Goal: Information Seeking & Learning: Compare options

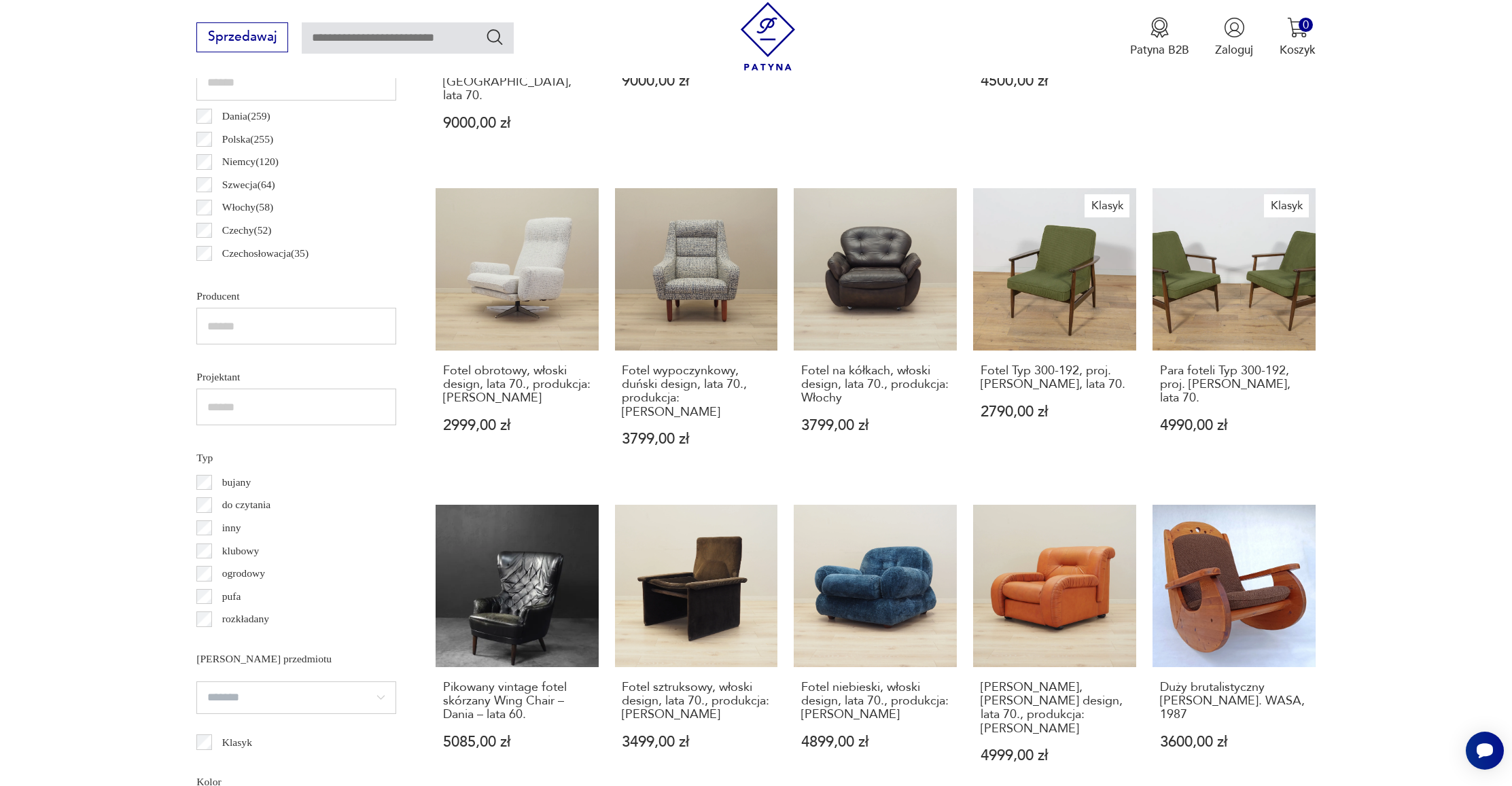
scroll to position [932, 0]
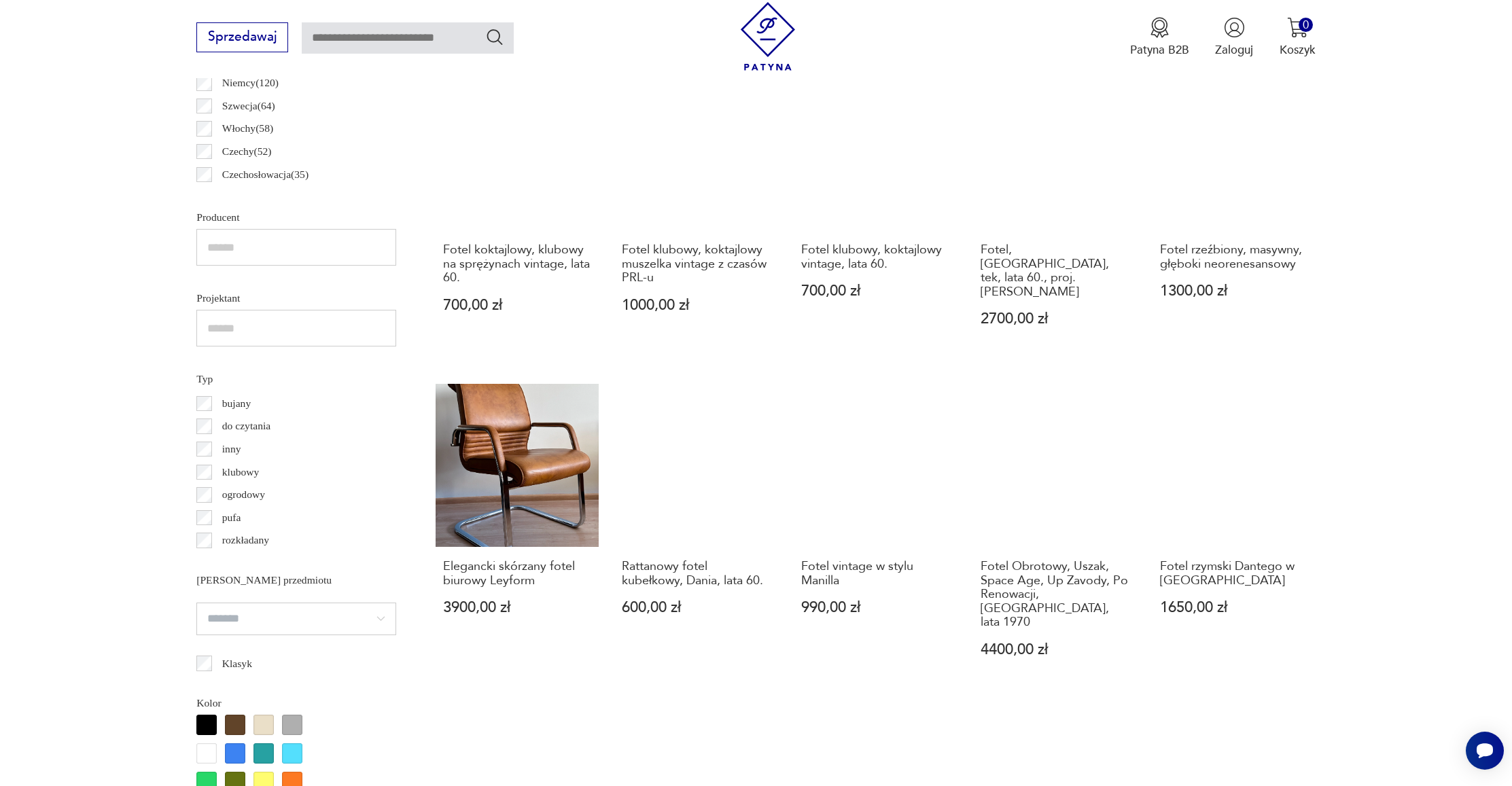
scroll to position [987, 0]
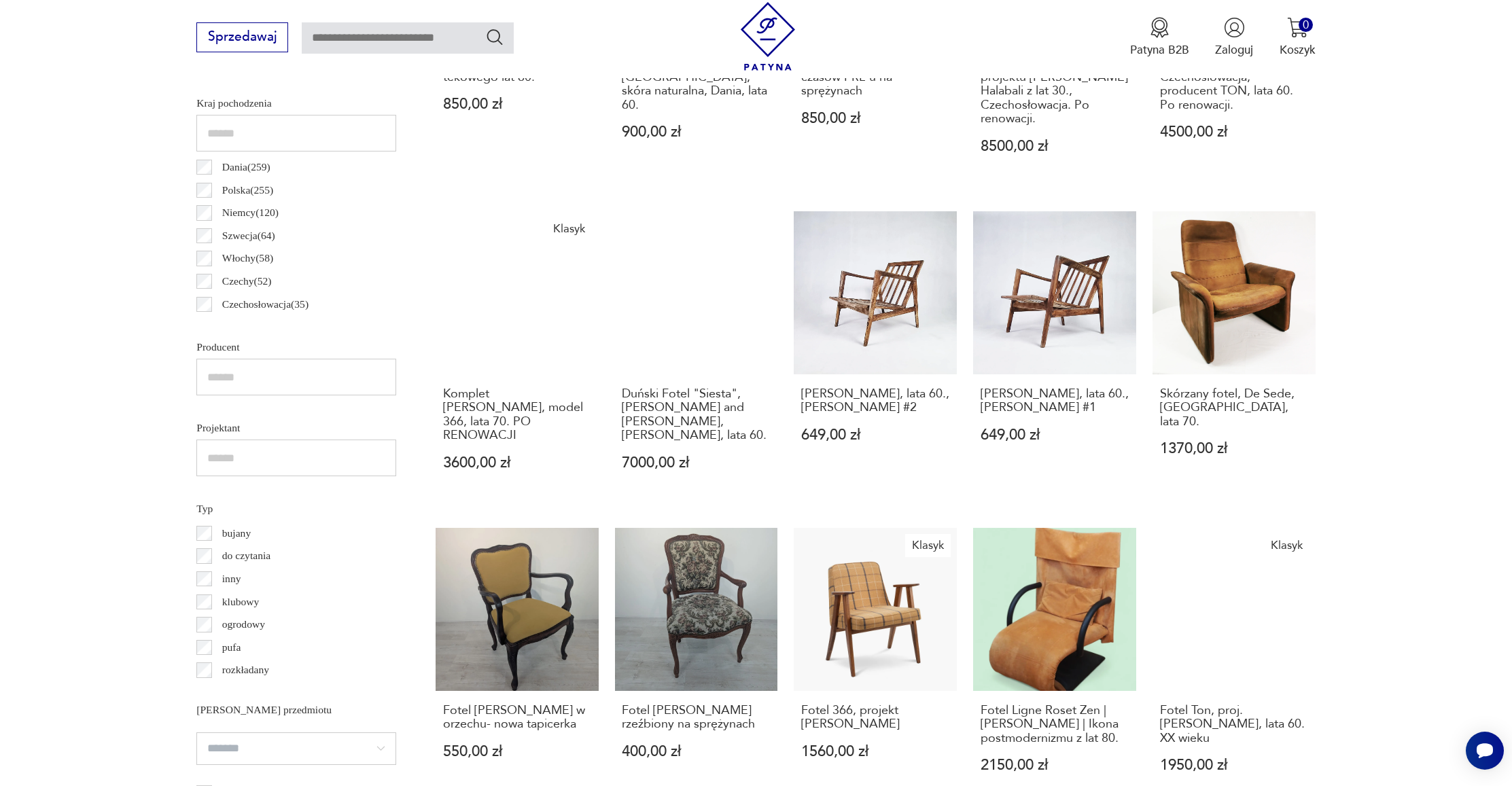
scroll to position [914, 0]
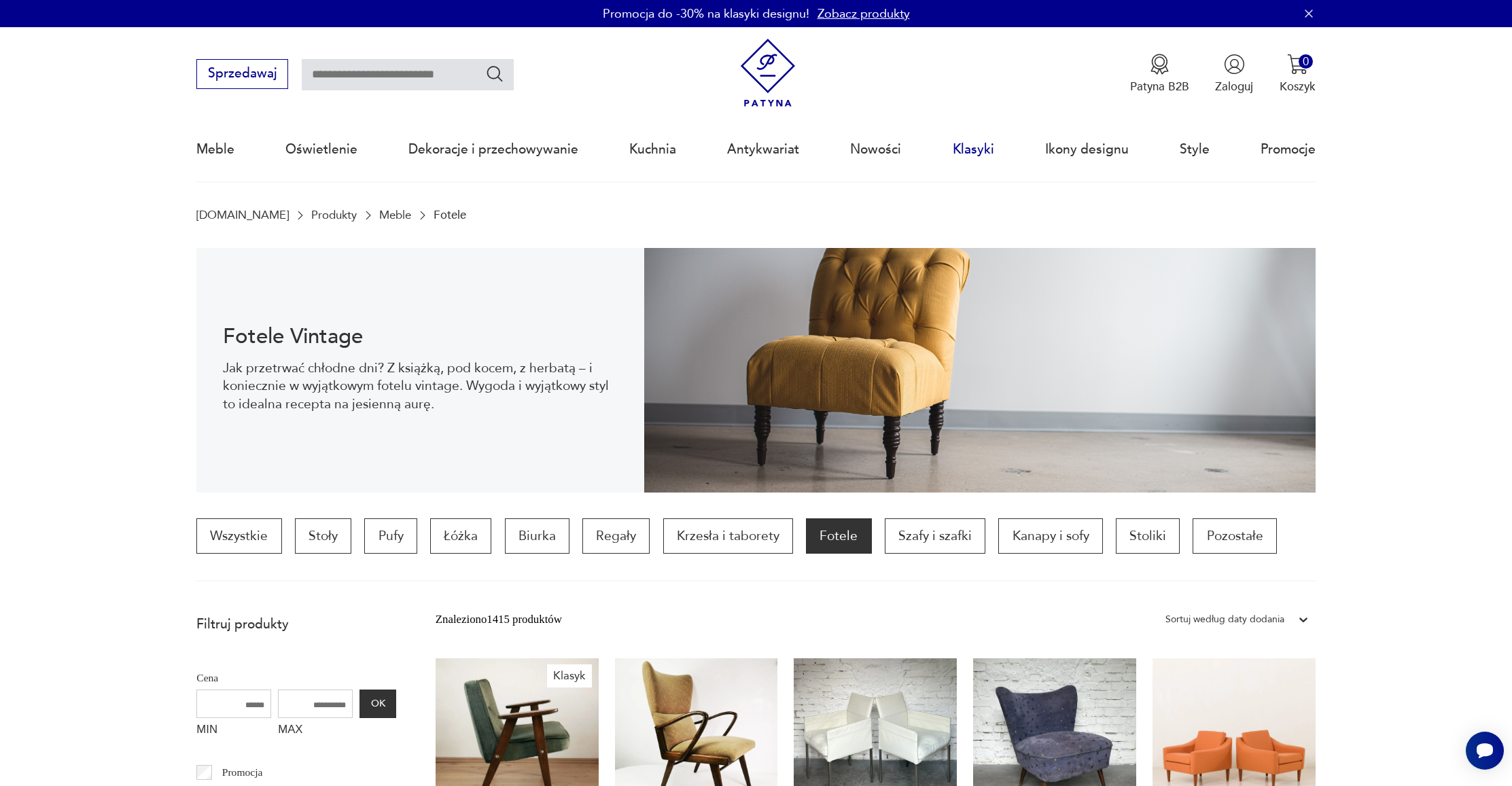
click at [967, 139] on link "Klasyki" at bounding box center [973, 149] width 41 height 63
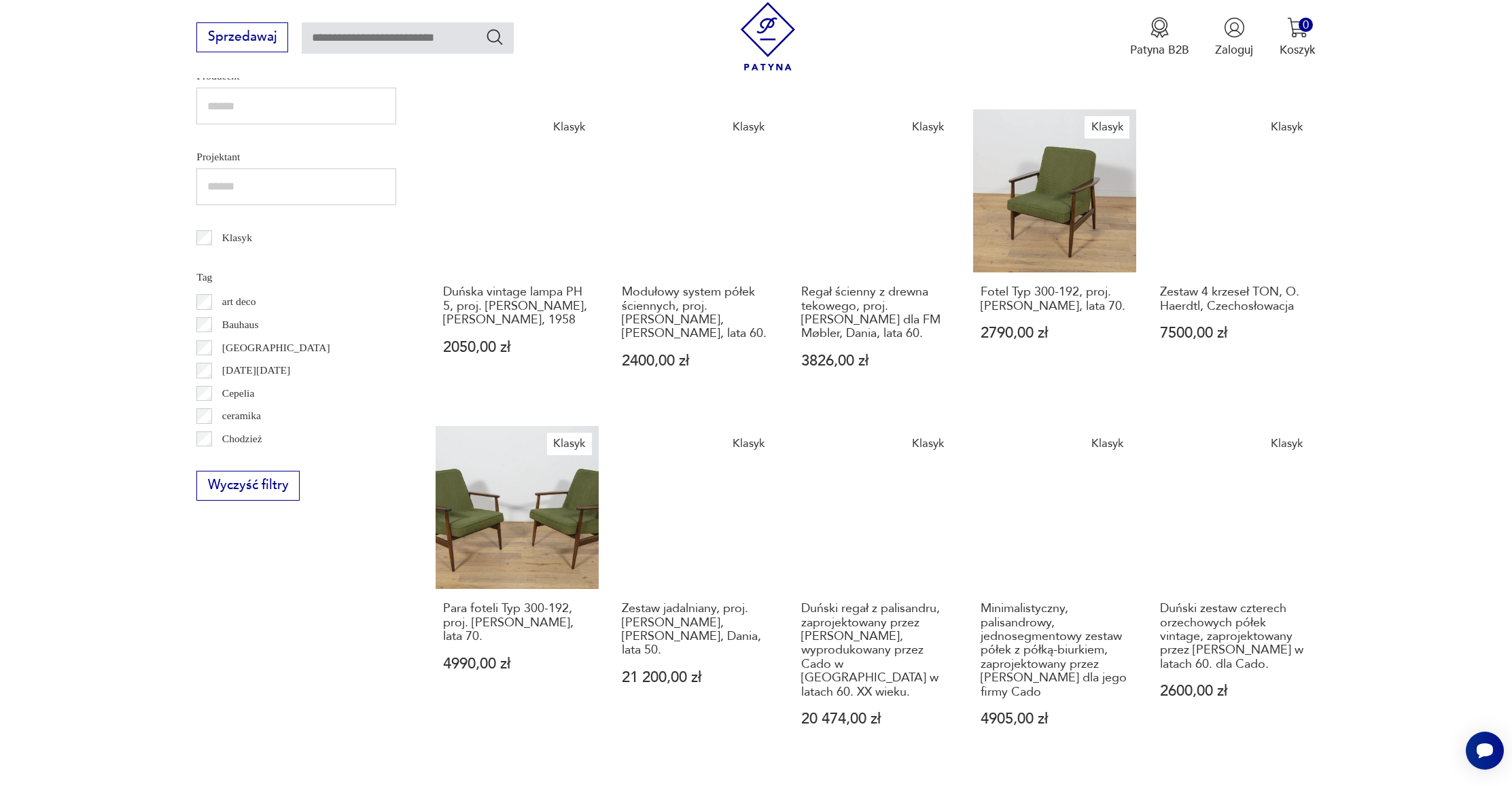
scroll to position [779, 0]
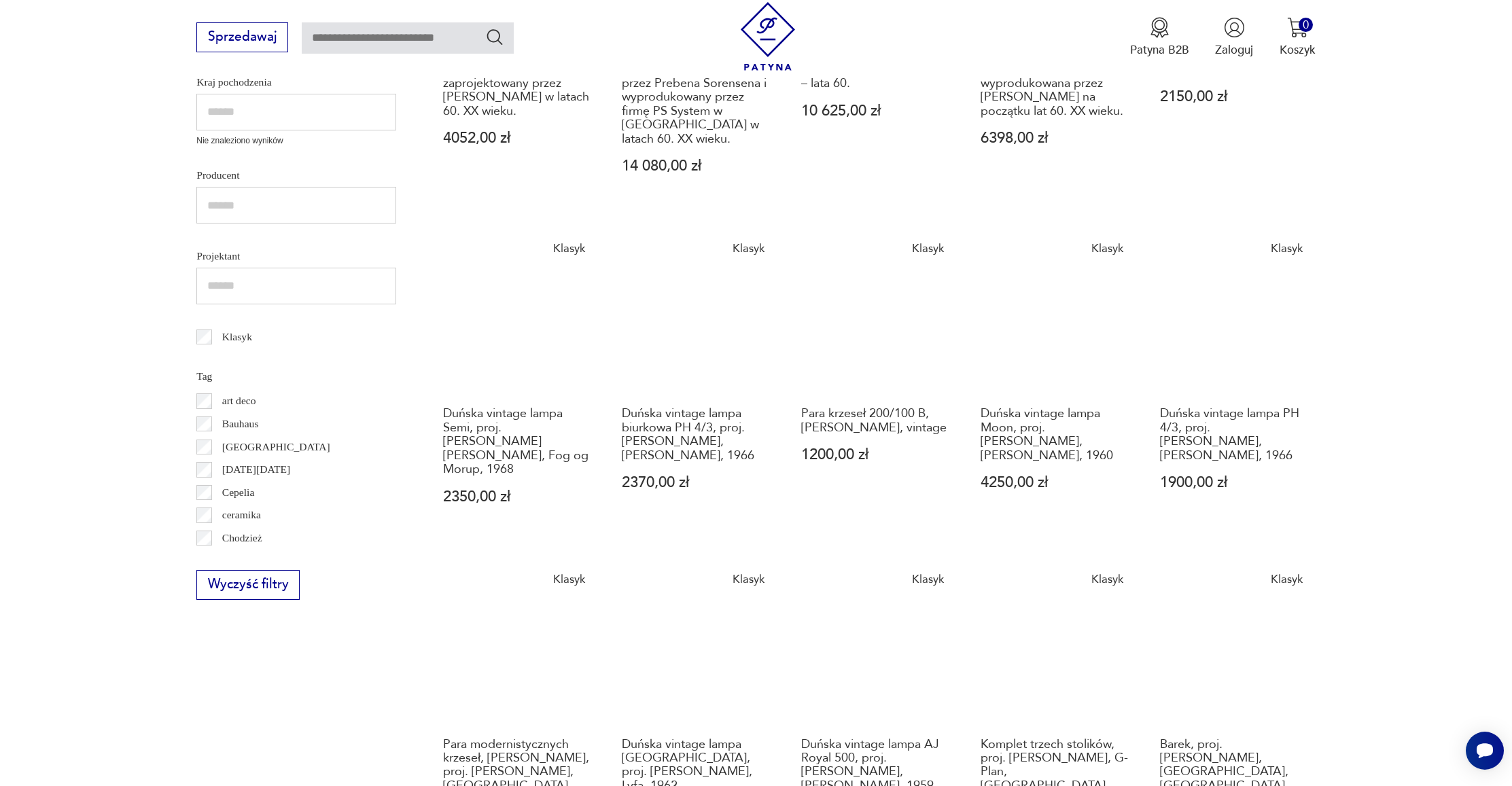
scroll to position [703, 0]
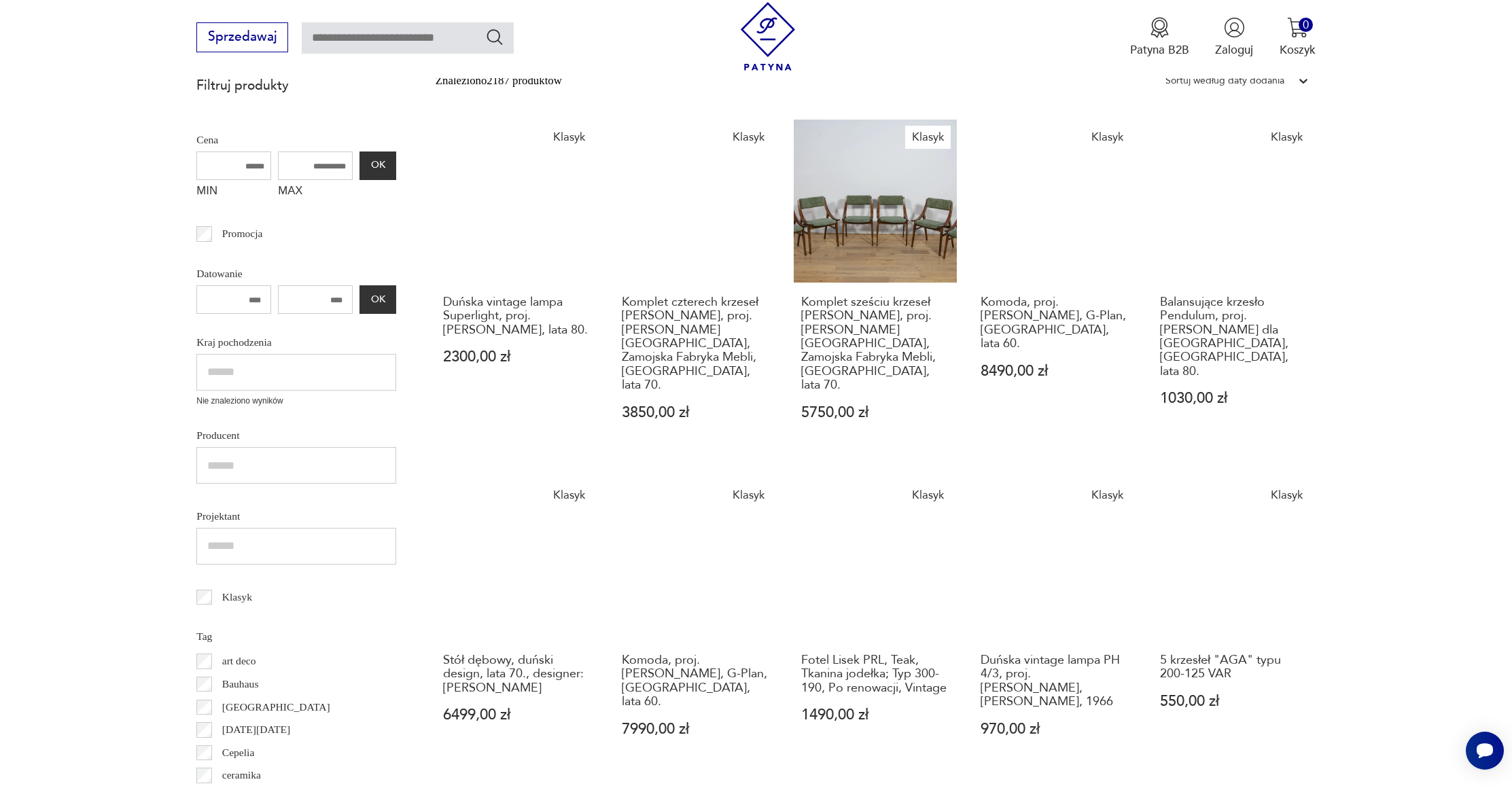
scroll to position [499, 0]
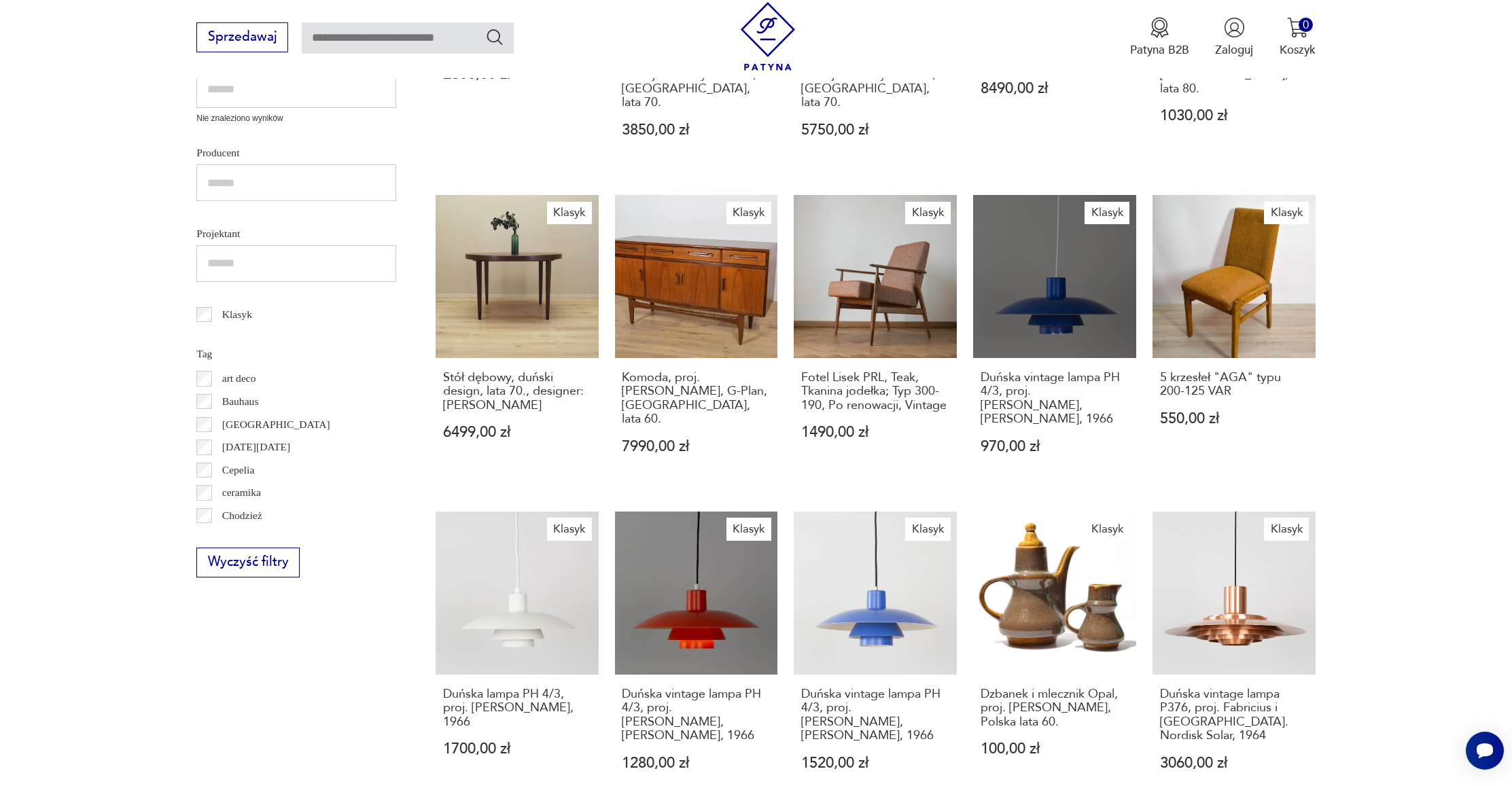
click at [1119, 431] on div "Klasyk Duńska vintage lampa Superlight, proj. David Mogensen, lata 80. 2300,00 …" at bounding box center [876, 471] width 880 height 1268
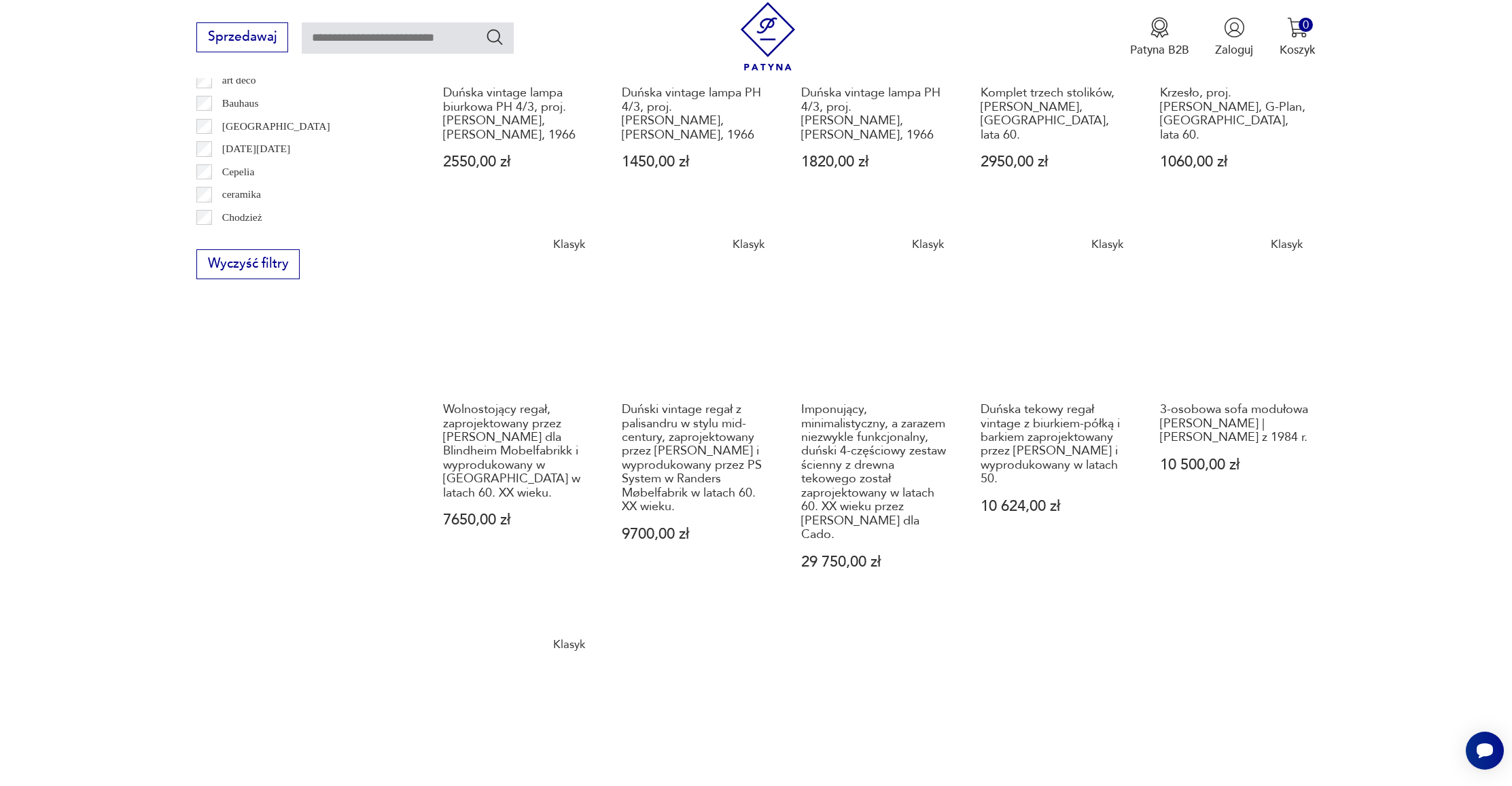
scroll to position [798, 0]
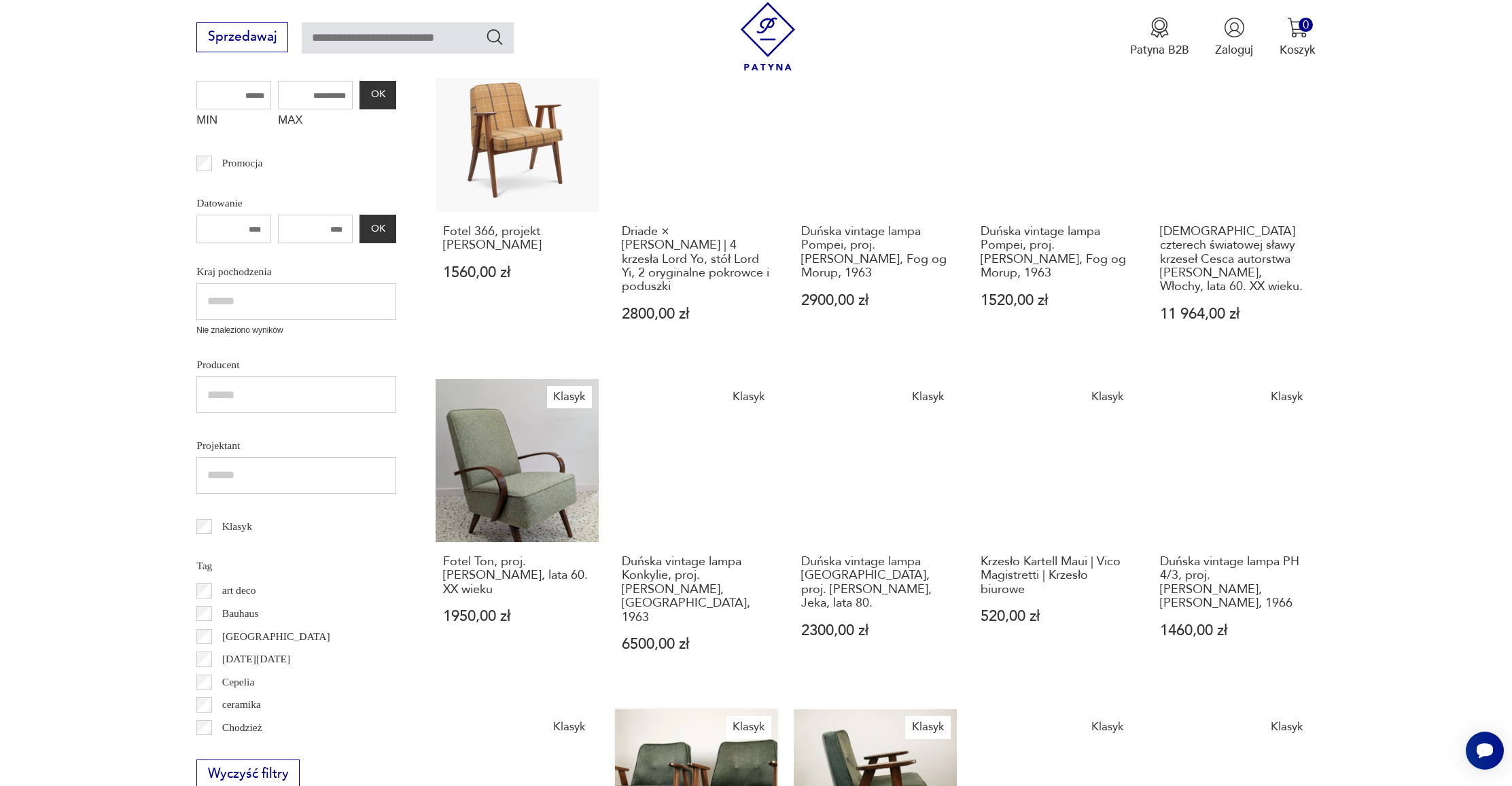
scroll to position [327, 0]
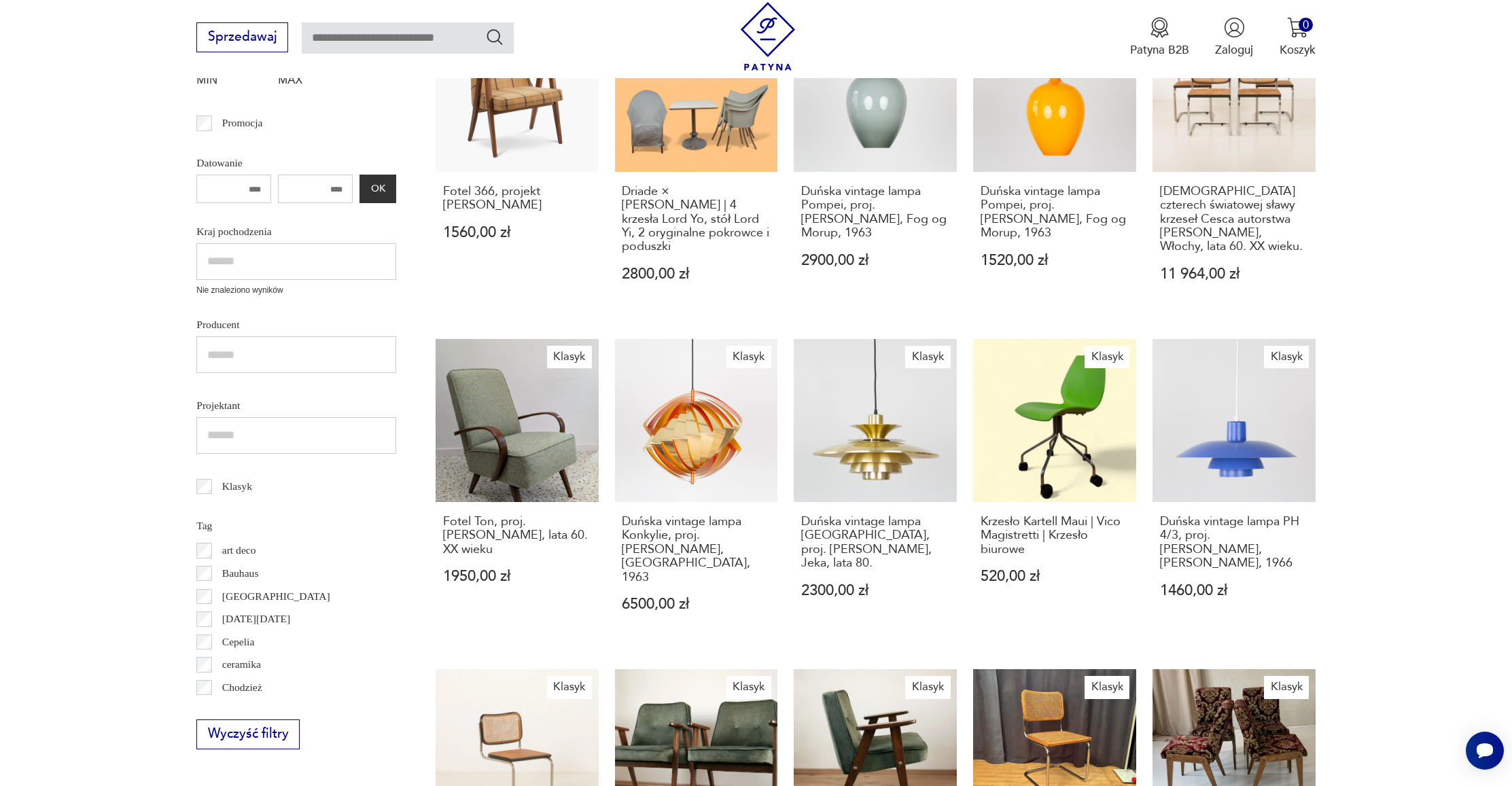
click at [1180, 670] on div "Klasyk Fotel 366, projekt Józef Chierowski 1560,00 zł Klasyk Driade × Philippe …" at bounding box center [876, 656] width 880 height 1296
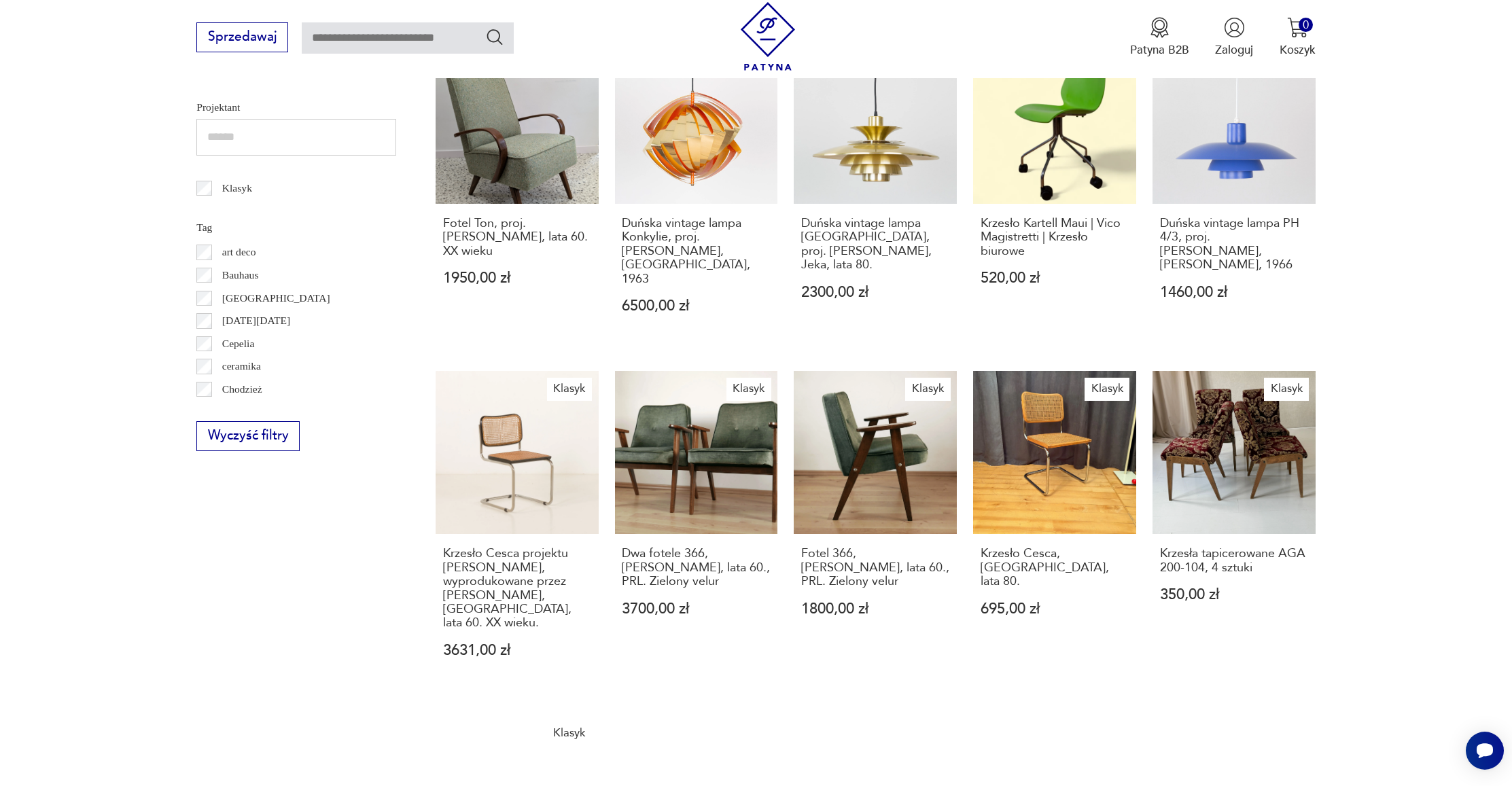
scroll to position [627, 0]
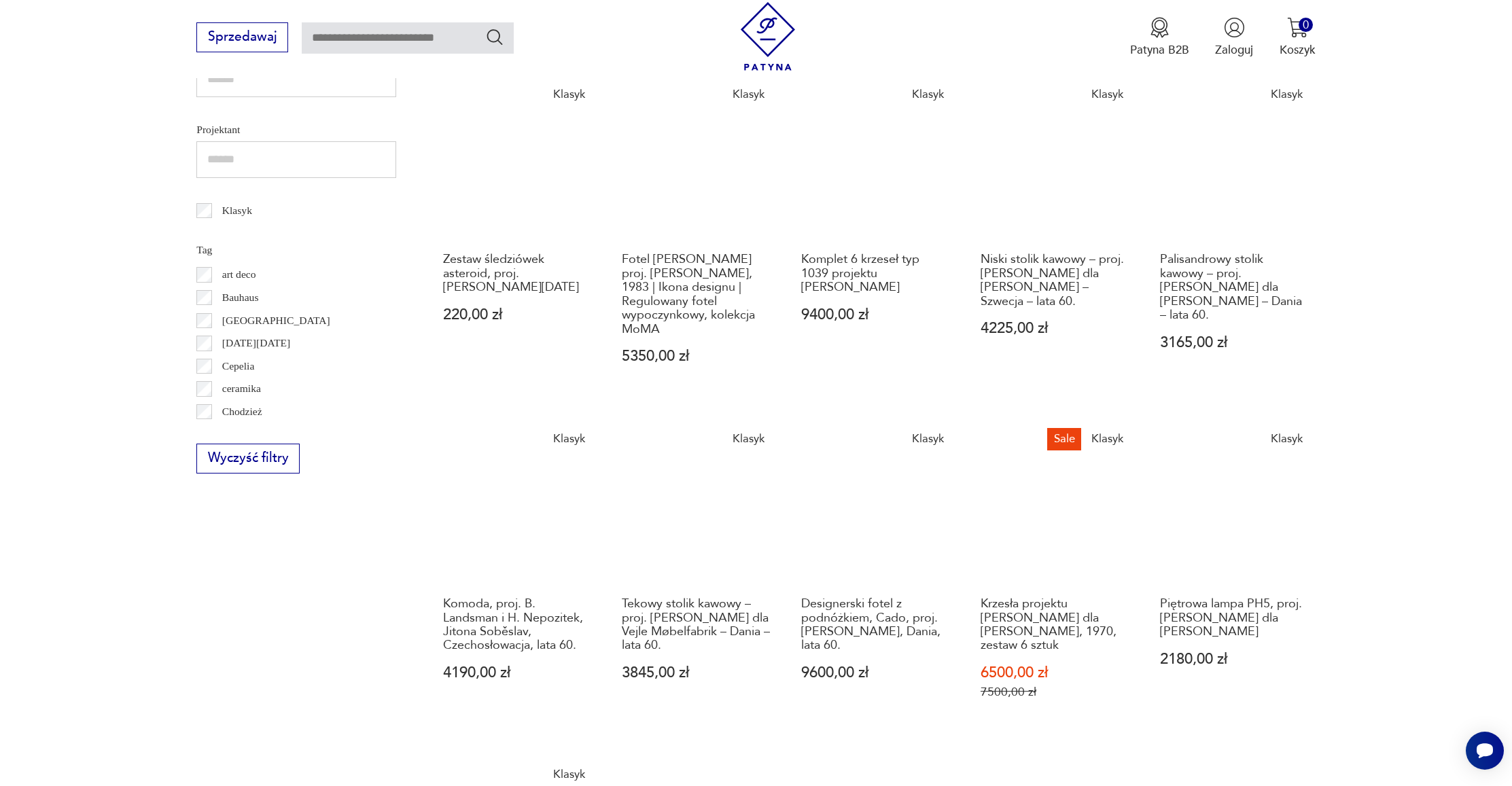
scroll to position [603, 0]
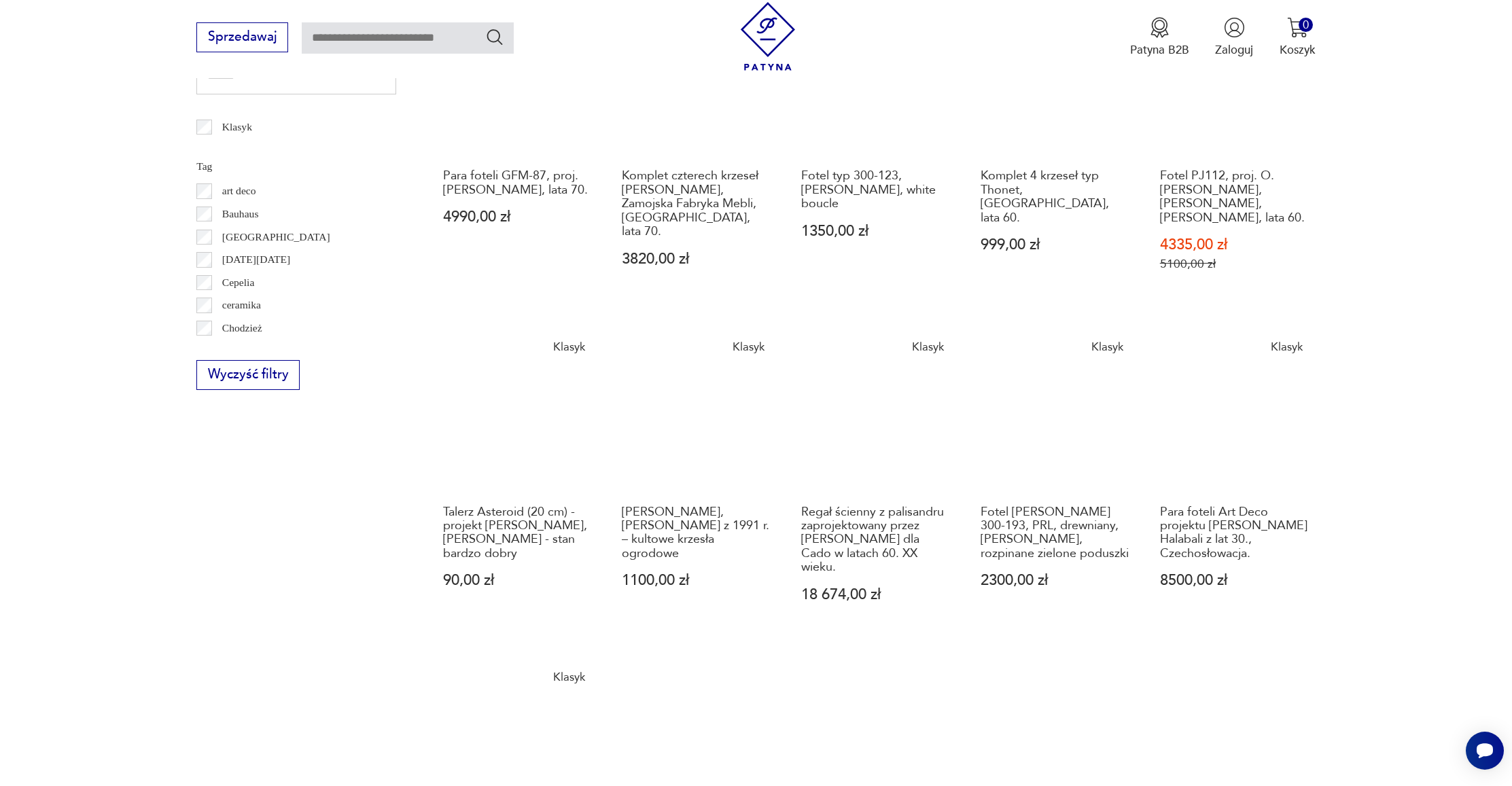
scroll to position [689, 0]
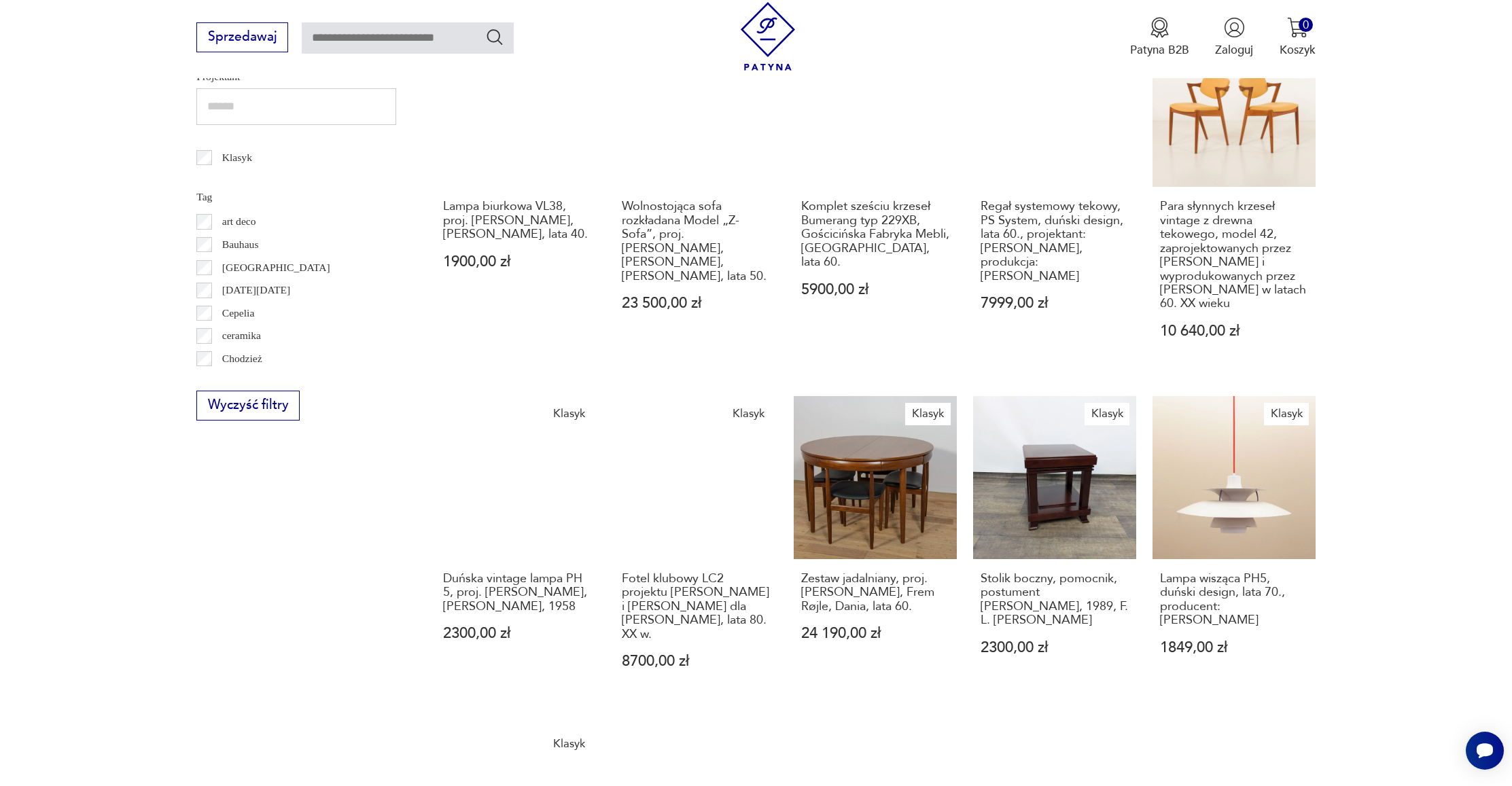
scroll to position [655, 0]
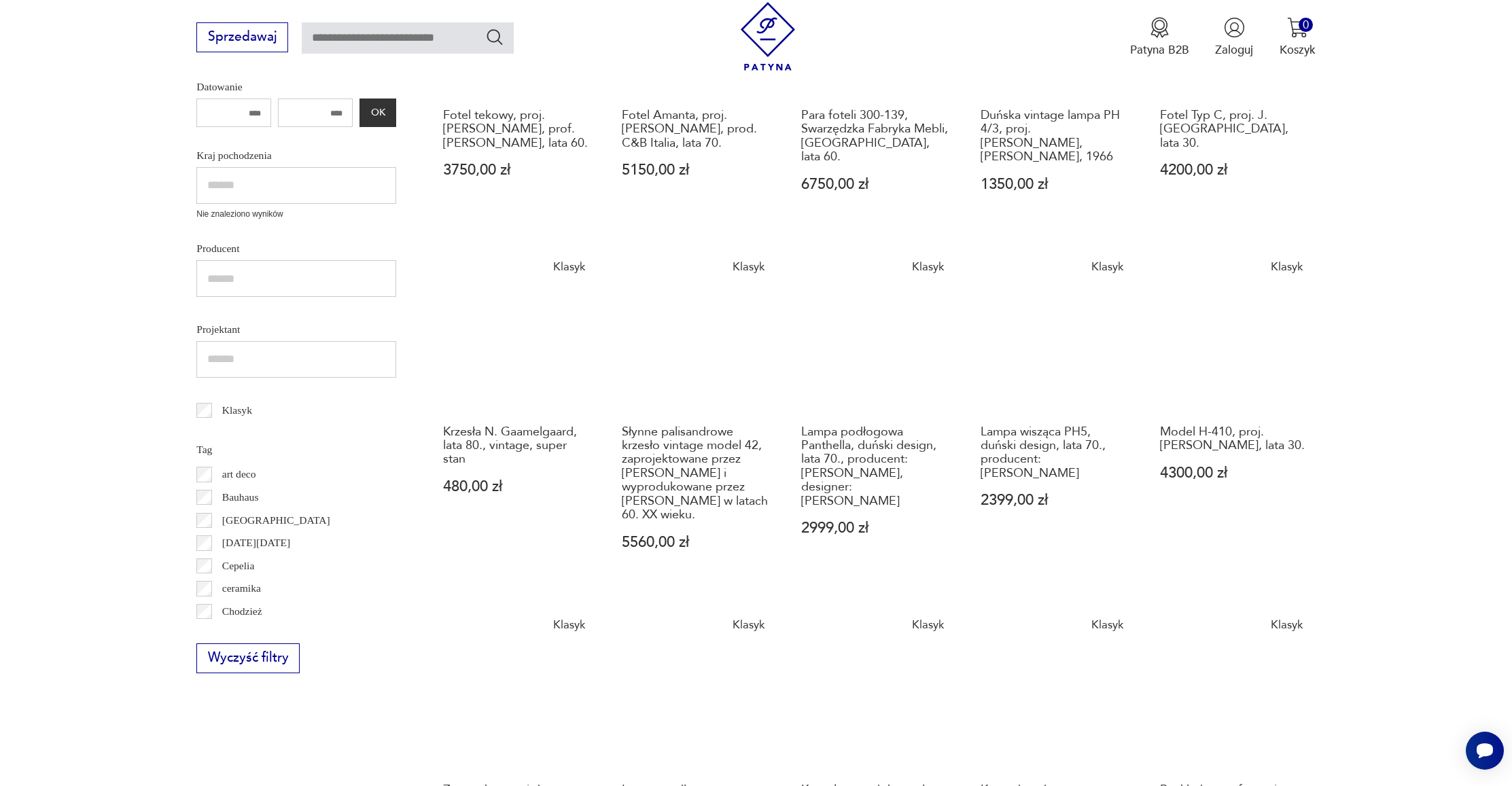
scroll to position [192, 0]
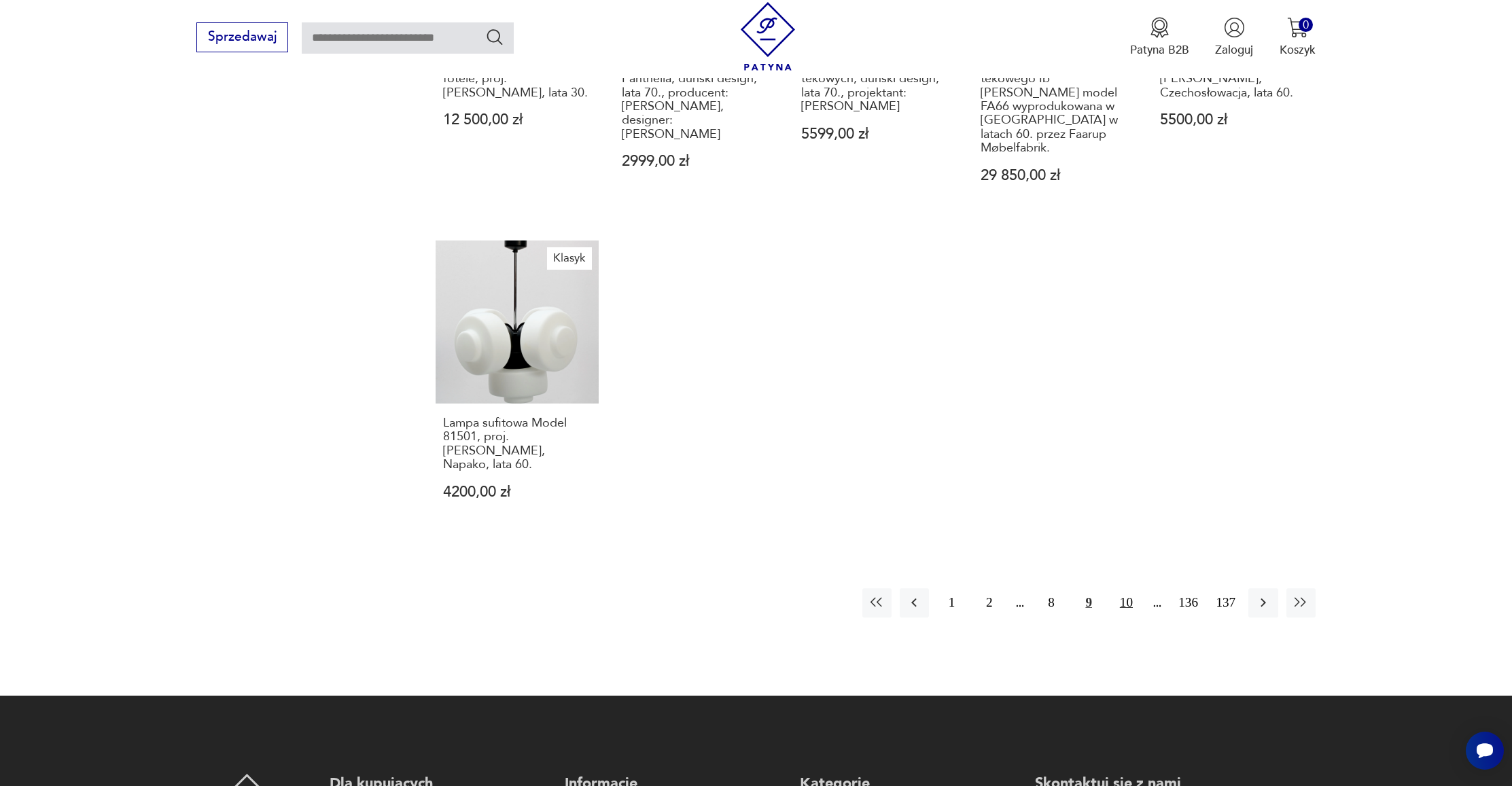
click at [1123, 588] on button "10" at bounding box center [1126, 602] width 29 height 29
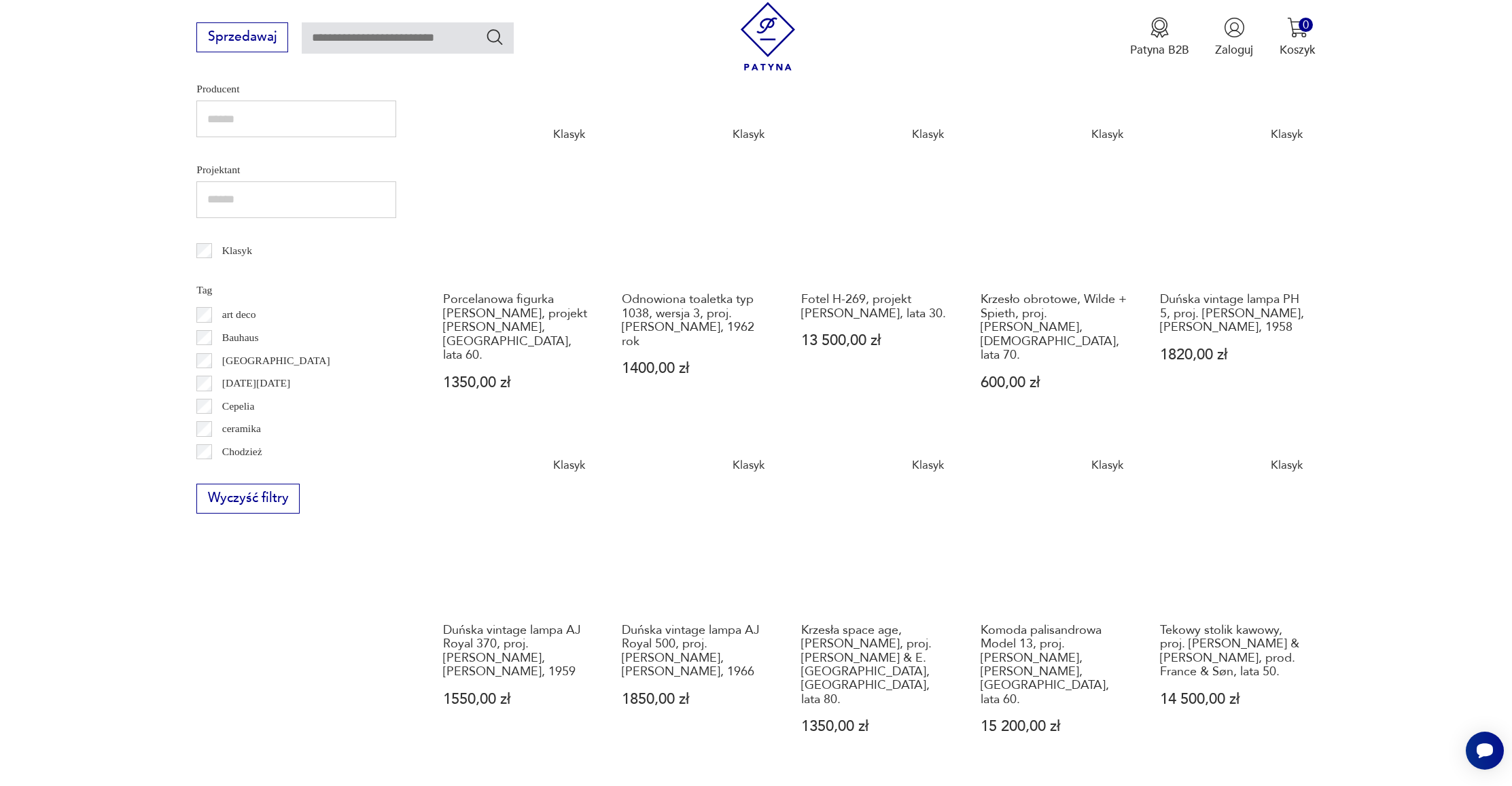
scroll to position [665, 0]
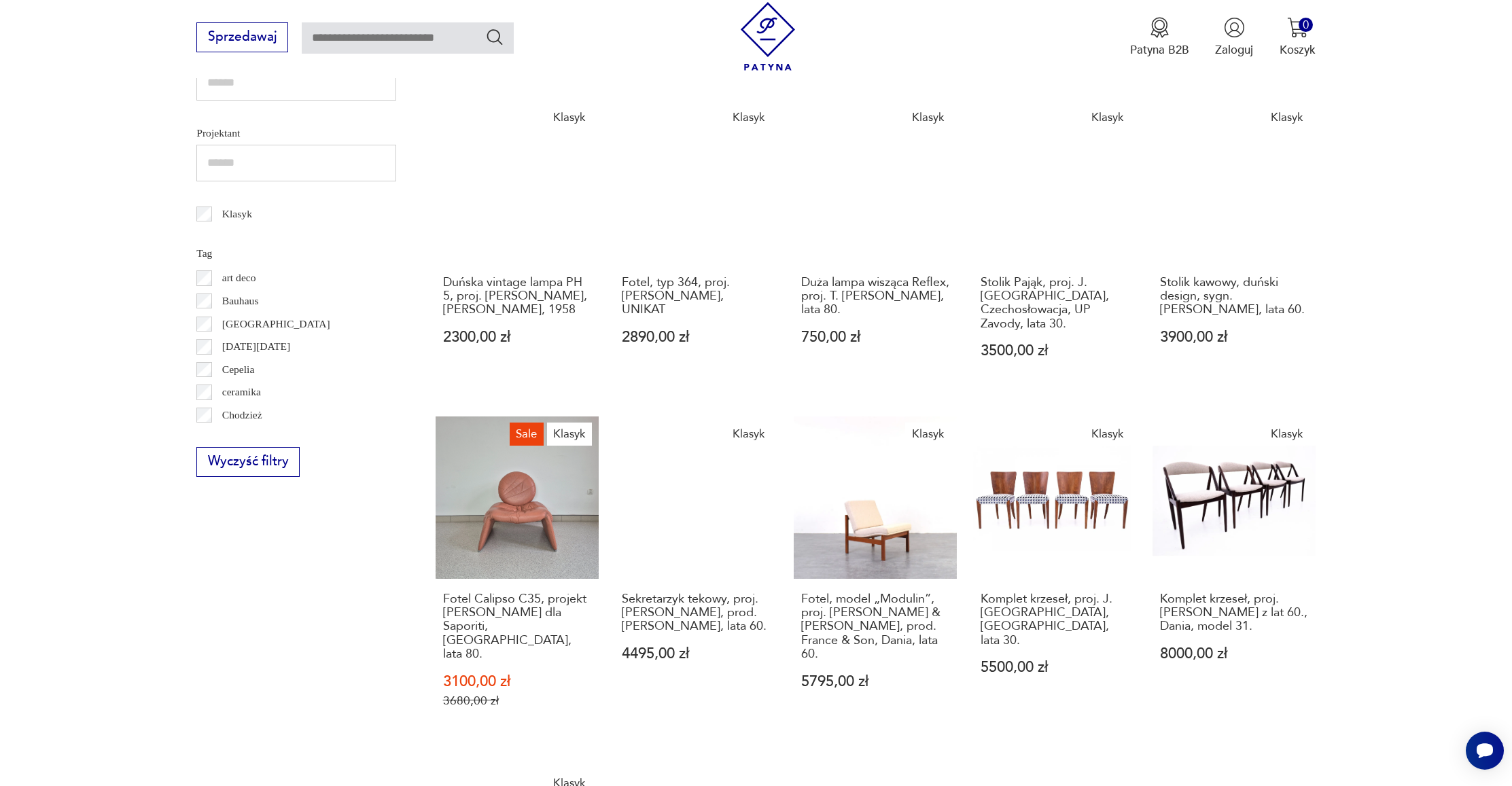
scroll to position [739, 0]
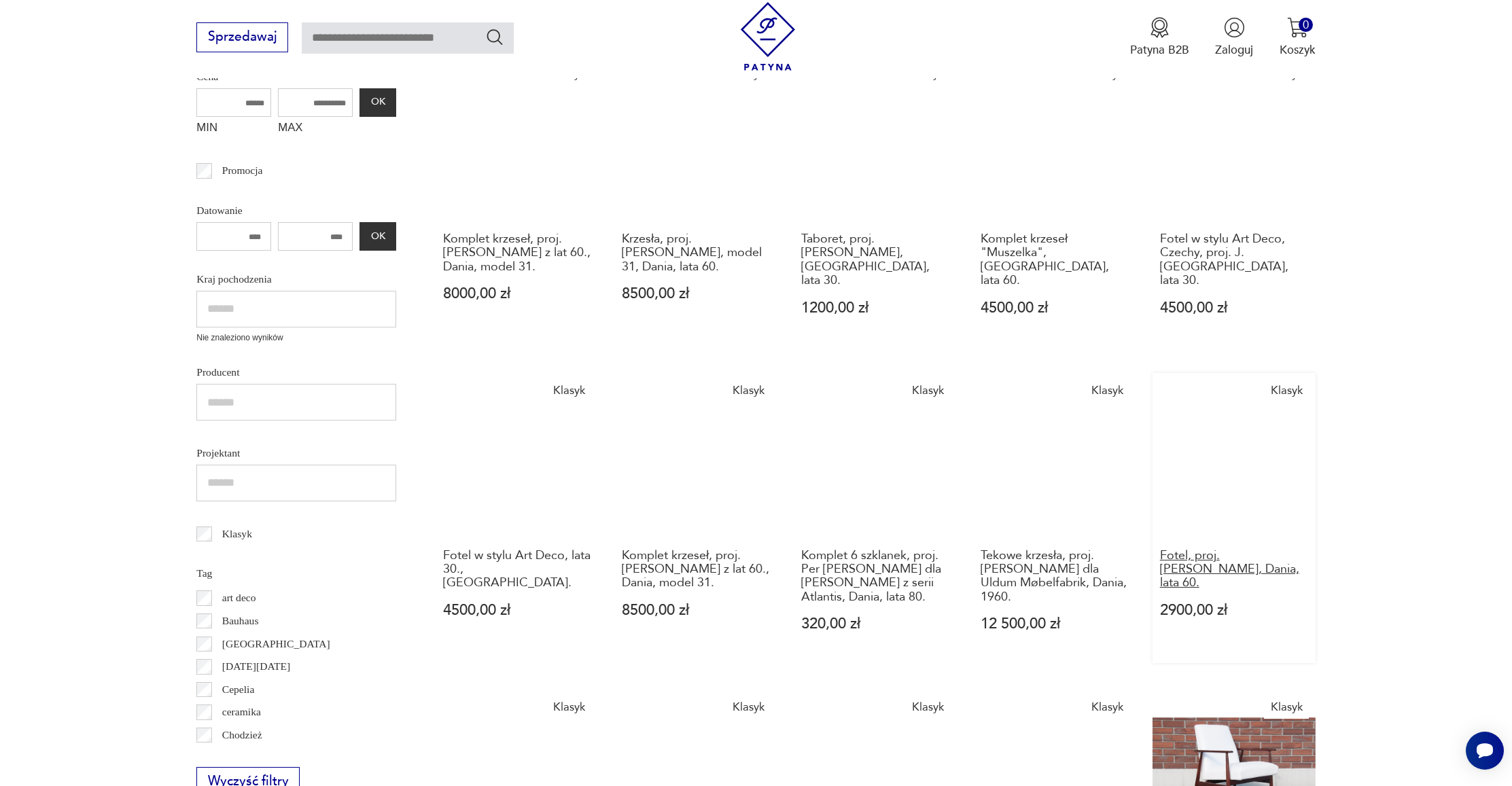
scroll to position [307, 0]
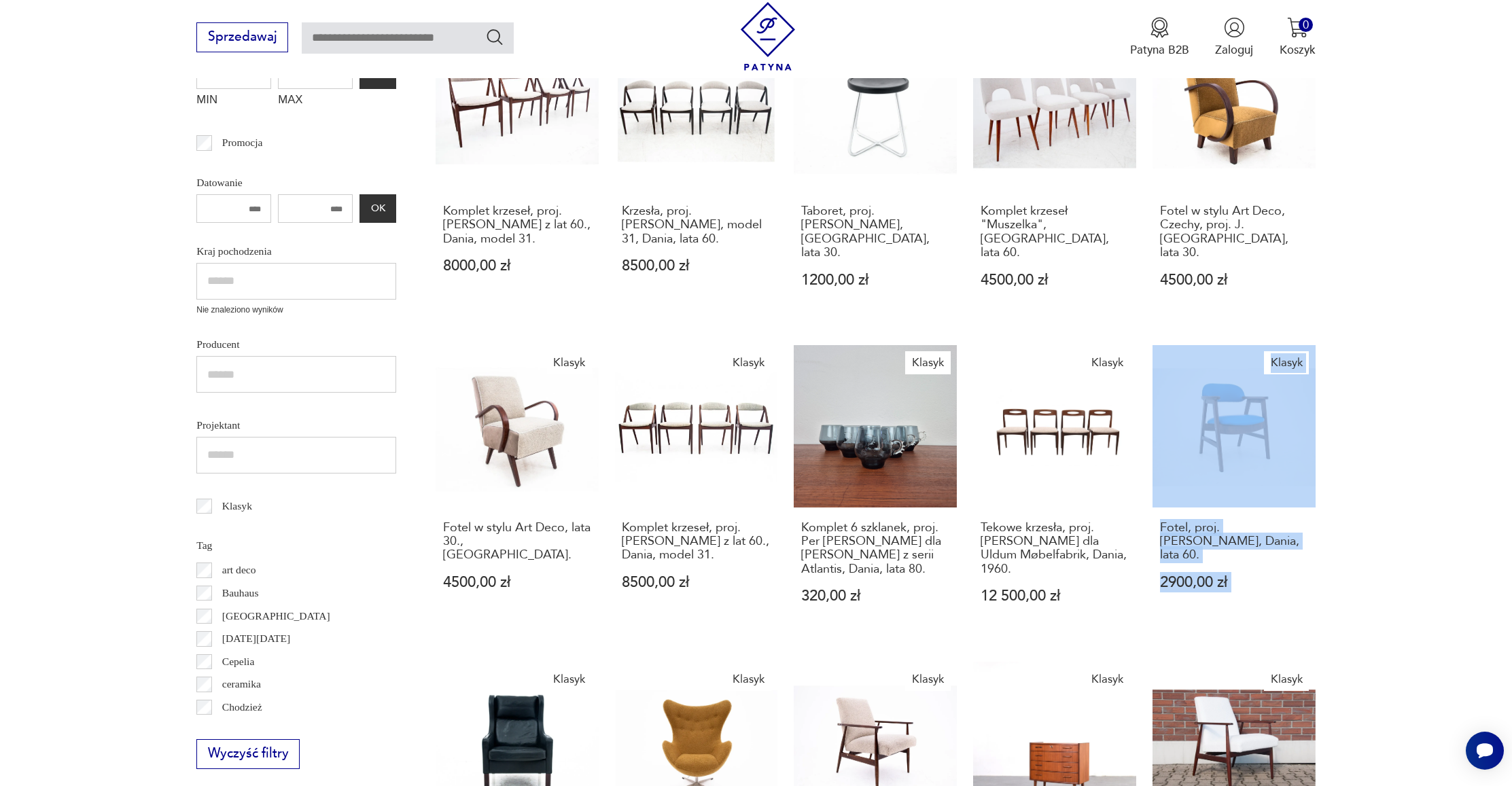
click at [1126, 630] on div "Klasyk Komplet krzeseł, proj. Kai Kristiansena z lat 60., Dania, model 31. 8000…" at bounding box center [876, 655] width 880 height 1254
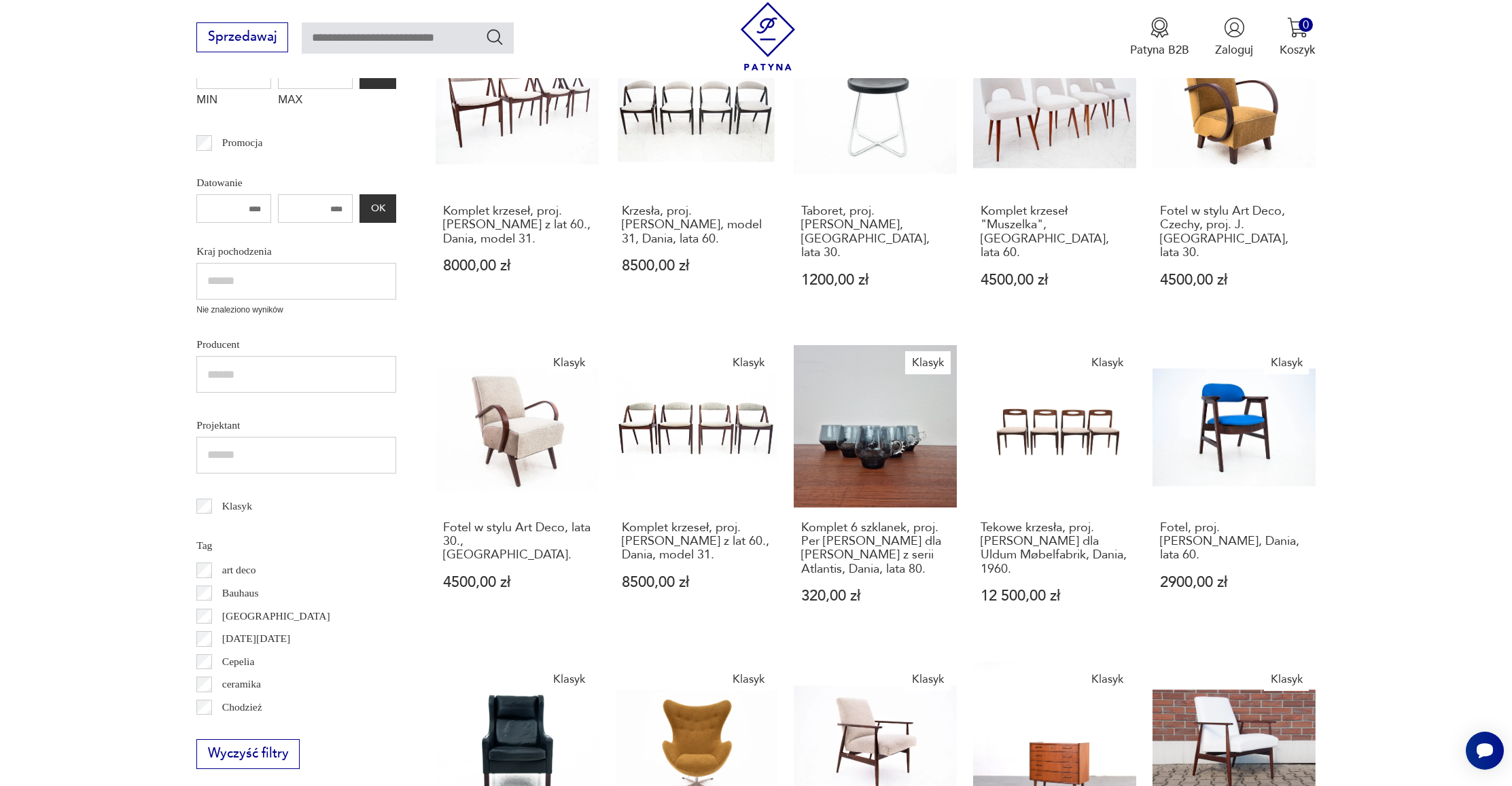
scroll to position [517, 0]
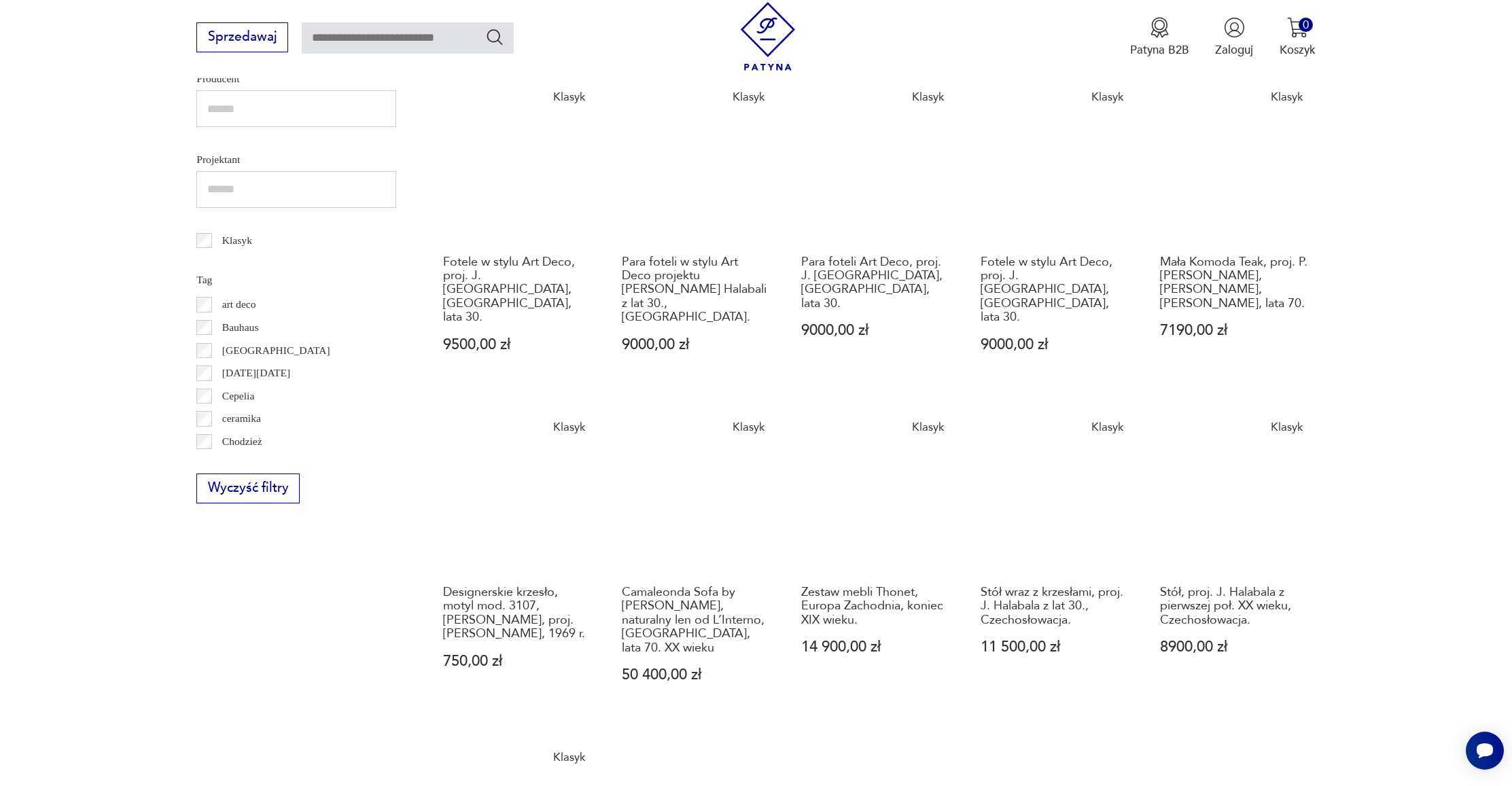
scroll to position [798, 0]
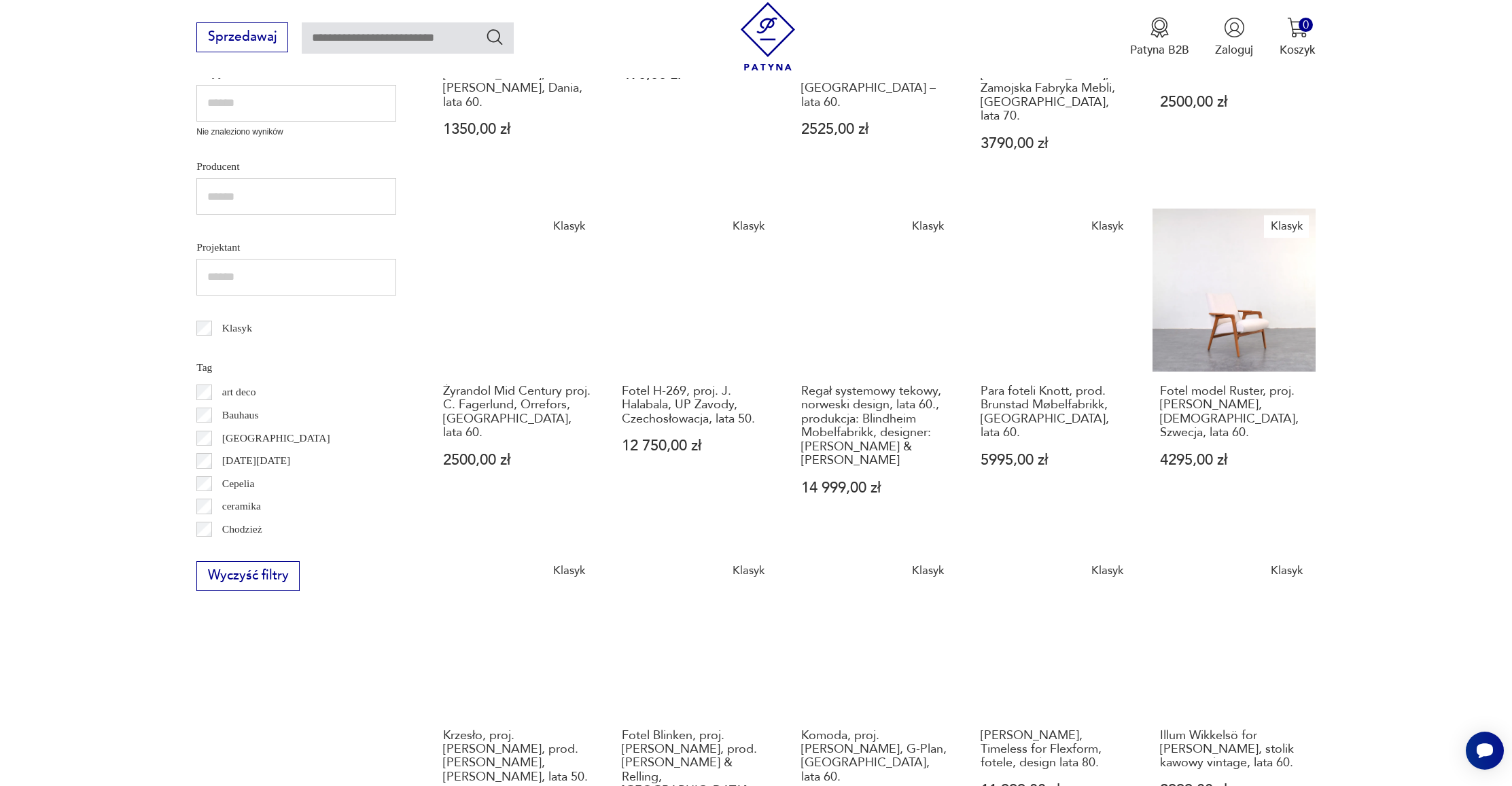
scroll to position [623, 0]
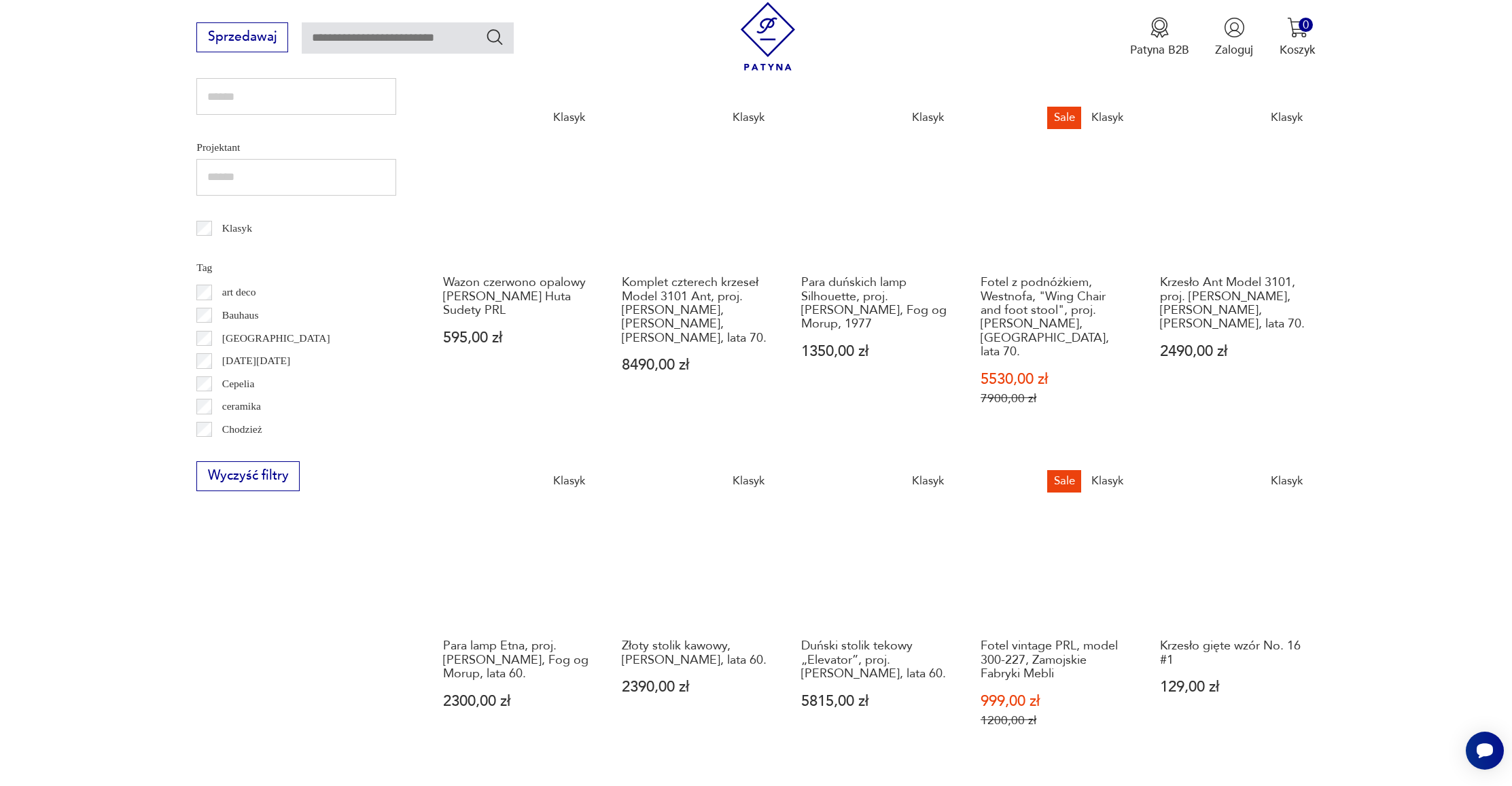
scroll to position [725, 0]
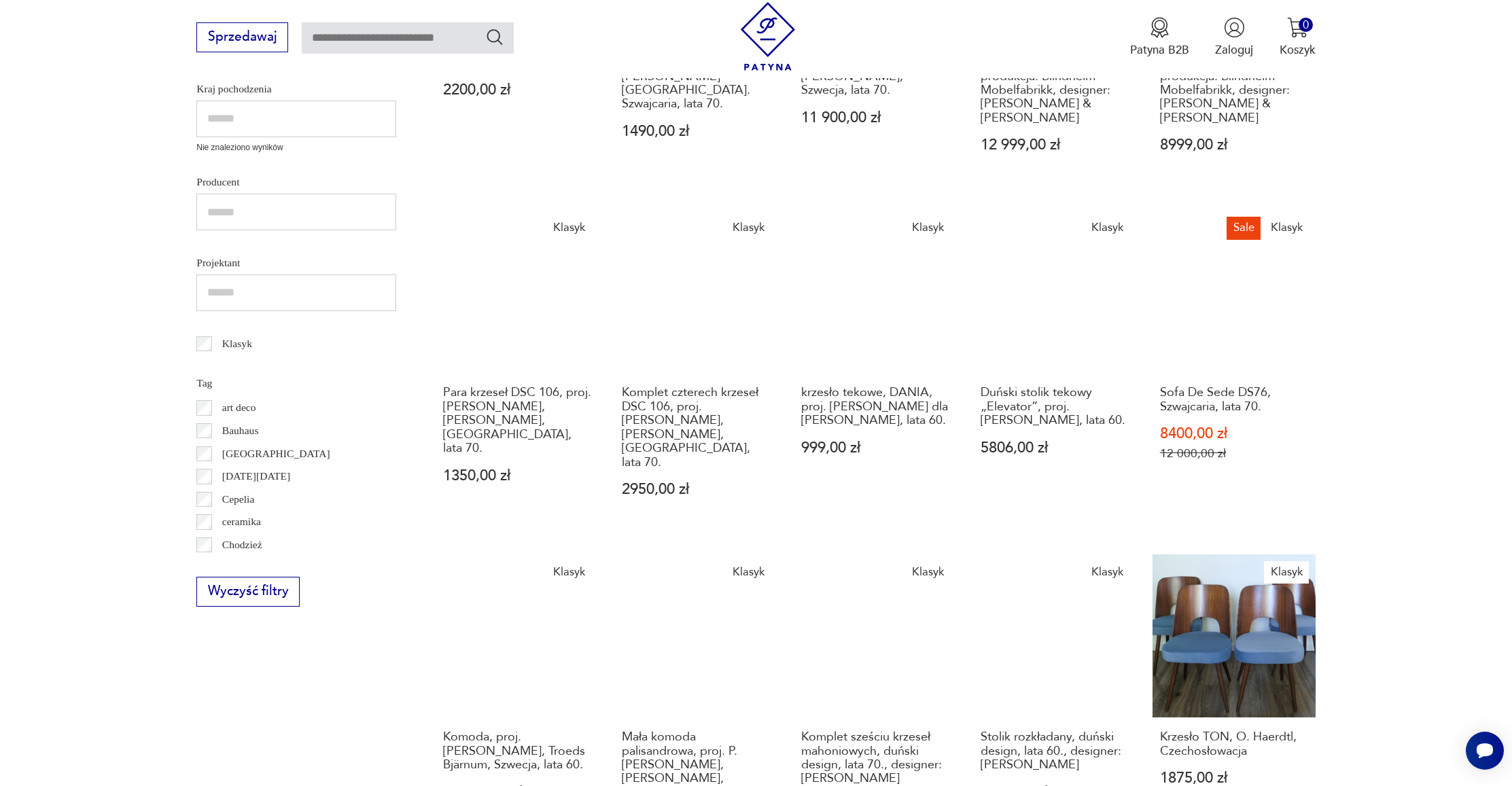
scroll to position [590, 0]
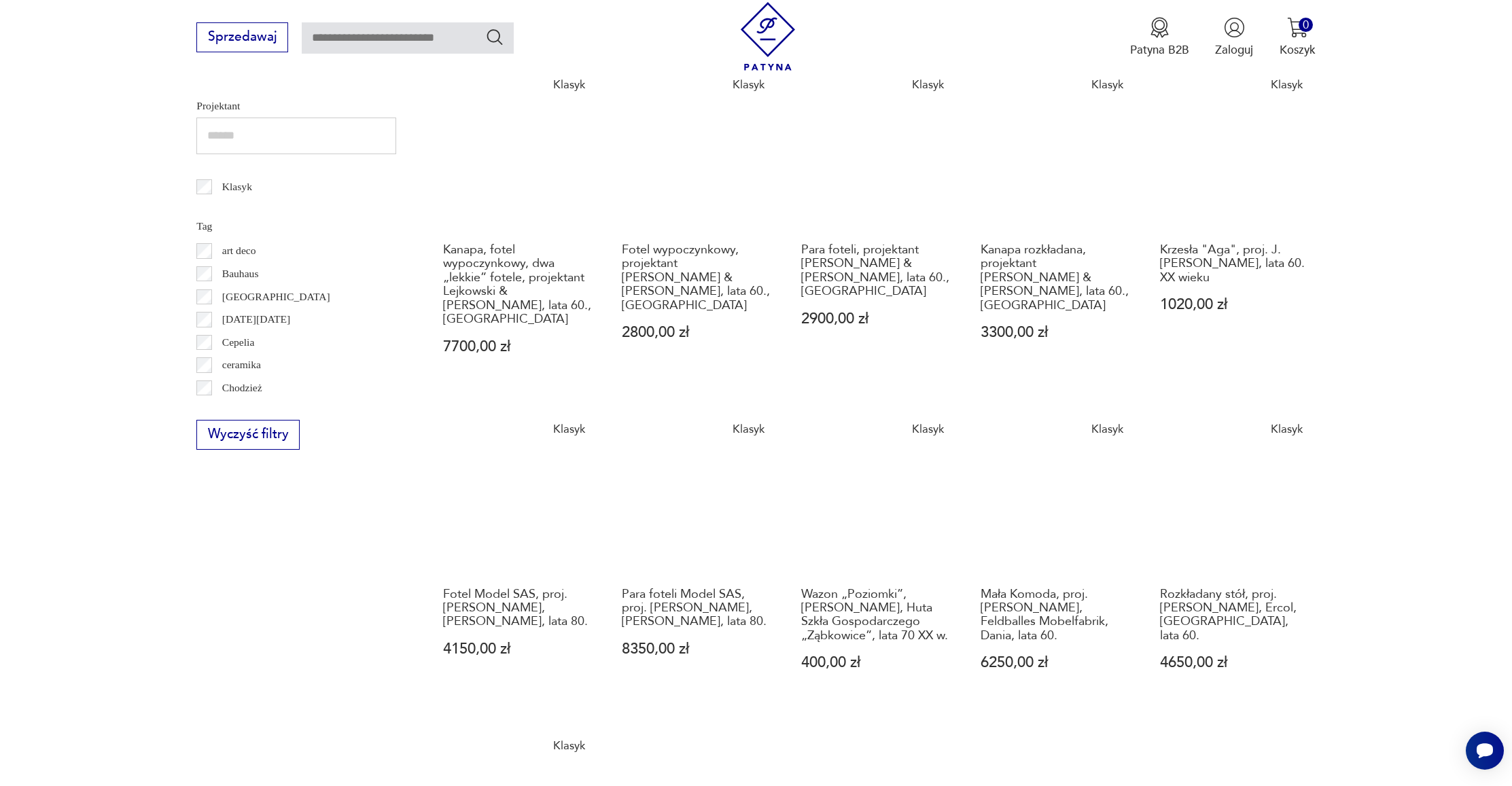
scroll to position [728, 0]
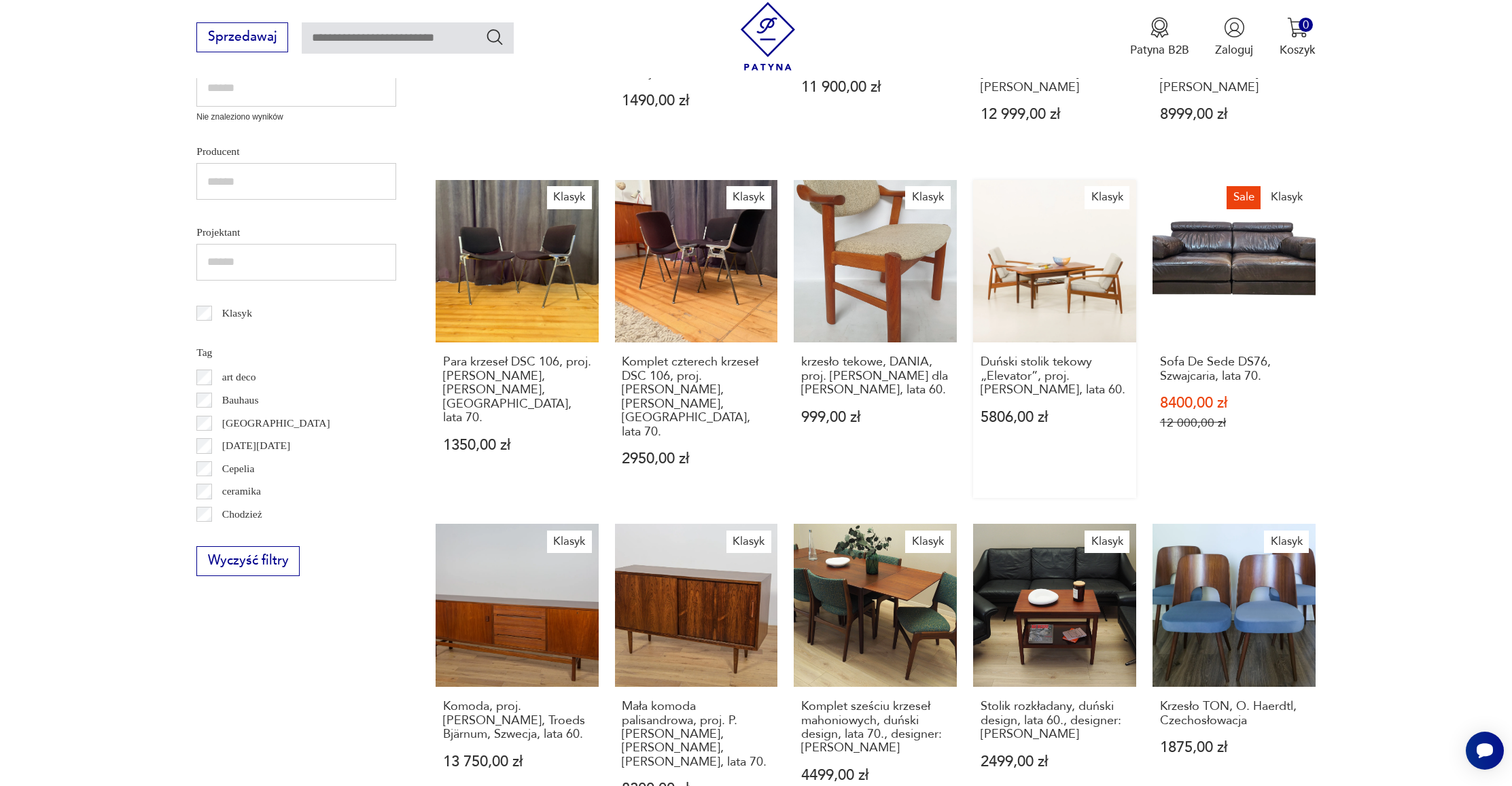
scroll to position [488, 0]
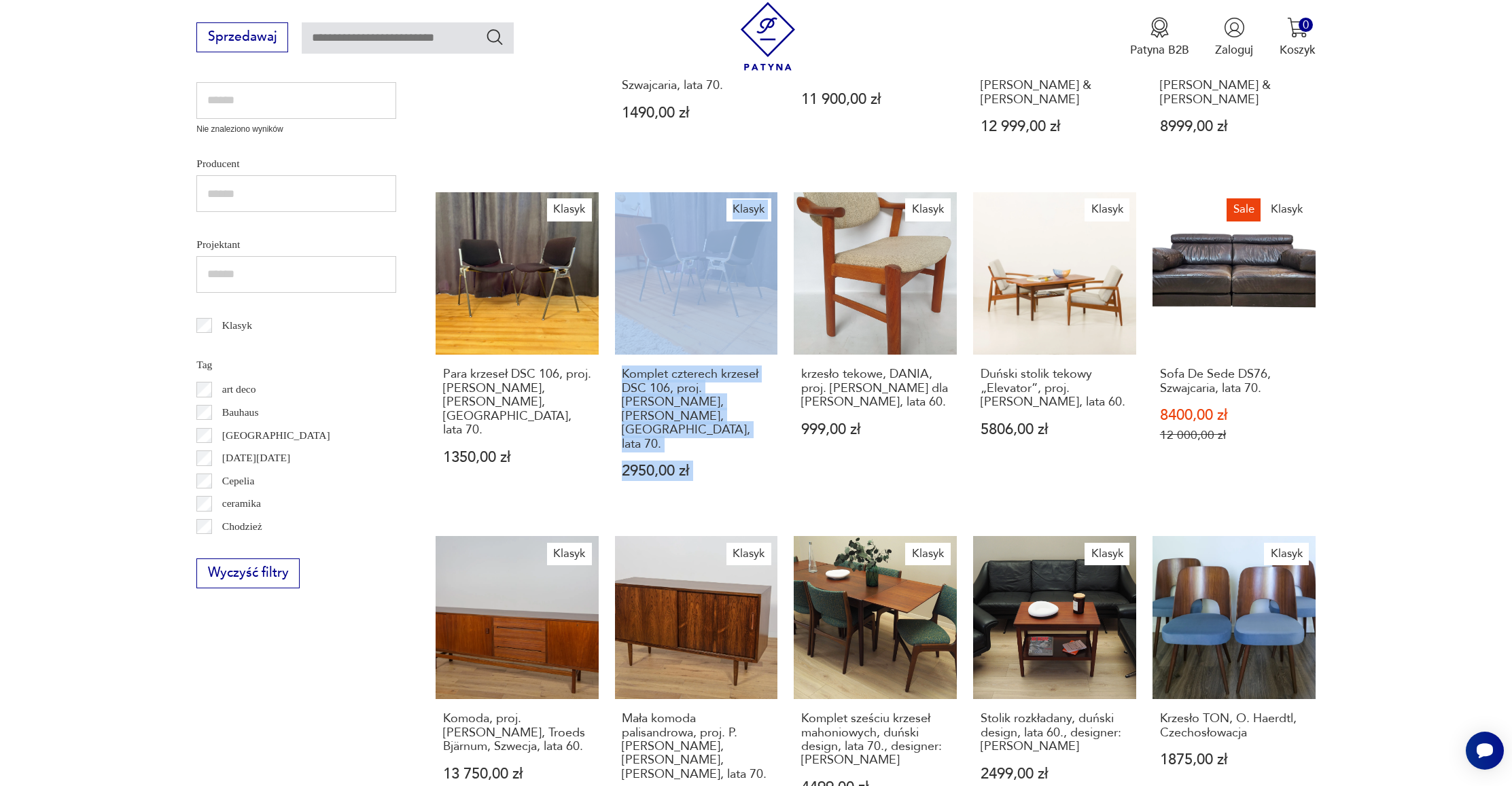
click at [1205, 550] on div "Klasyk Para krzeseł, Verner Panton. Vitra 2200,00 zł Klasyk Krzesło architekta …" at bounding box center [876, 510] width 880 height 1323
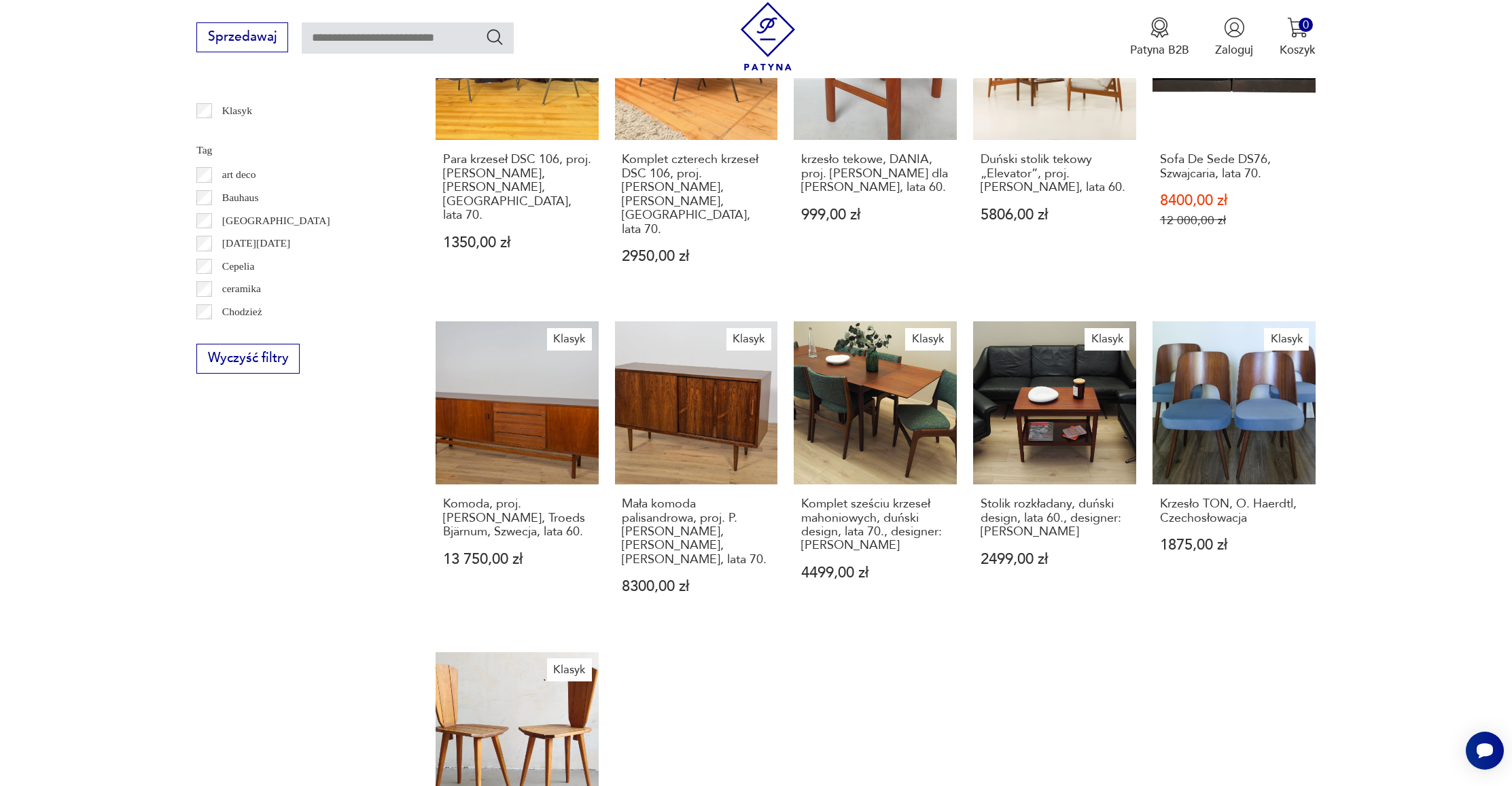
scroll to position [718, 0]
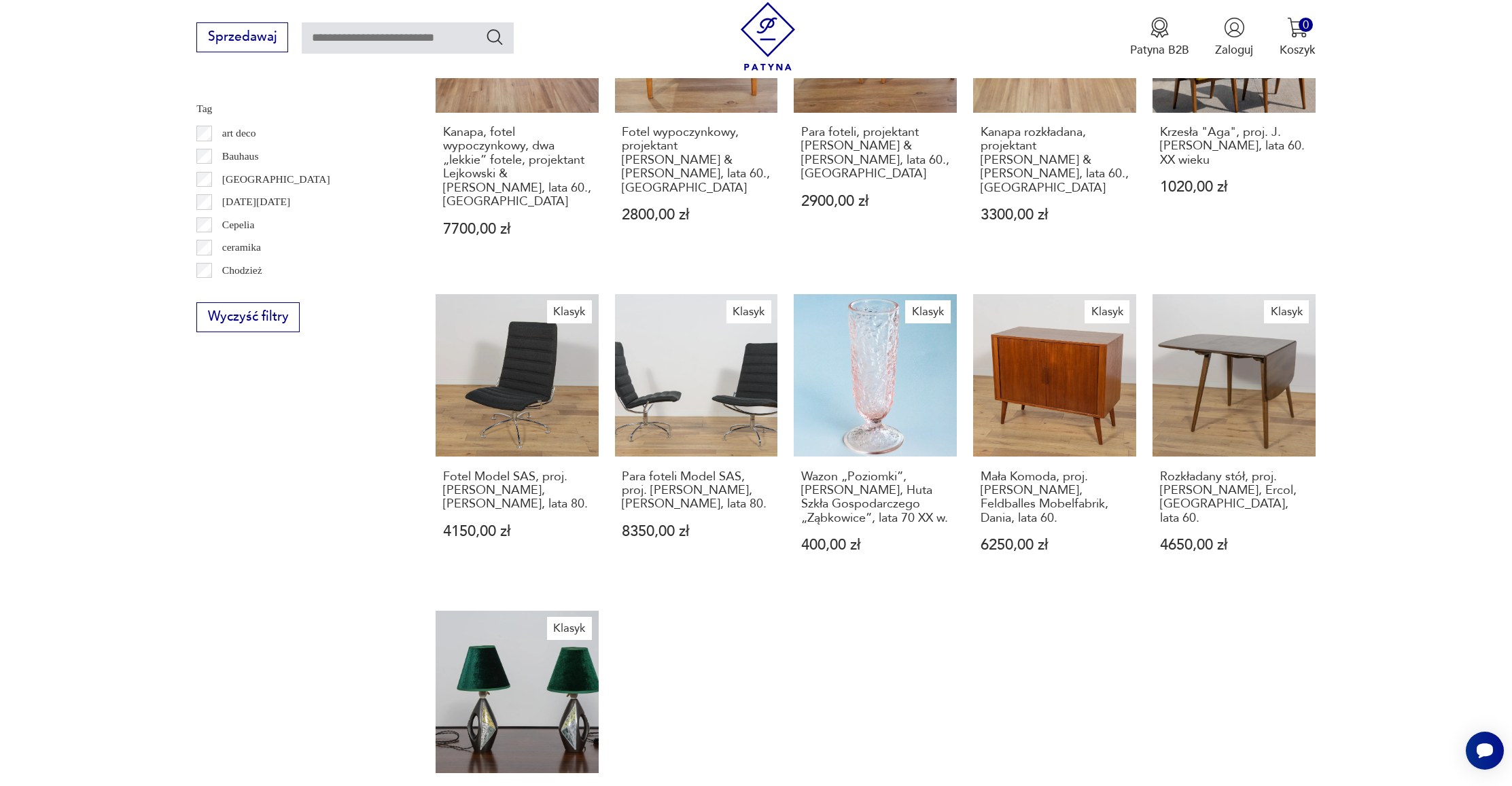
scroll to position [771, 0]
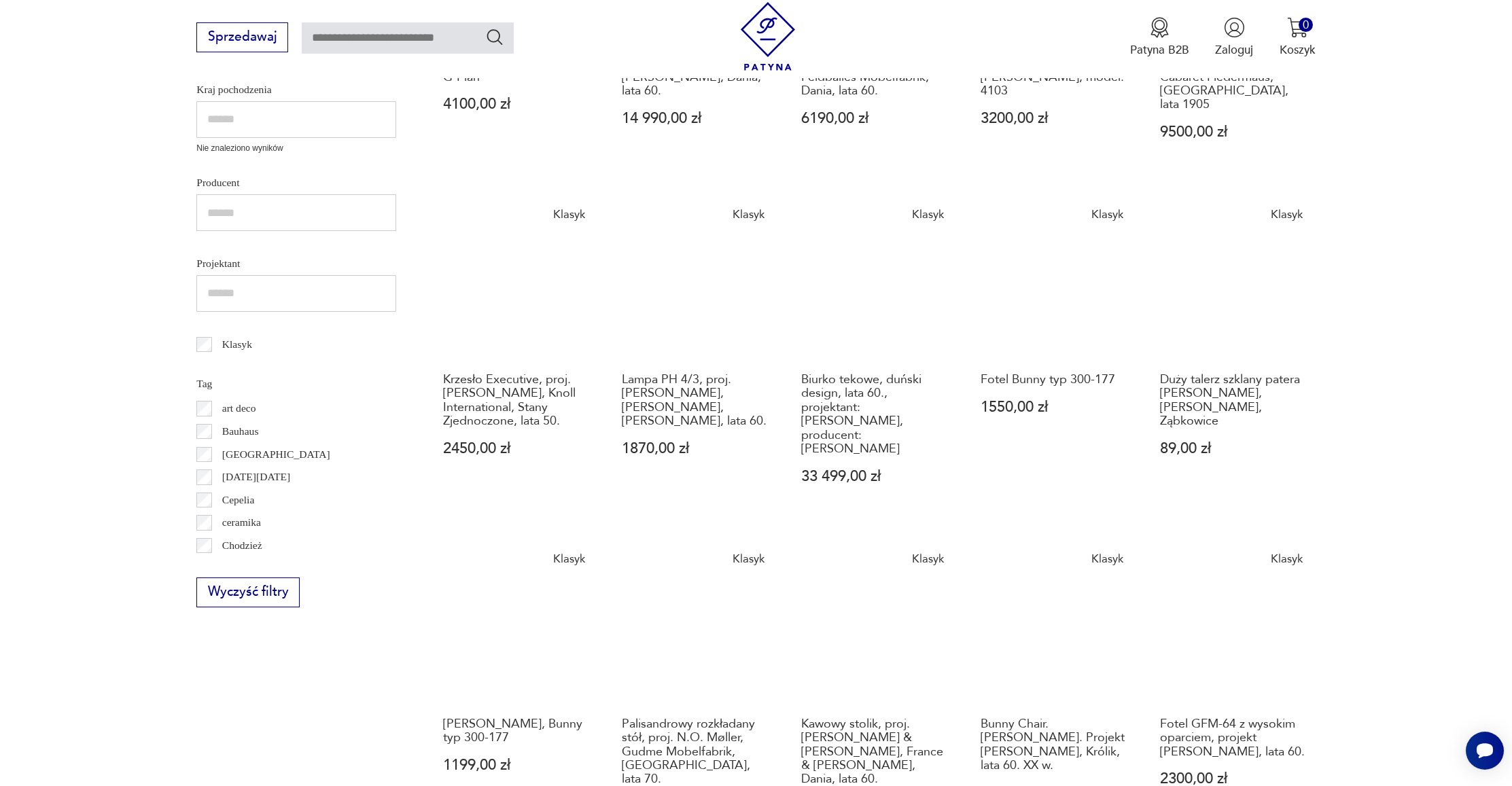
scroll to position [837, 0]
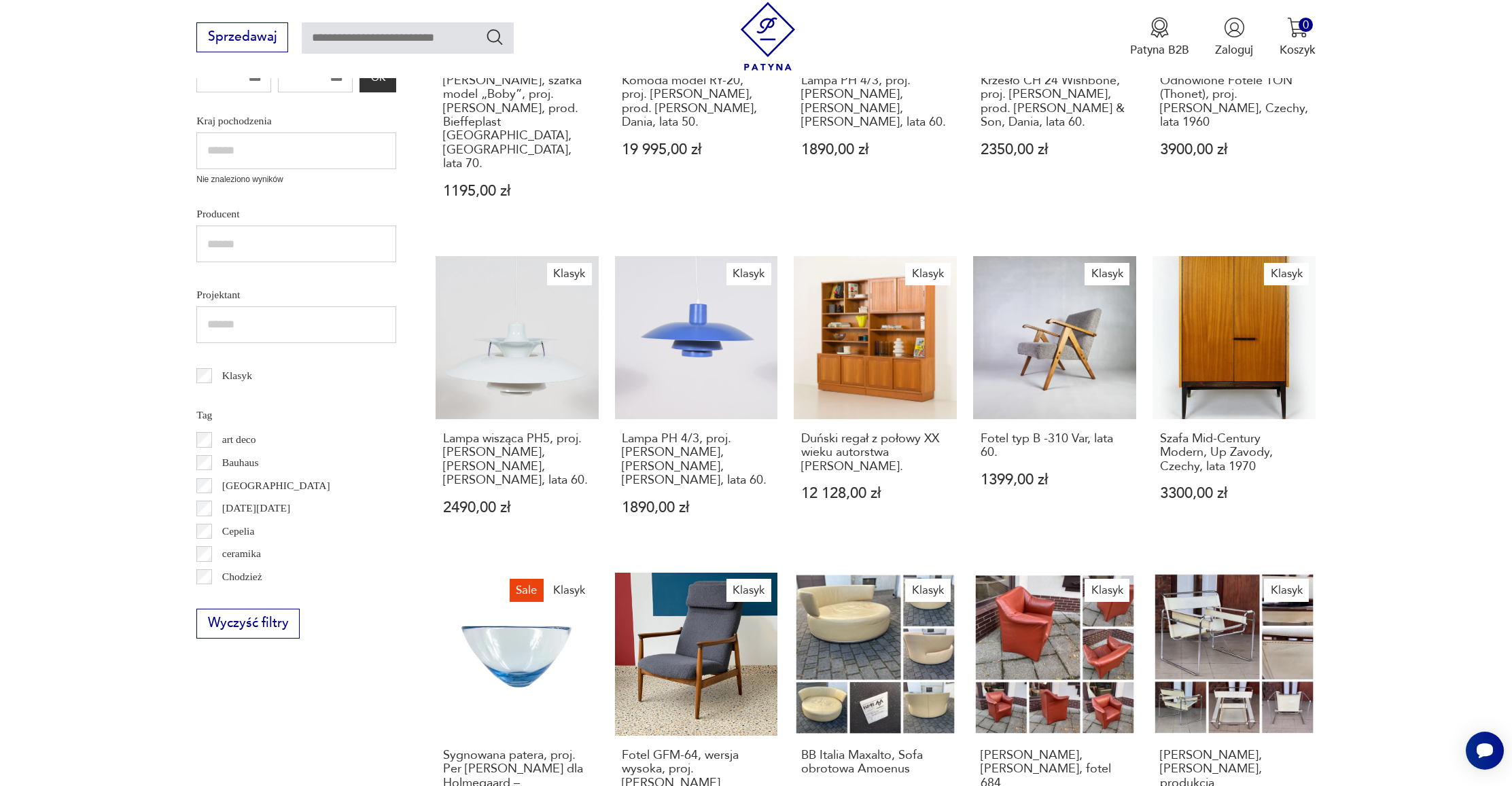
scroll to position [779, 0]
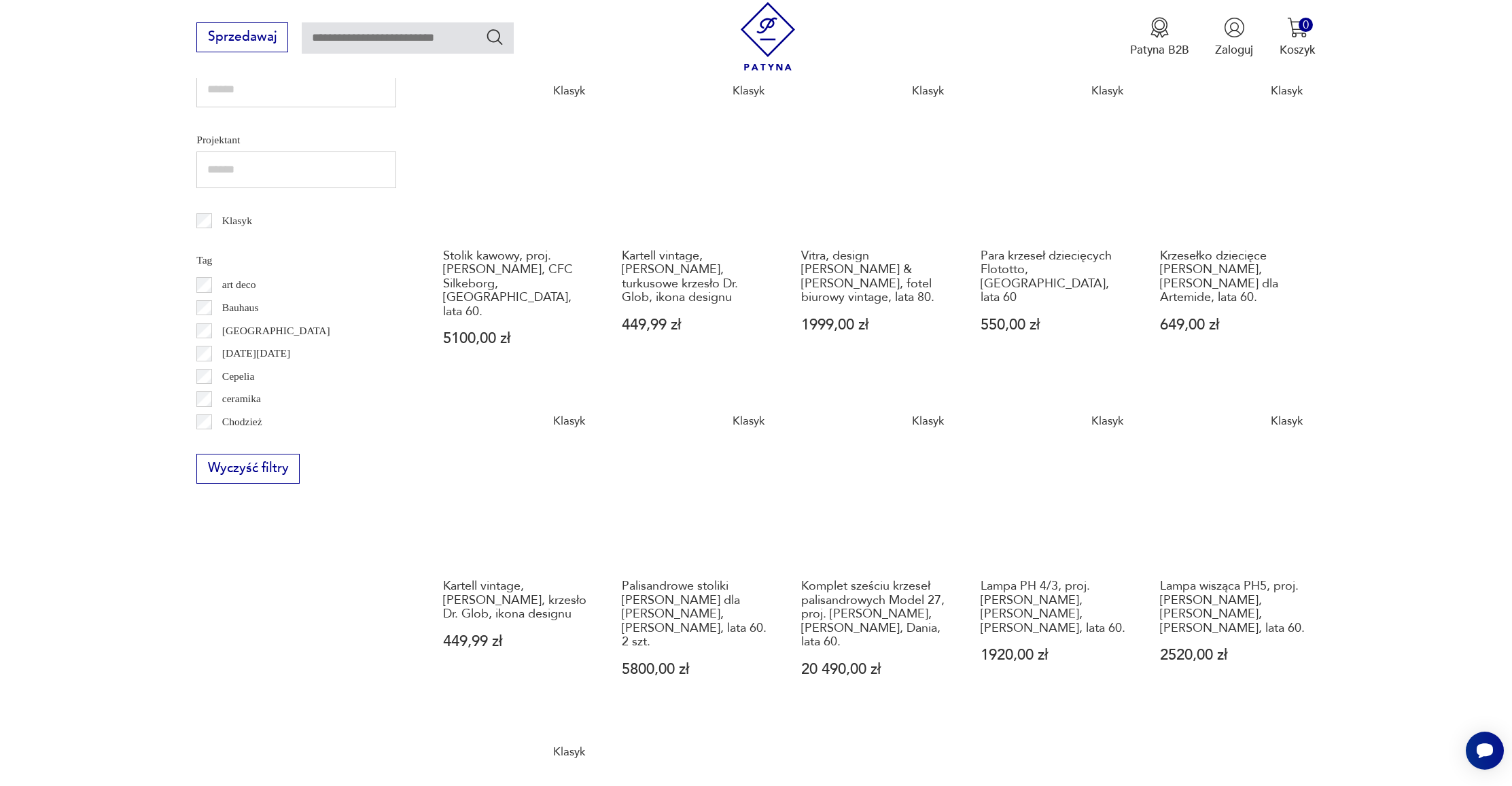
scroll to position [676, 0]
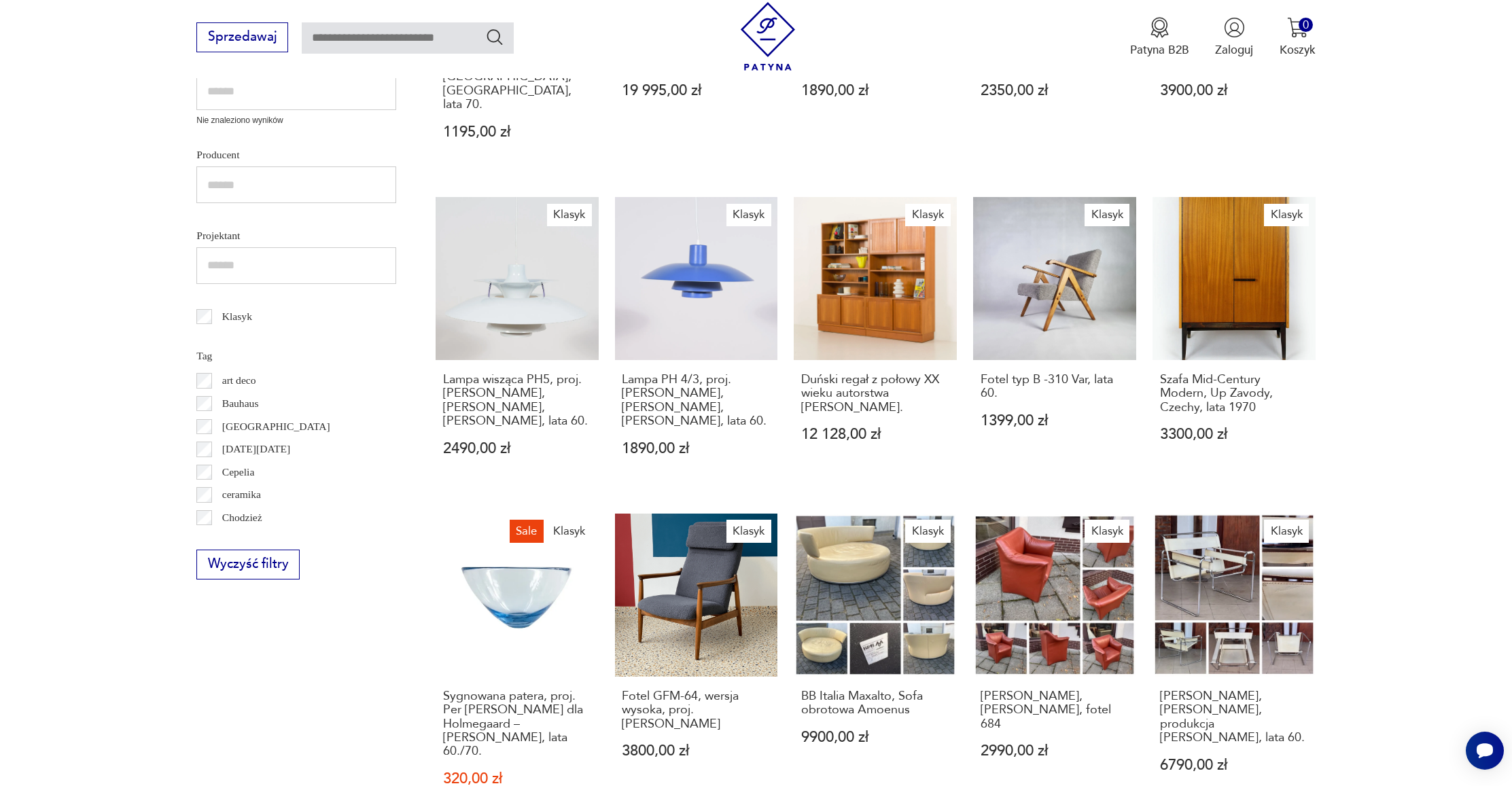
scroll to position [549, 0]
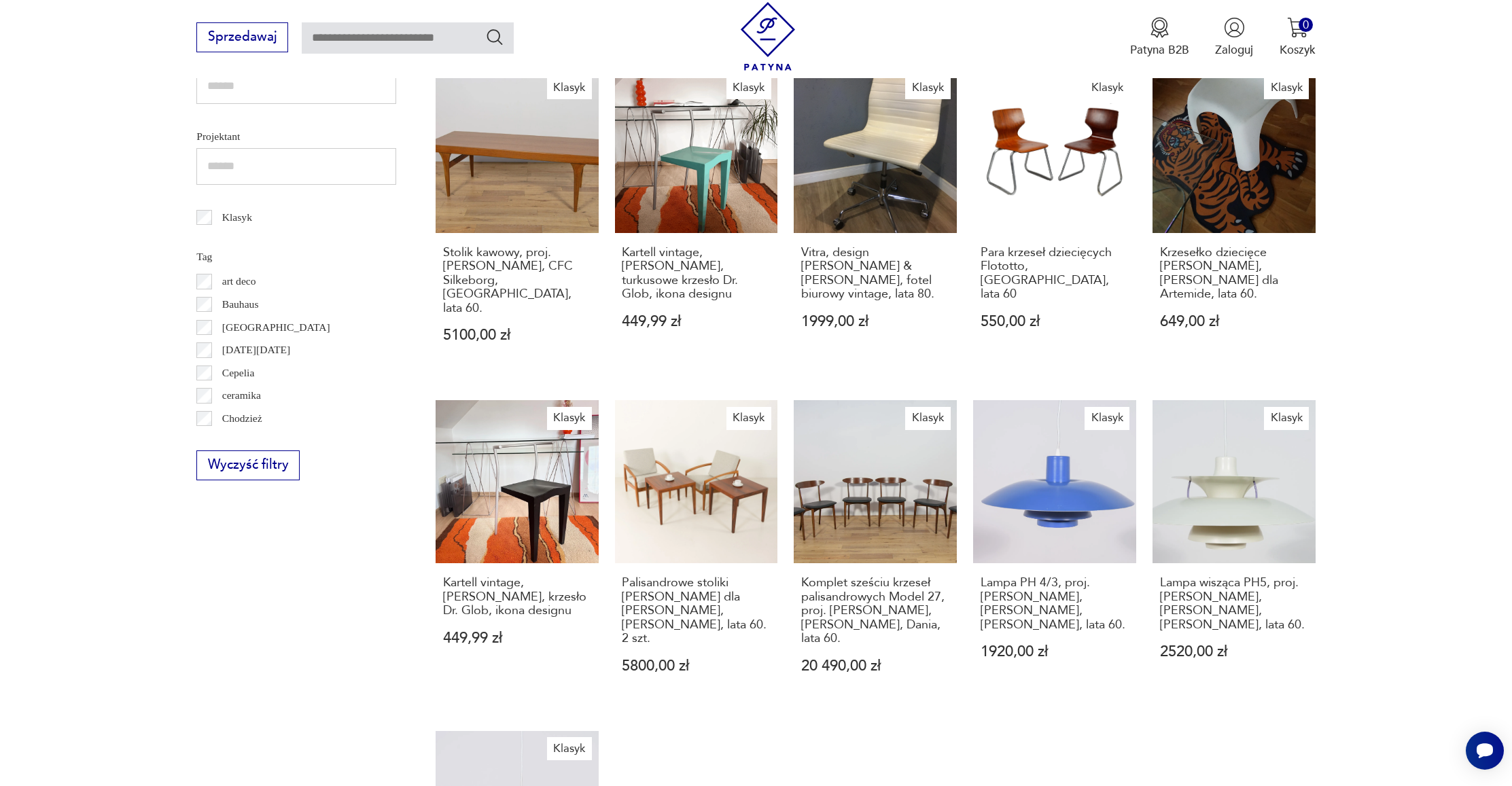
scroll to position [704, 0]
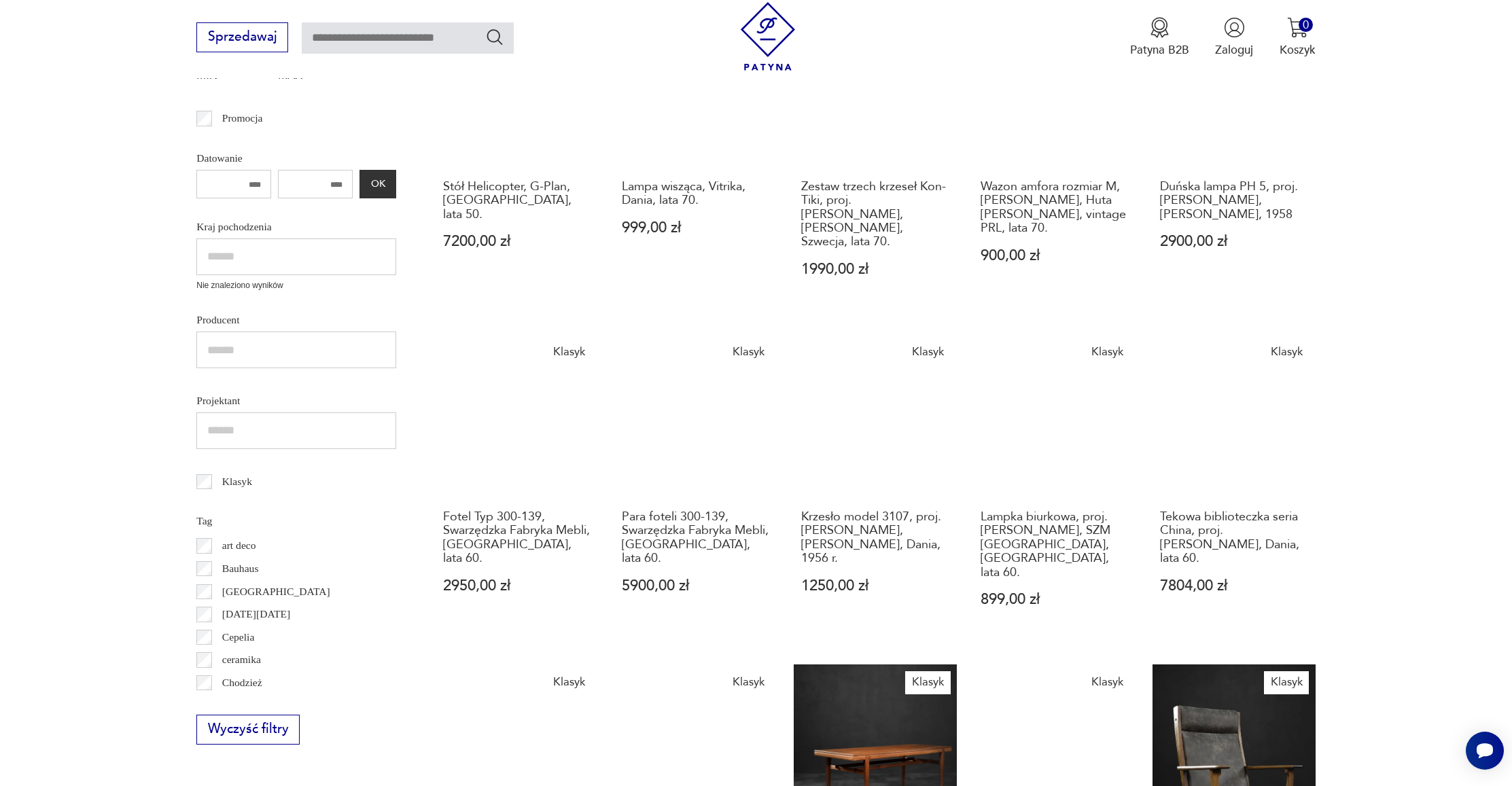
scroll to position [593, 0]
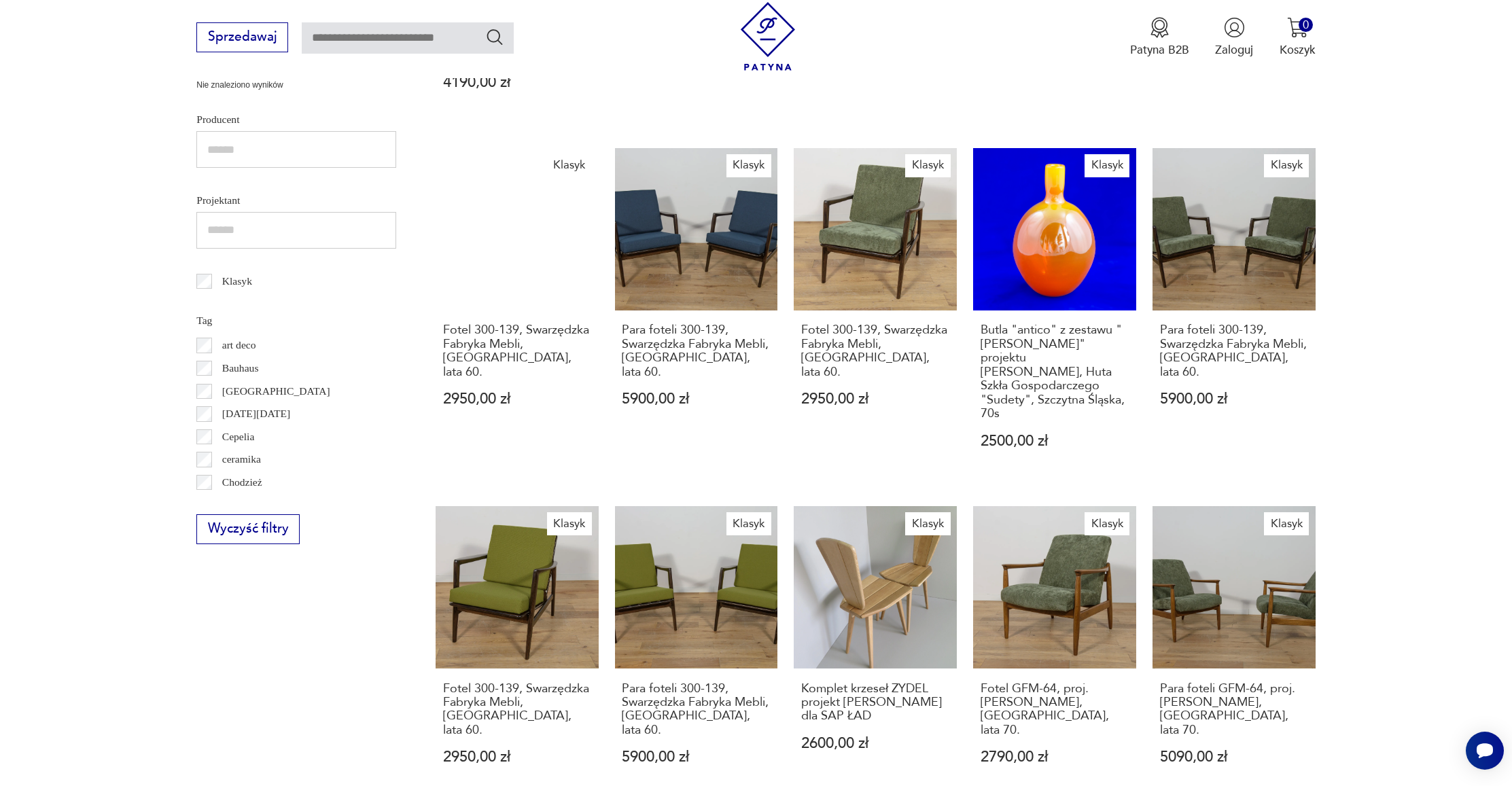
scroll to position [621, 0]
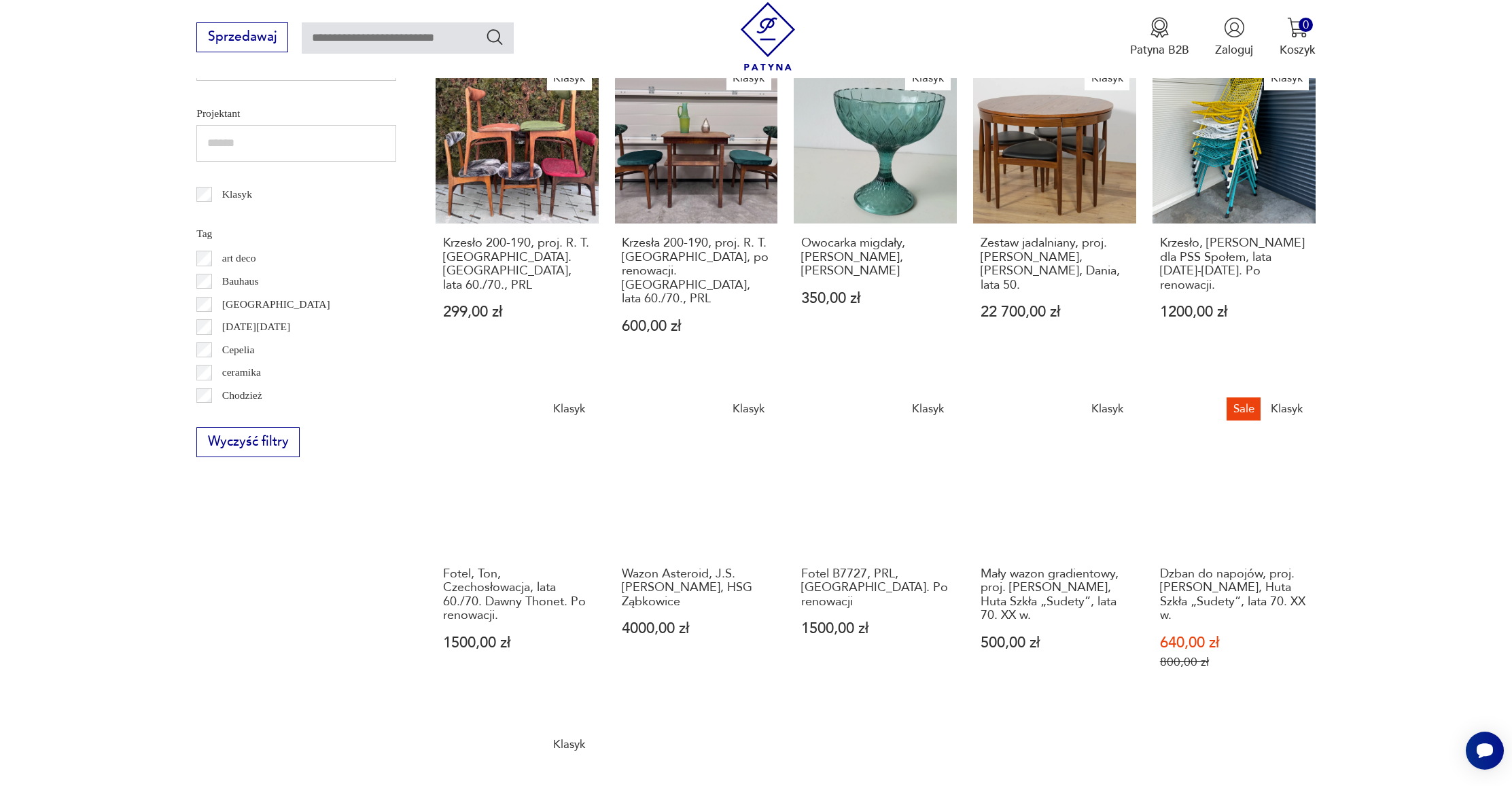
scroll to position [830, 0]
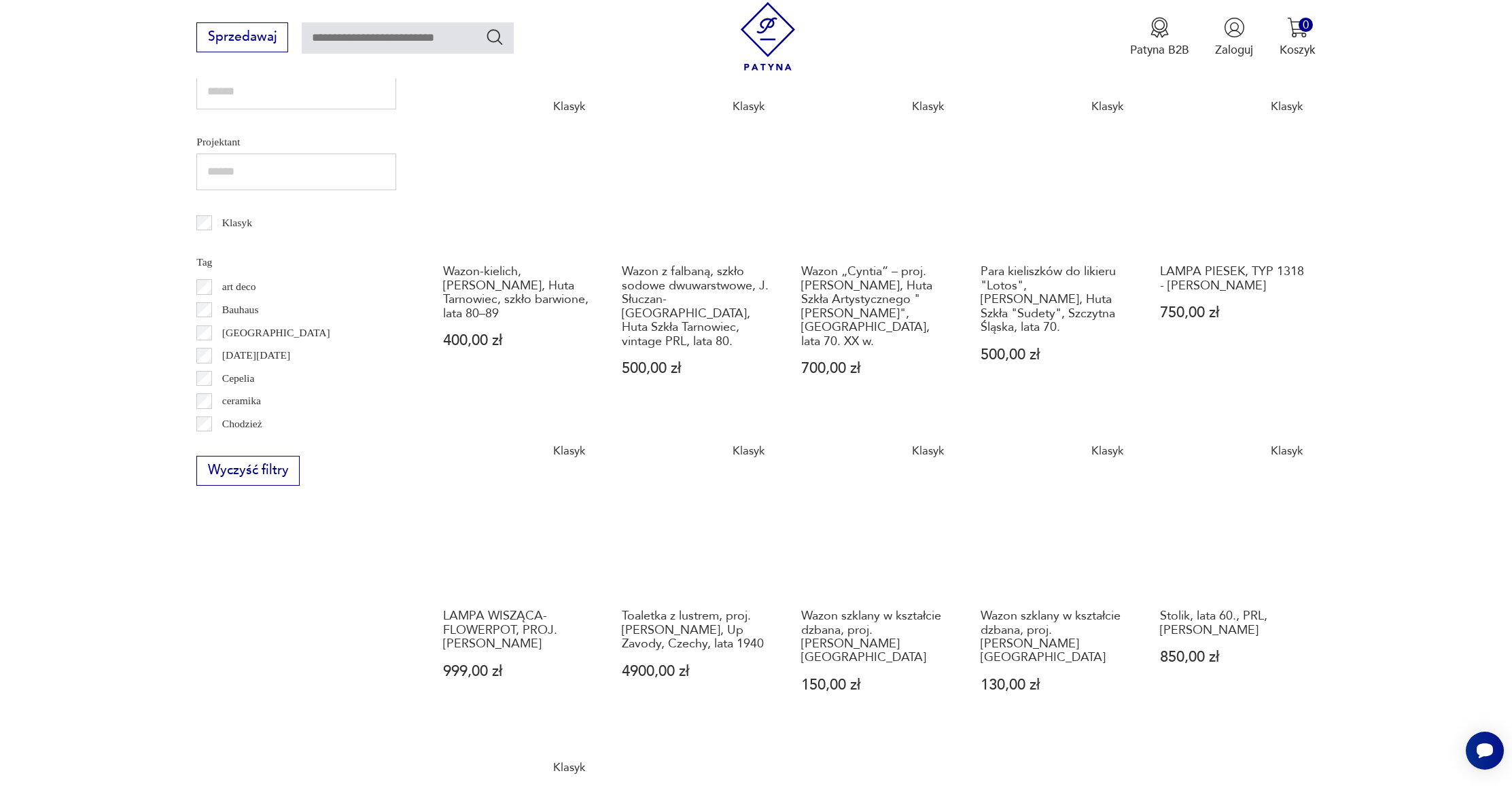
scroll to position [624, 0]
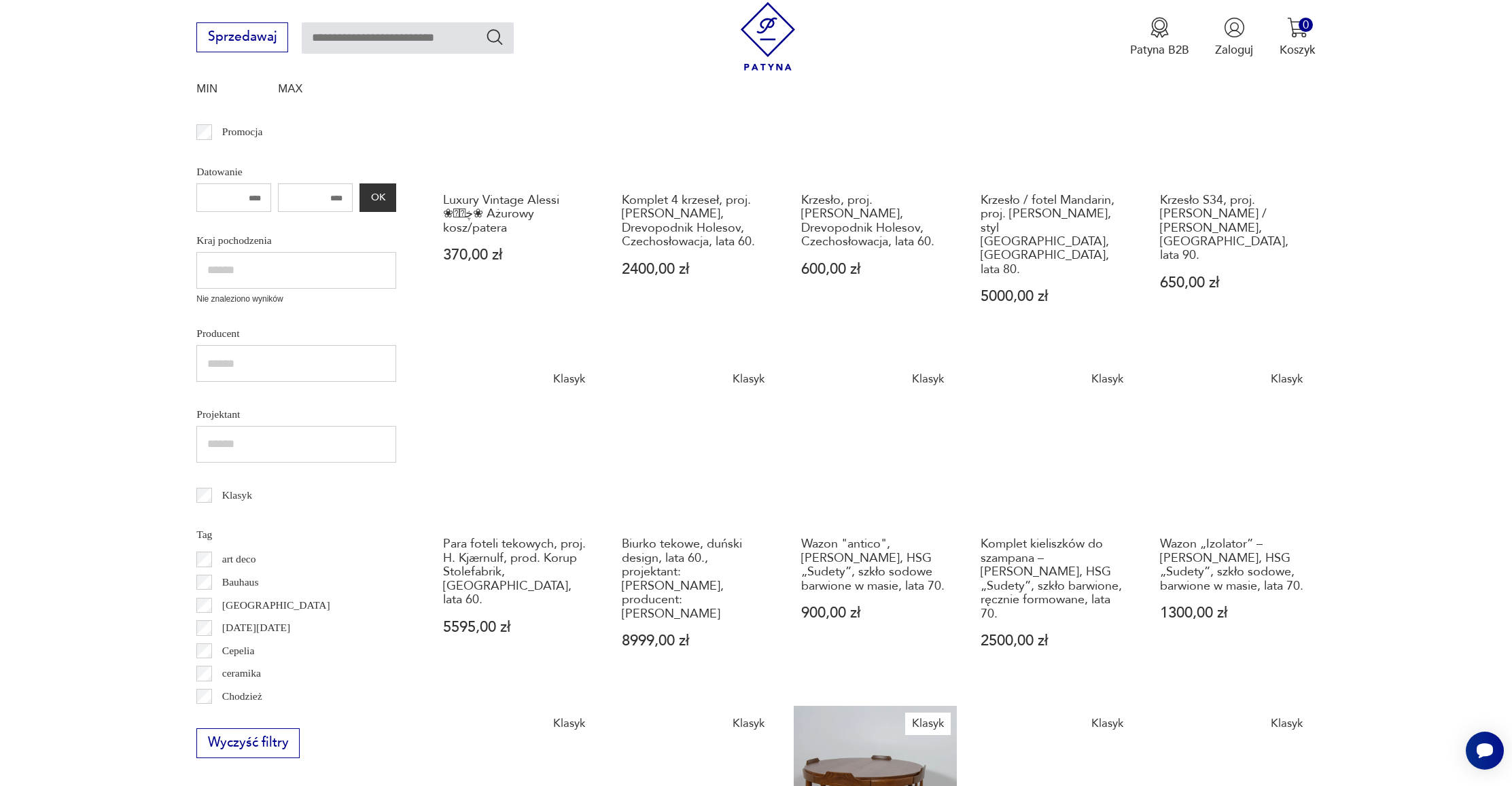
scroll to position [612, 0]
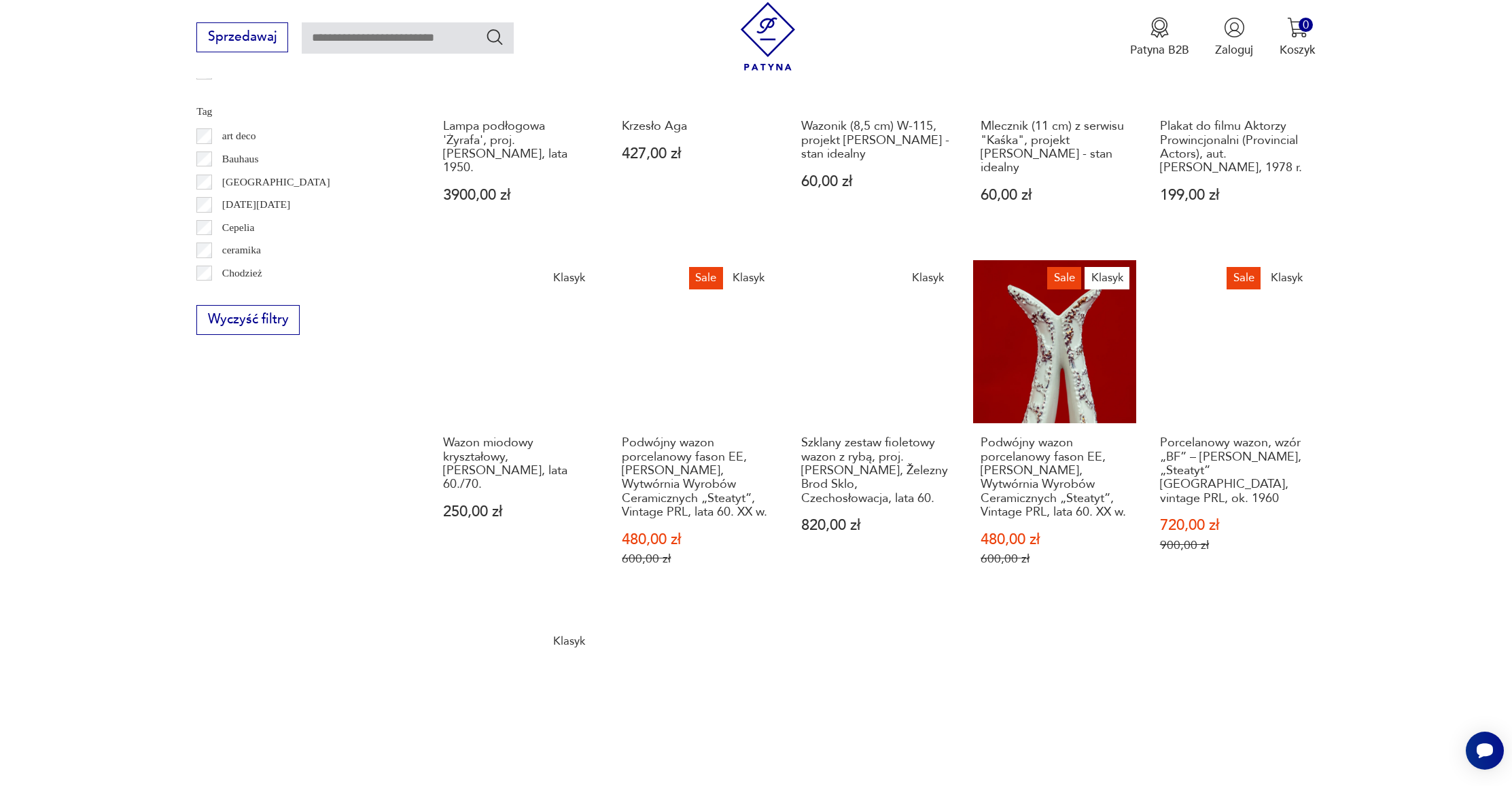
scroll to position [813, 0]
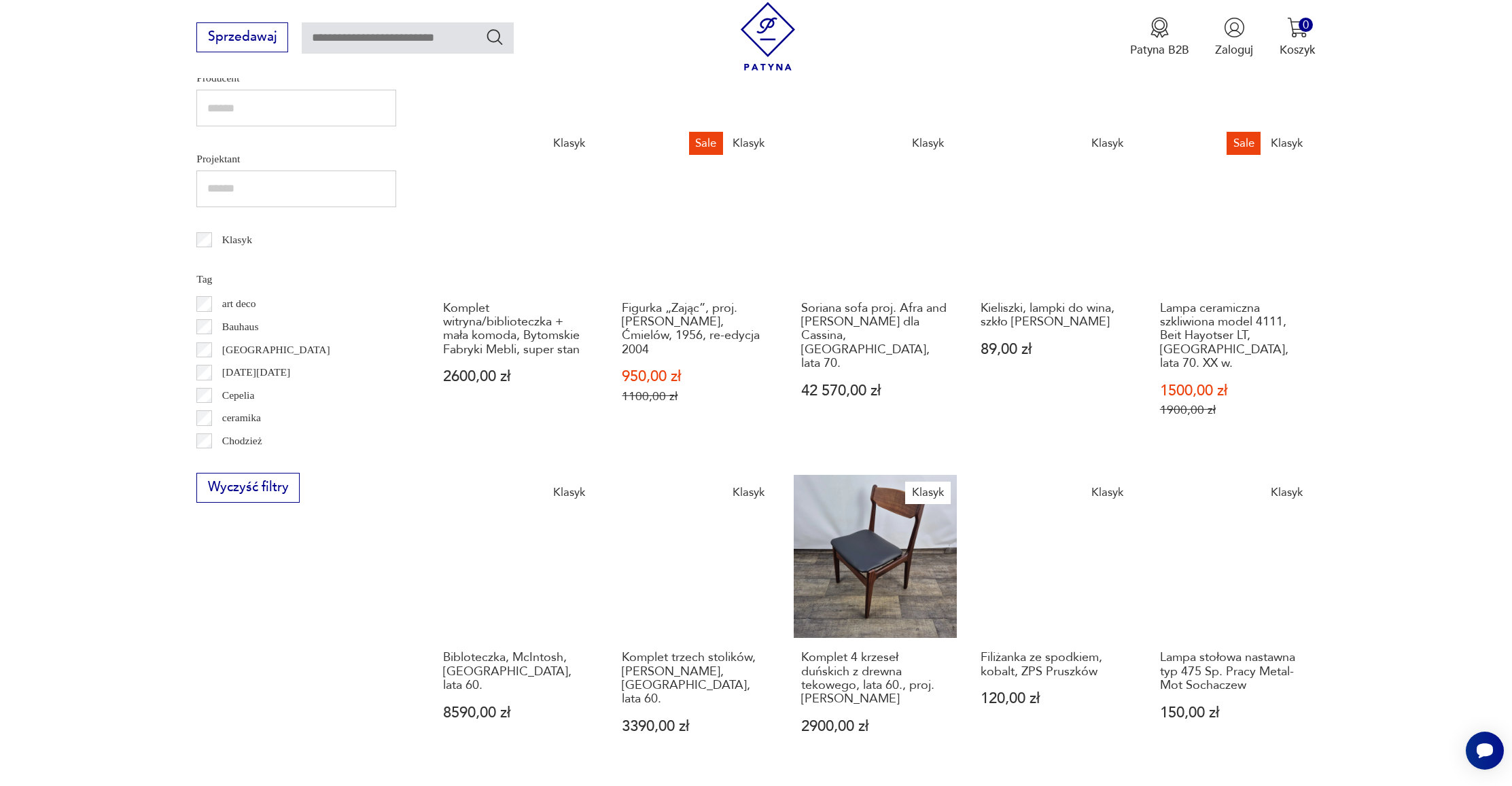
scroll to position [780, 0]
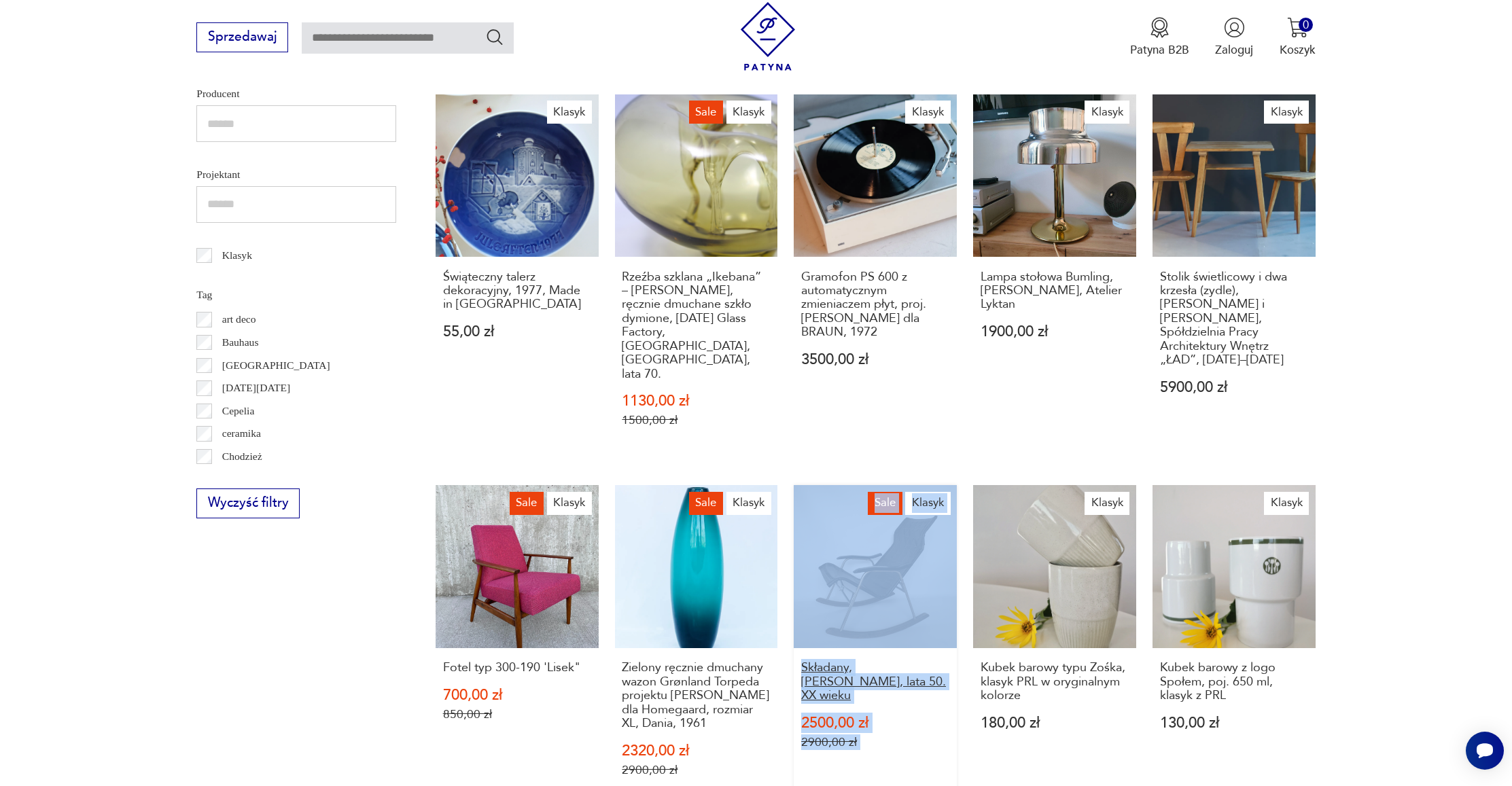
scroll to position [558, 0]
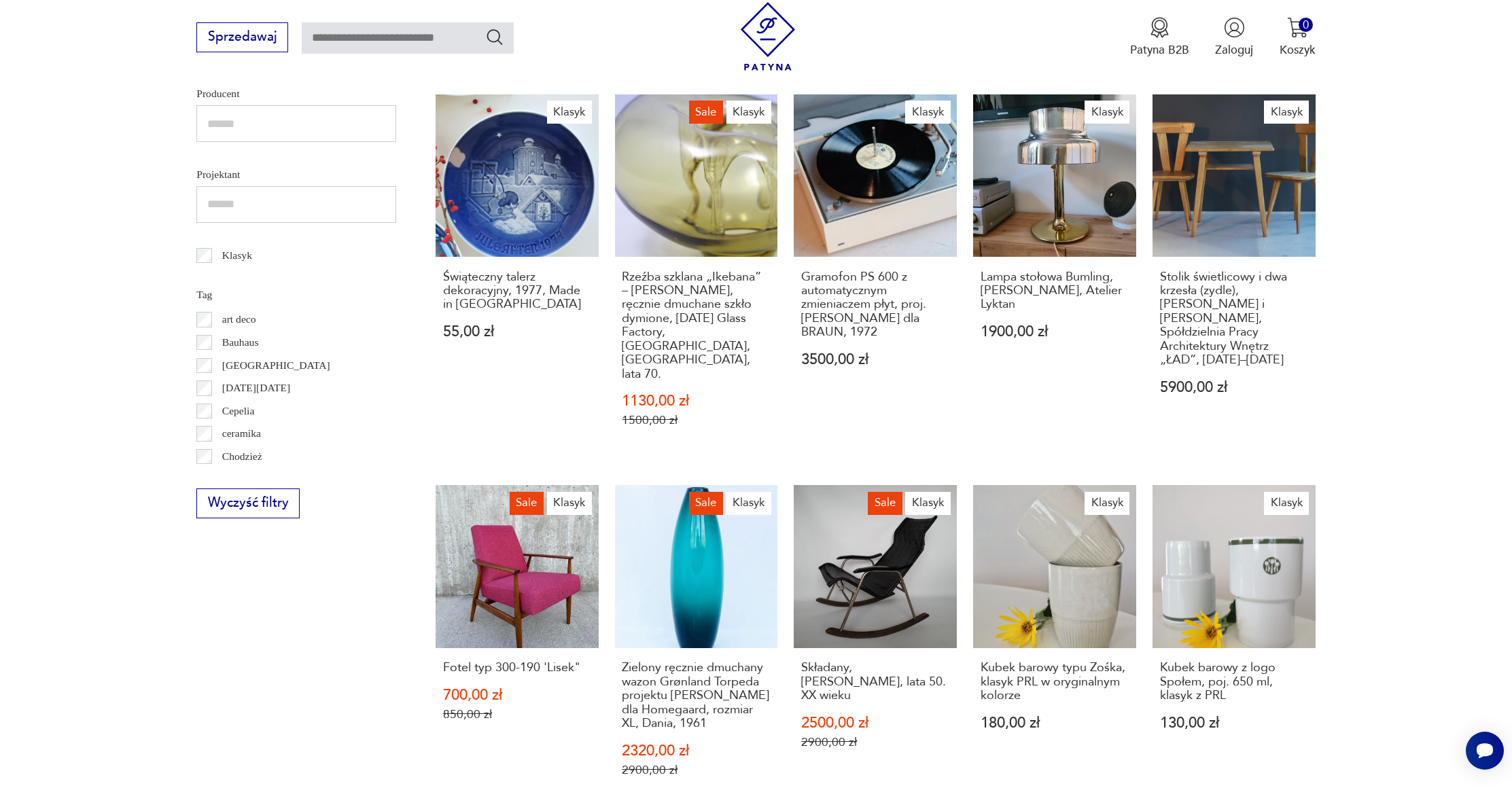
click at [1258, 516] on div "Klasyk Para duńskich lamp Gothic, proj. Bent Karlby, Lyfa, lata 60. 6000,00 zł …" at bounding box center [876, 438] width 880 height 1320
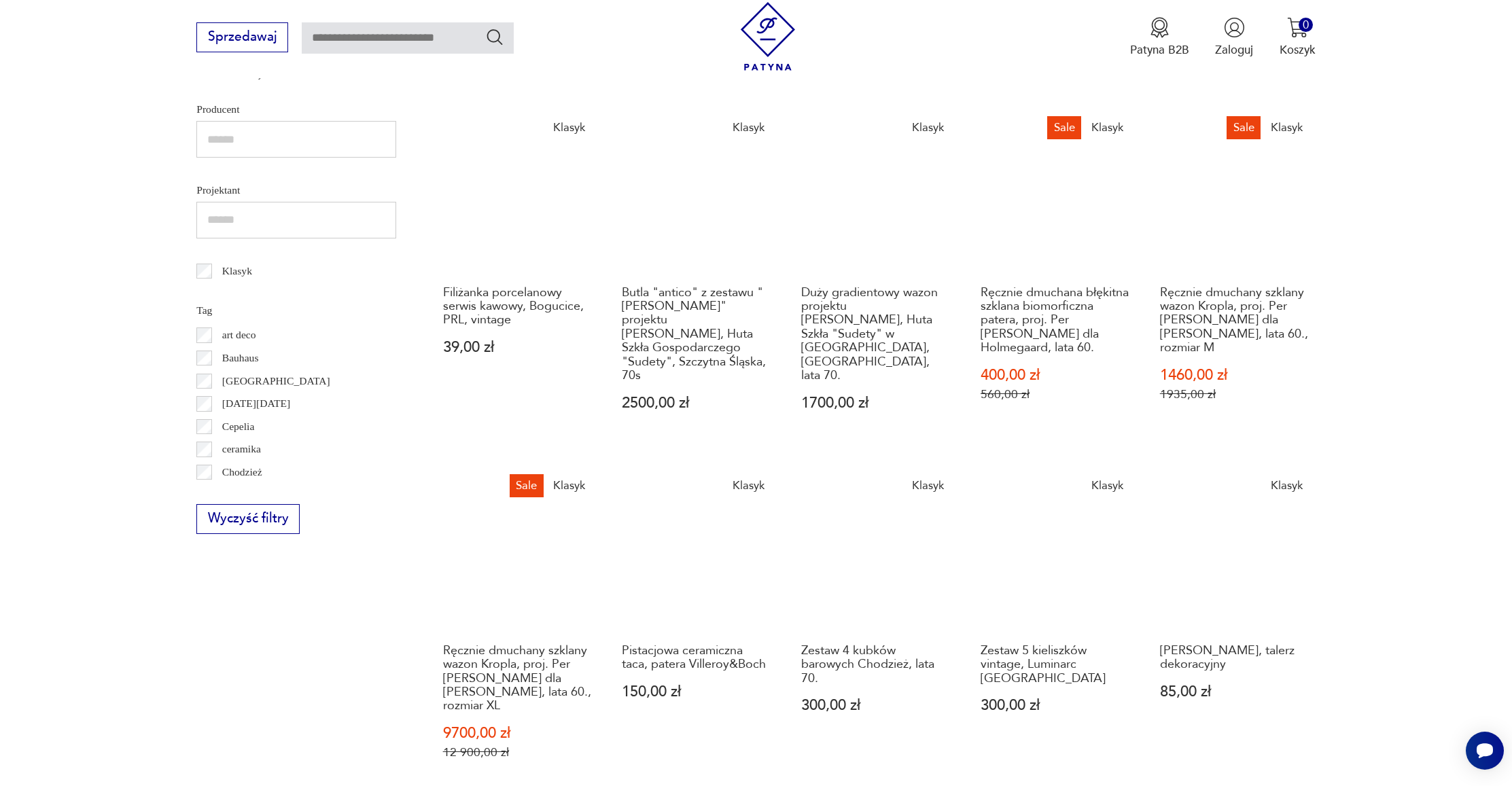
scroll to position [671, 0]
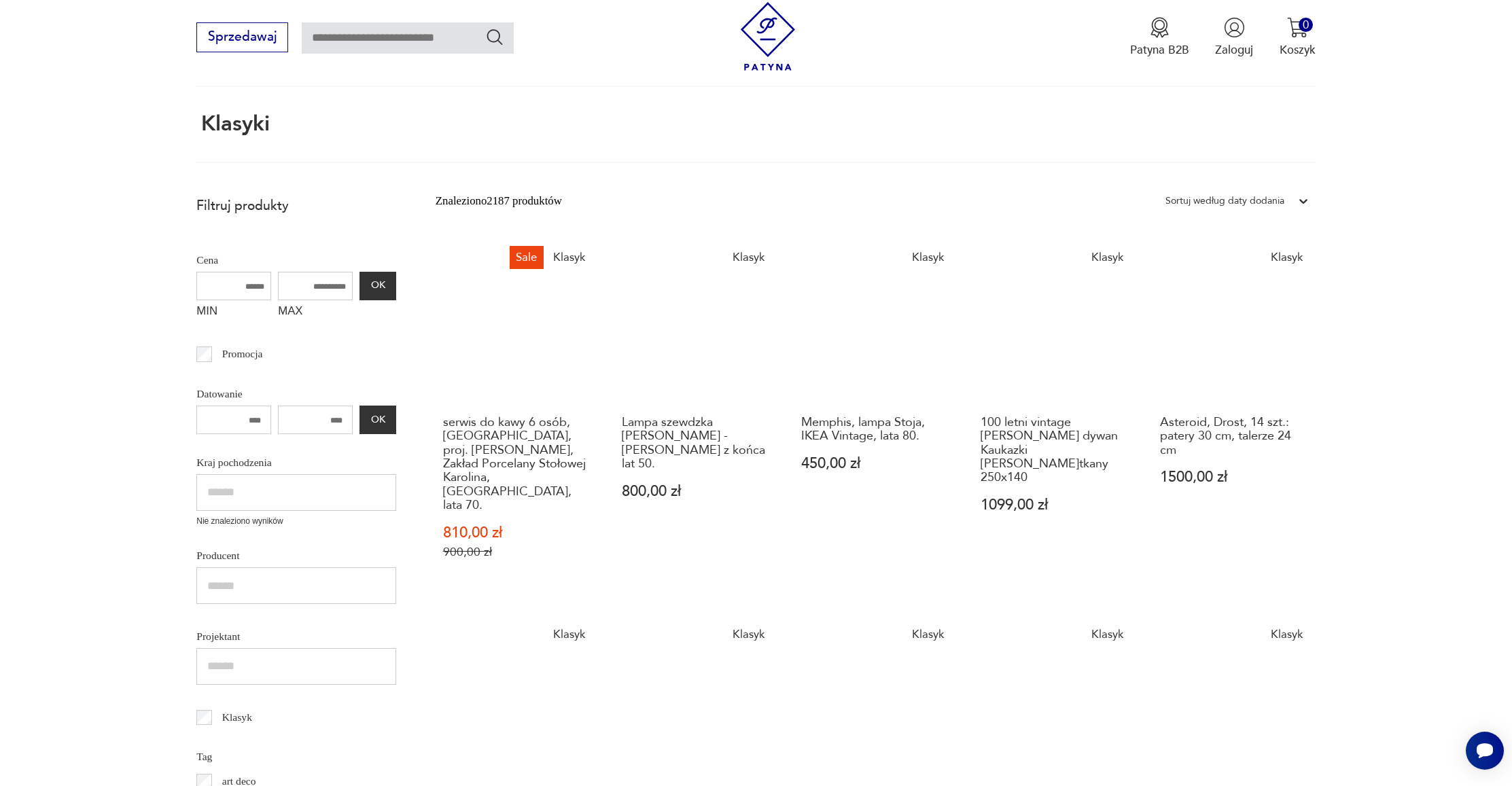
scroll to position [545, 0]
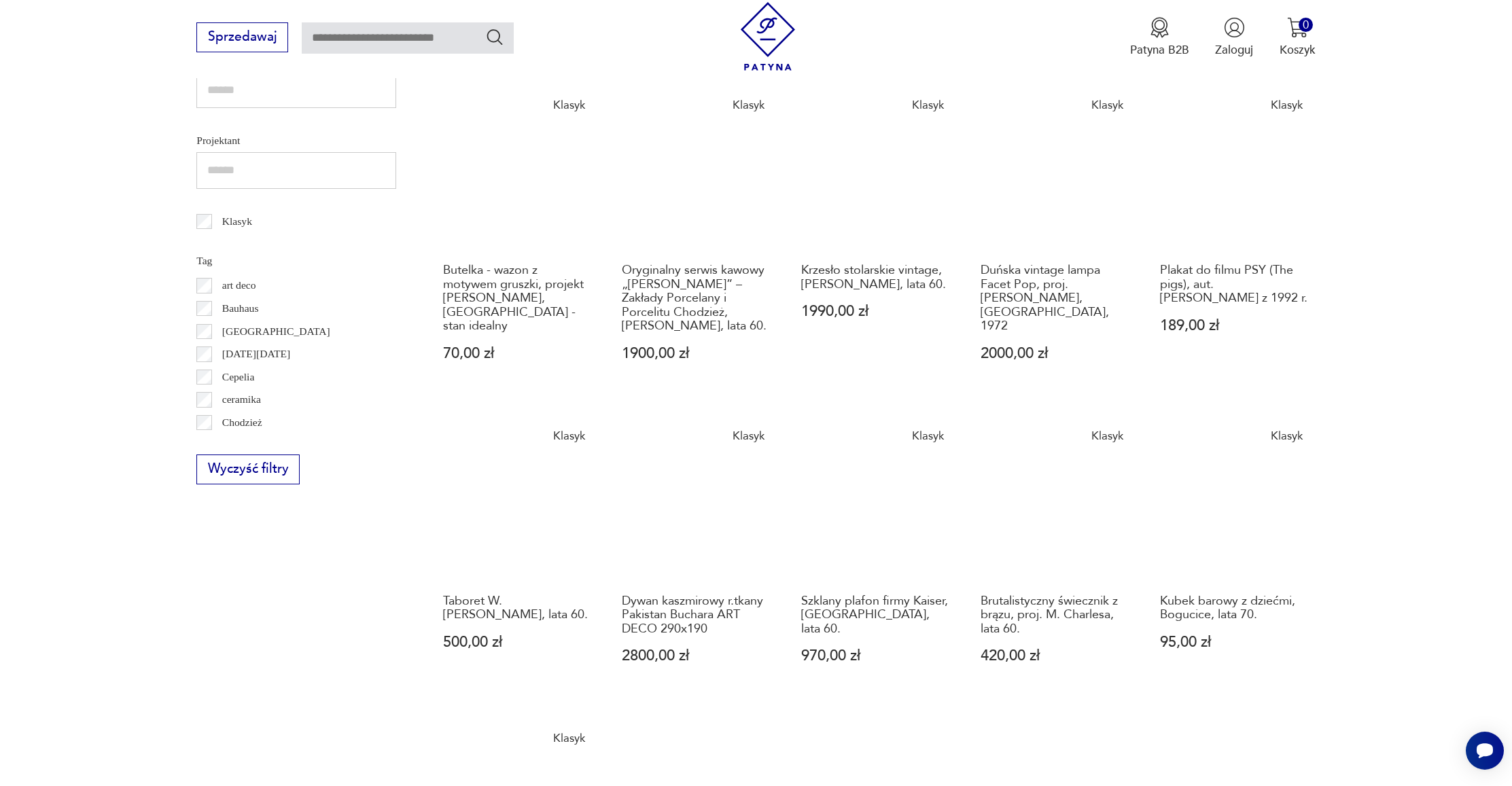
scroll to position [636, 0]
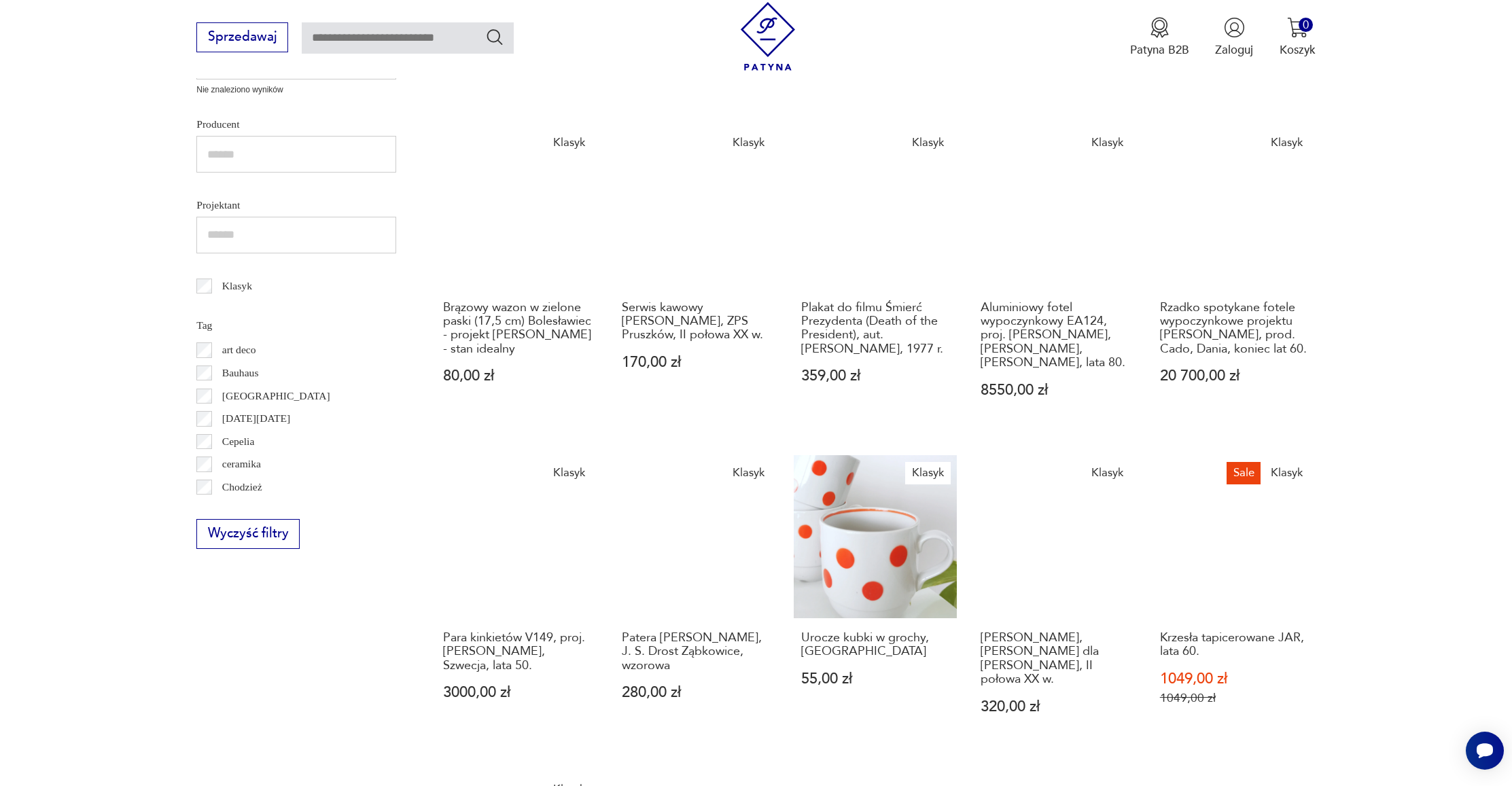
scroll to position [645, 0]
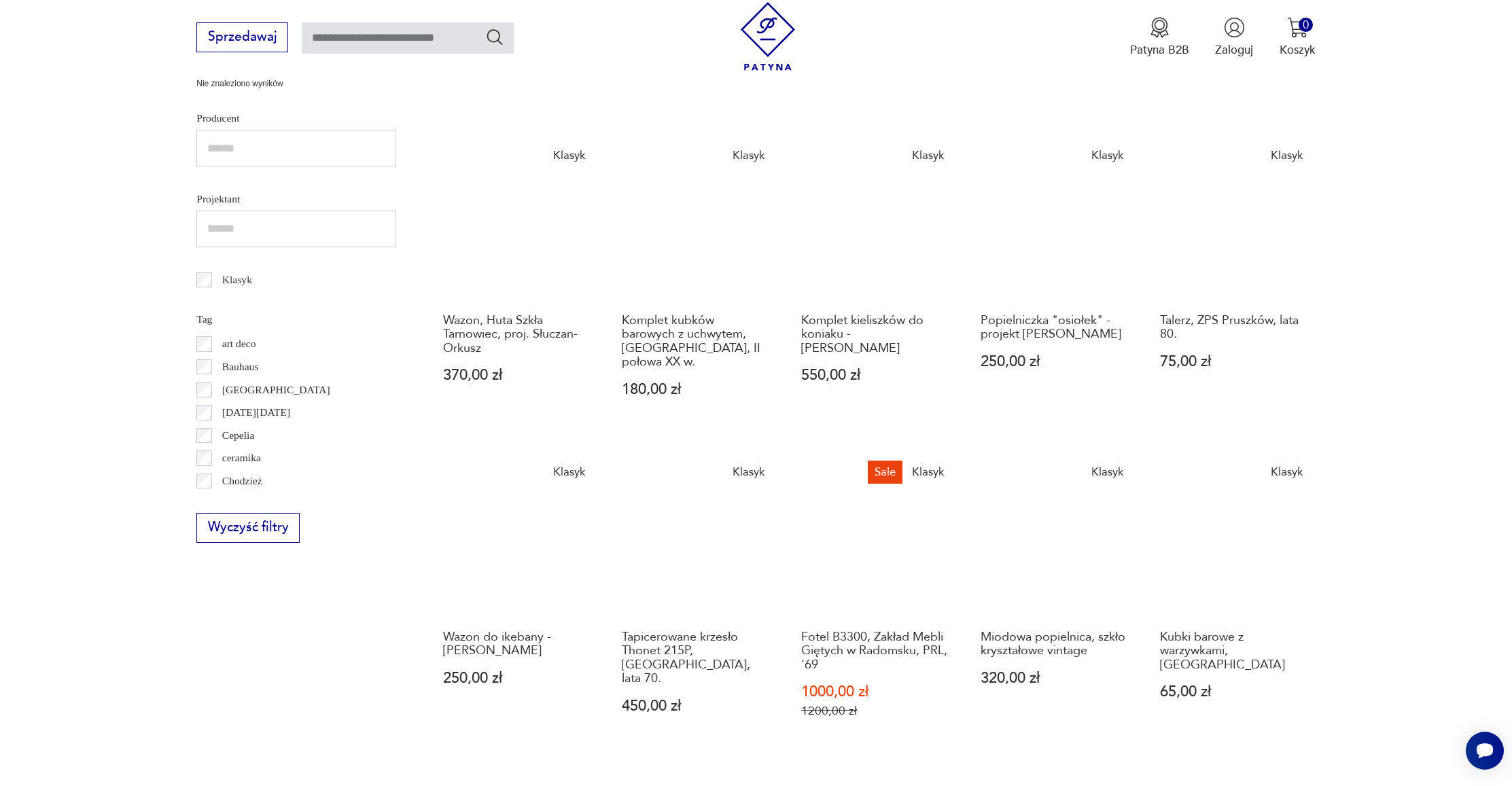
scroll to position [722, 0]
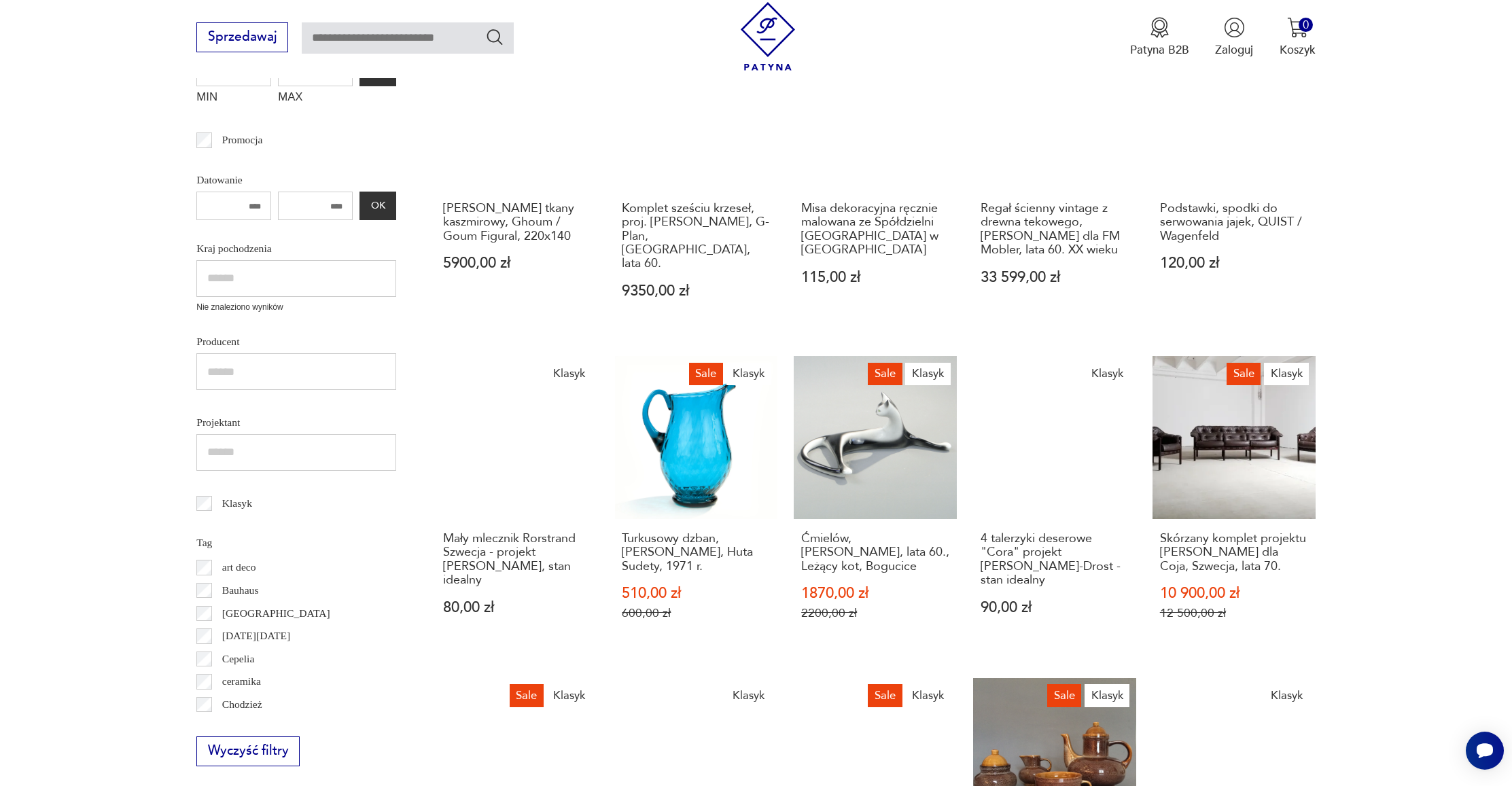
scroll to position [549, 0]
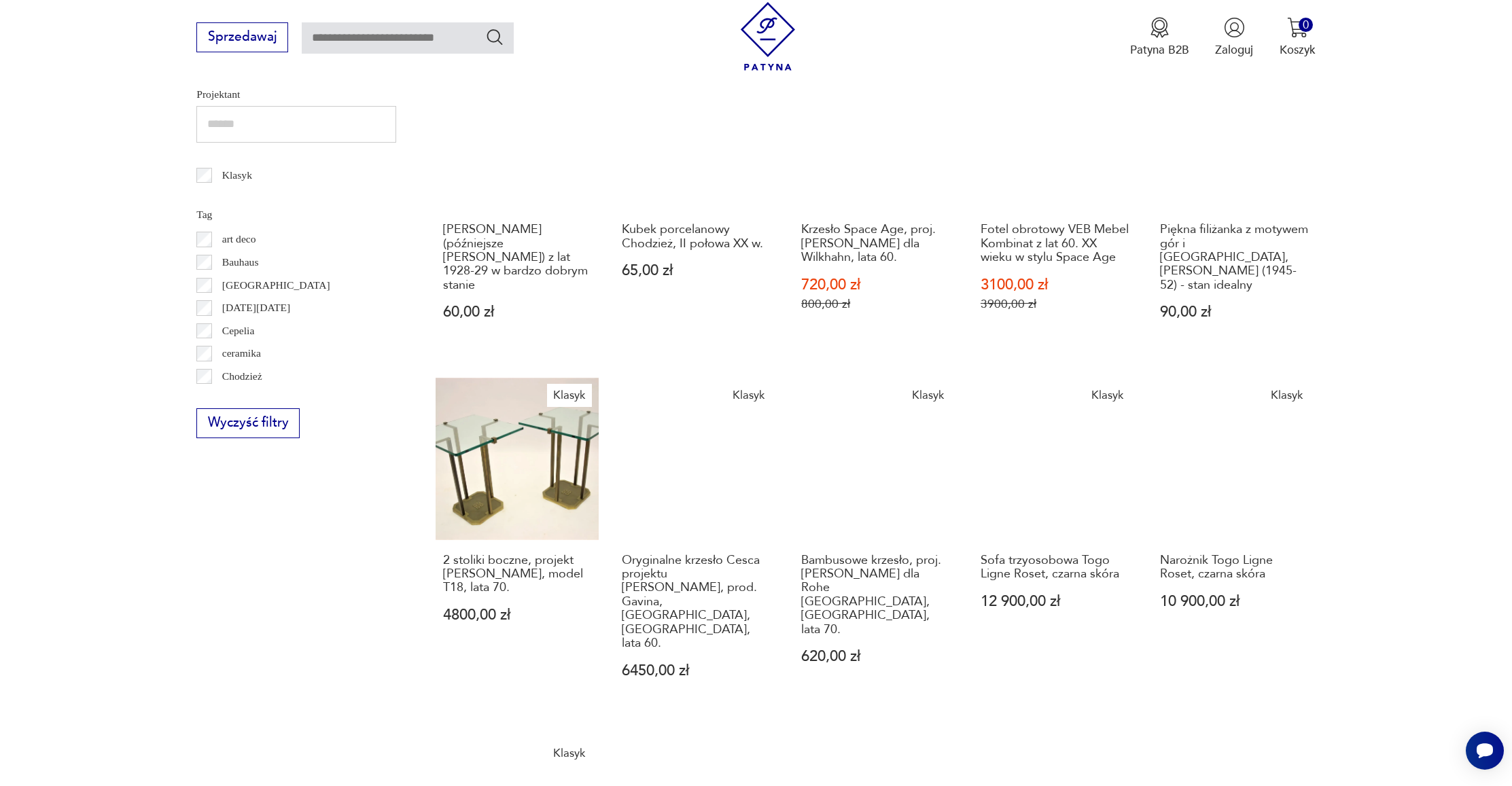
scroll to position [639, 0]
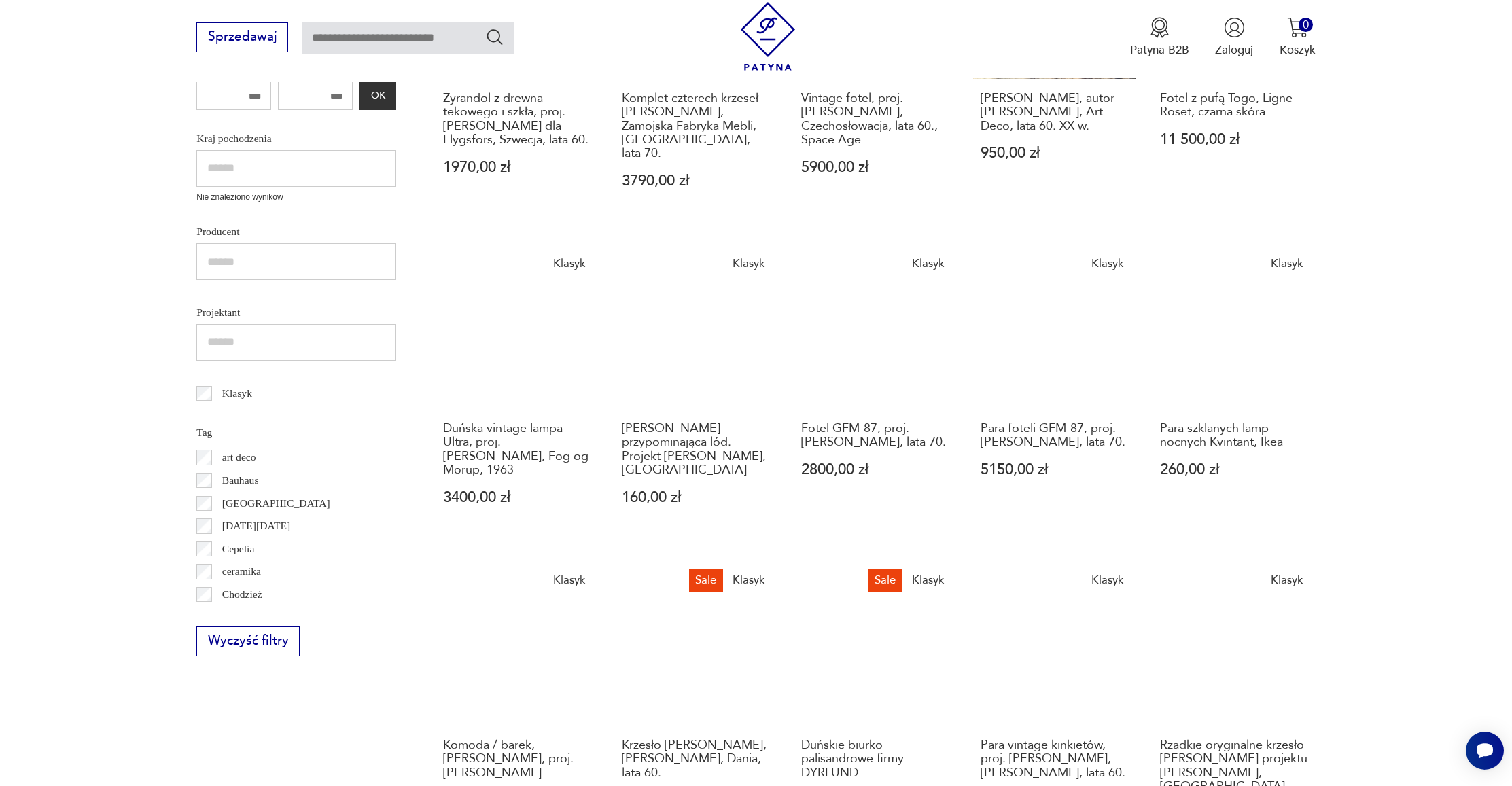
scroll to position [590, 0]
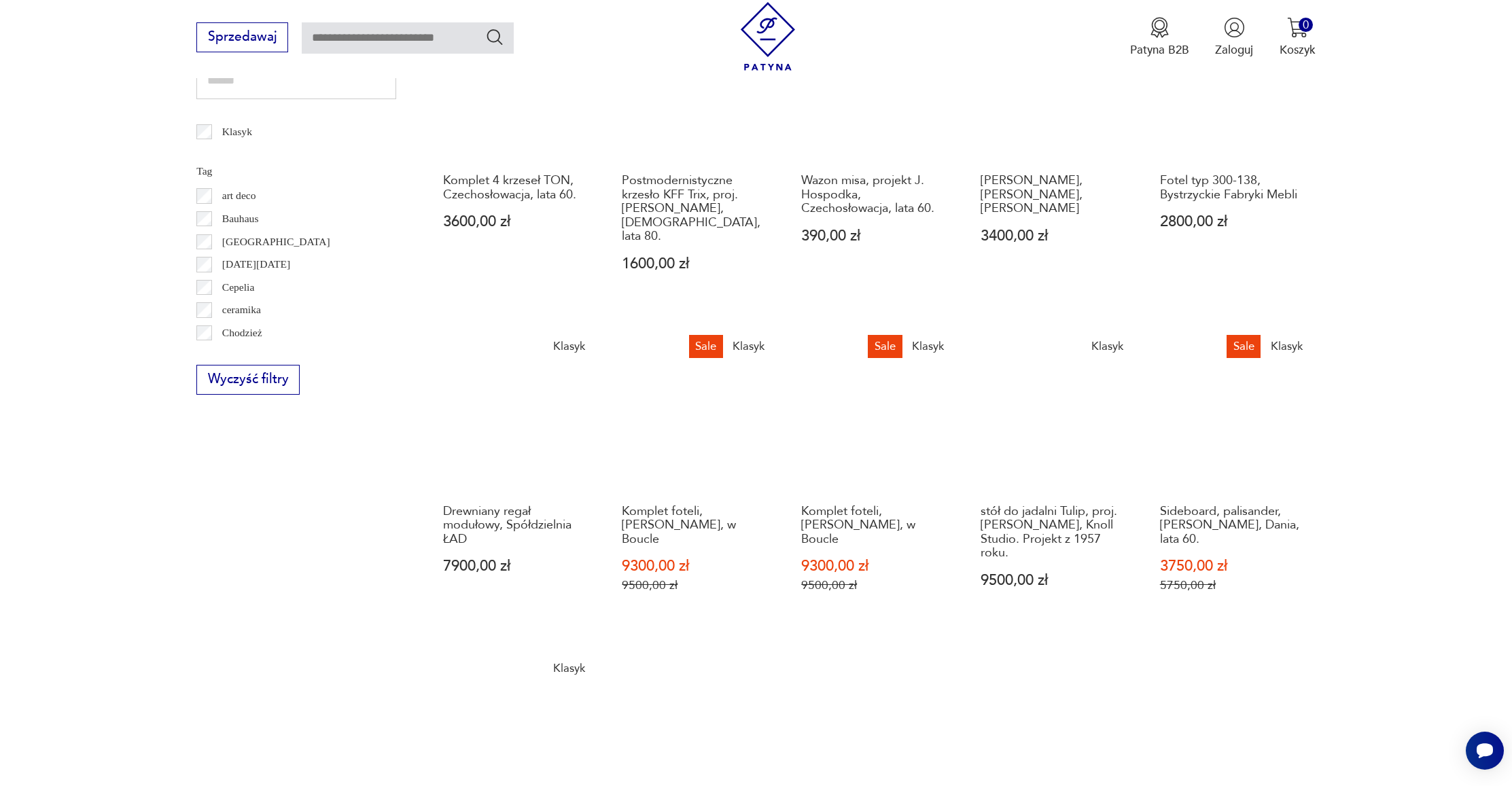
scroll to position [720, 0]
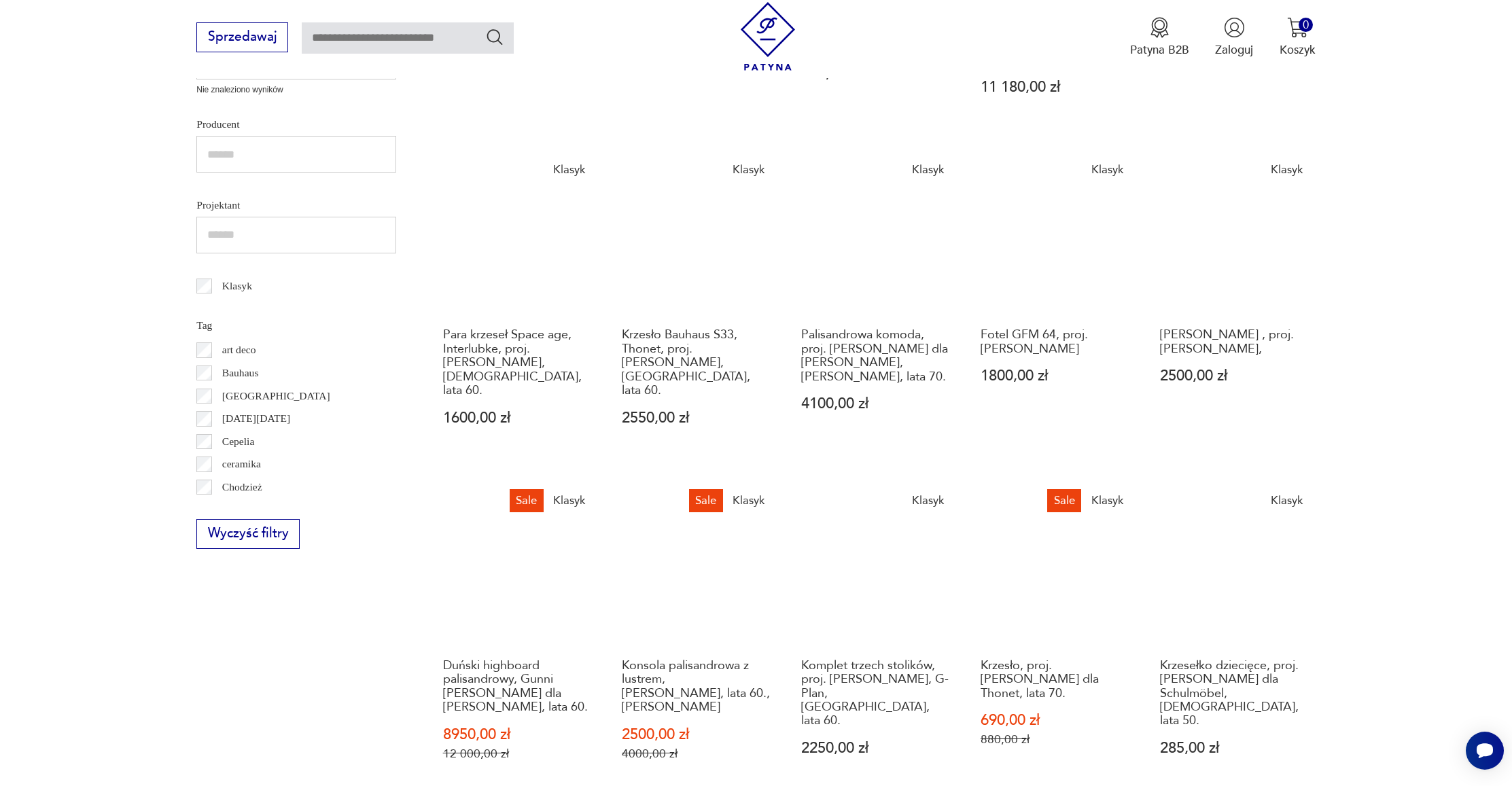
scroll to position [674, 0]
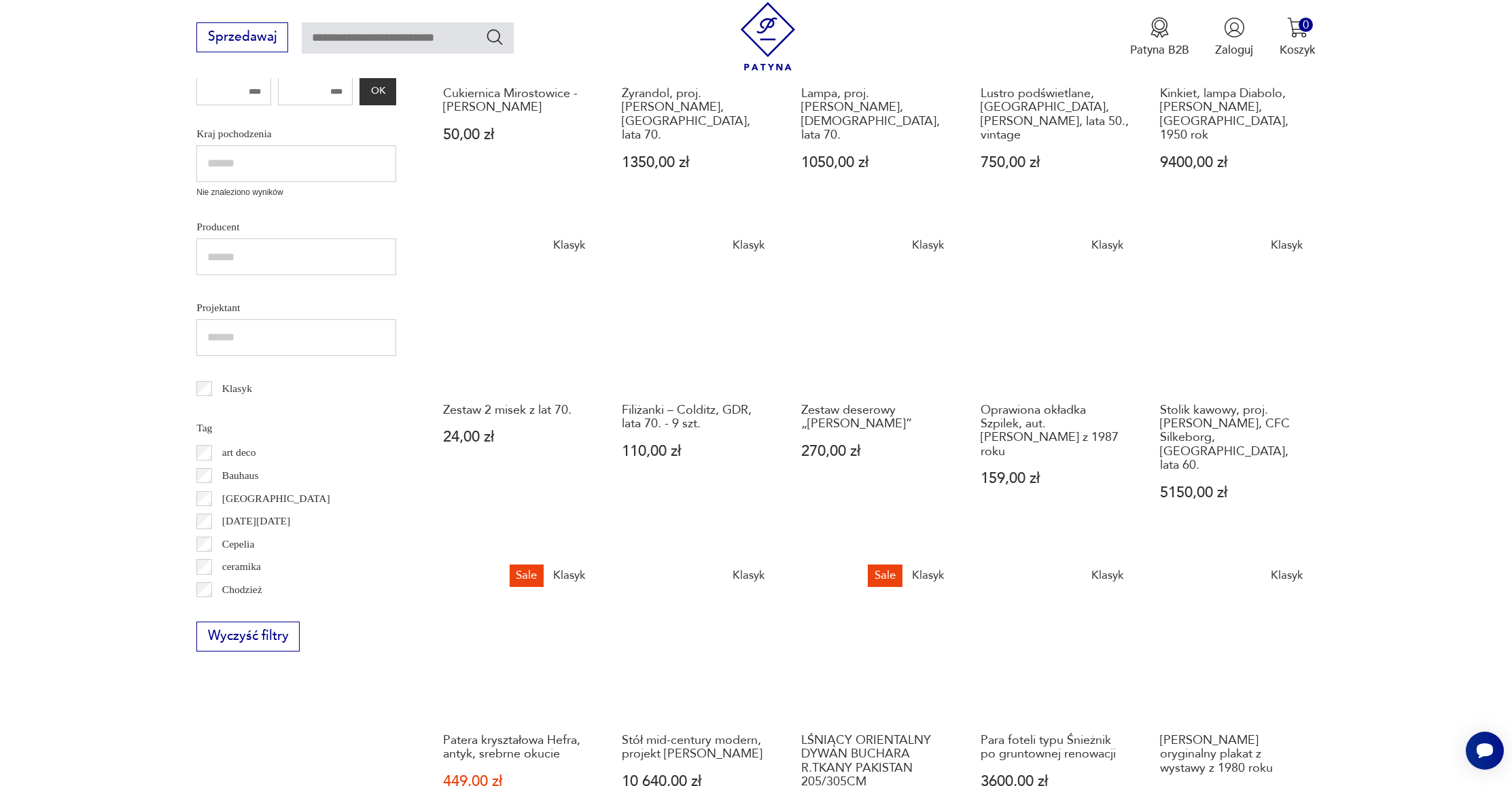
scroll to position [717, 0]
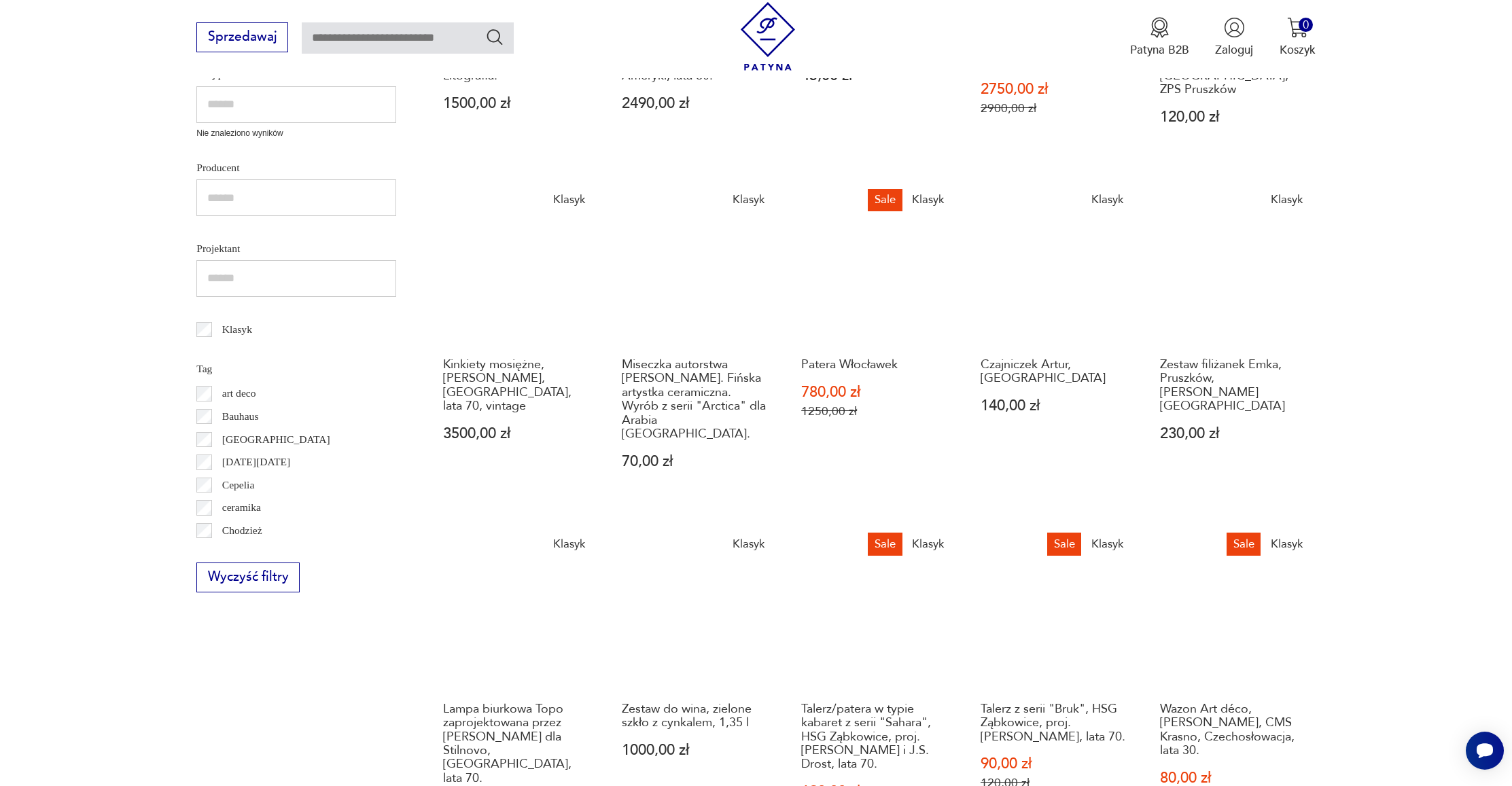
scroll to position [659, 0]
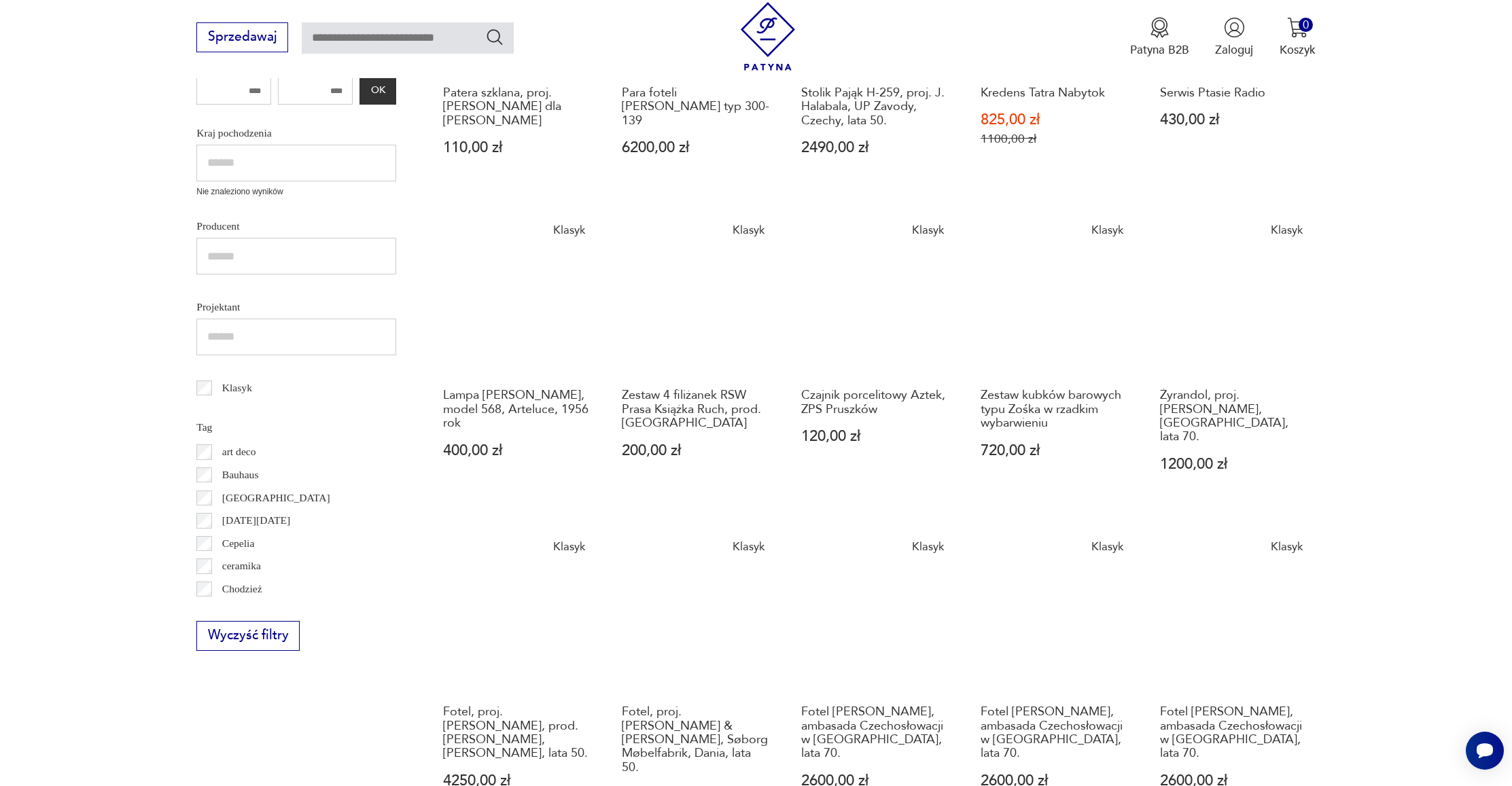
scroll to position [515, 0]
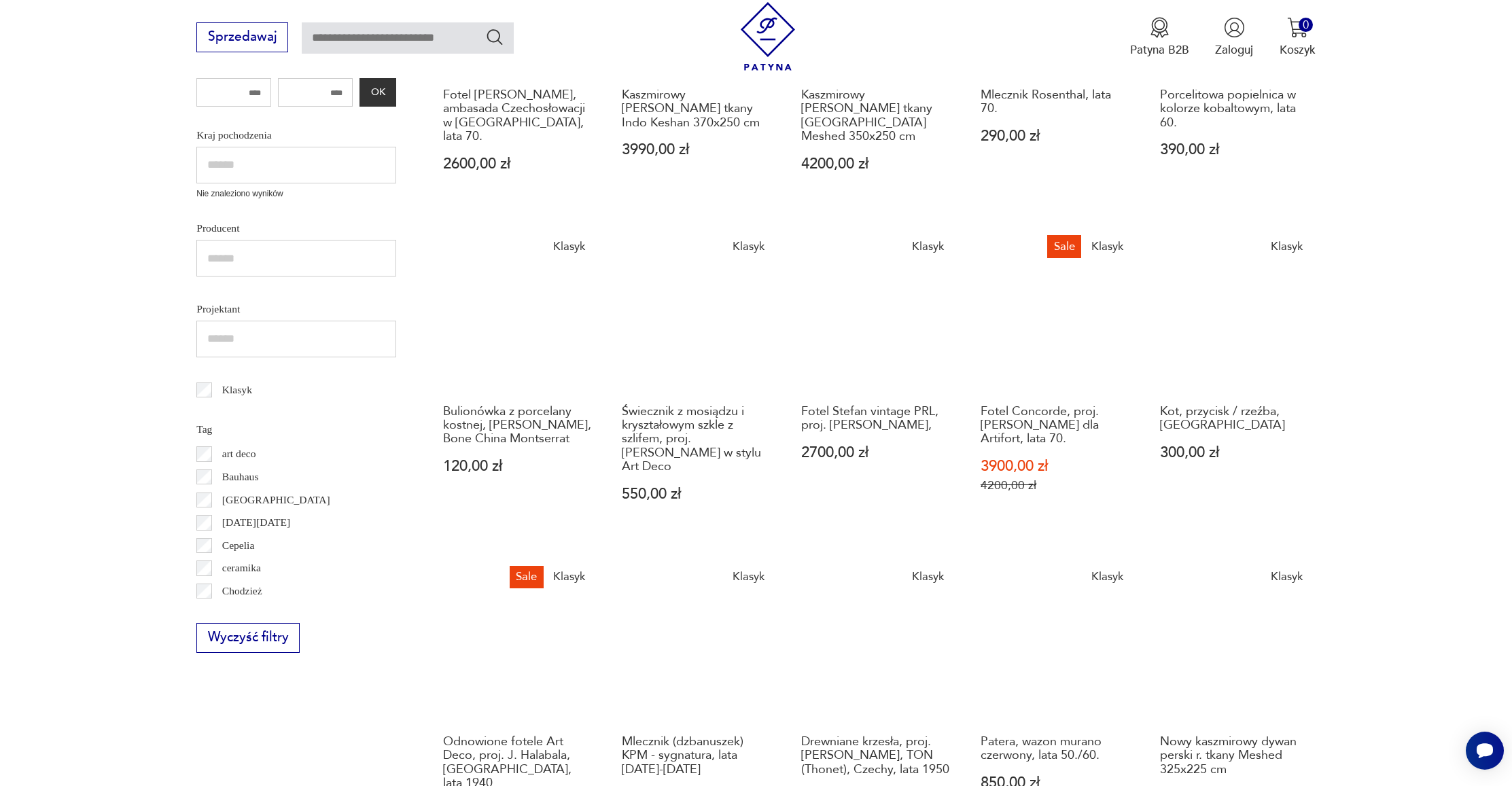
scroll to position [602, 0]
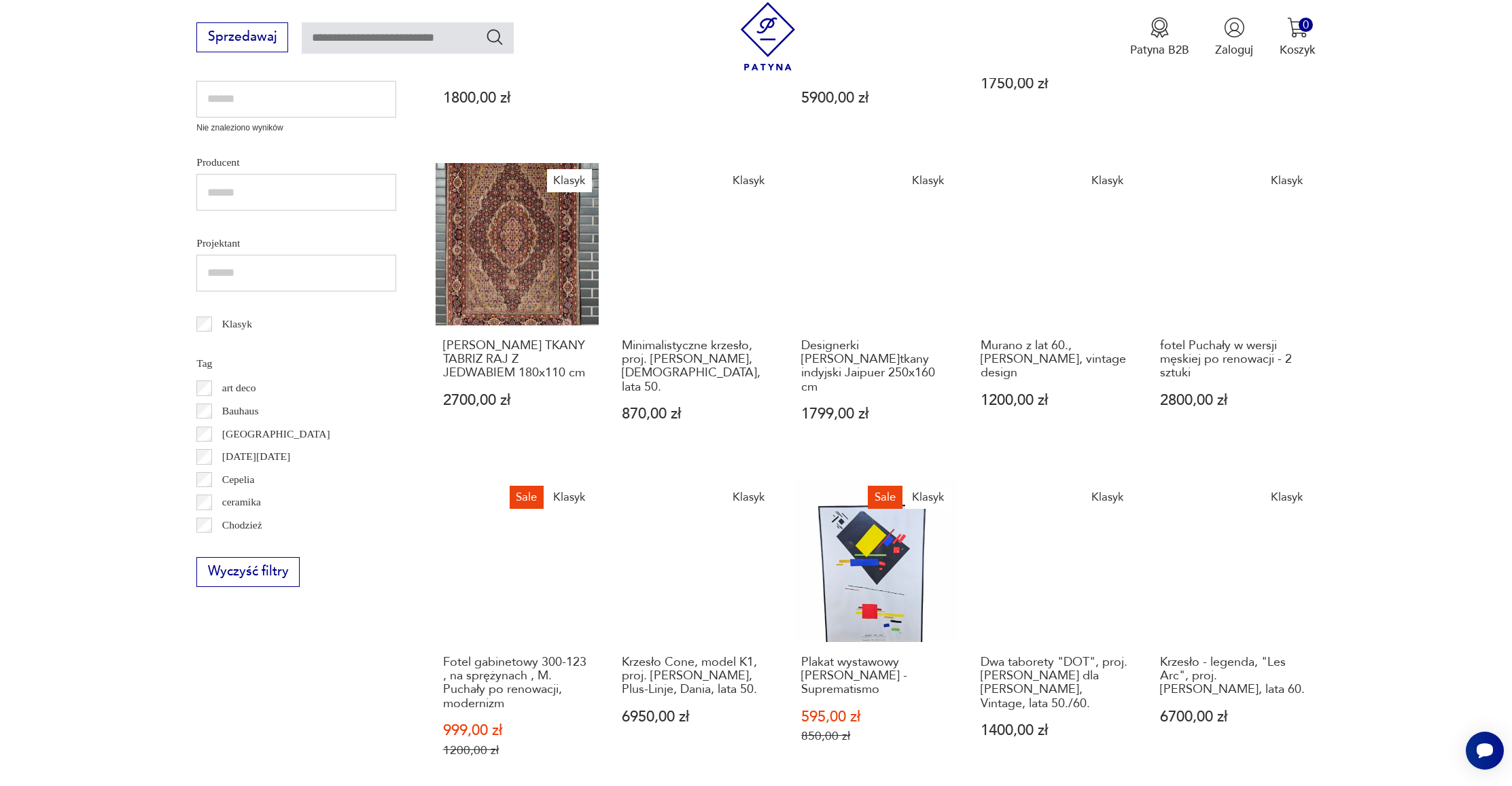
scroll to position [582, 0]
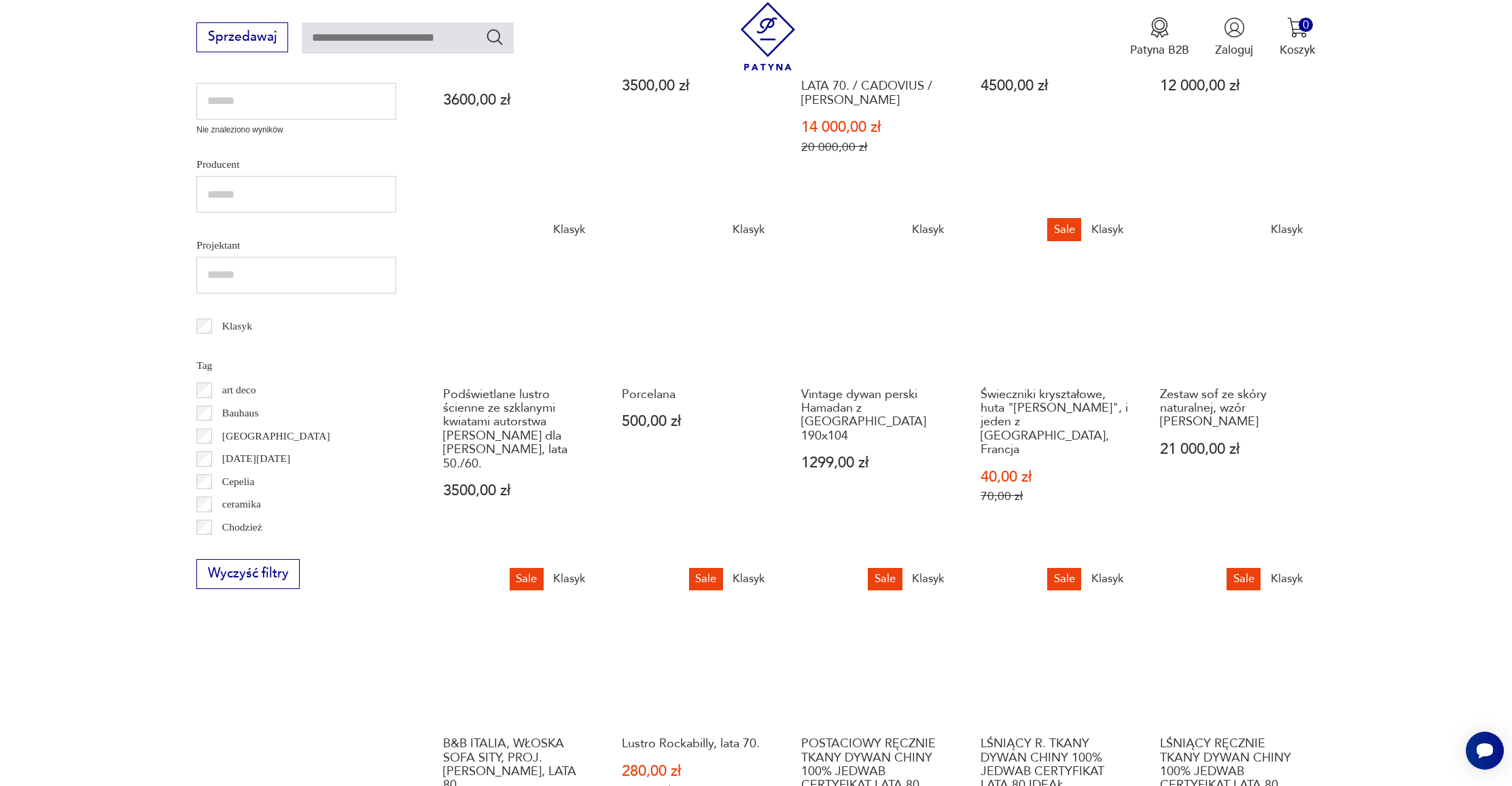
scroll to position [632, 0]
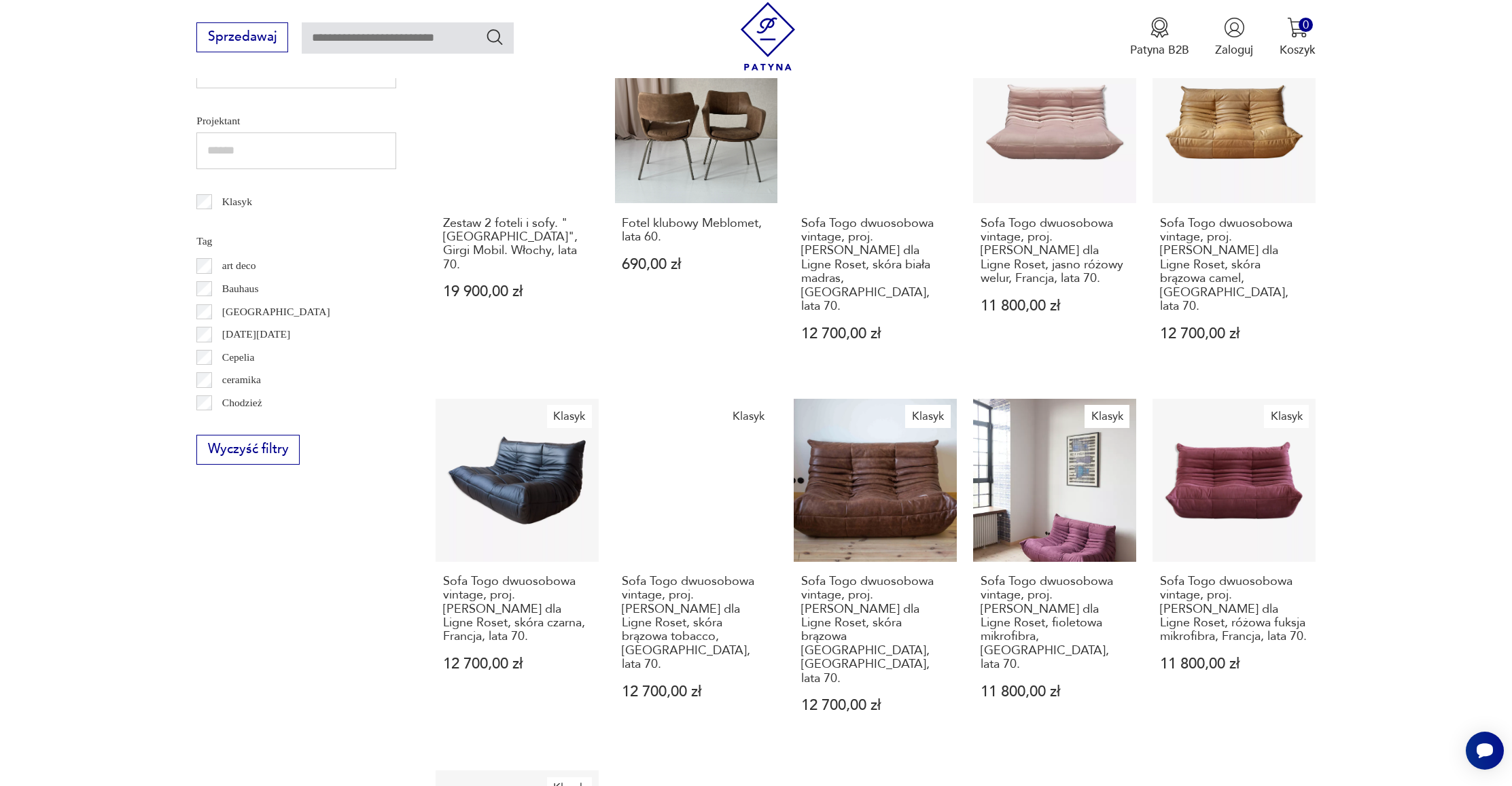
scroll to position [641, 0]
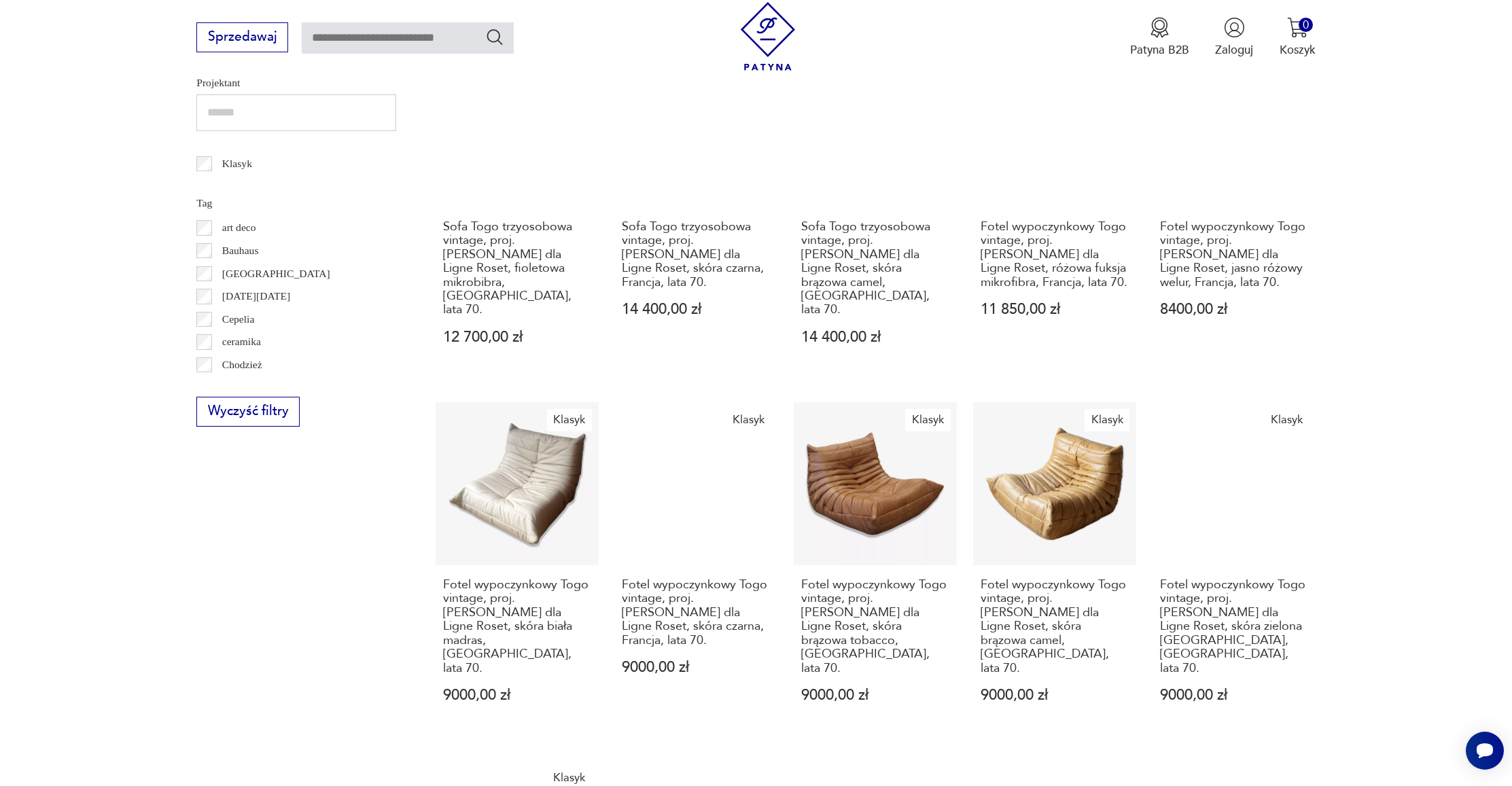
scroll to position [712, 0]
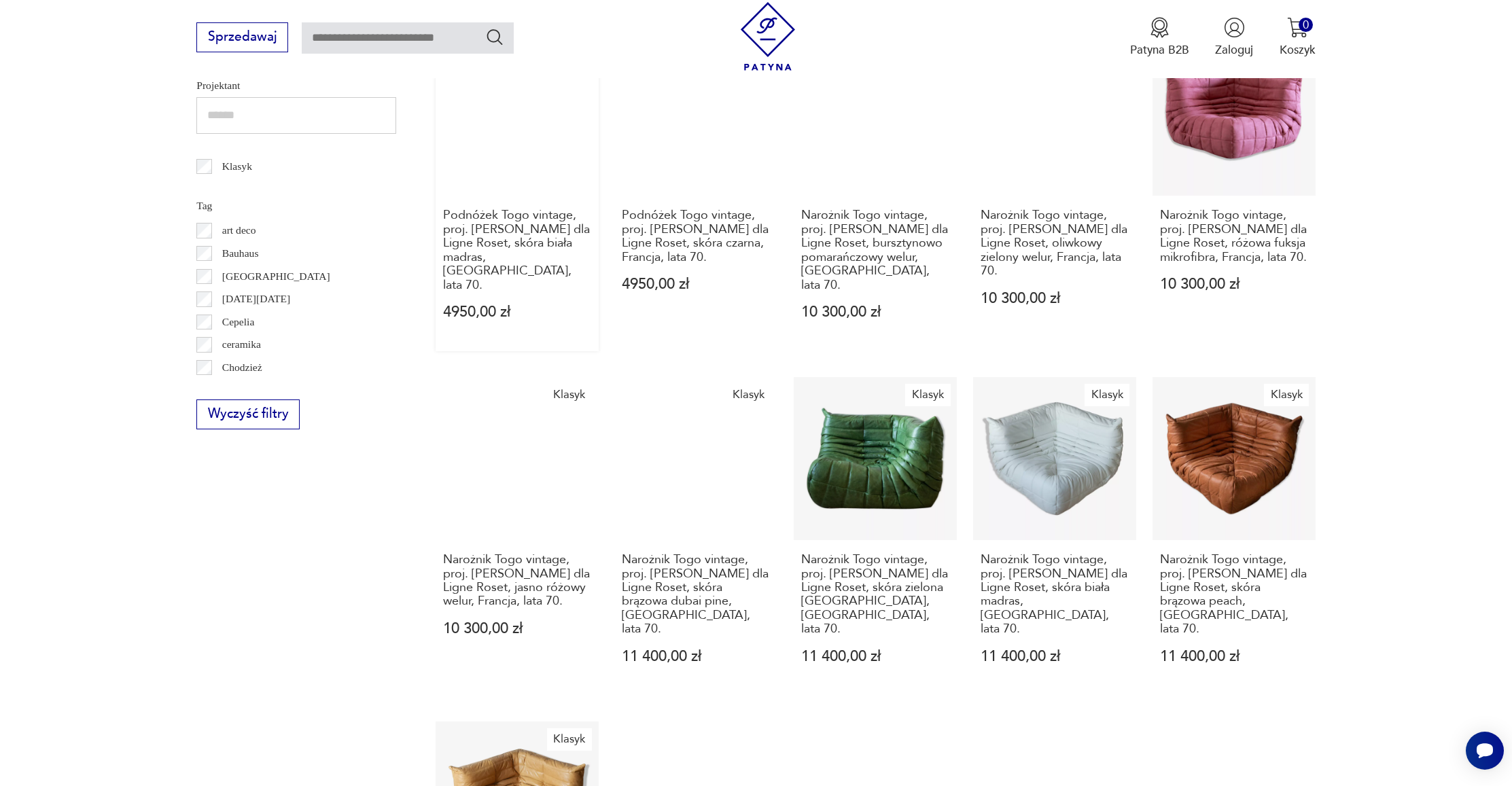
scroll to position [880, 0]
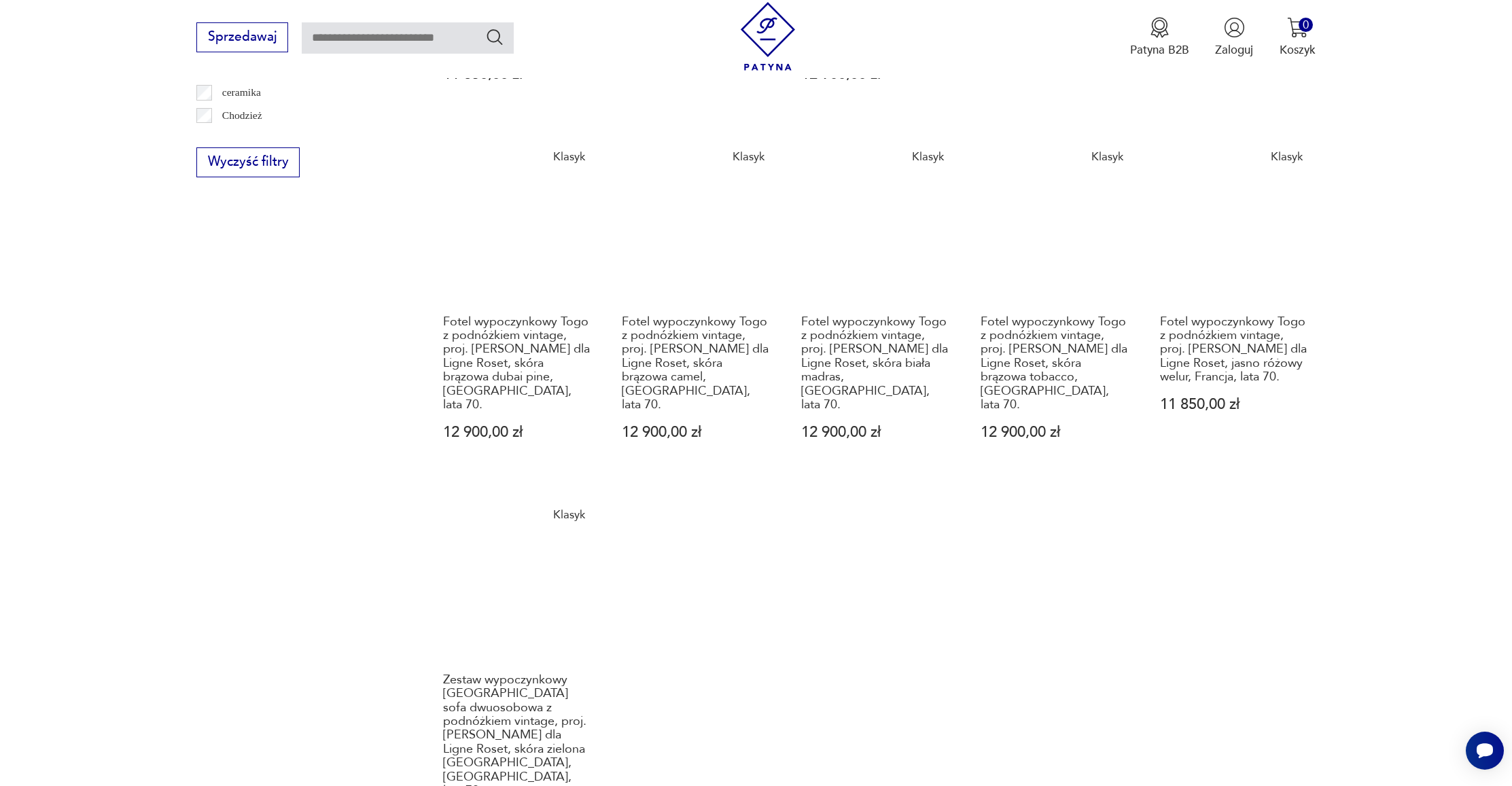
scroll to position [996, 0]
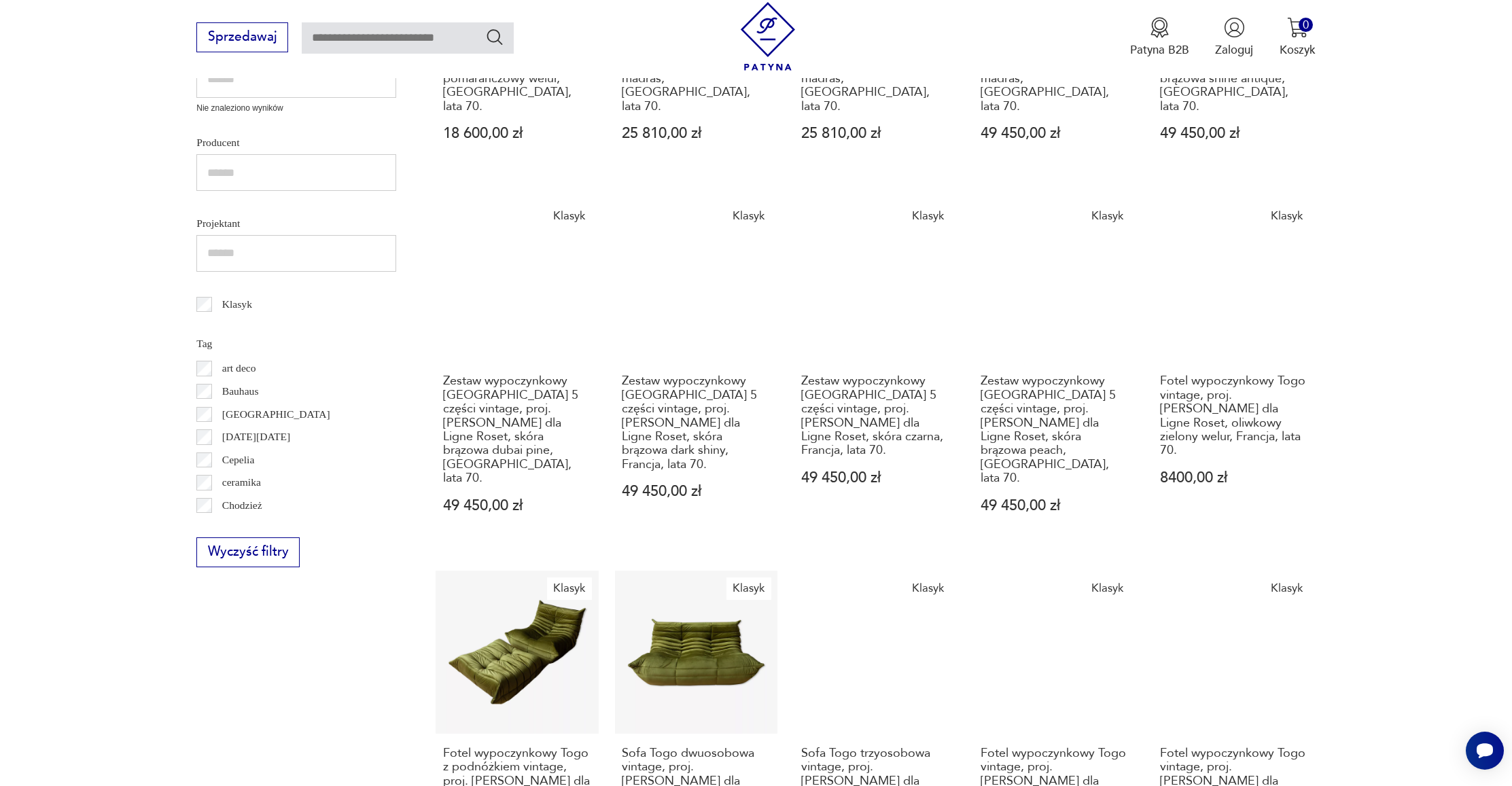
scroll to position [923, 0]
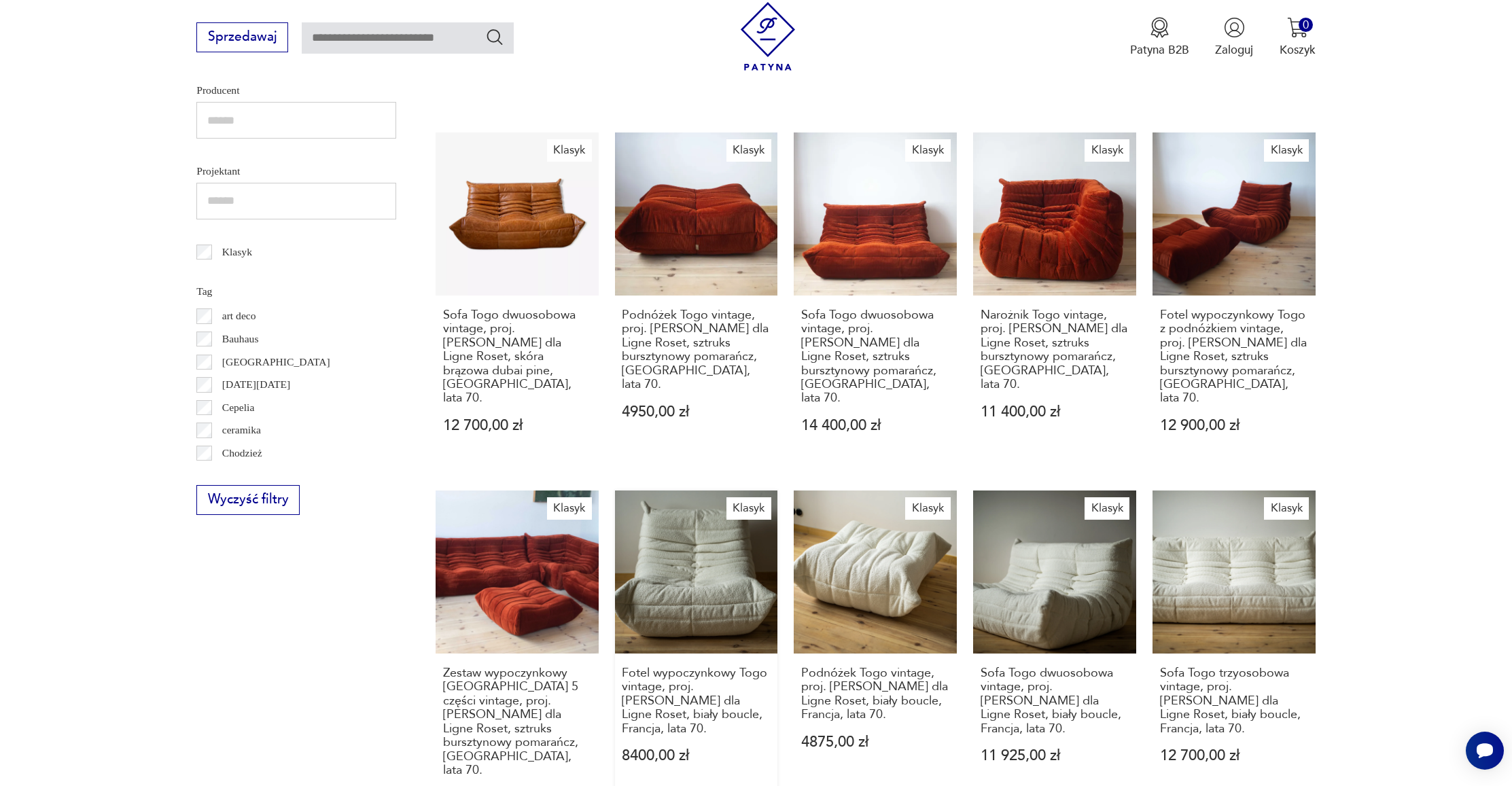
scroll to position [915, 0]
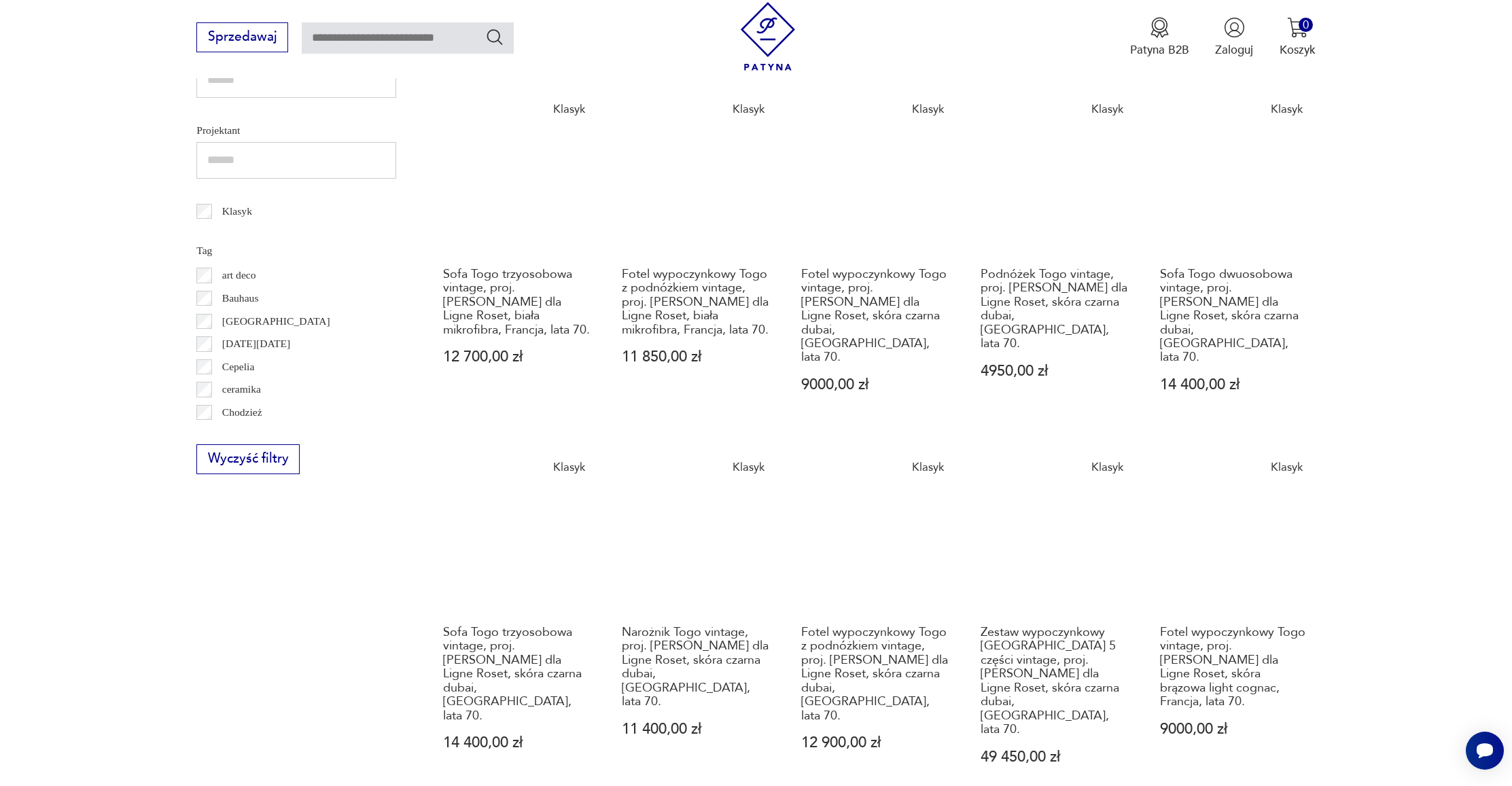
scroll to position [872, 0]
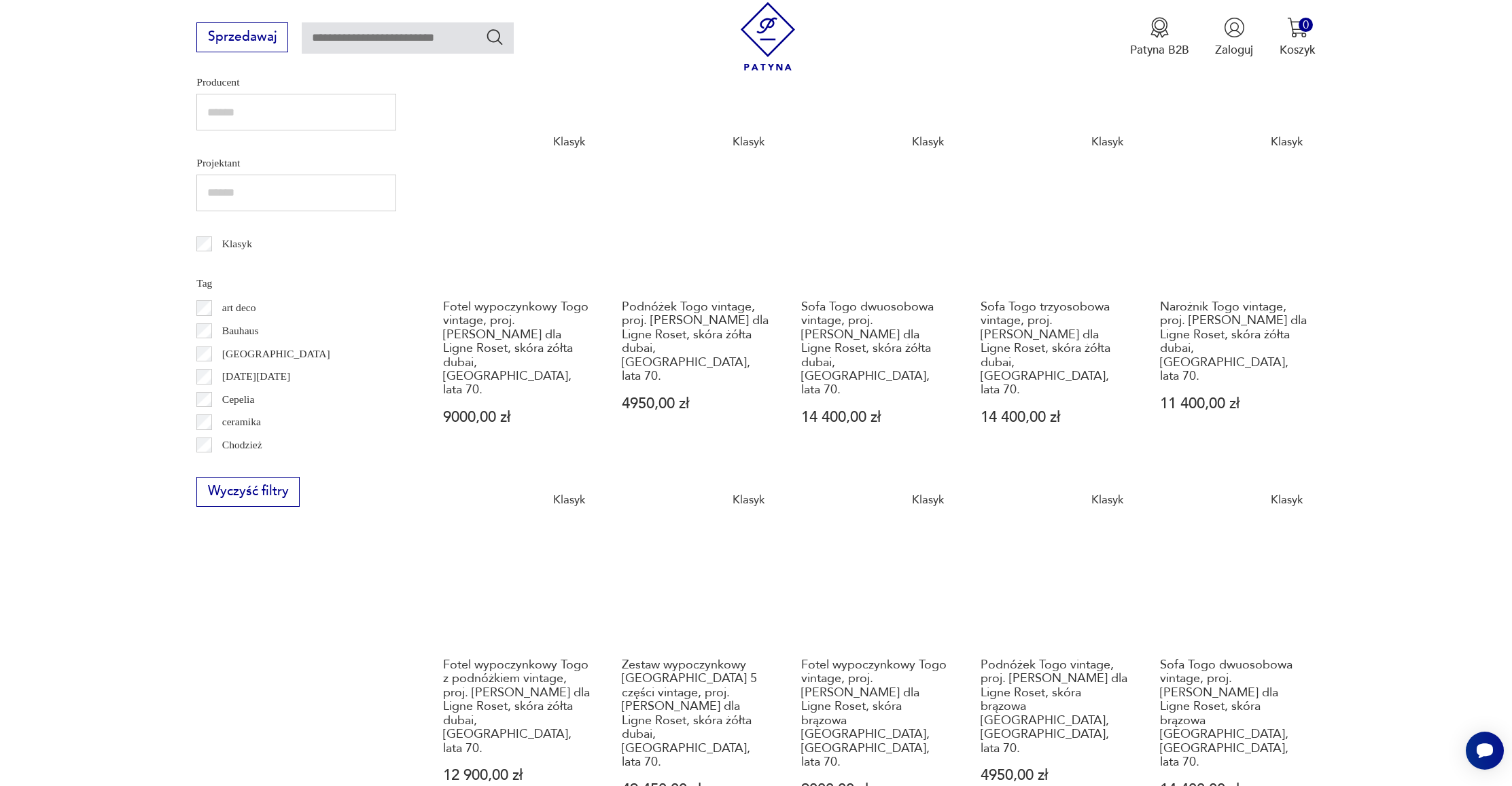
scroll to position [727, 0]
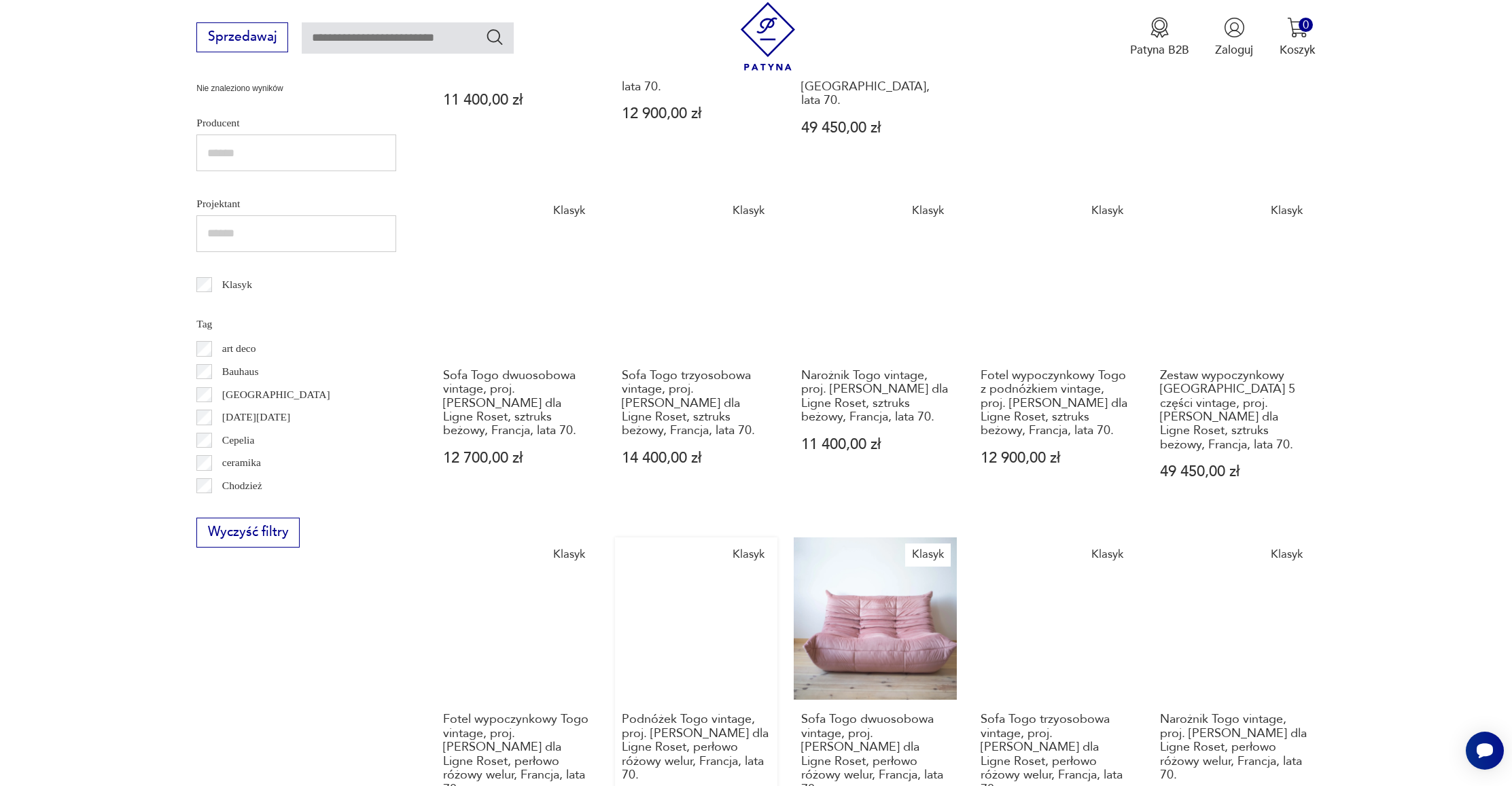
scroll to position [784, 0]
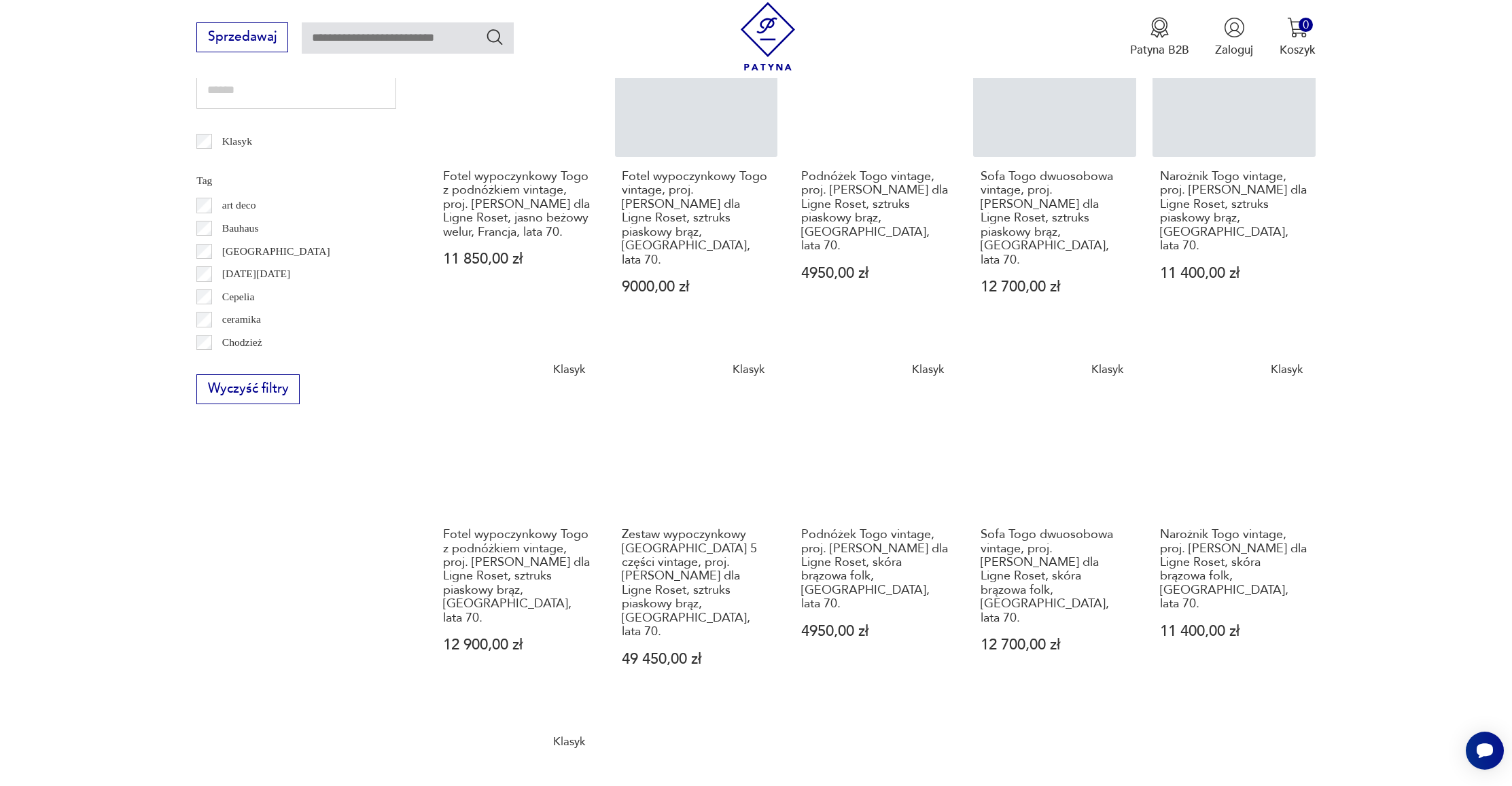
scroll to position [779, 0]
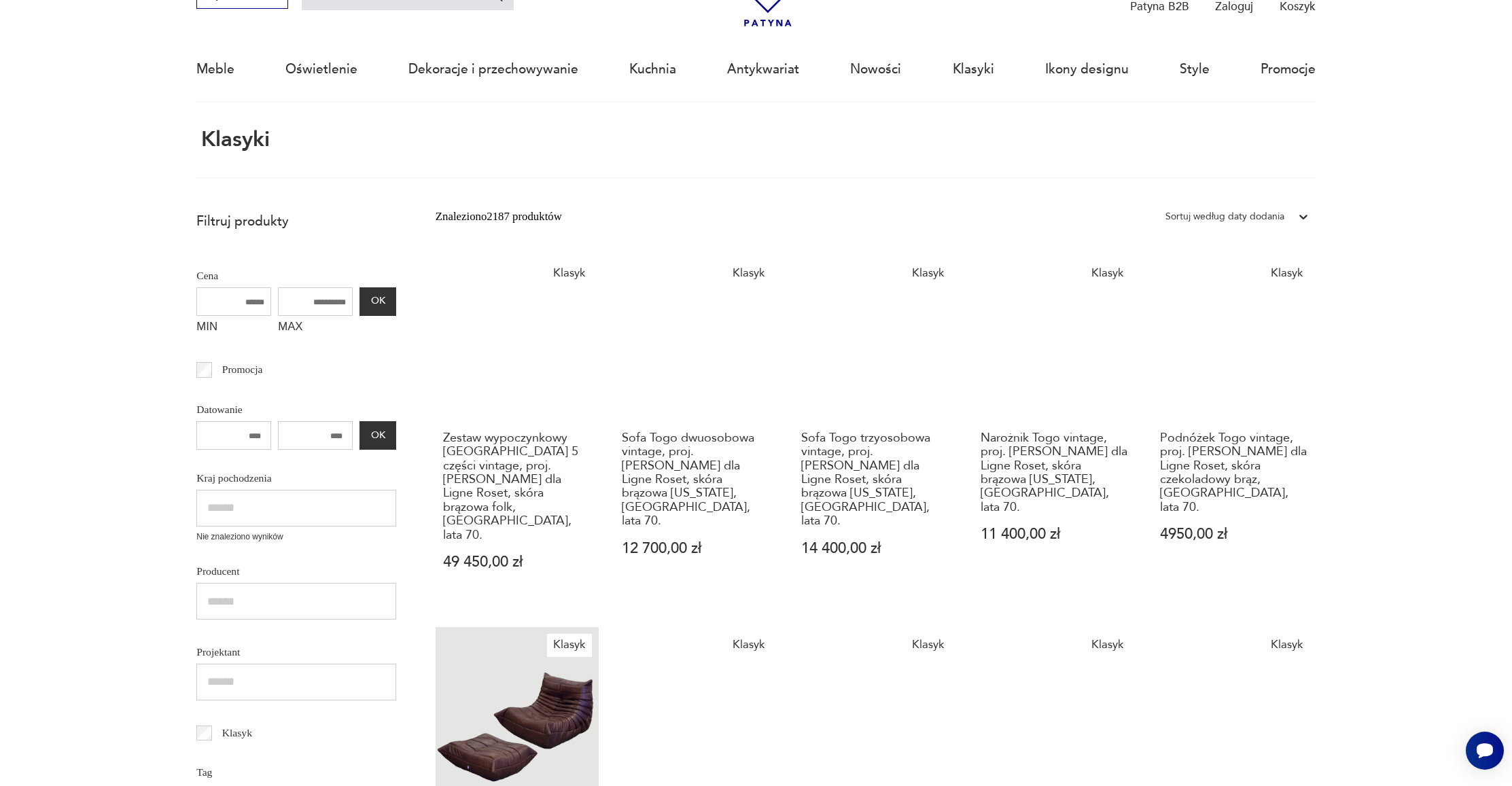
scroll to position [628, 0]
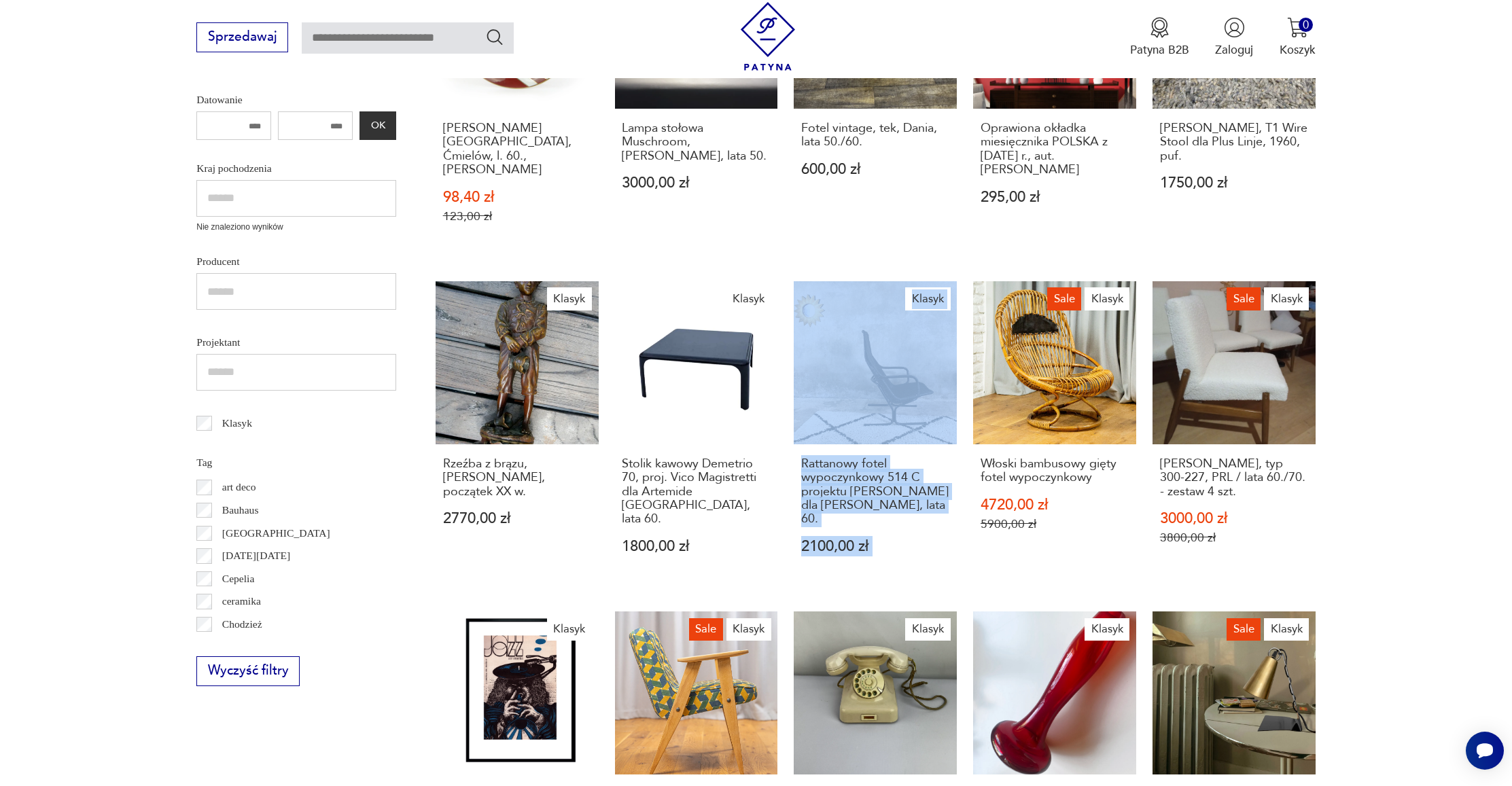
scroll to position [628, 0]
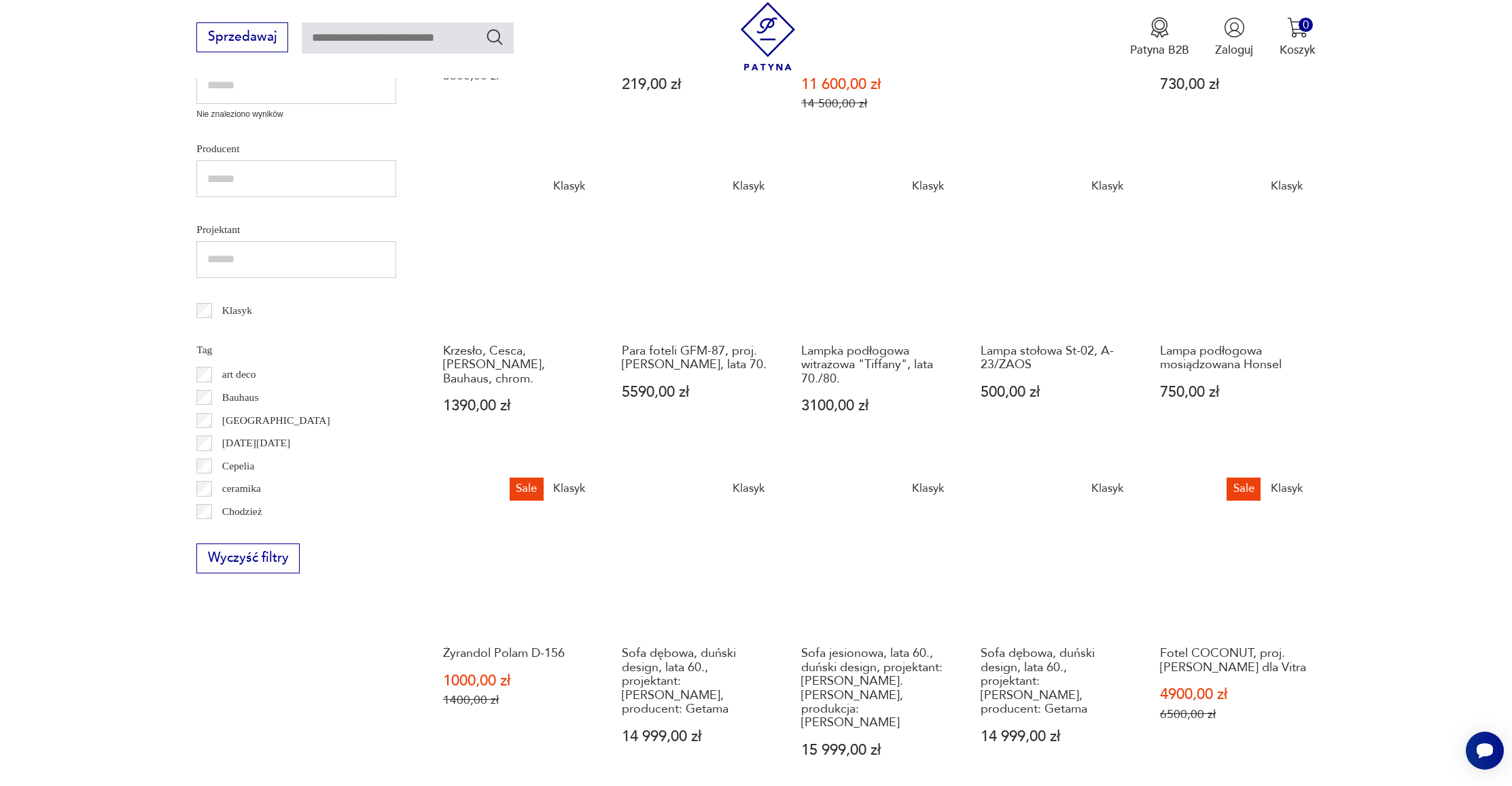
scroll to position [541, 0]
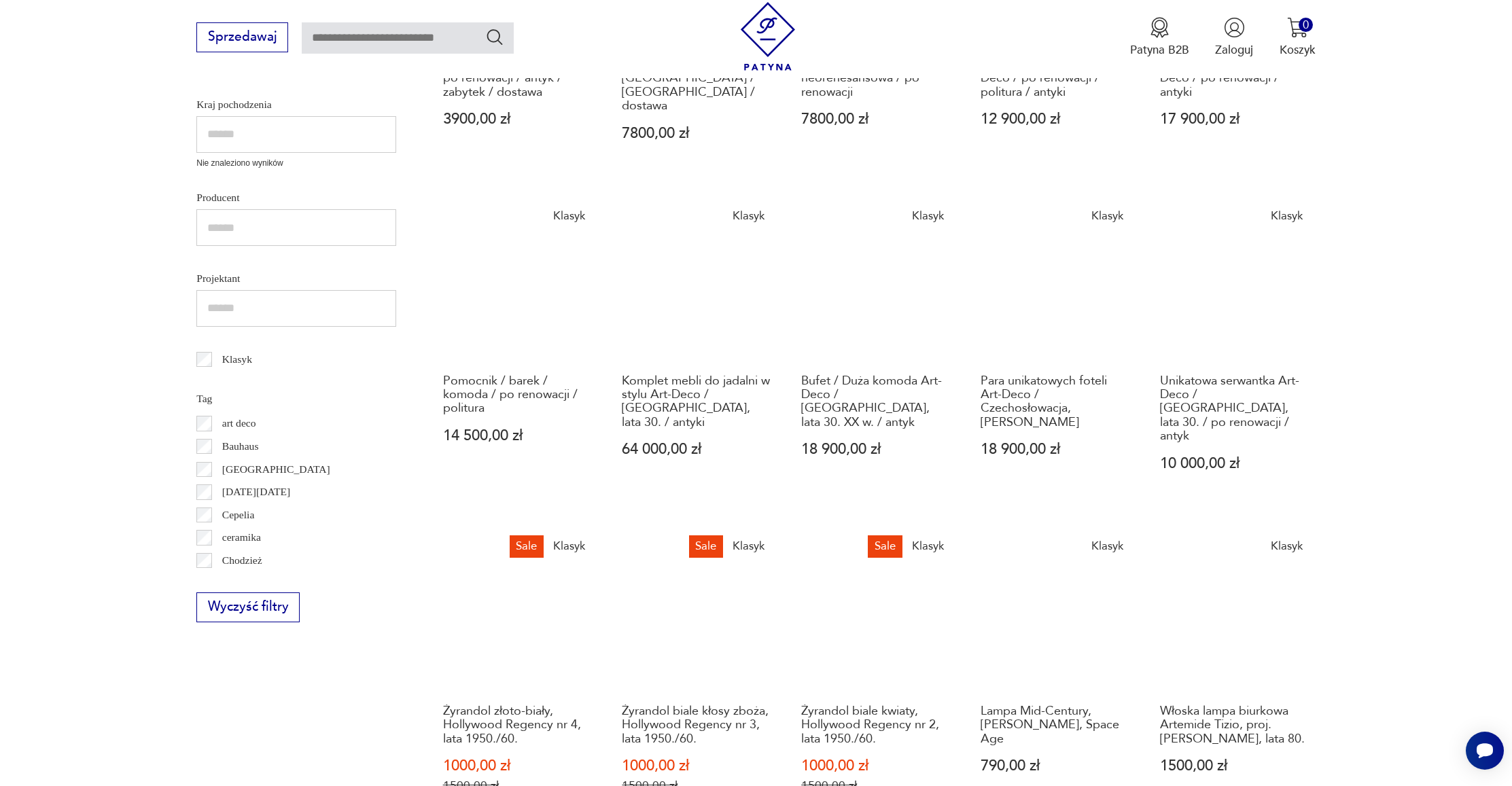
scroll to position [567, 0]
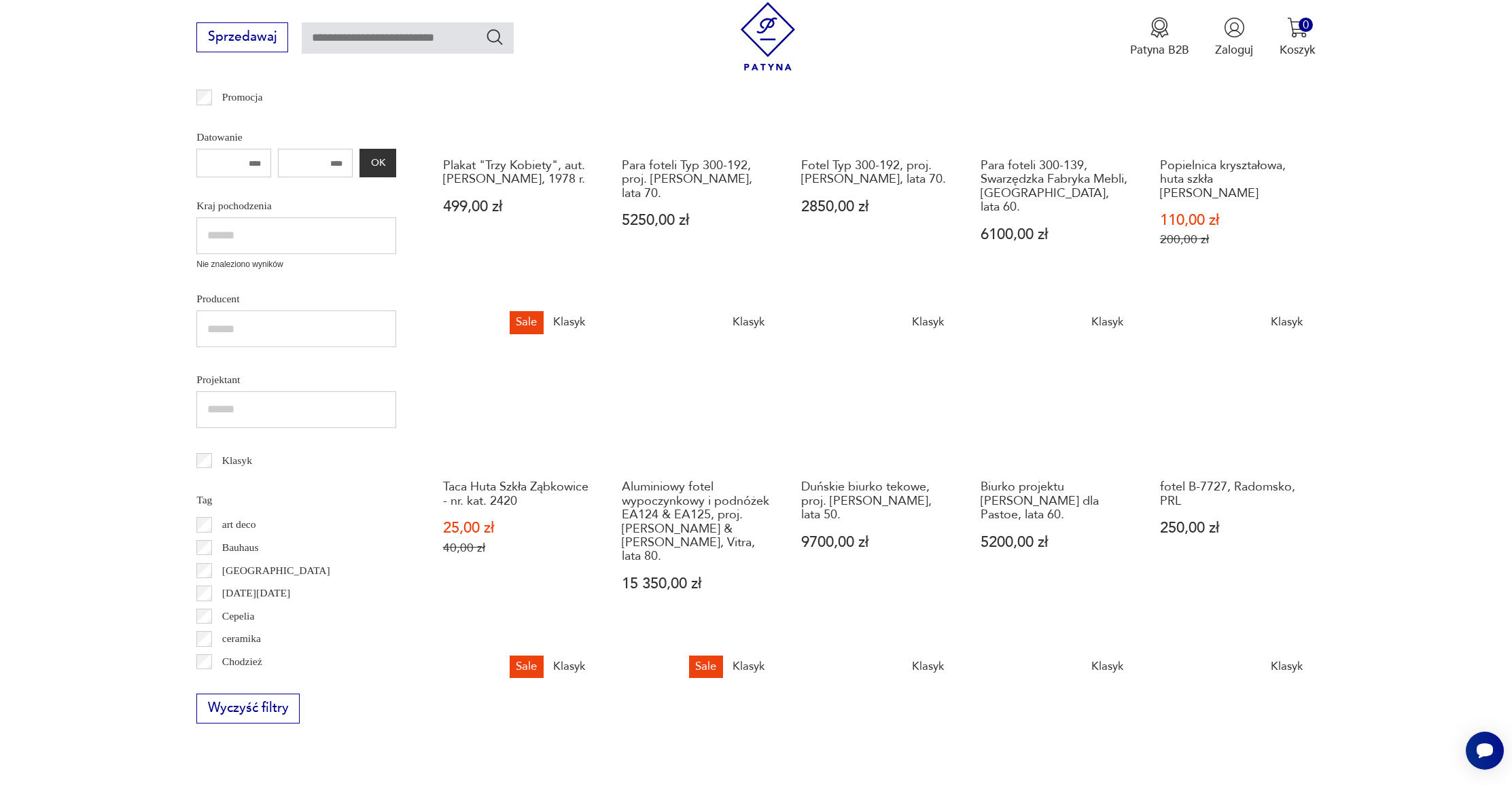
scroll to position [569, 0]
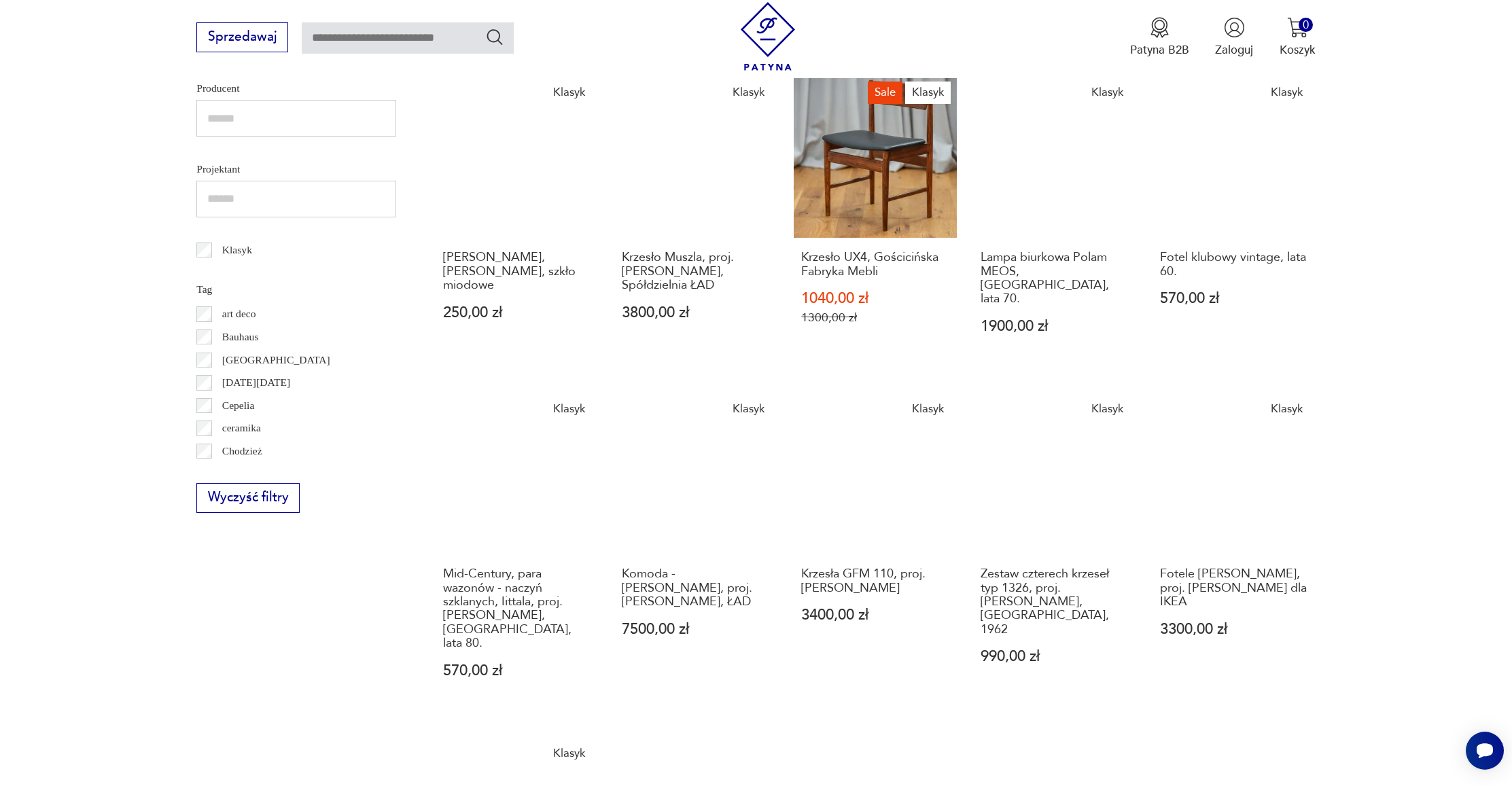
scroll to position [597, 0]
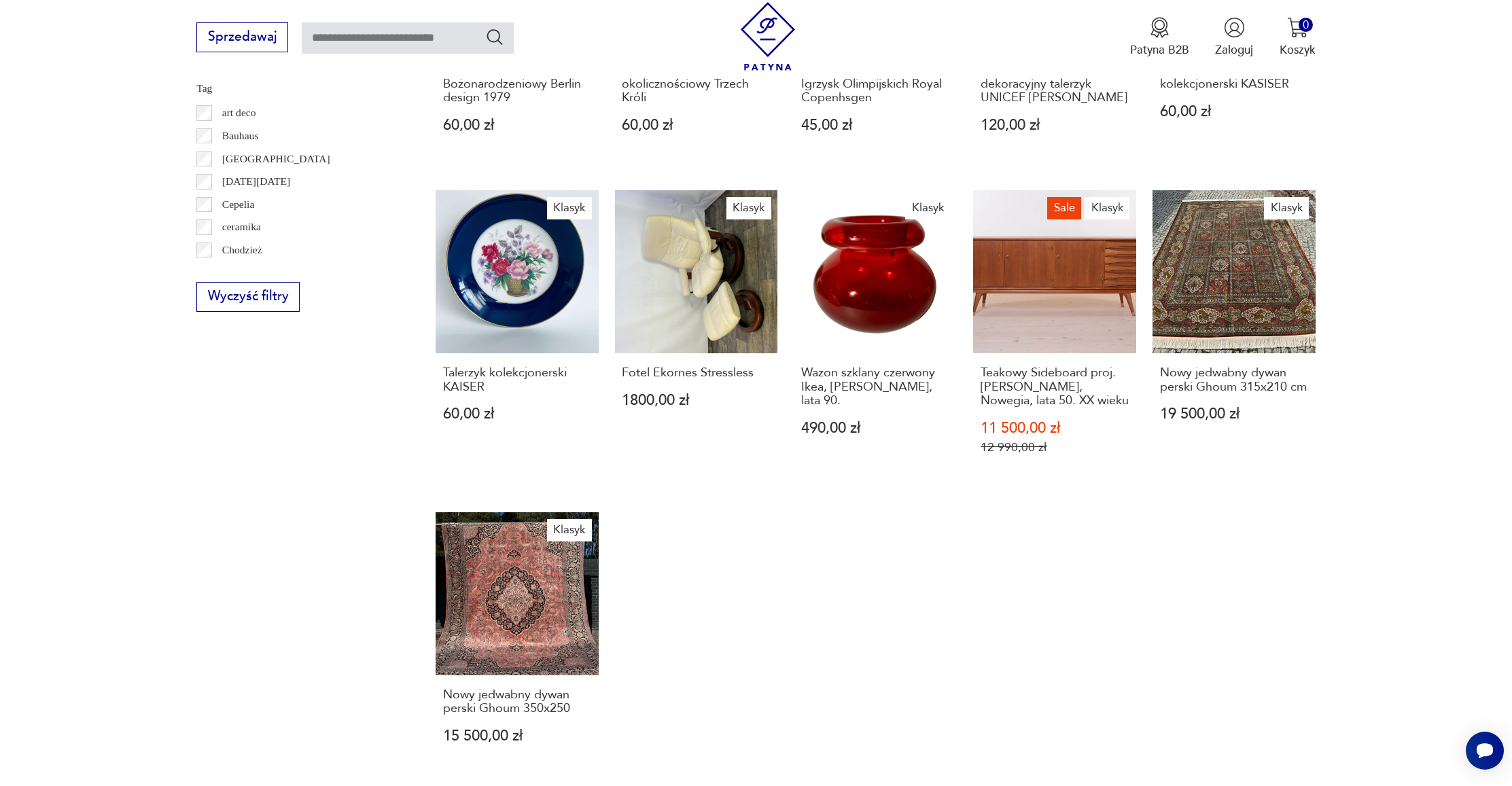
scroll to position [804, 0]
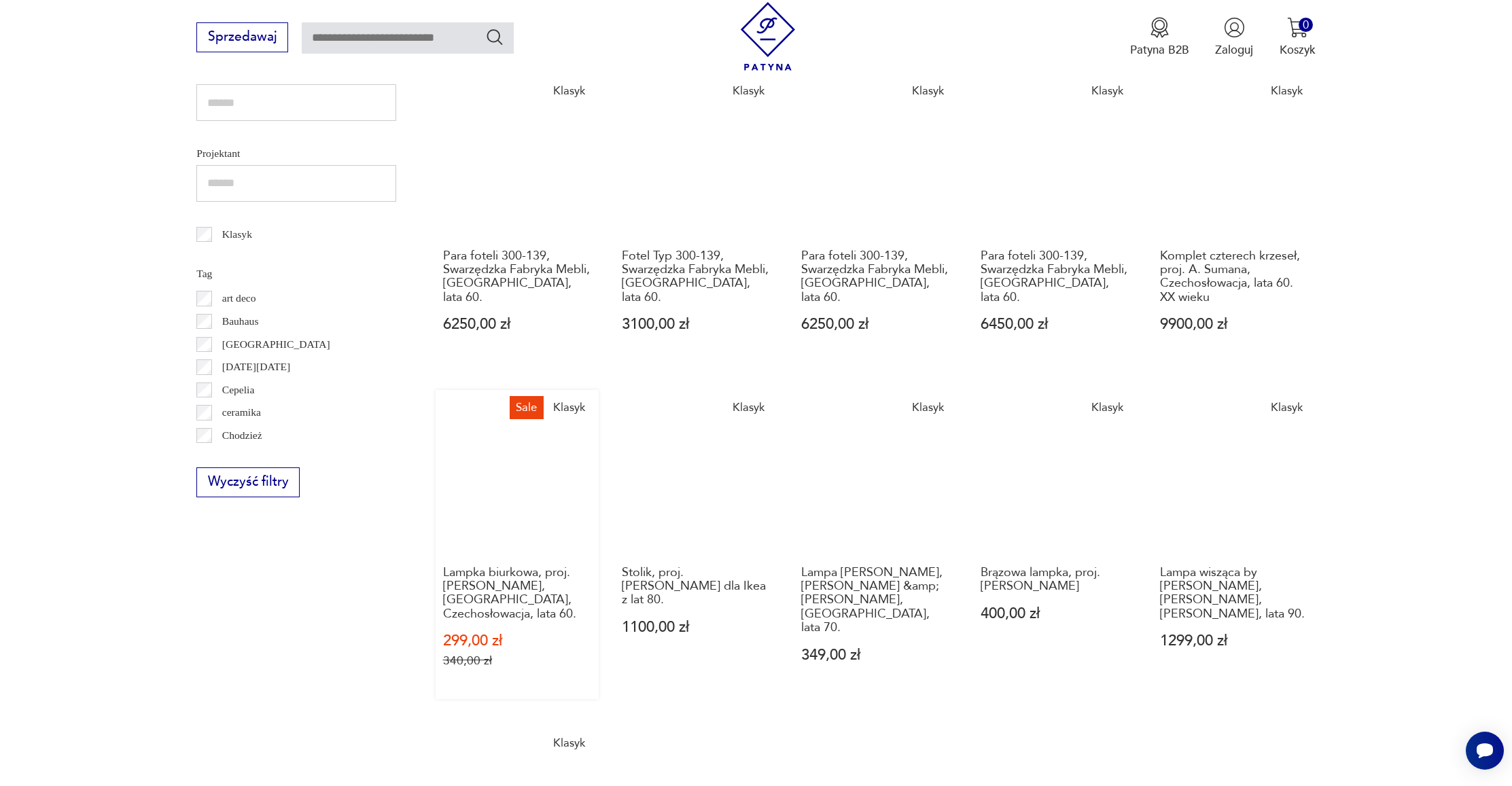
scroll to position [579, 0]
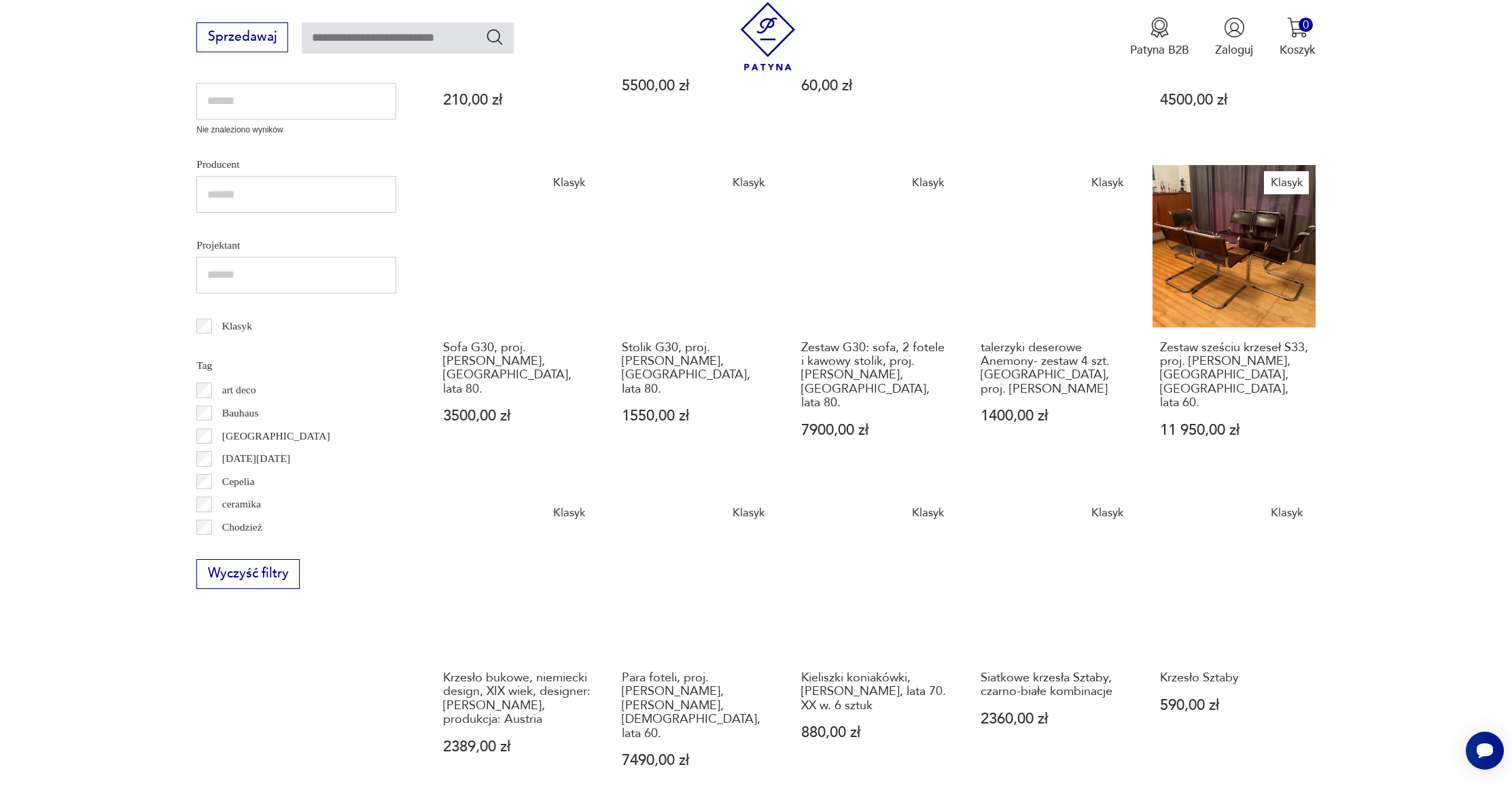
scroll to position [559, 0]
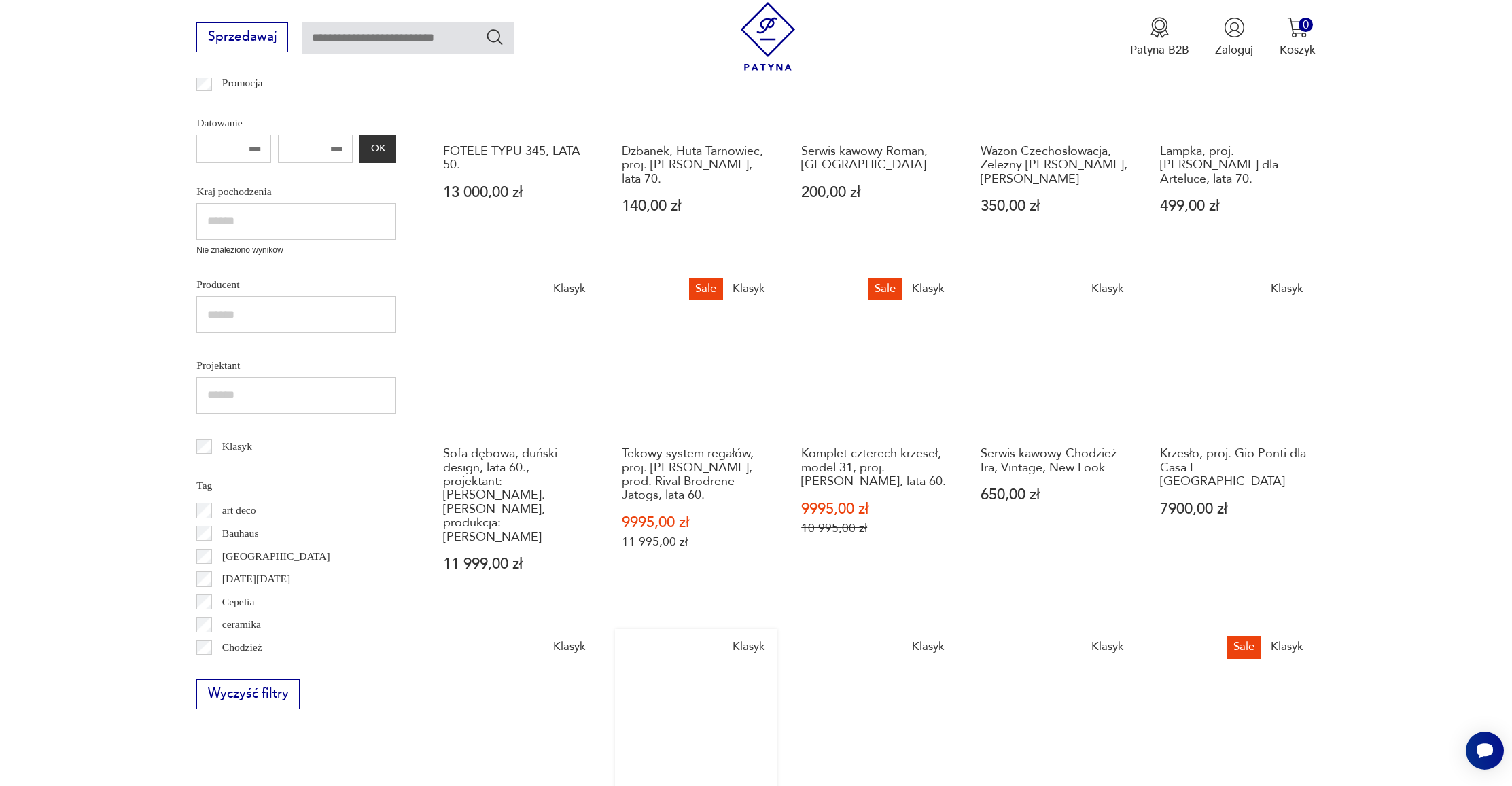
scroll to position [609, 0]
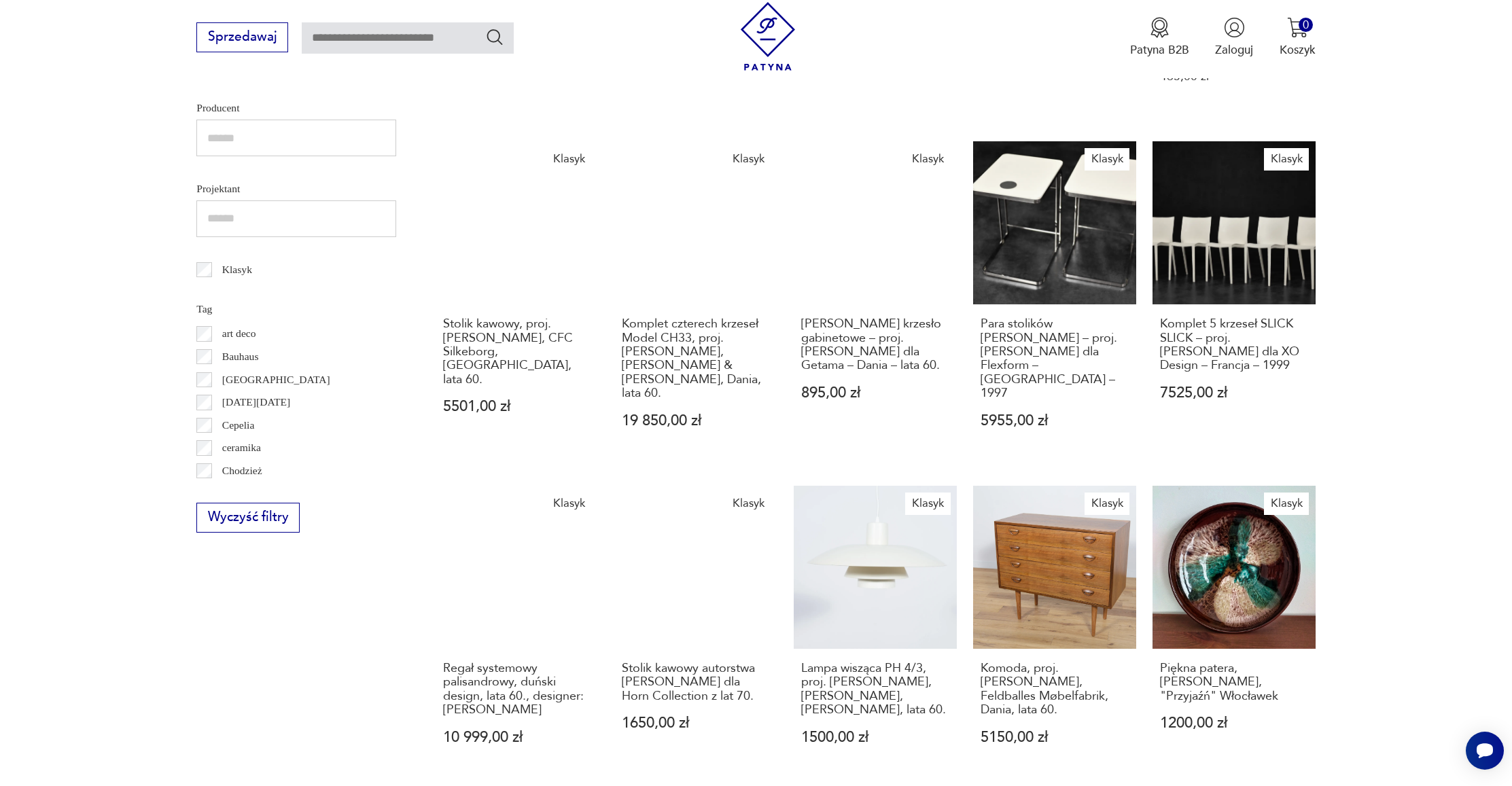
scroll to position [611, 0]
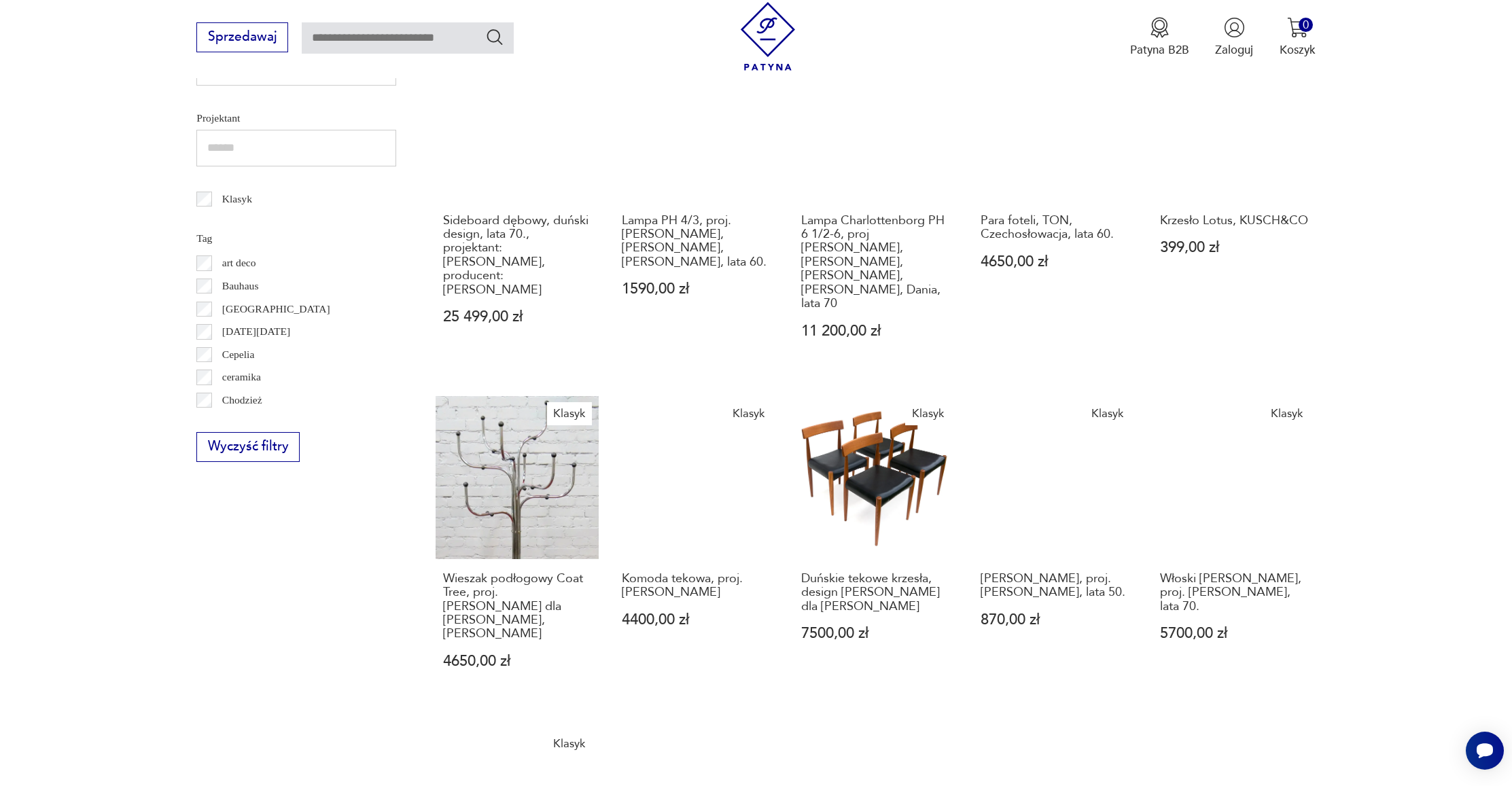
scroll to position [648, 0]
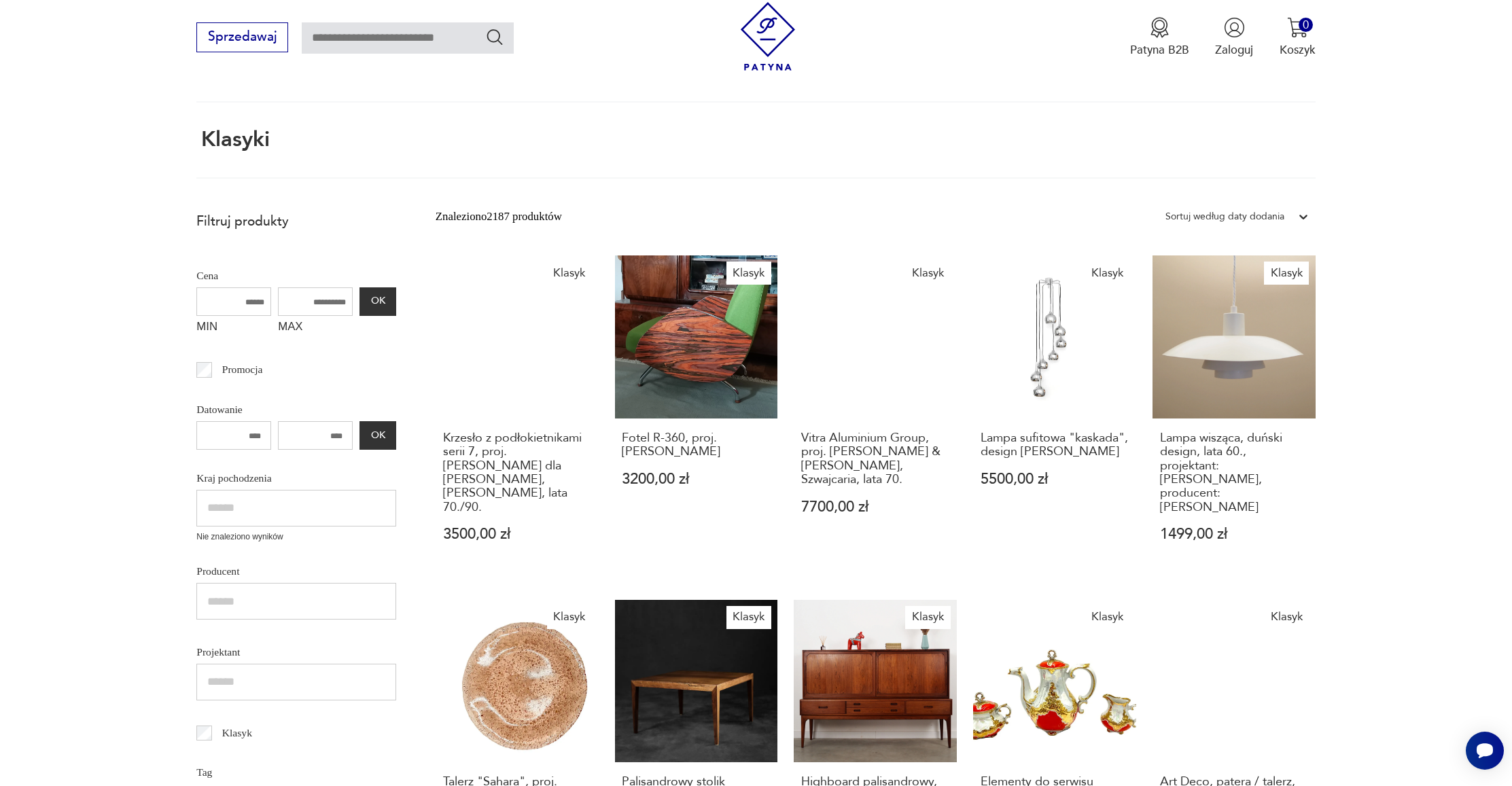
scroll to position [588, 0]
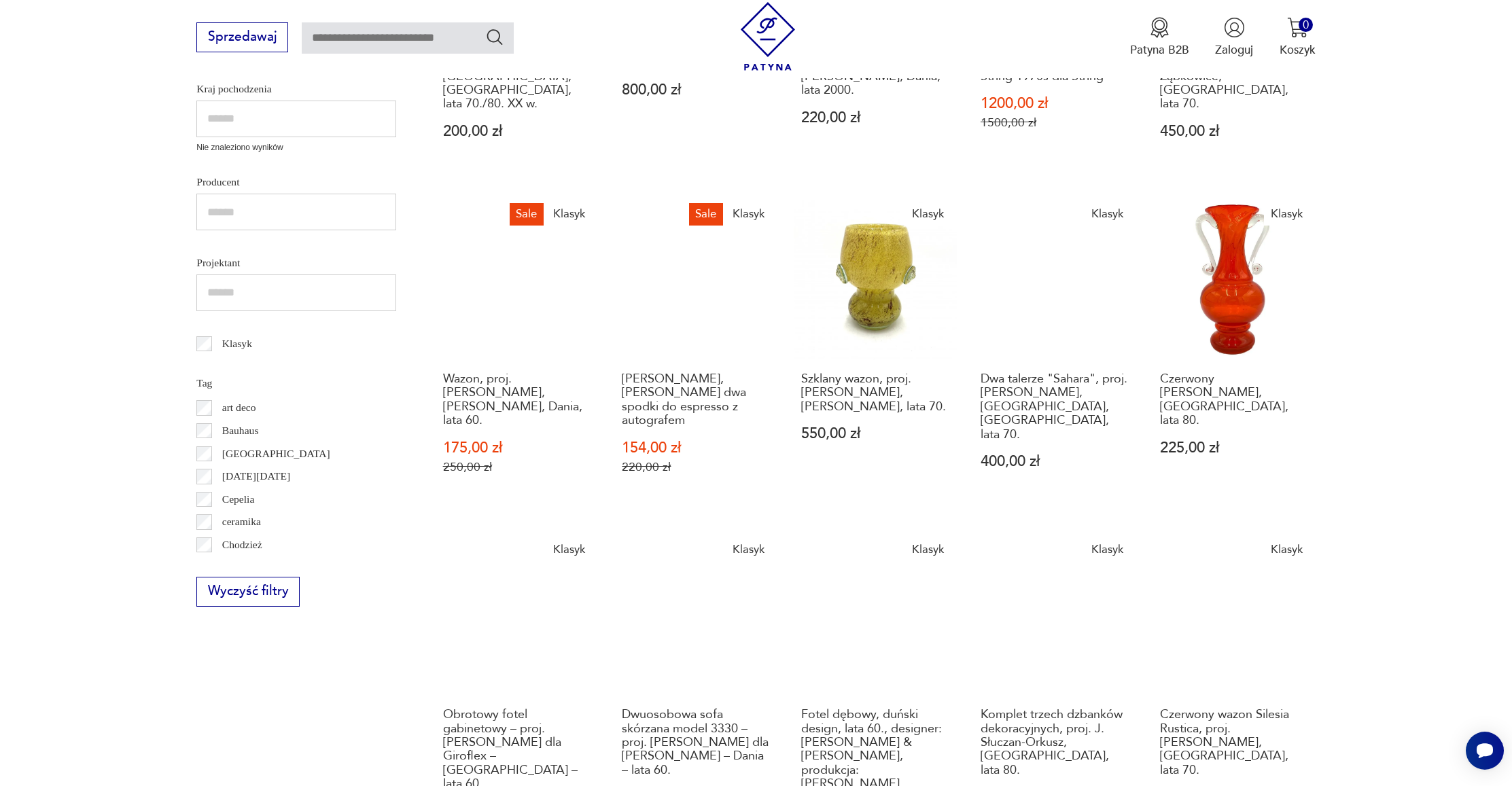
scroll to position [684, 0]
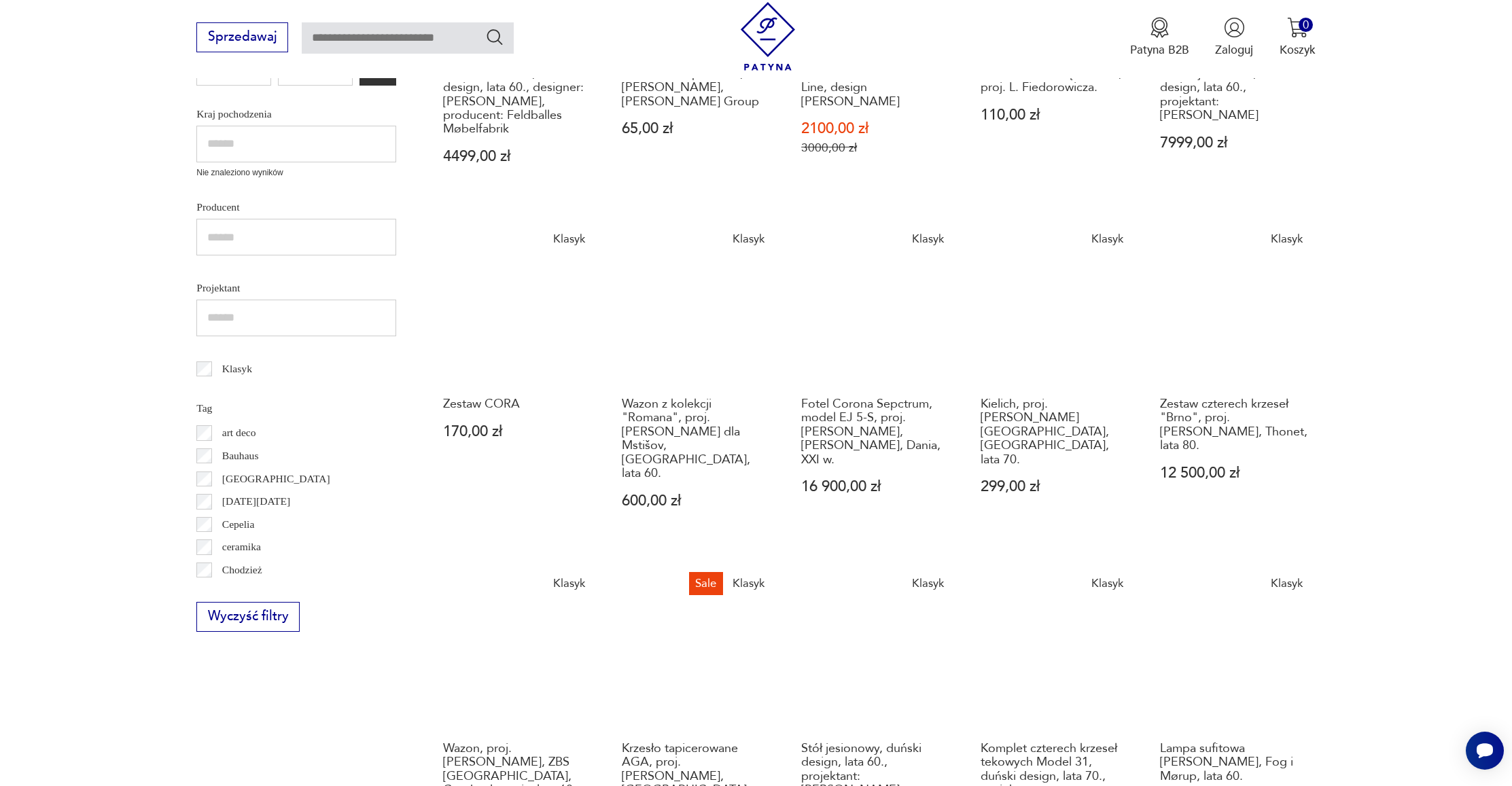
scroll to position [682, 0]
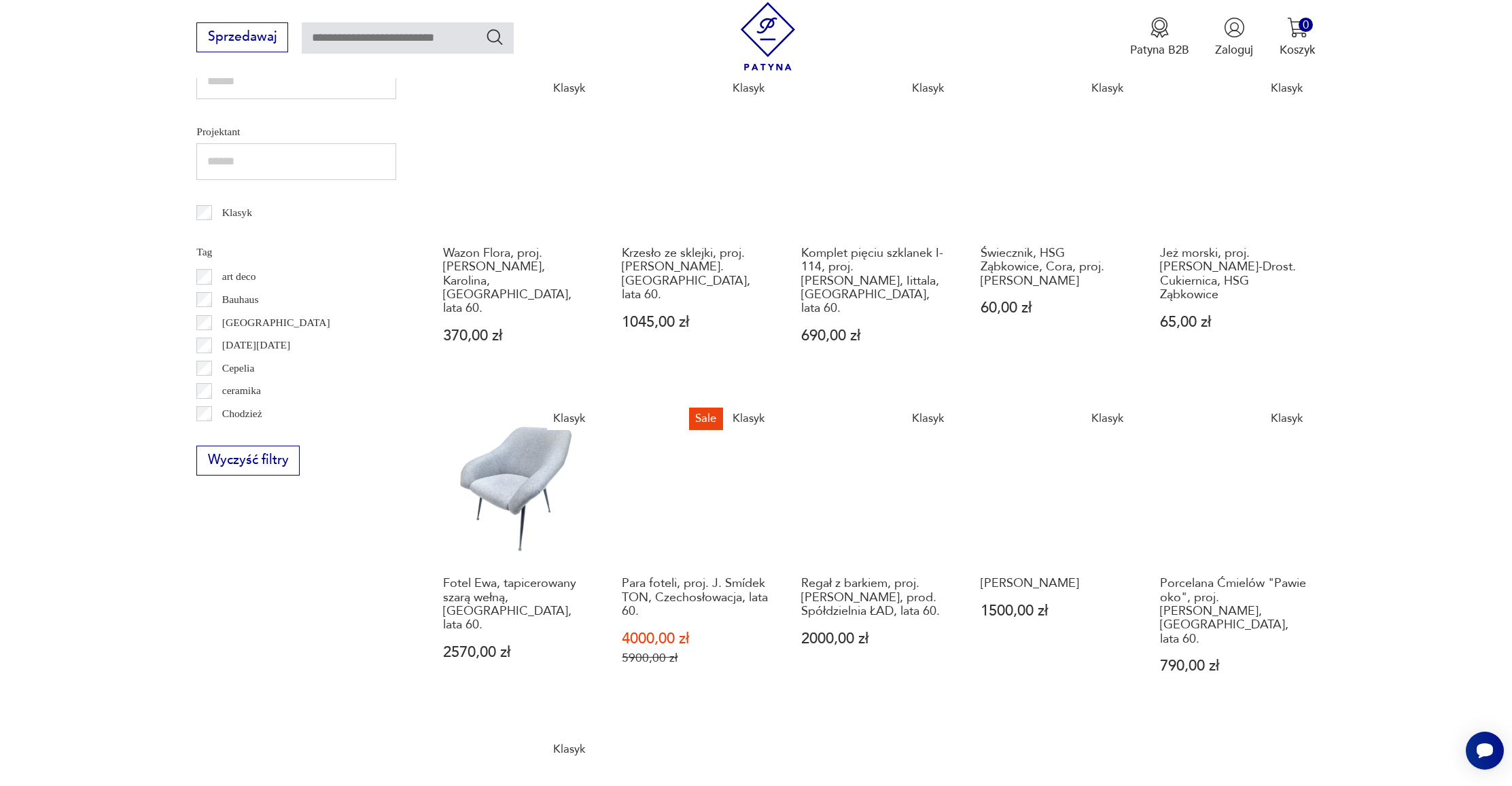
scroll to position [683, 0]
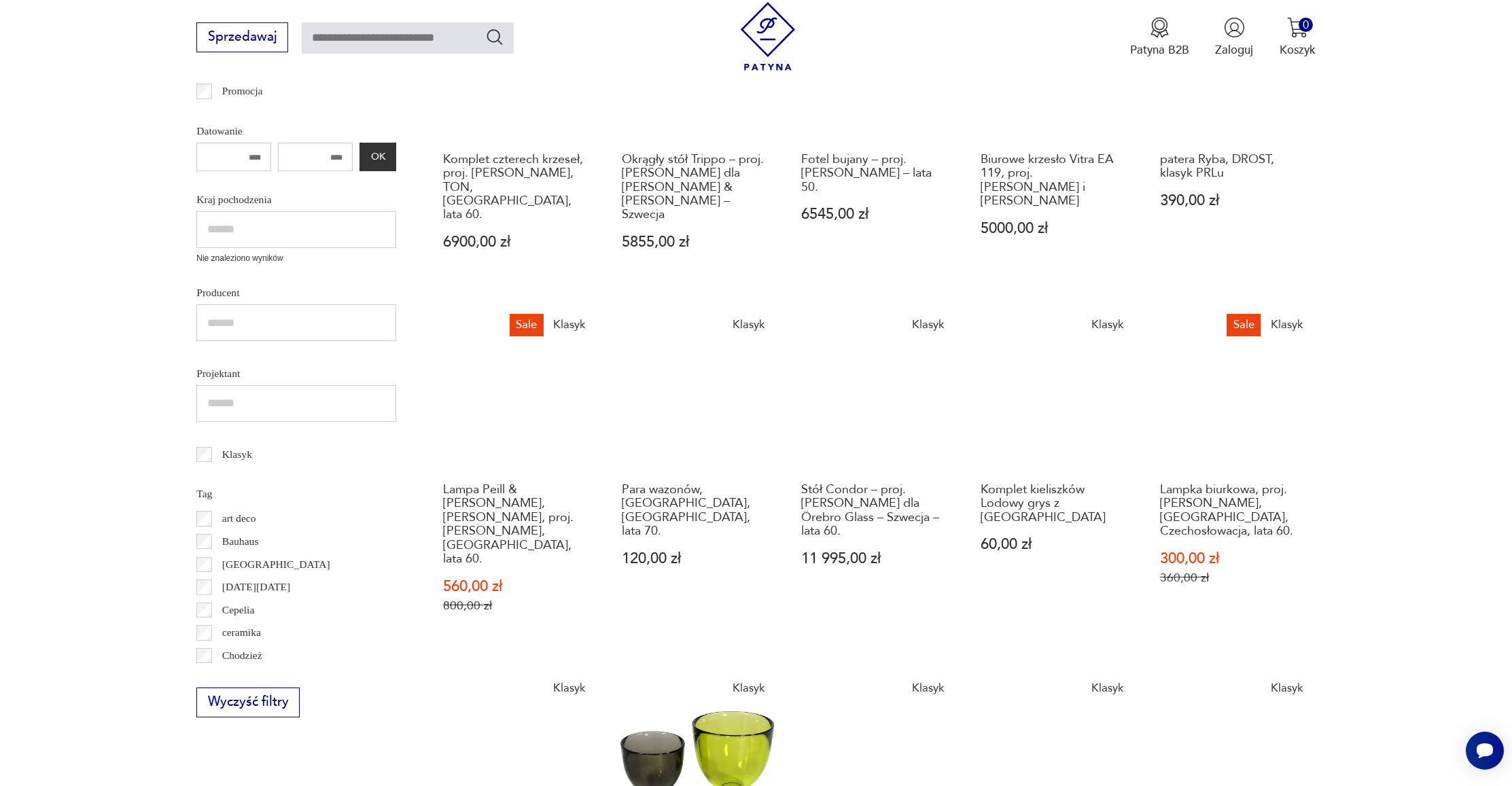
scroll to position [594, 0]
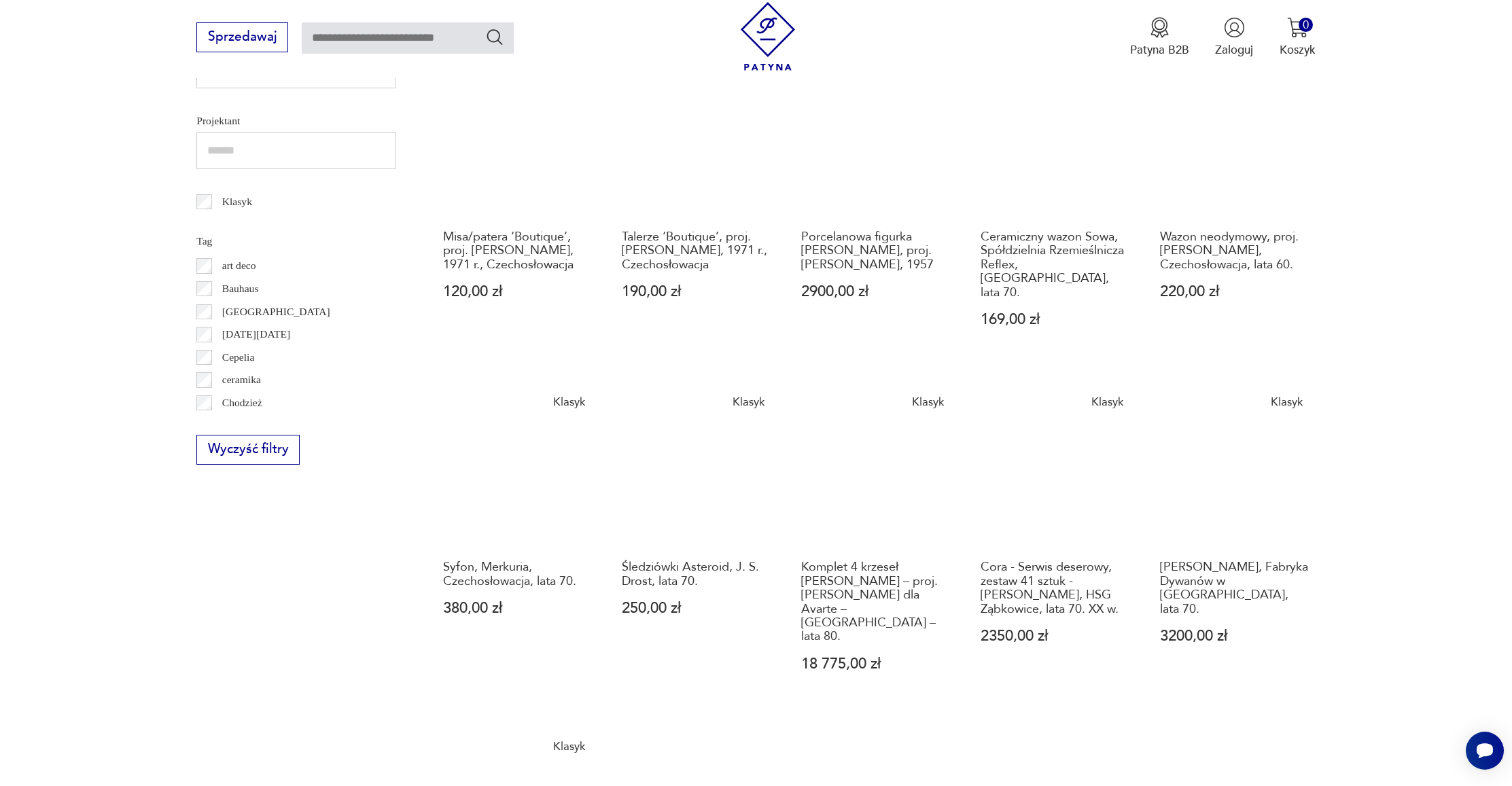
scroll to position [612, 0]
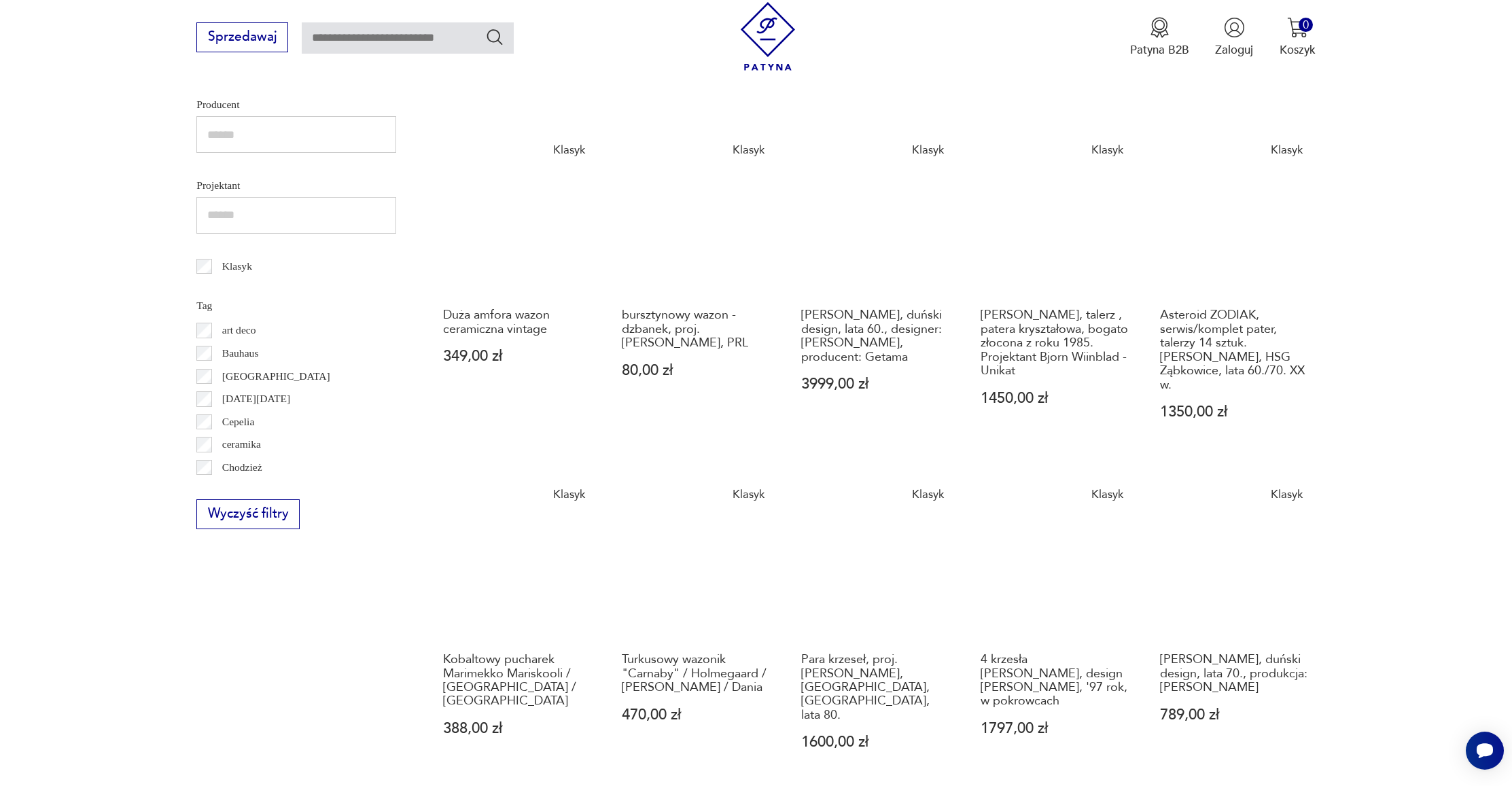
scroll to position [661, 0]
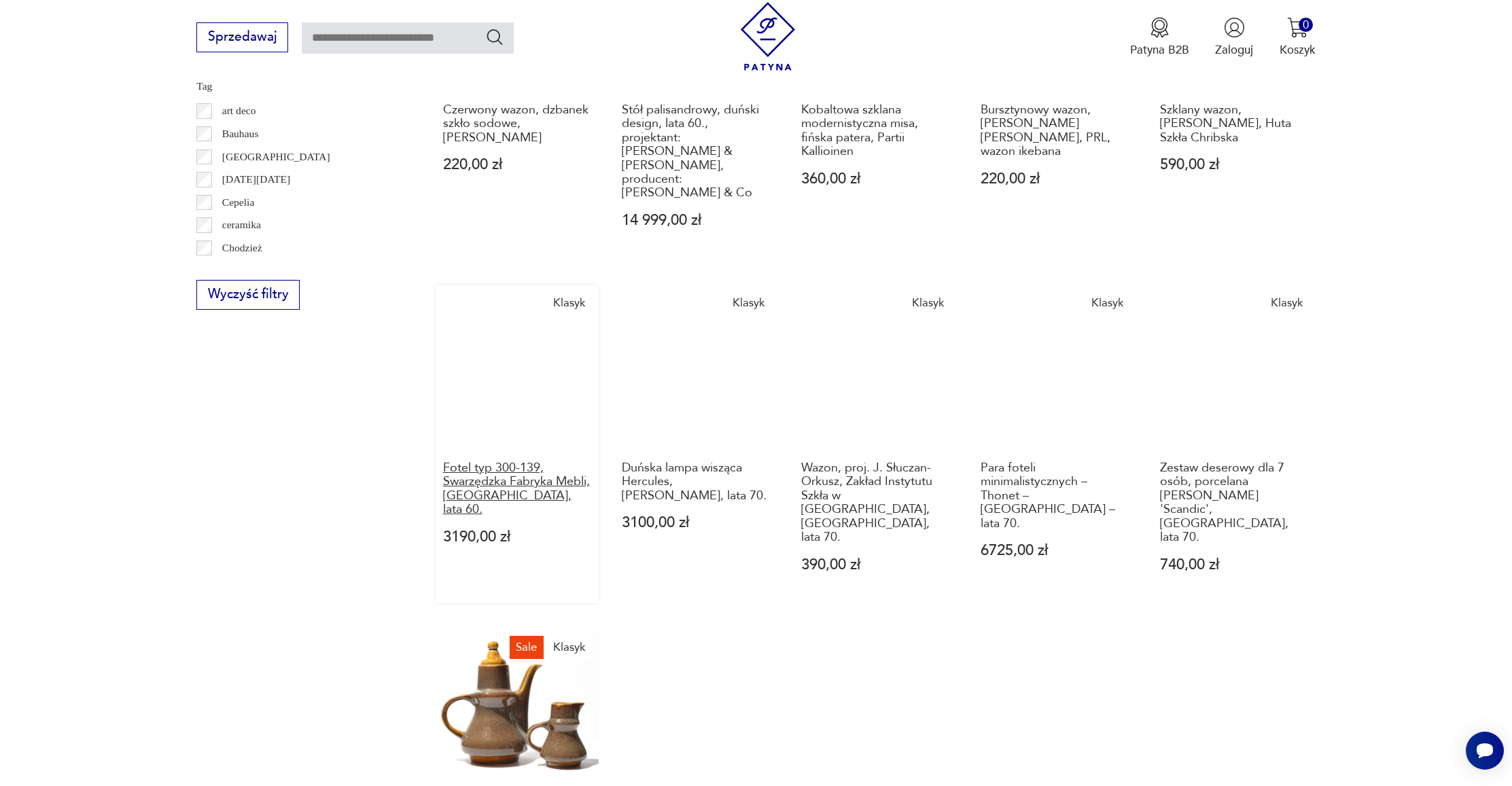
scroll to position [927, 0]
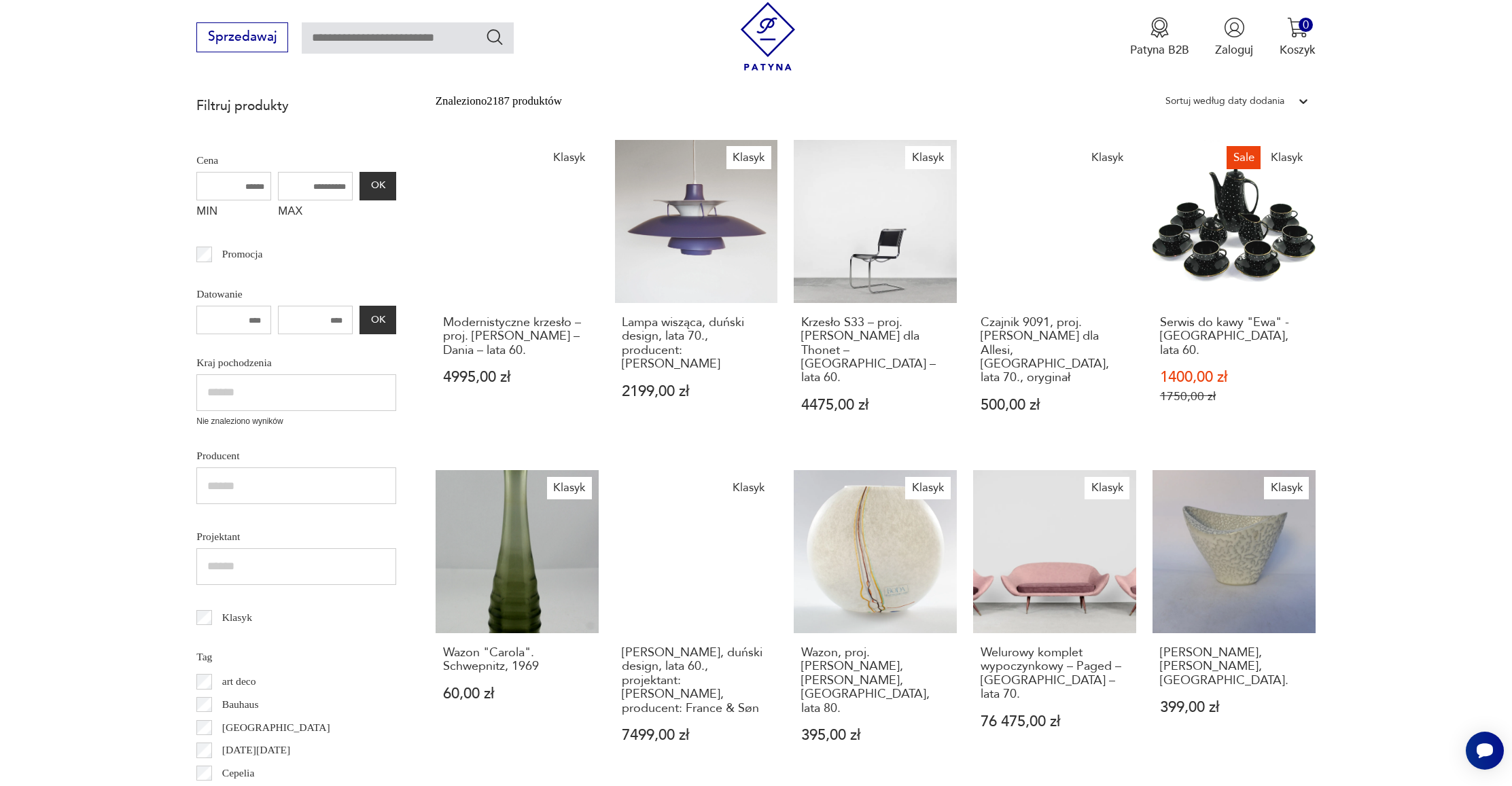
scroll to position [549, 0]
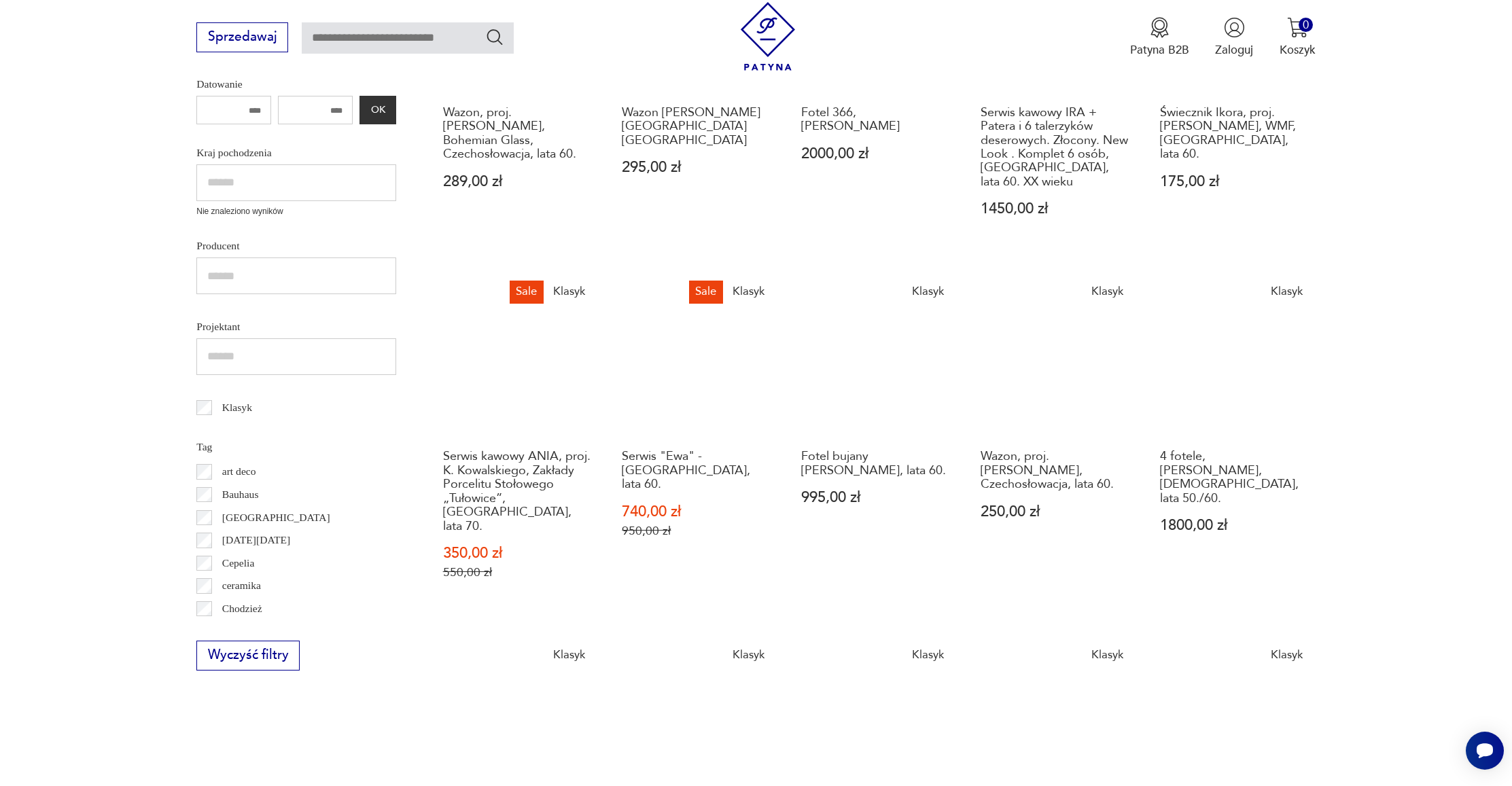
scroll to position [629, 0]
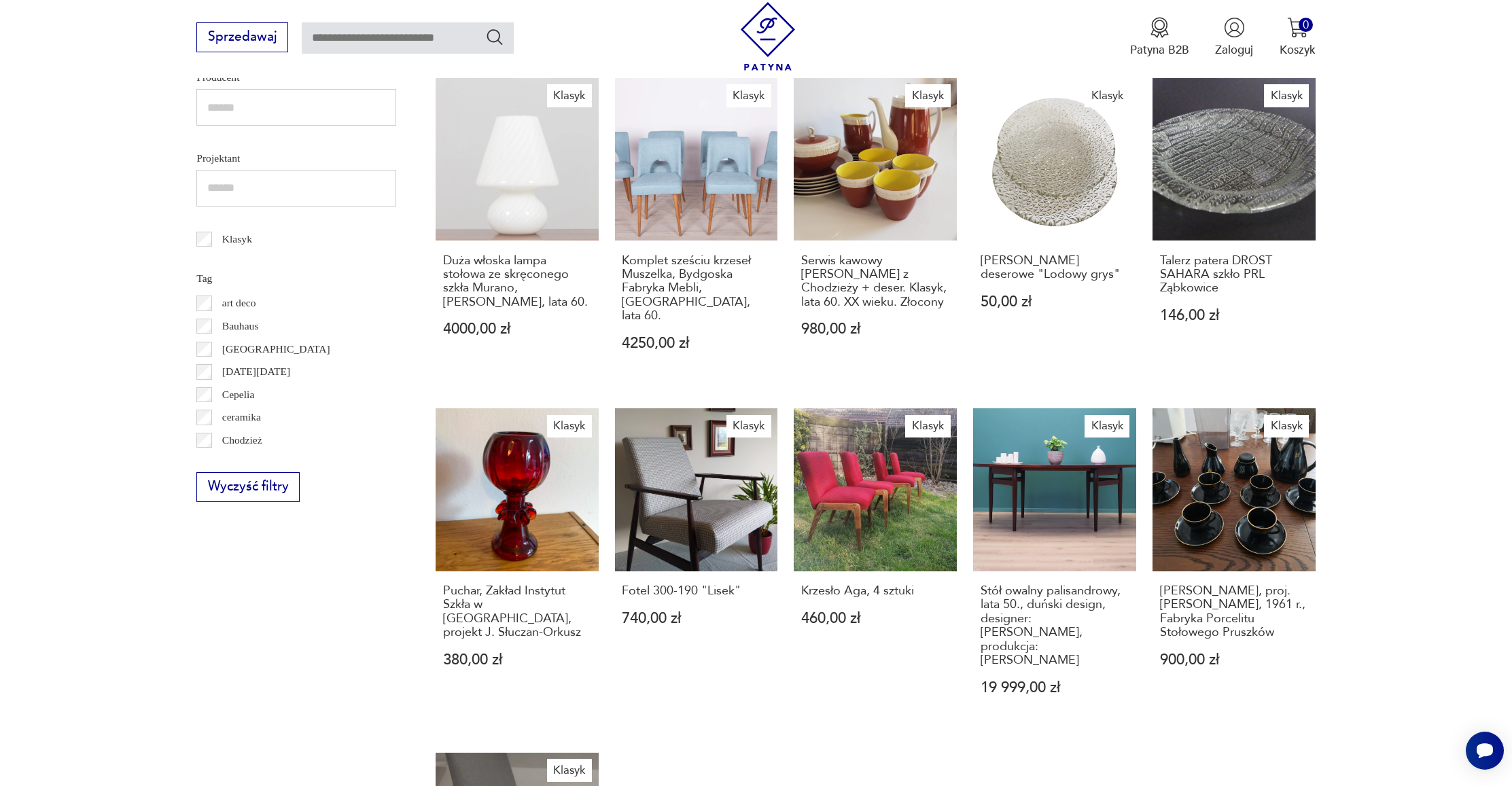
scroll to position [684, 0]
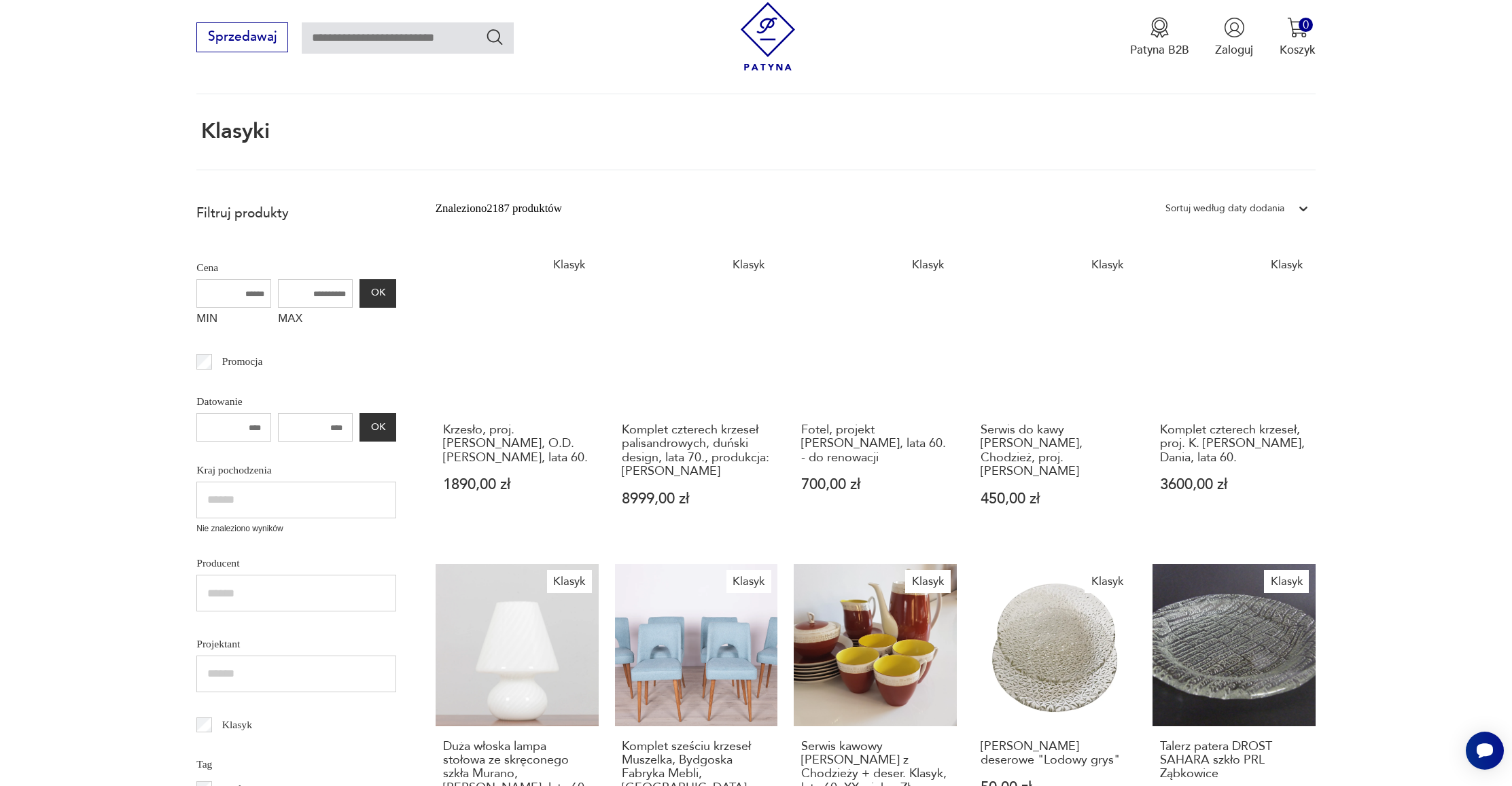
scroll to position [80, 0]
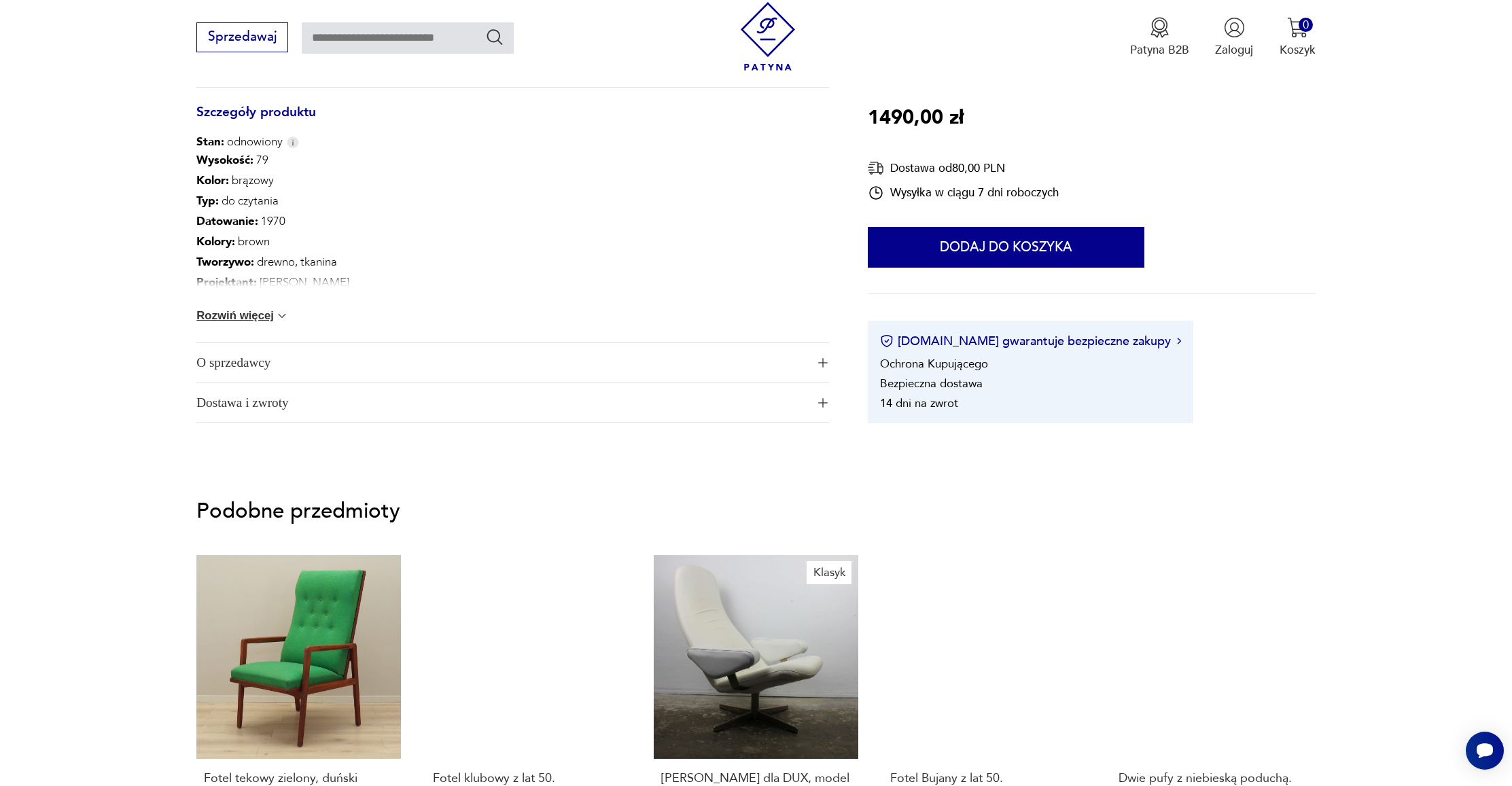
scroll to position [823, 0]
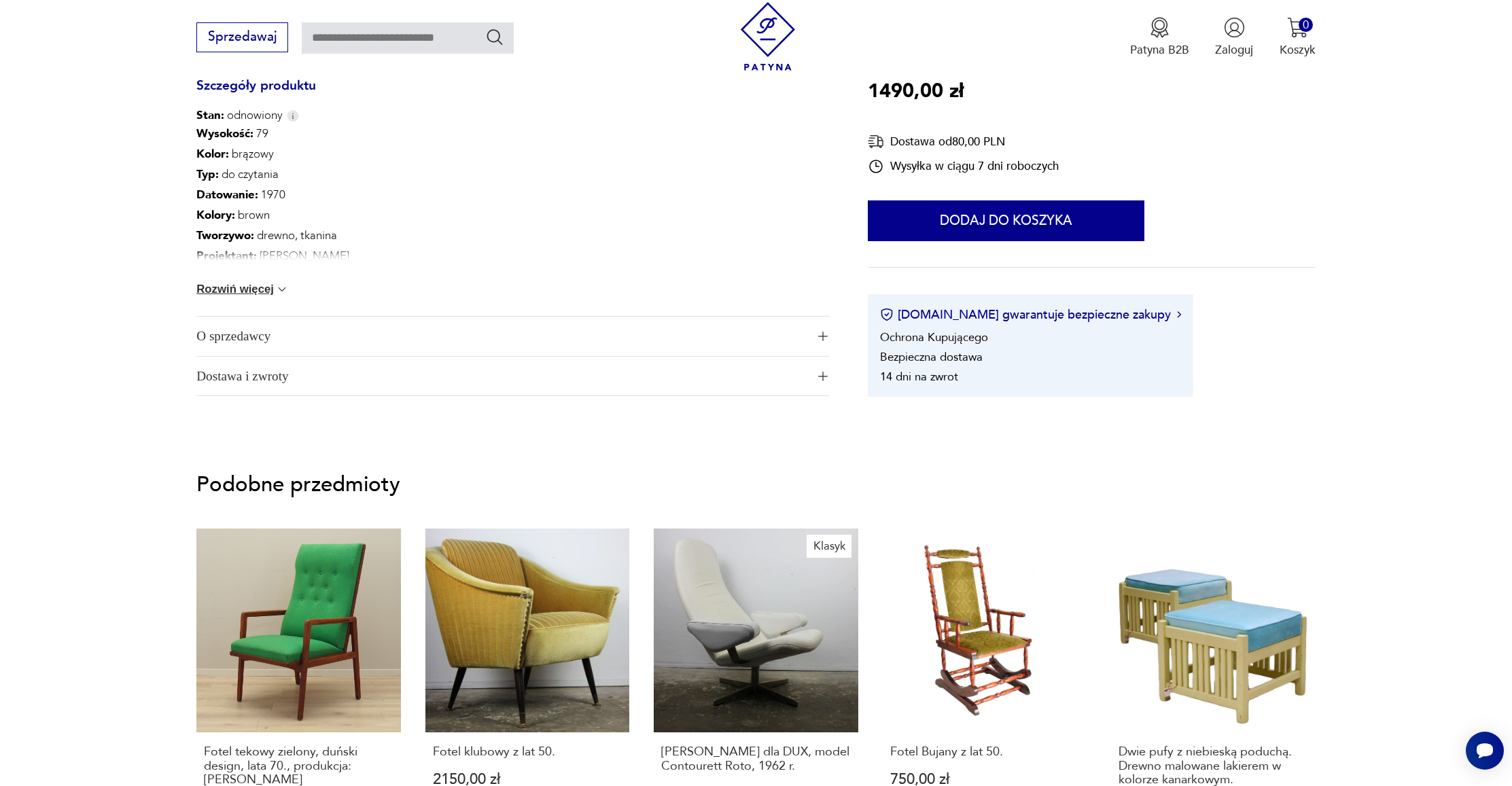
click at [420, 334] on span "O sprzedawcy" at bounding box center [501, 336] width 610 height 40
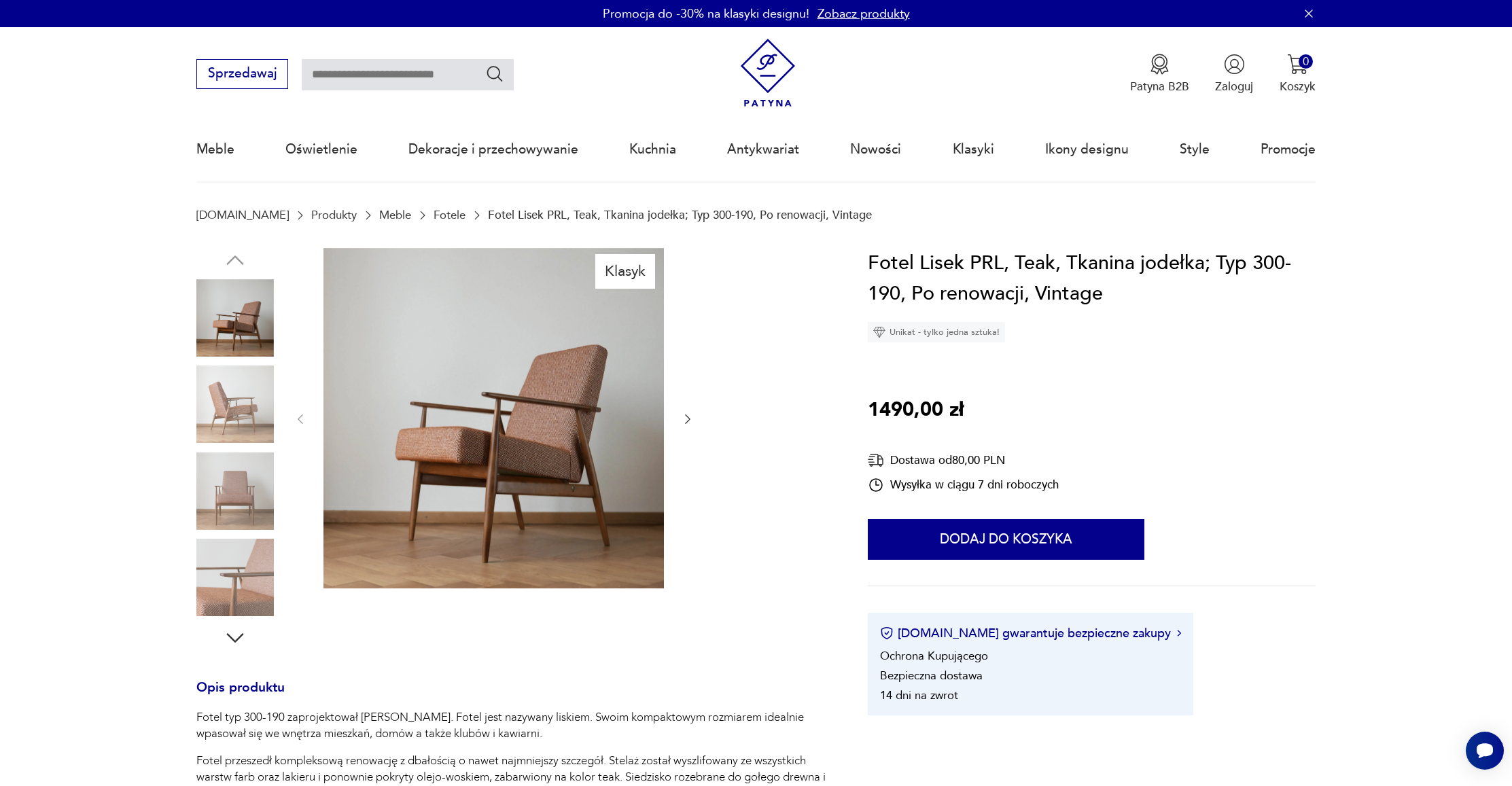
scroll to position [0, 0]
click at [683, 420] on icon "button" at bounding box center [687, 419] width 13 height 13
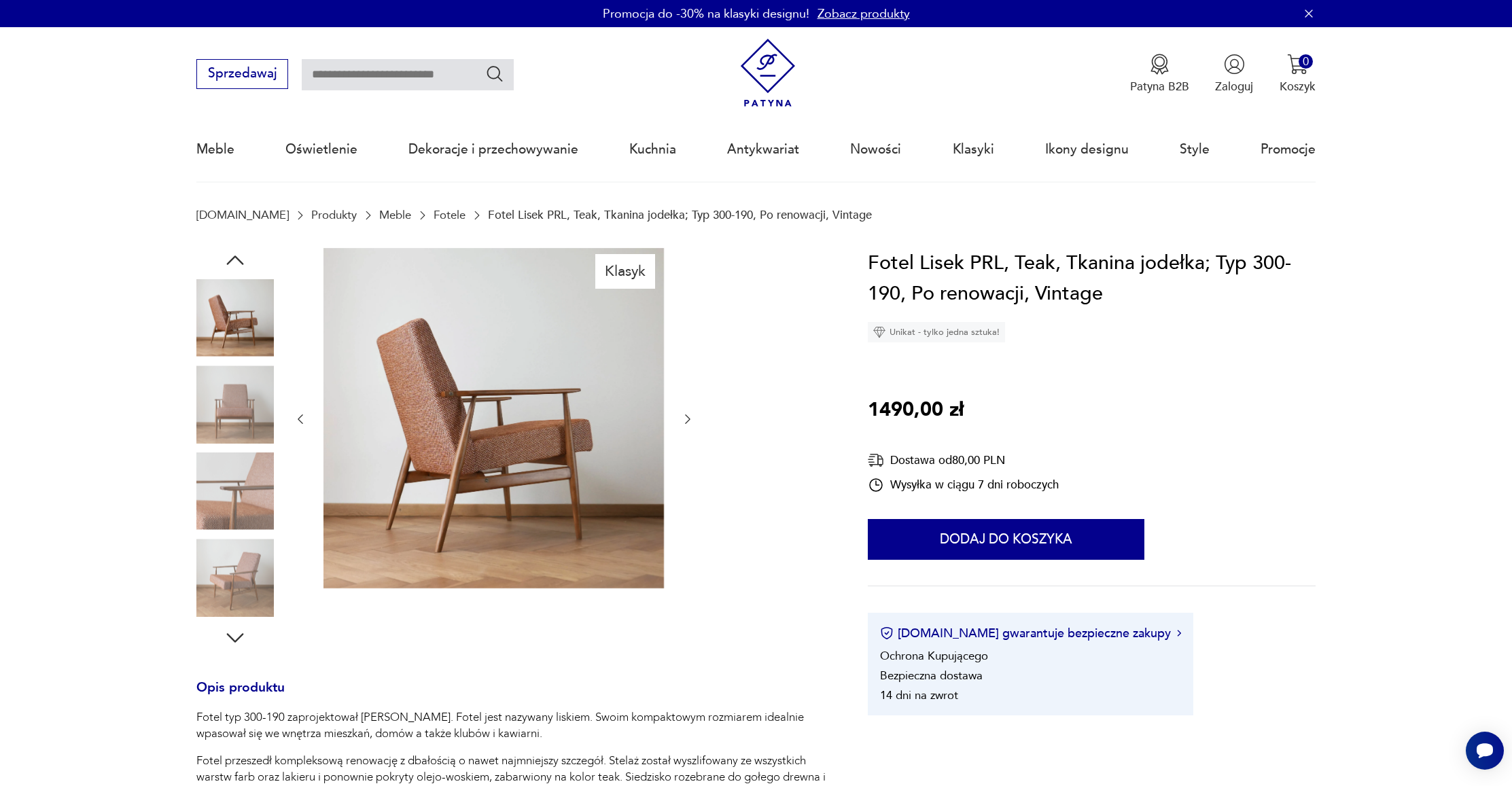
click at [683, 420] on icon "button" at bounding box center [687, 419] width 13 height 13
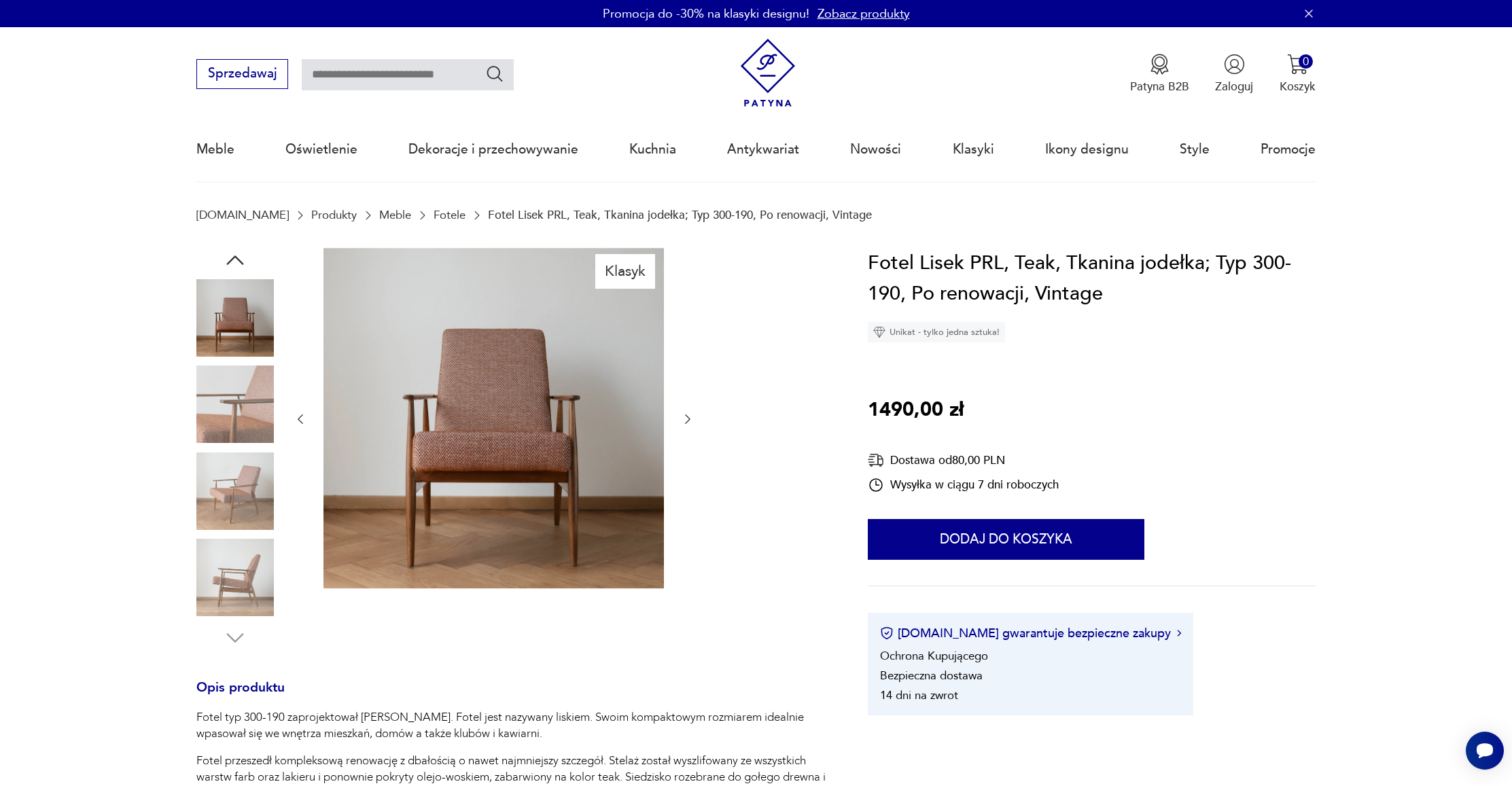
click at [683, 420] on icon "button" at bounding box center [687, 419] width 13 height 13
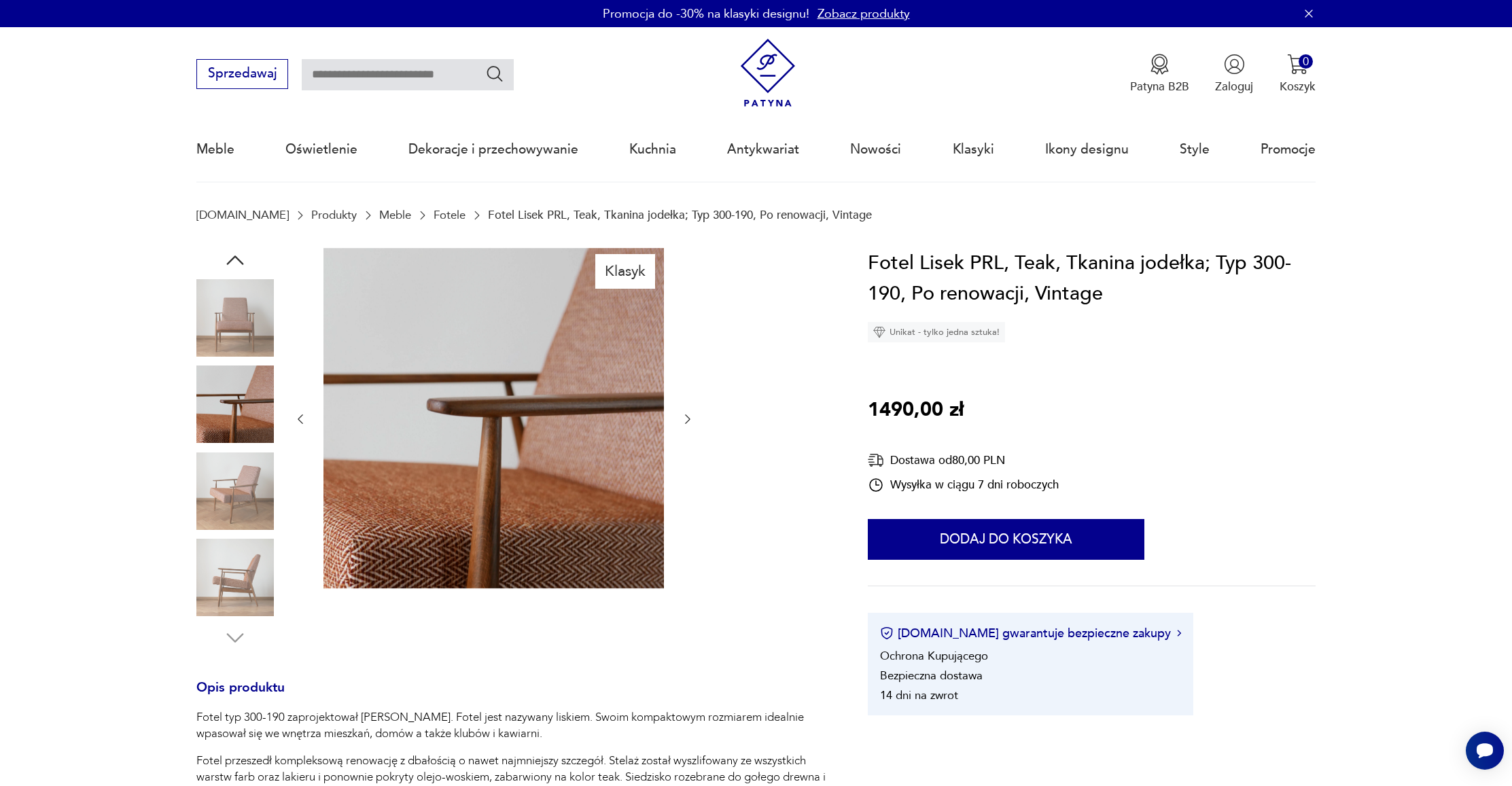
click at [683, 420] on icon "button" at bounding box center [687, 419] width 13 height 13
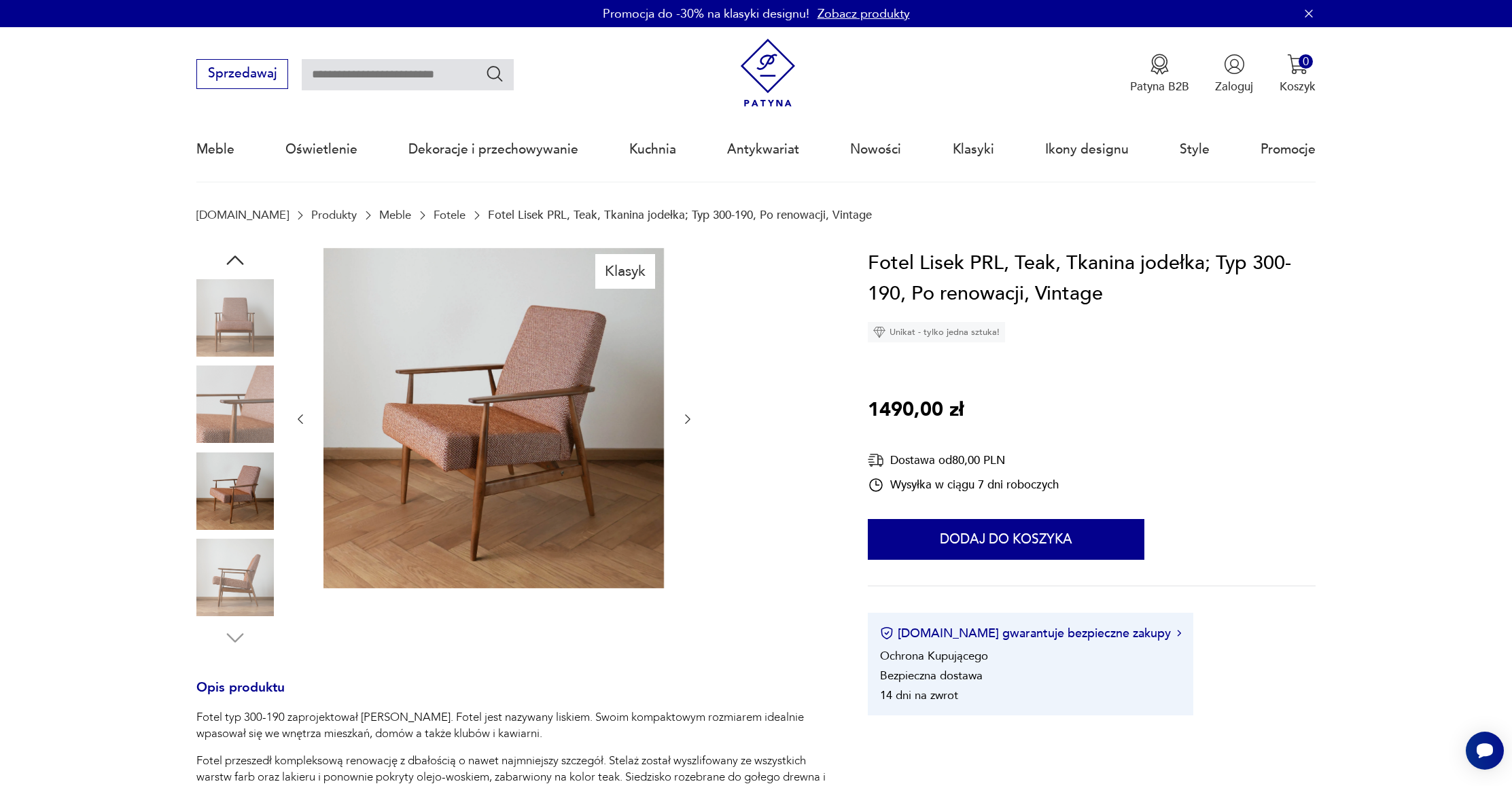
click at [683, 420] on icon "button" at bounding box center [687, 419] width 13 height 13
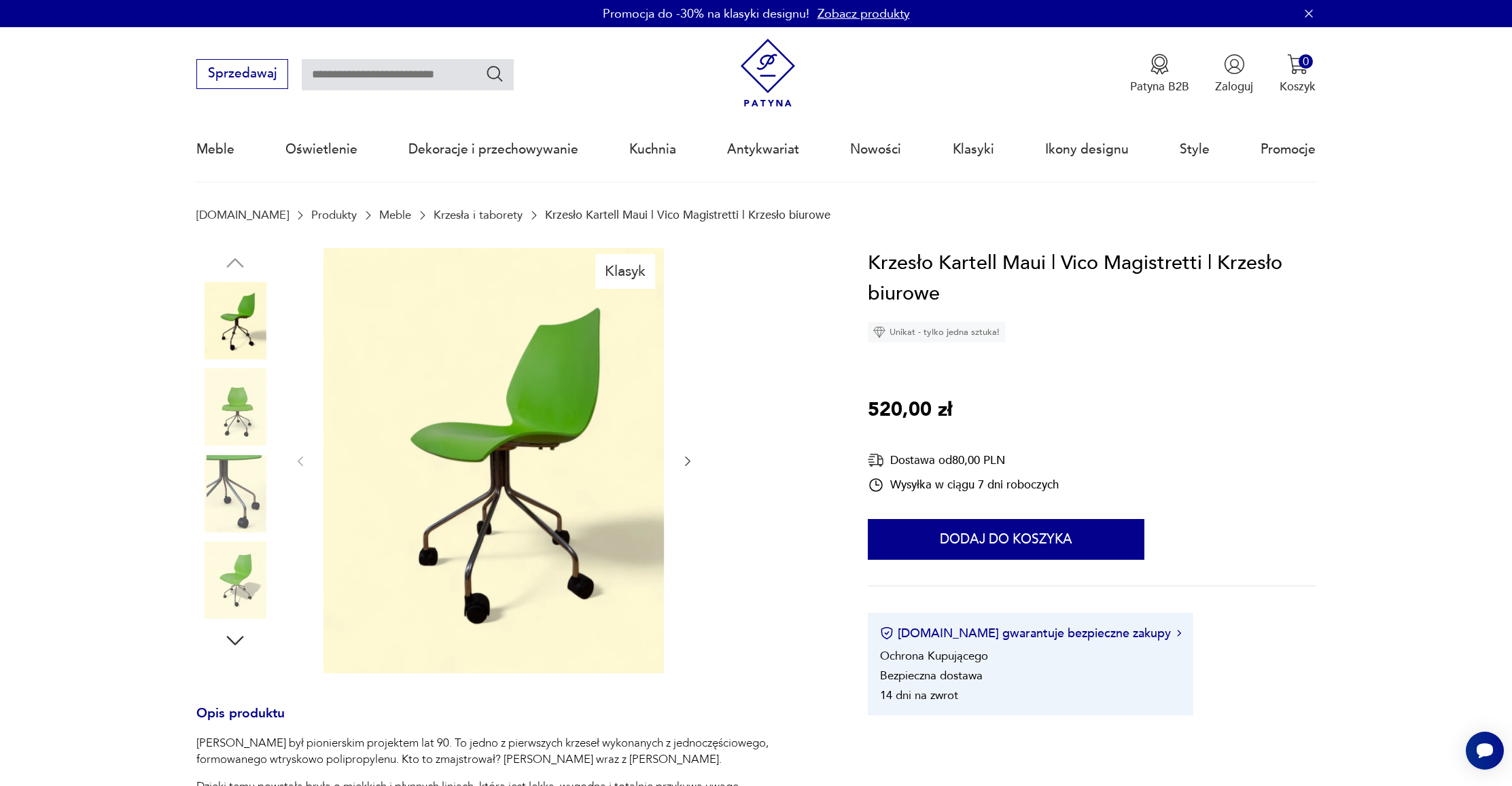
click at [690, 458] on icon "button" at bounding box center [687, 461] width 13 height 13
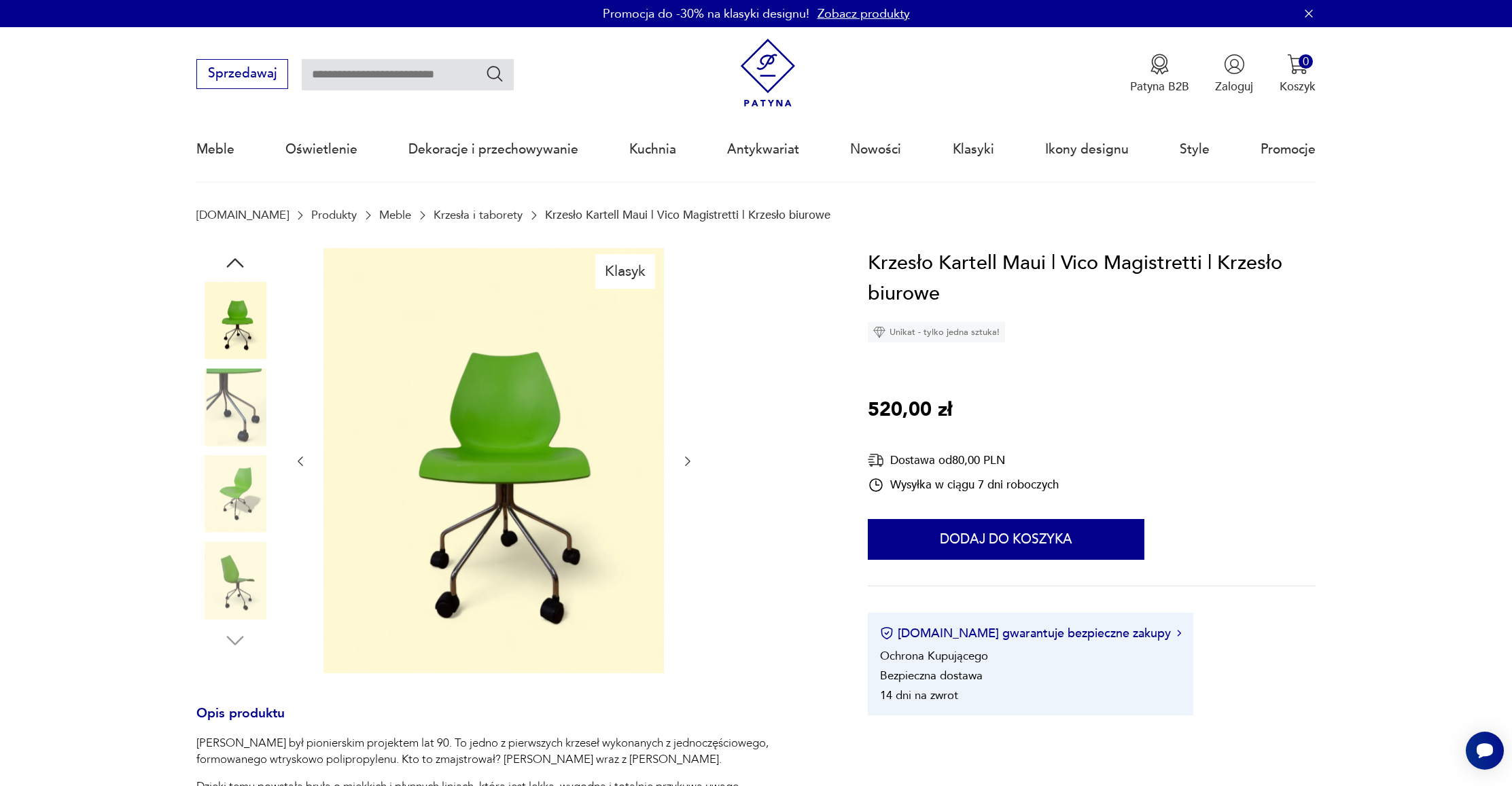
click at [690, 458] on icon "button" at bounding box center [687, 461] width 13 height 13
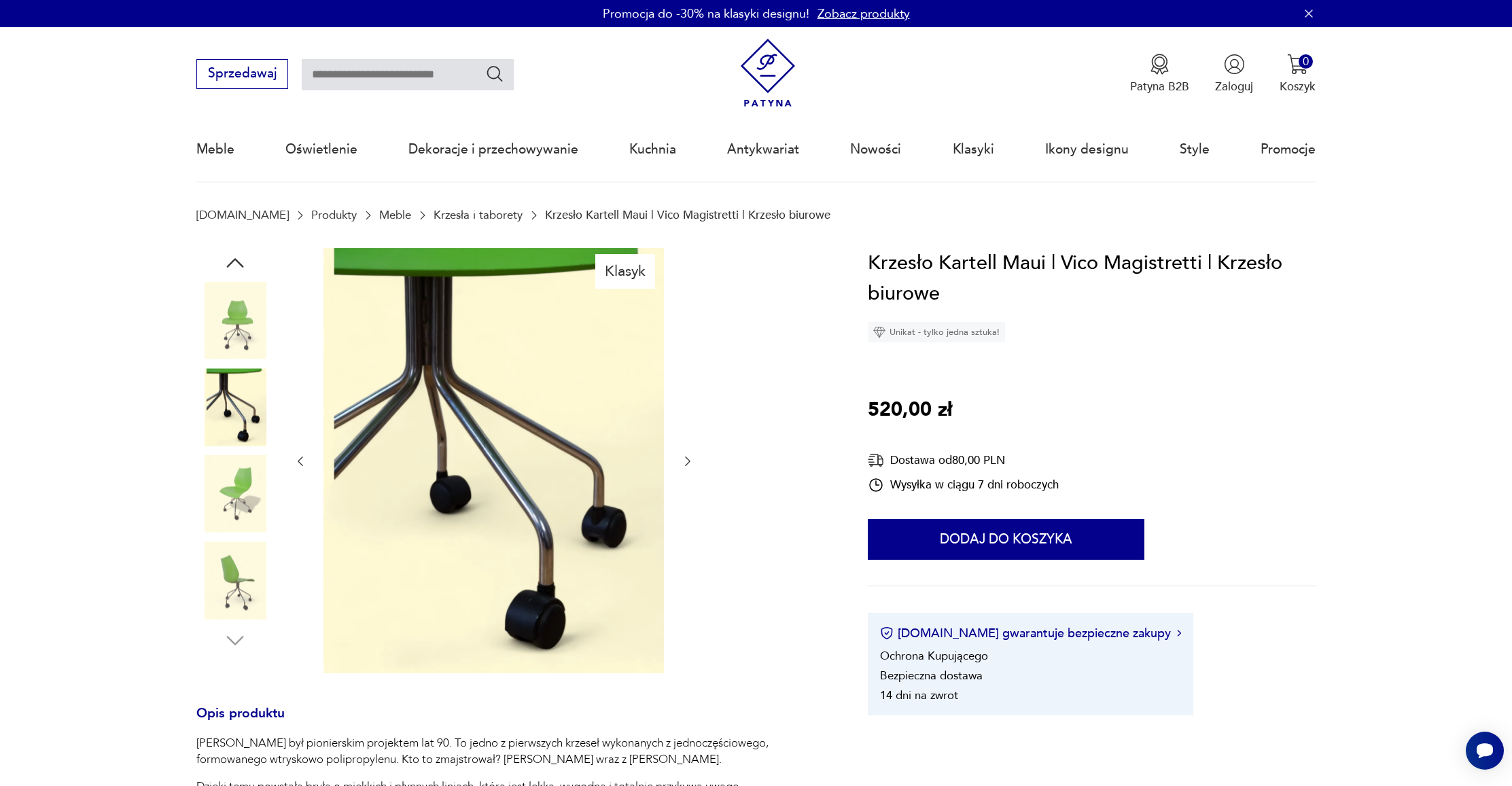
click at [690, 458] on icon "button" at bounding box center [687, 461] width 13 height 13
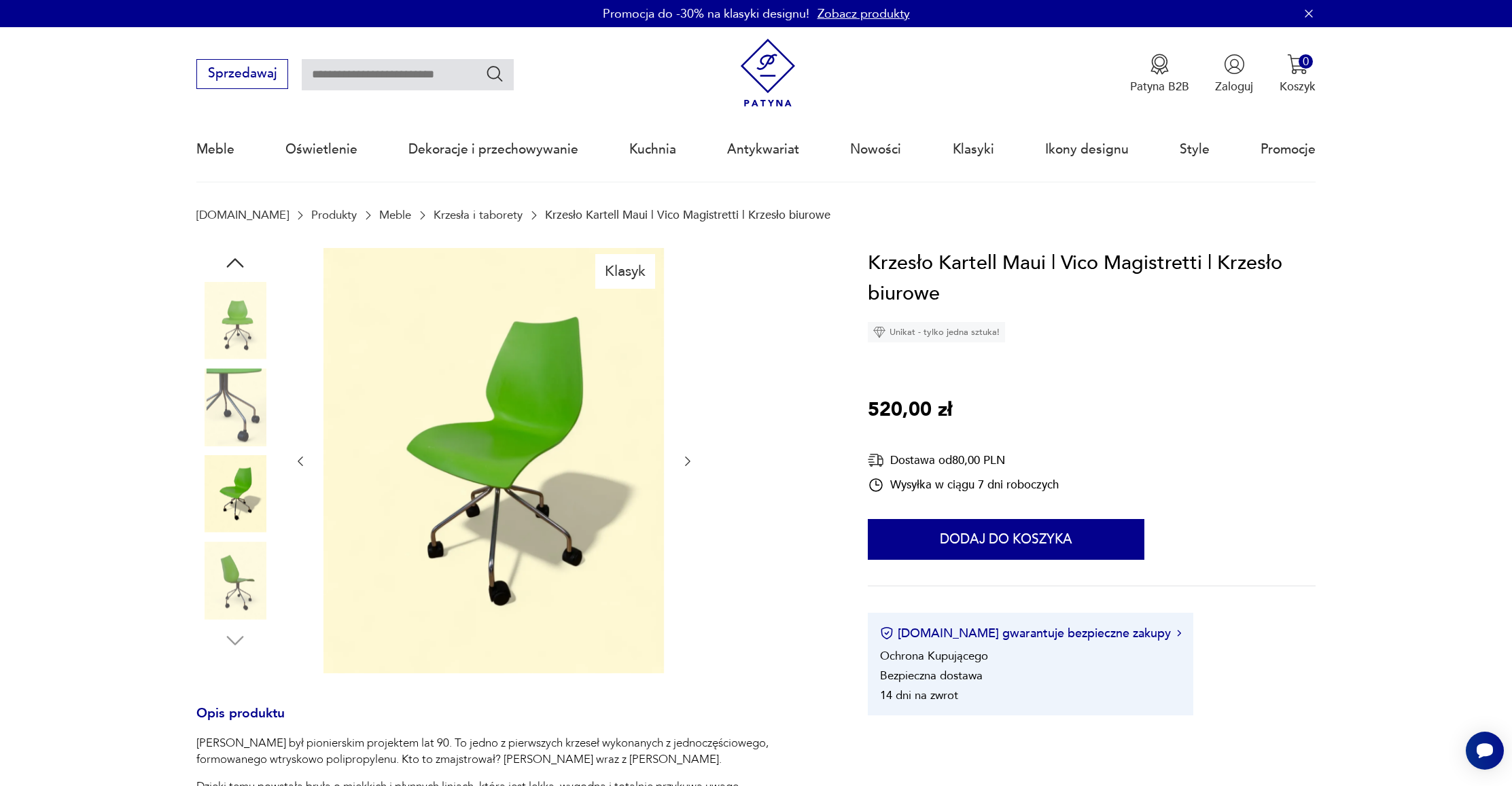
click at [690, 458] on icon "button" at bounding box center [687, 461] width 13 height 13
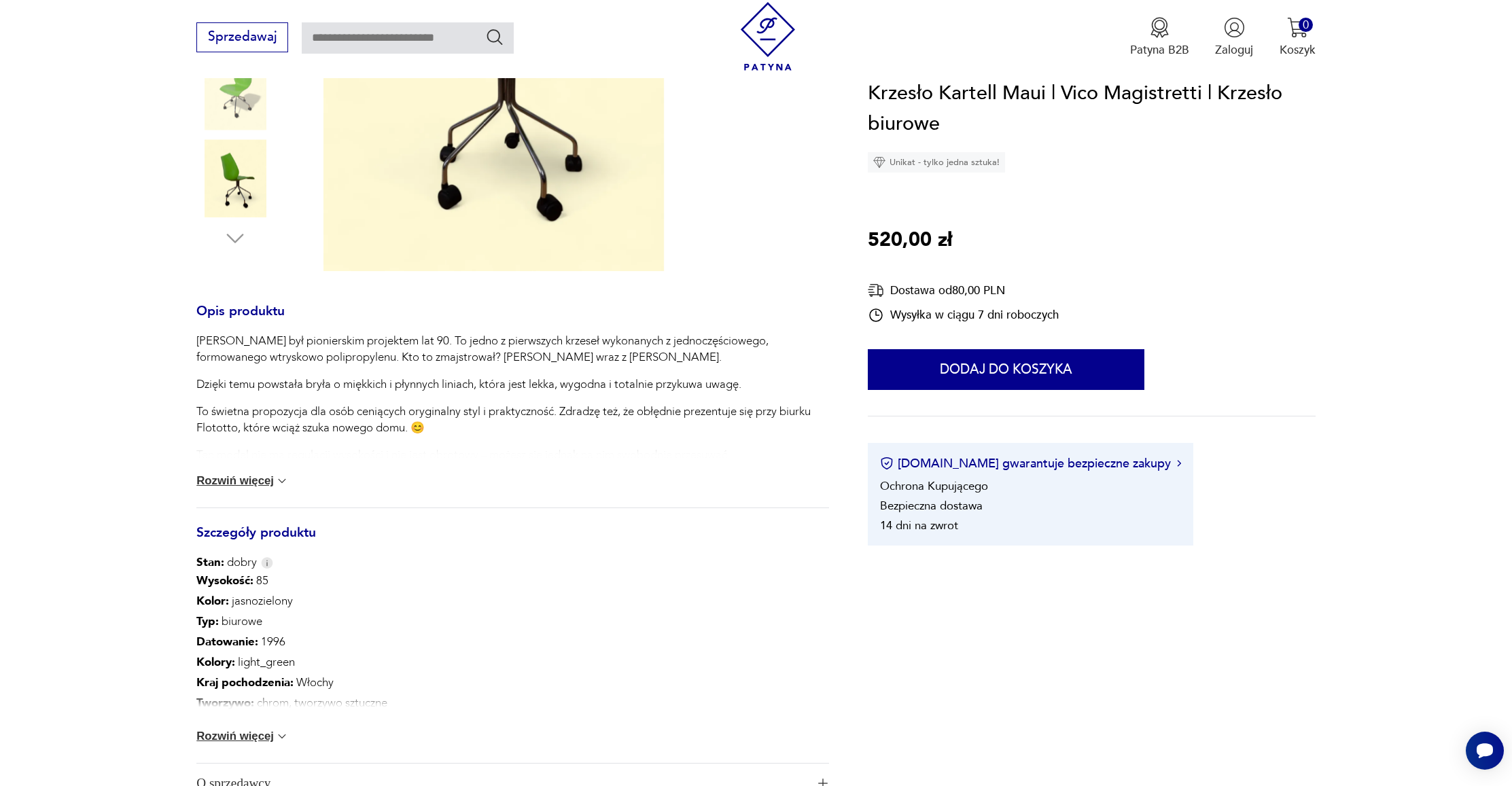
scroll to position [404, 0]
click at [237, 723] on div "Wysokość : 85 Kolor: jasnozielony Typ : biurowe Datowanie : 1996 Kolory : light…" at bounding box center [512, 664] width 632 height 192
click at [237, 733] on button "Rozwiń więcej" at bounding box center [242, 734] width 93 height 13
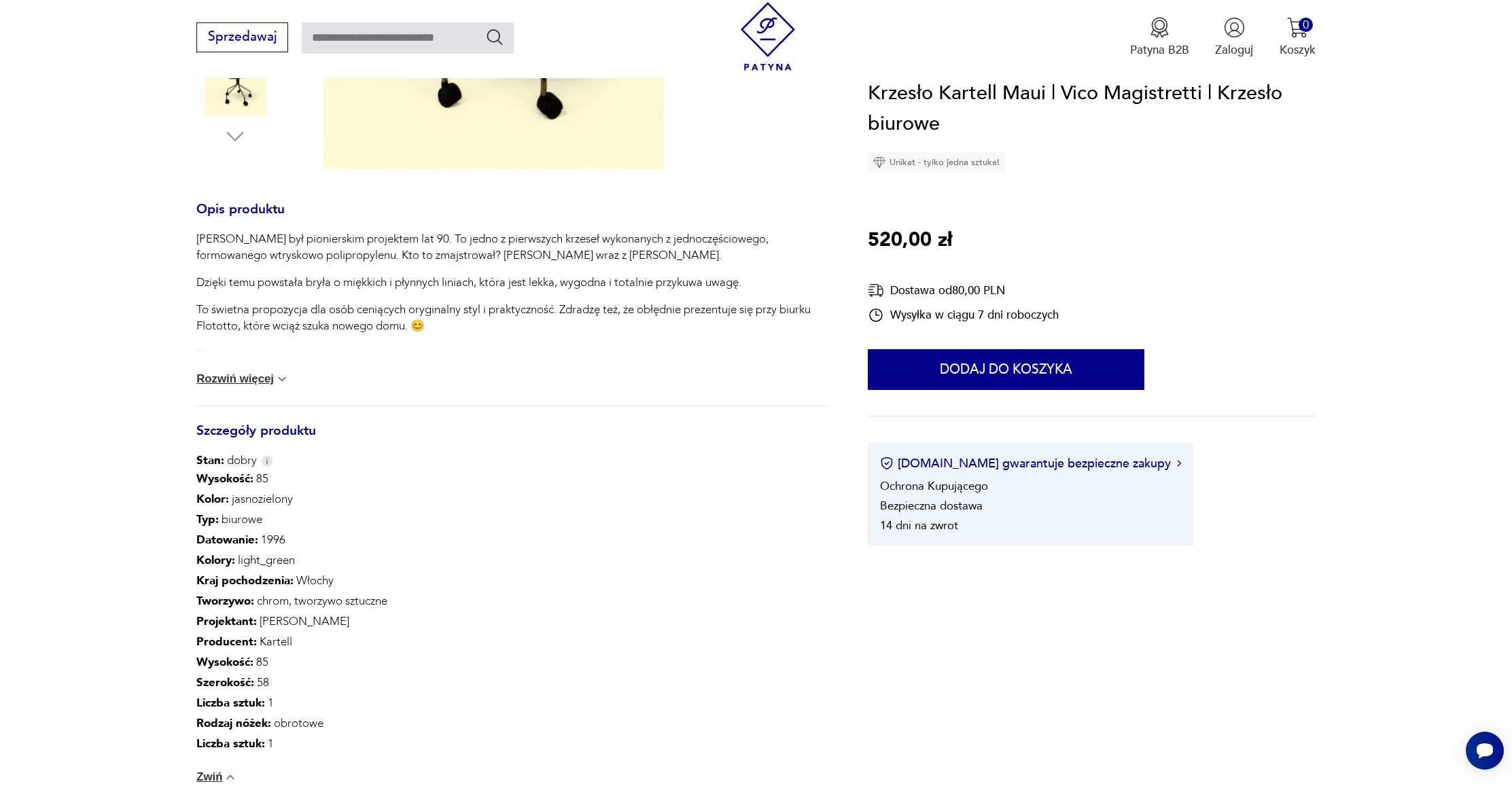
scroll to position [510, 0]
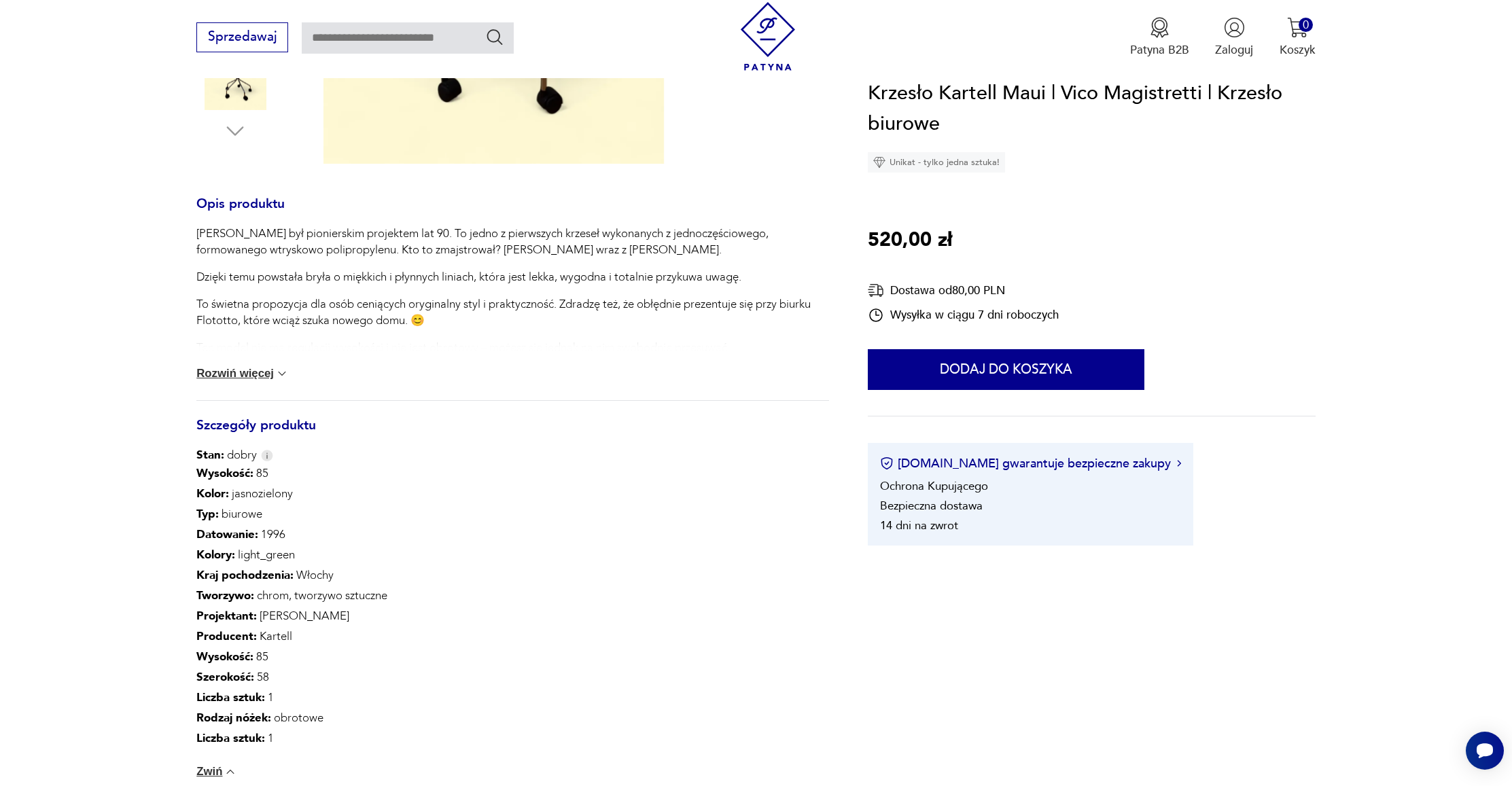
click at [248, 375] on button "Rozwiń więcej" at bounding box center [242, 373] width 93 height 13
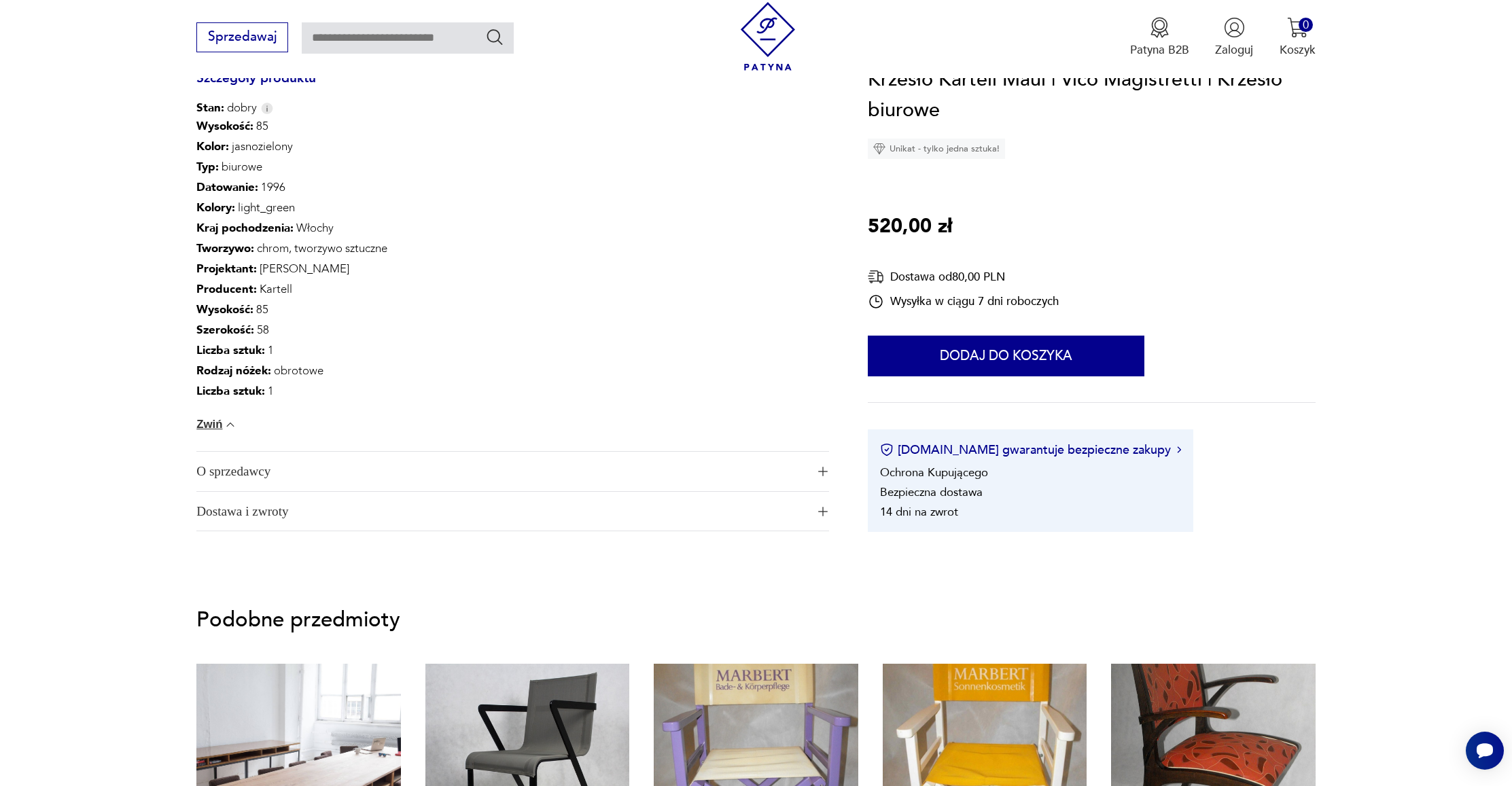
scroll to position [1009, 0]
click at [247, 476] on span "O sprzedawcy" at bounding box center [501, 472] width 610 height 40
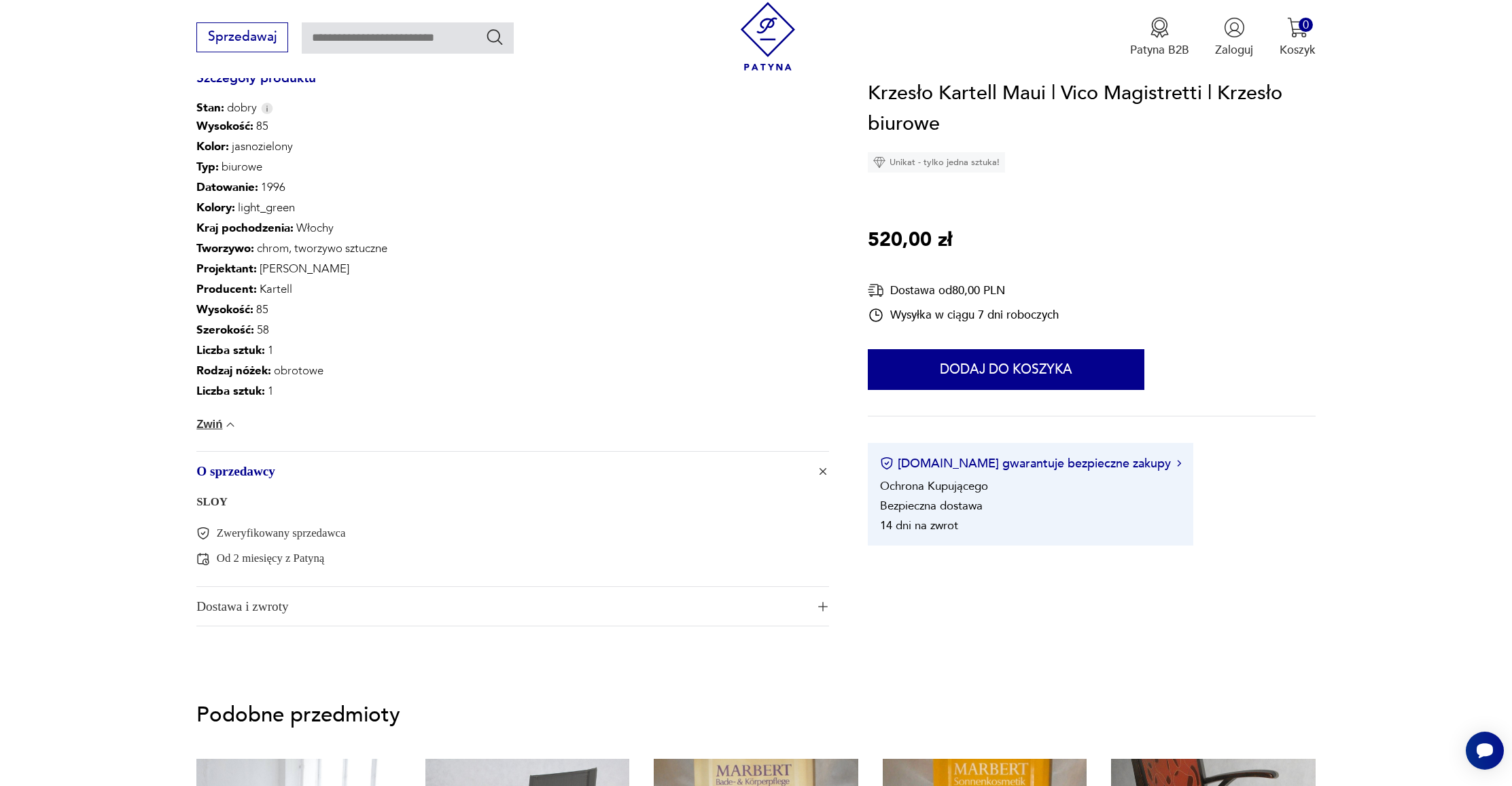
click at [329, 604] on span "Dostawa i zwroty" at bounding box center [501, 607] width 610 height 40
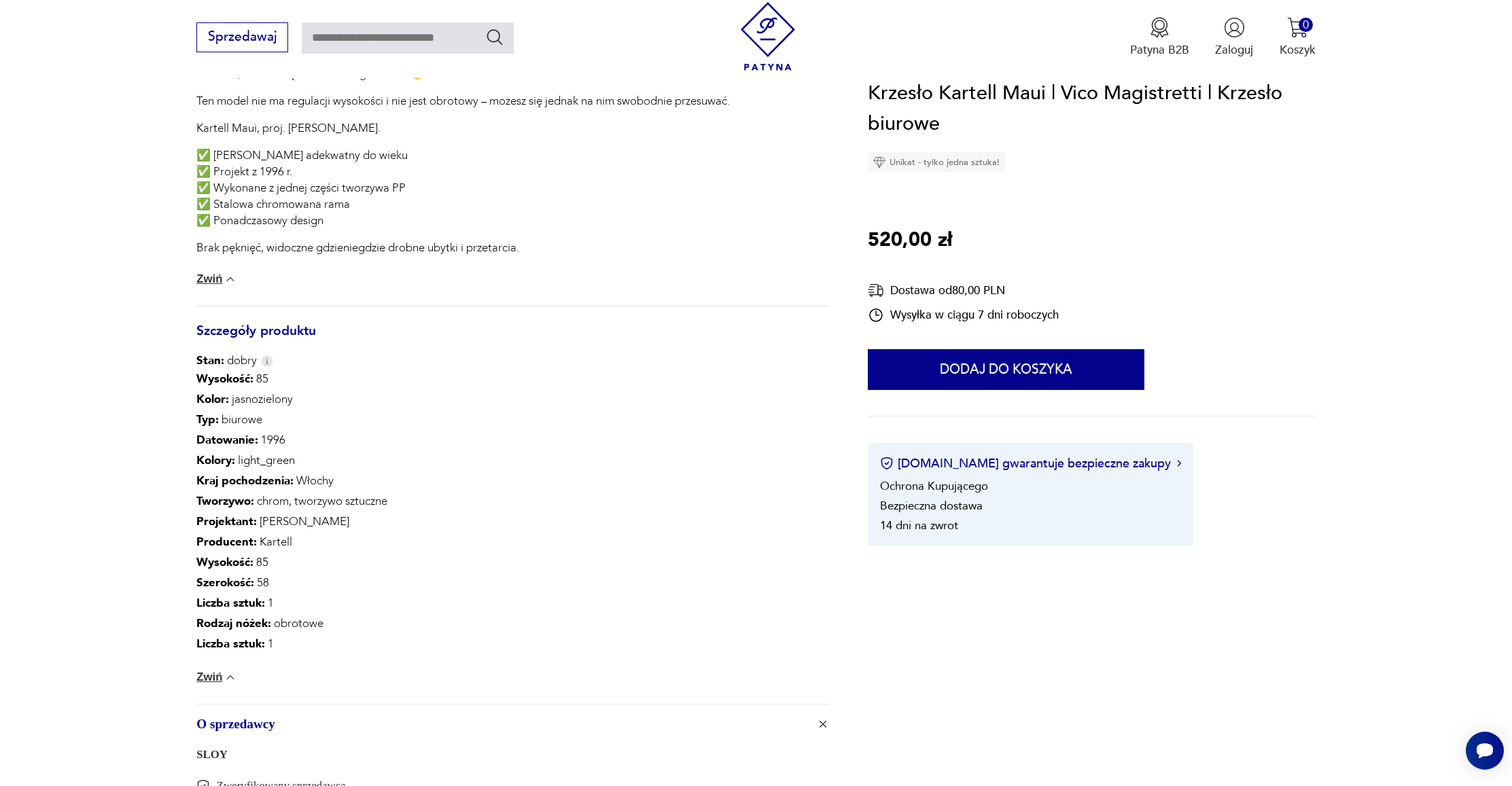
scroll to position [1001, 0]
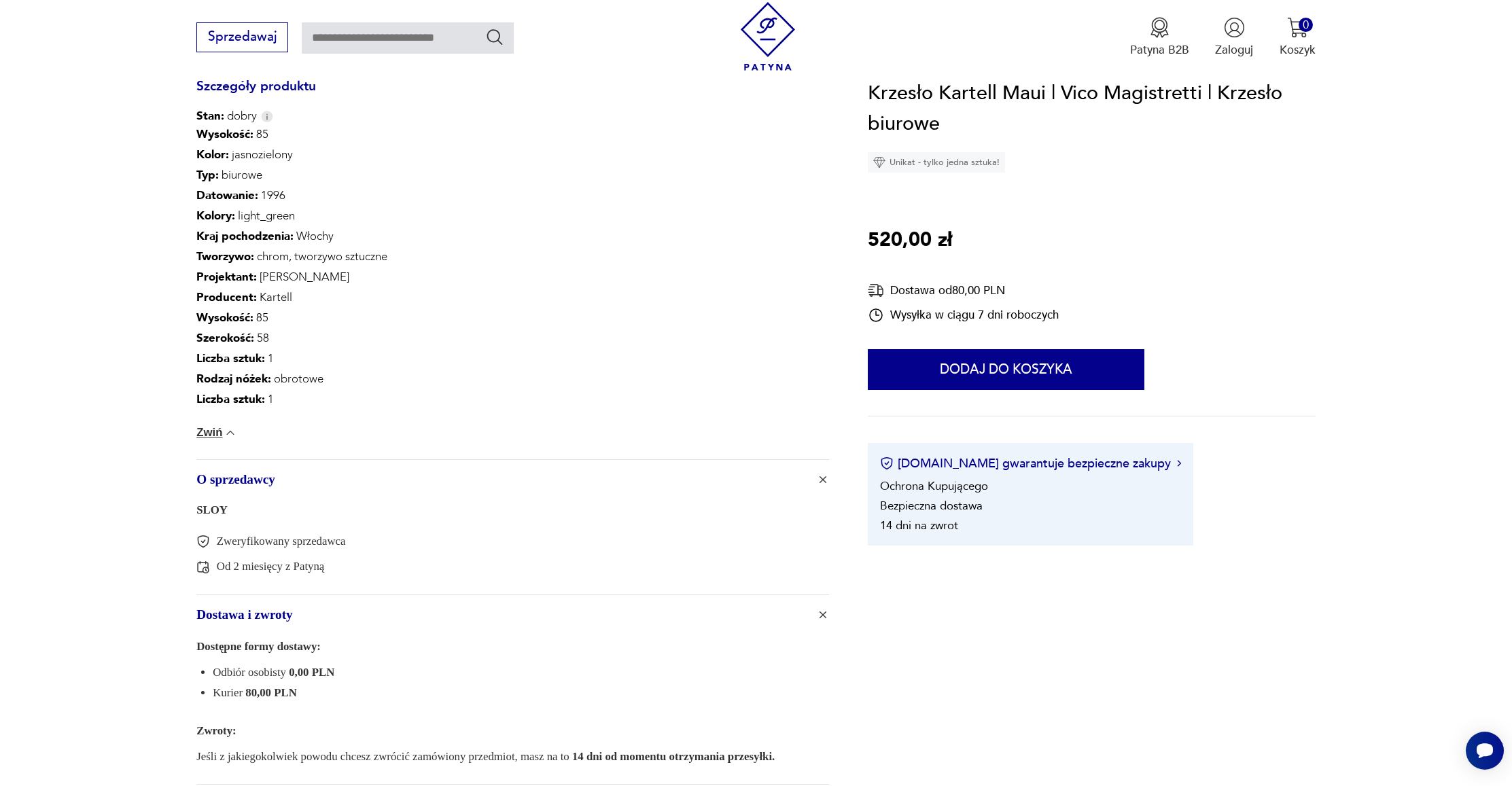
click at [199, 511] on link "SLOY" at bounding box center [211, 510] width 31 height 13
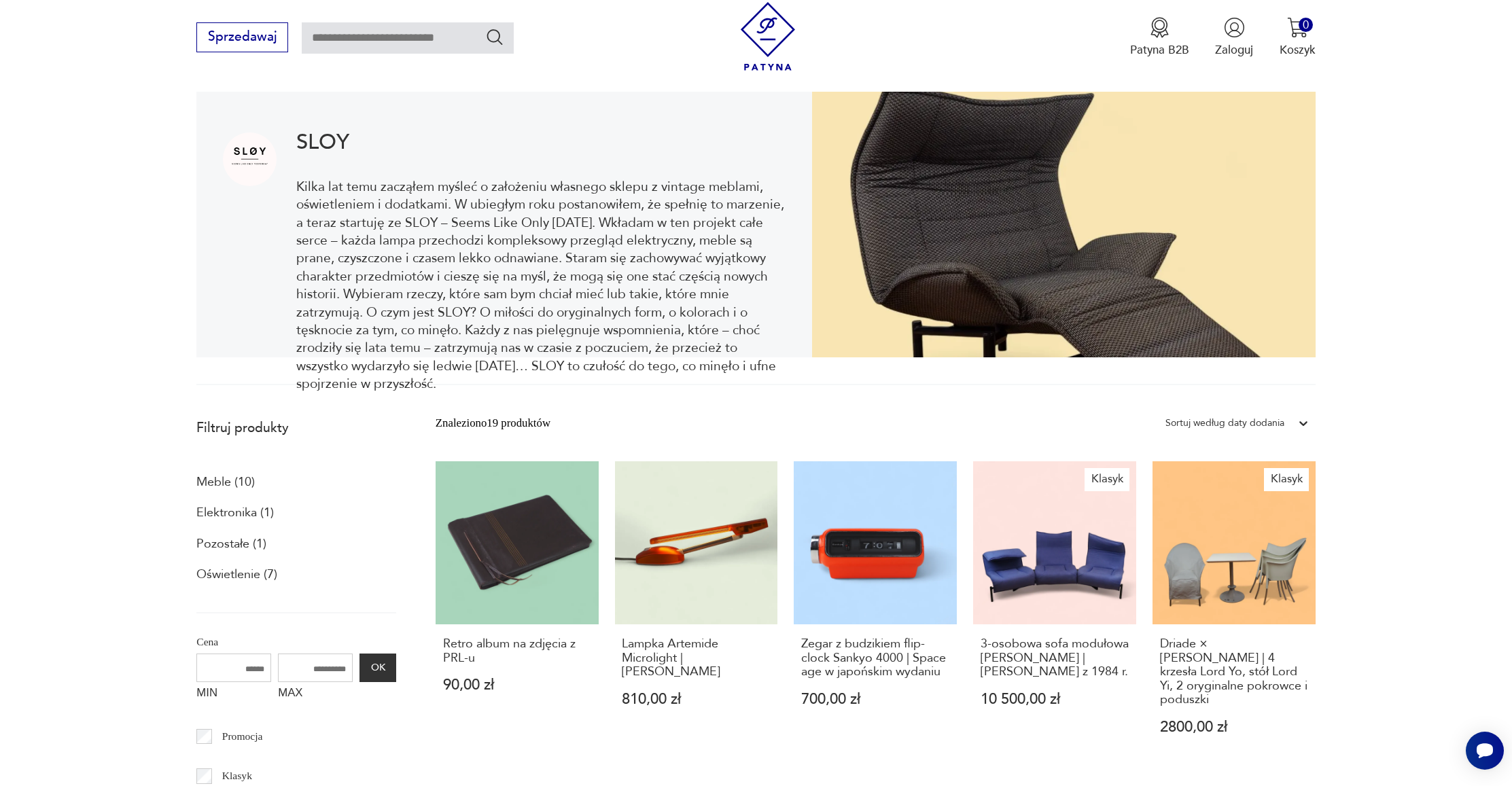
scroll to position [157, 0]
click at [326, 143] on h1 "SLOY" at bounding box center [541, 142] width 490 height 20
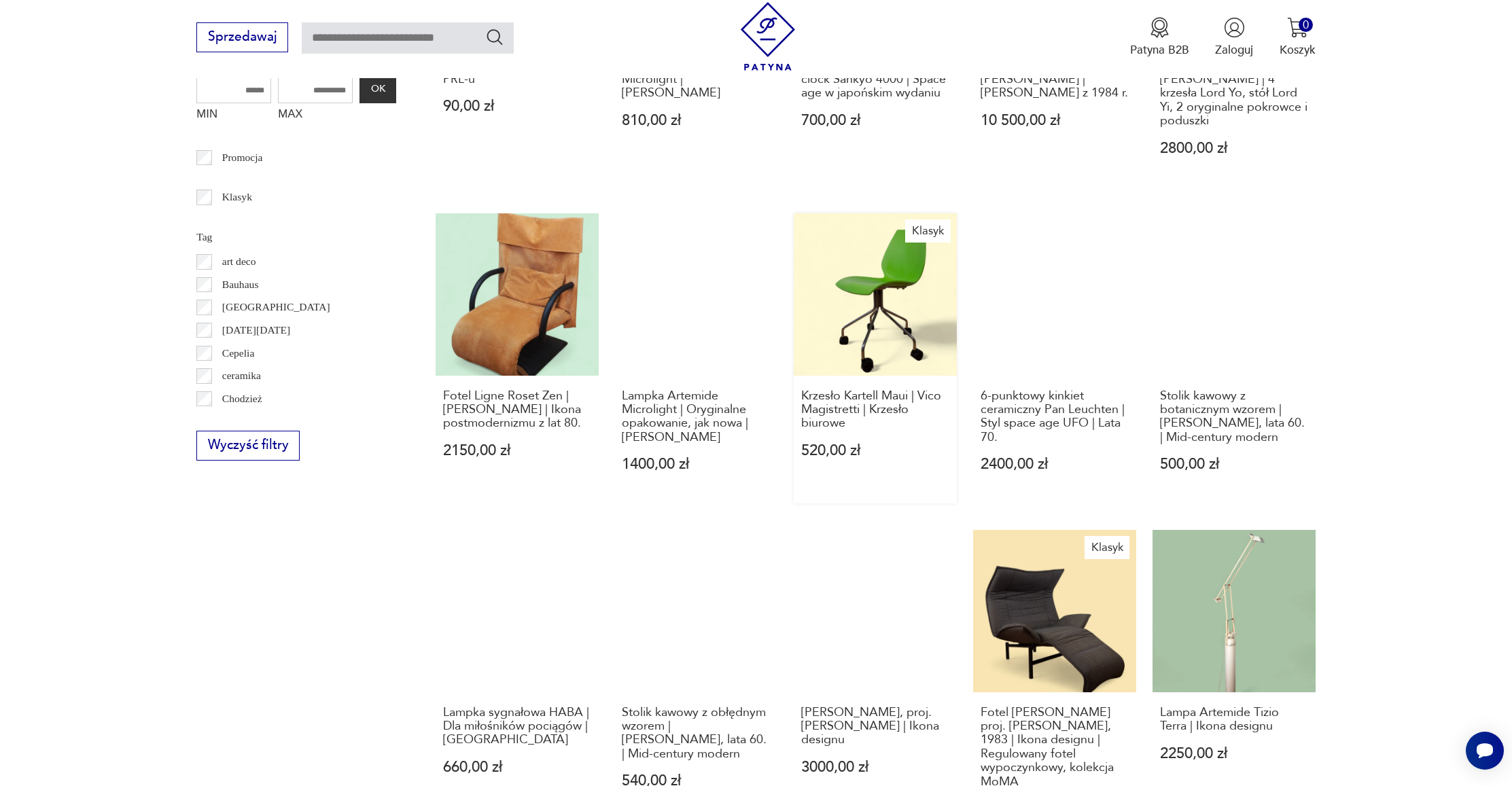
scroll to position [1108, 0]
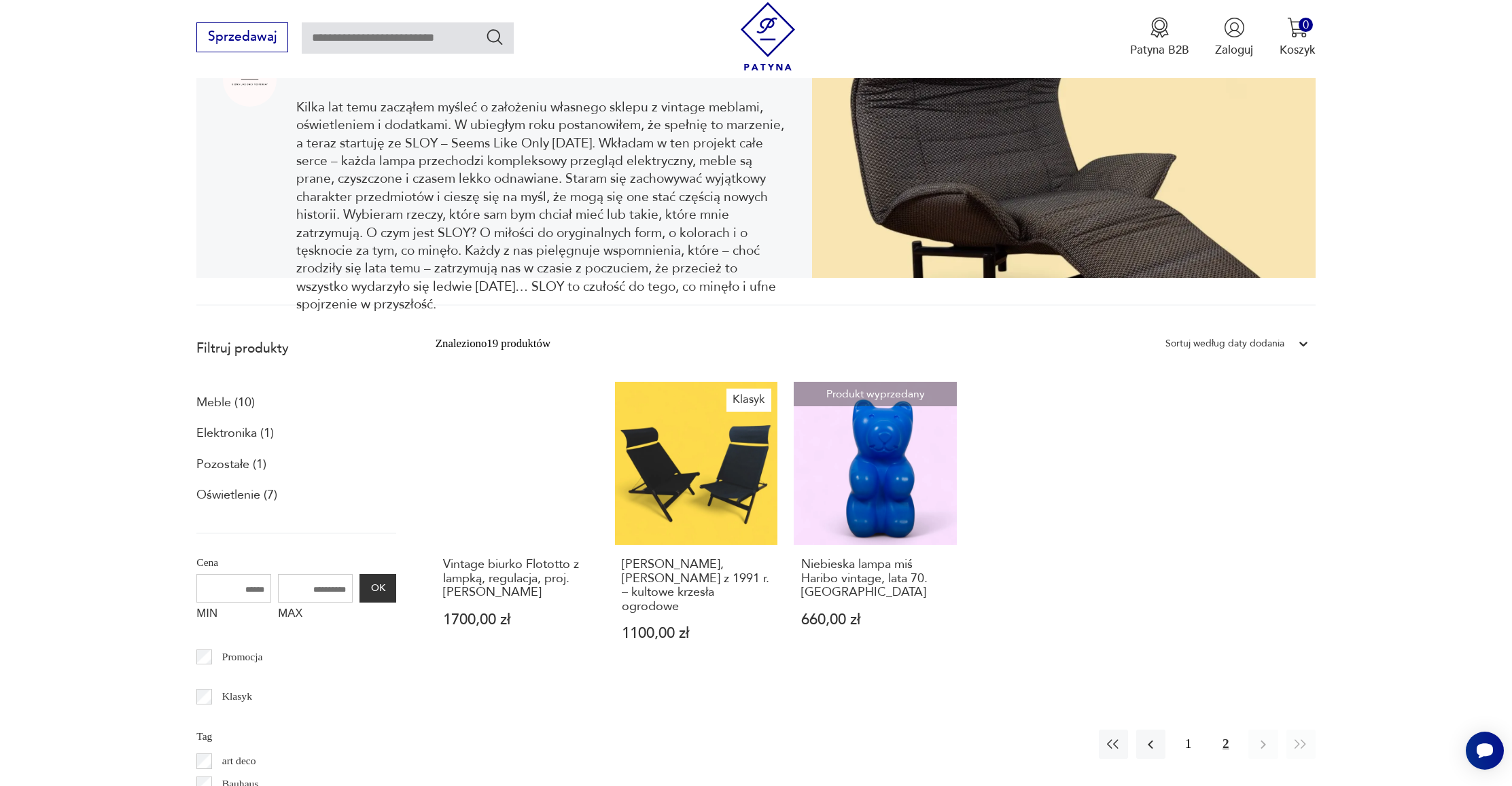
scroll to position [236, 0]
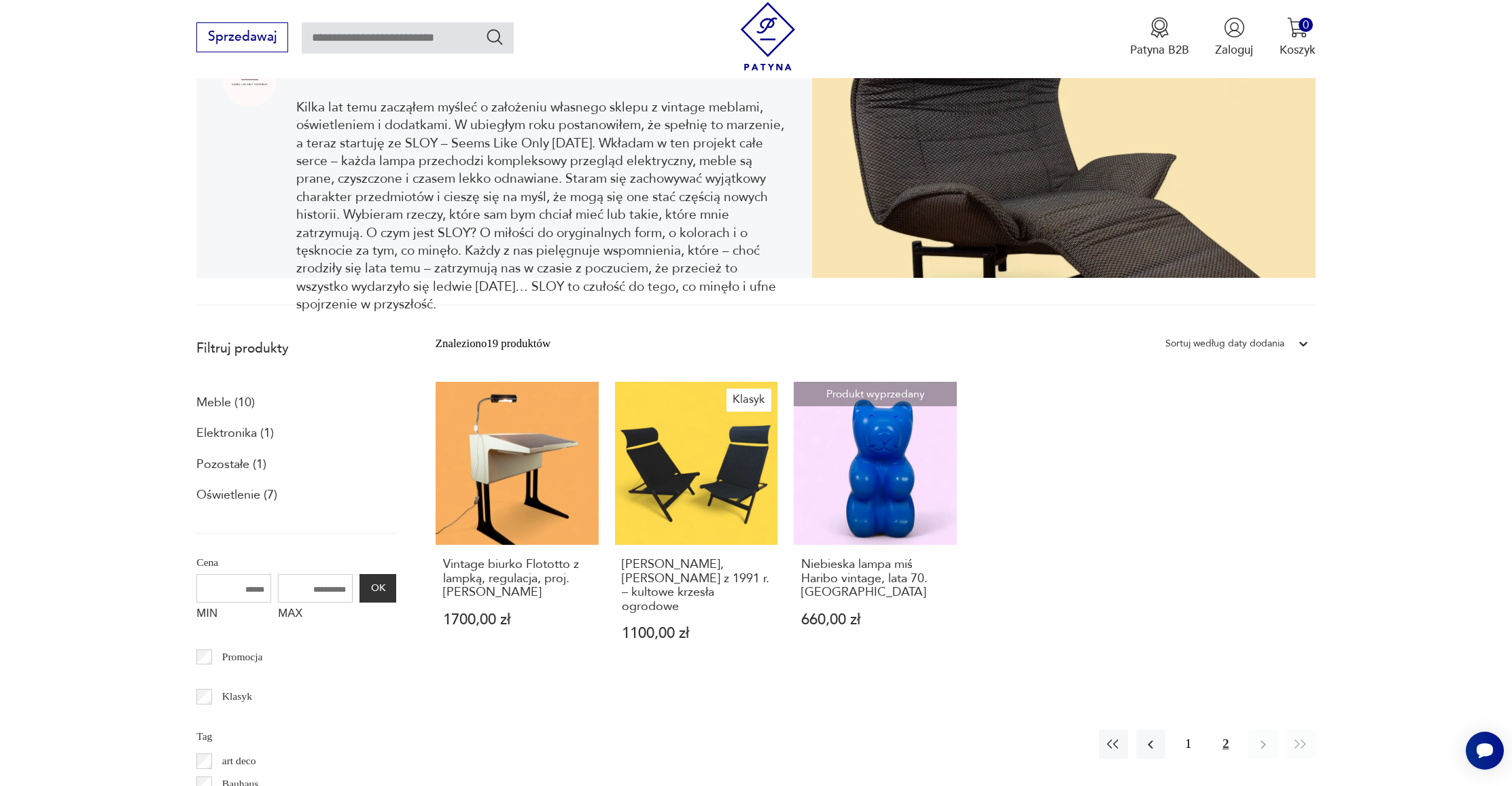
click at [1167, 279] on img at bounding box center [1064, 145] width 503 height 266
click at [1191, 730] on button "1" at bounding box center [1187, 744] width 29 height 29
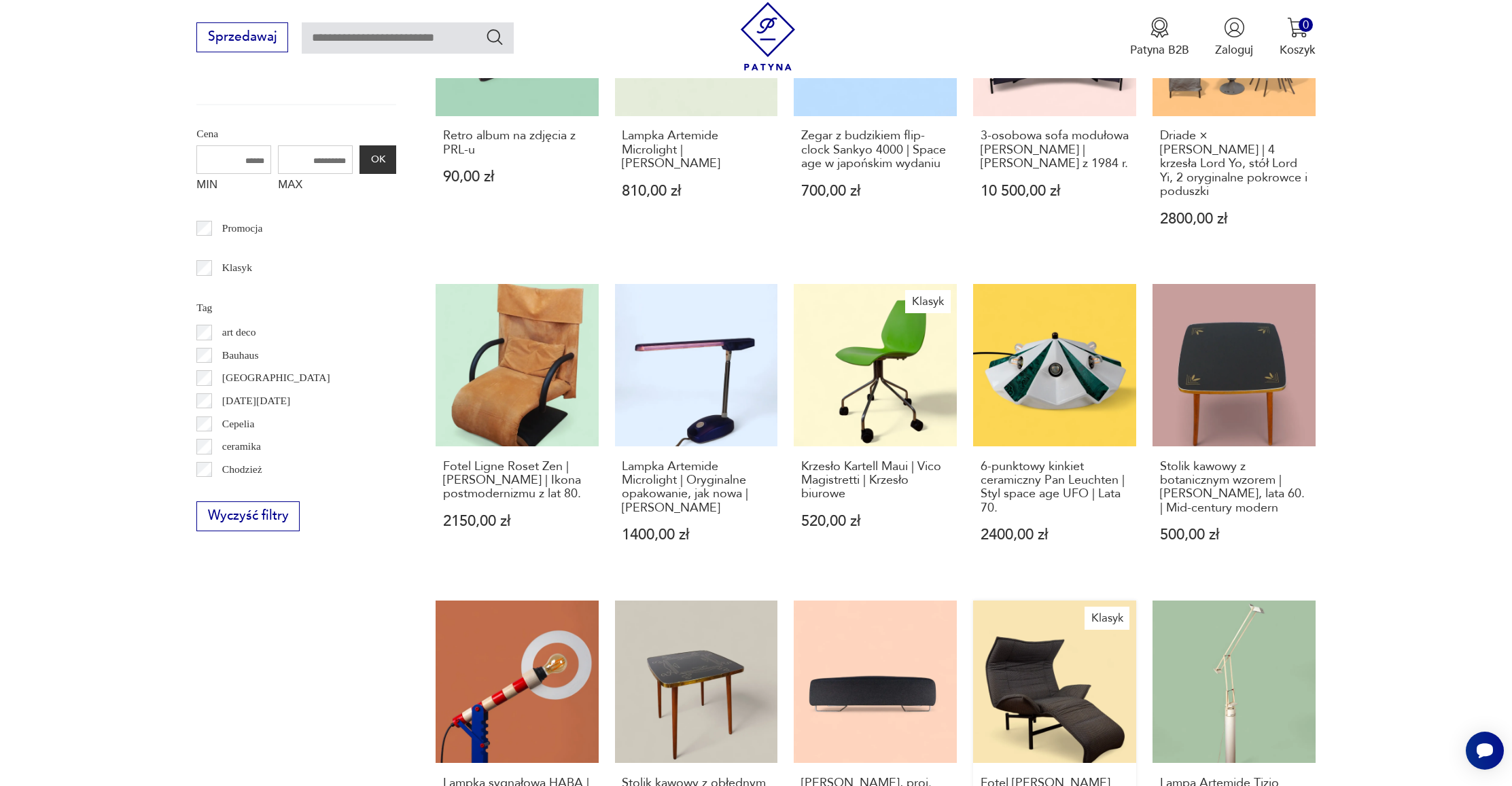
click at [973, 658] on link "Klasyk Fotel Cassina Veranda proj. Vico Magistretti, 1983 | Ikona designu | Reg…" at bounding box center [1054, 760] width 163 height 318
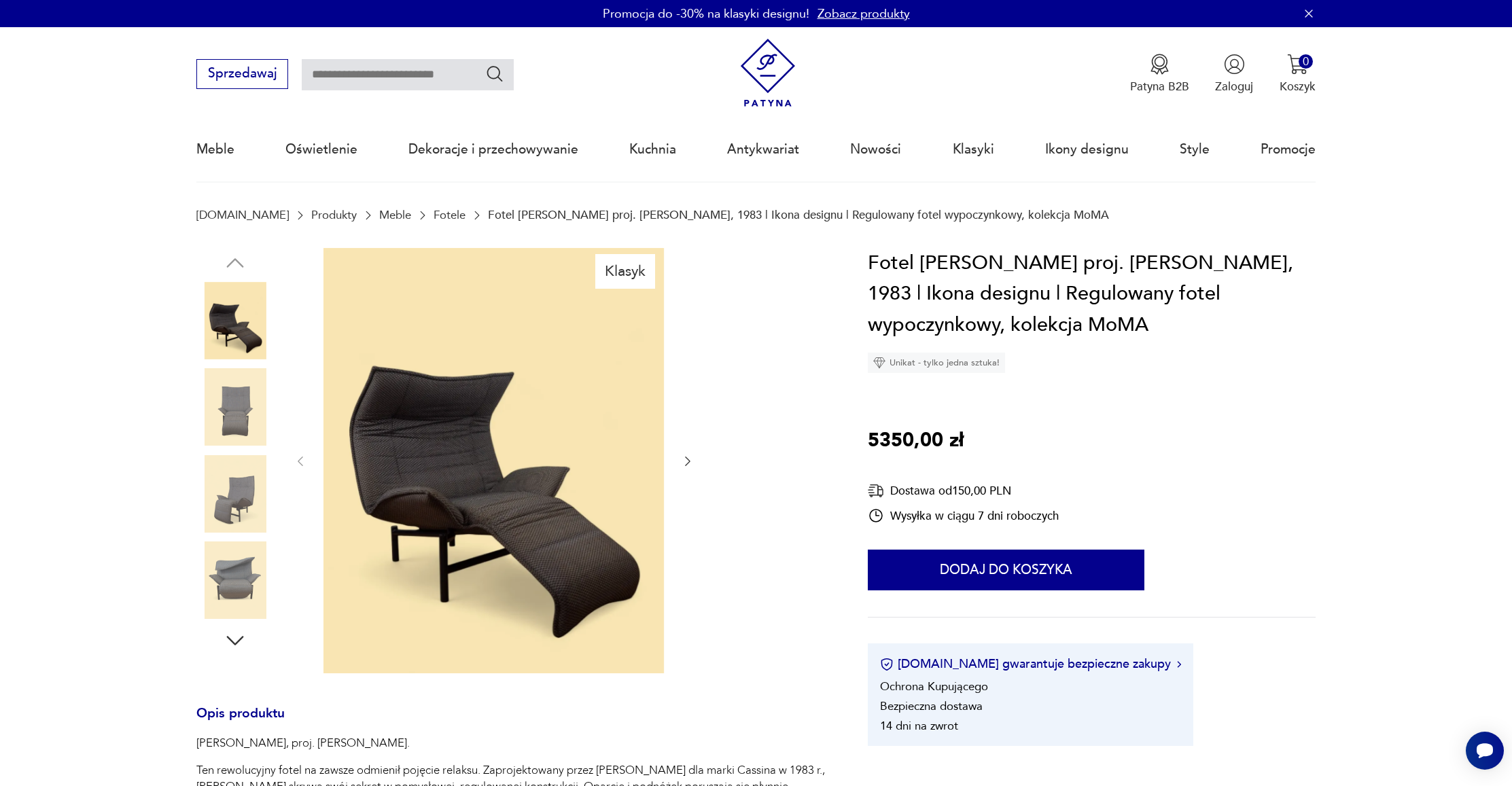
click at [692, 461] on icon "button" at bounding box center [687, 461] width 13 height 13
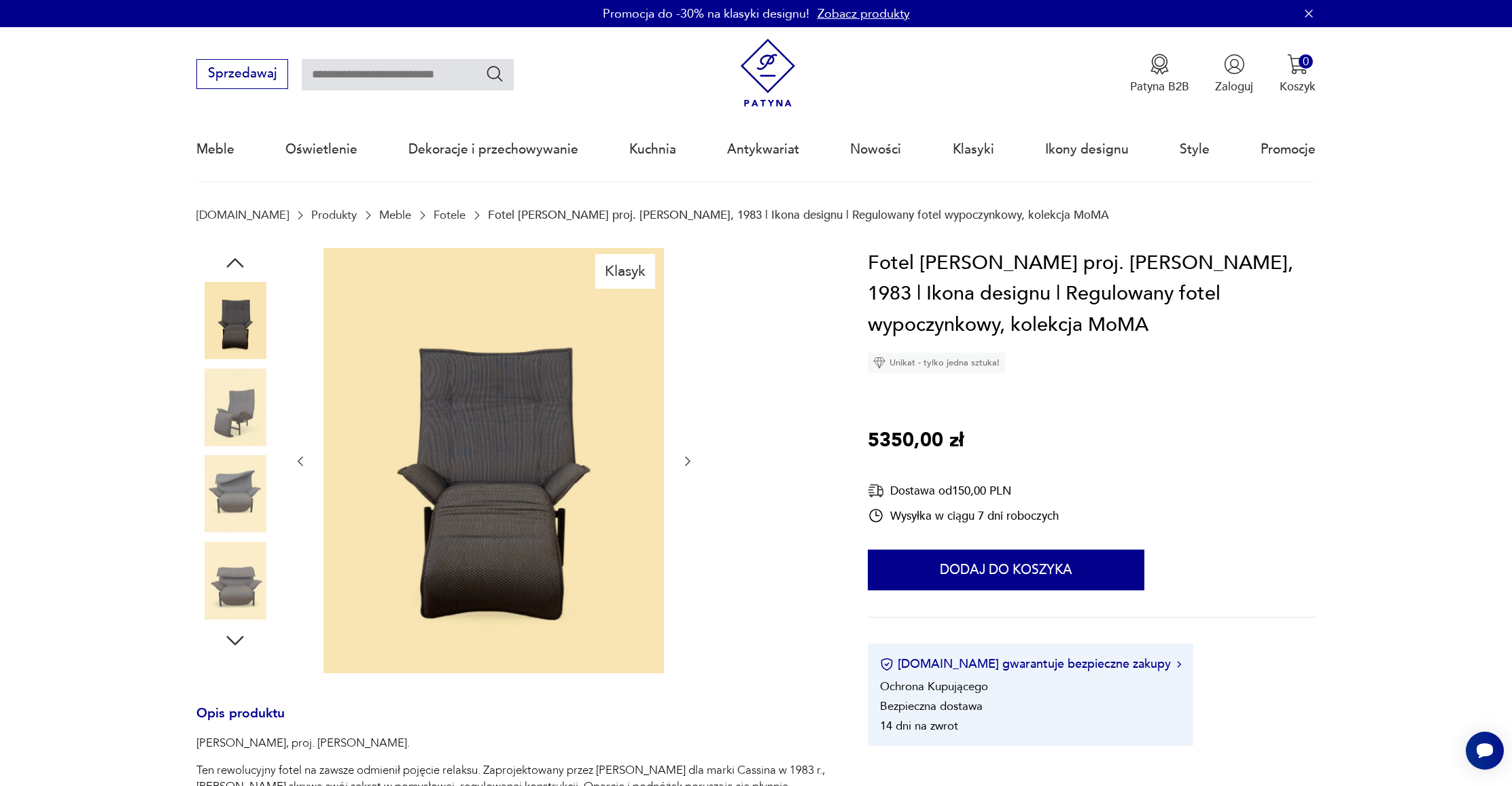
click at [692, 461] on icon "button" at bounding box center [687, 461] width 13 height 13
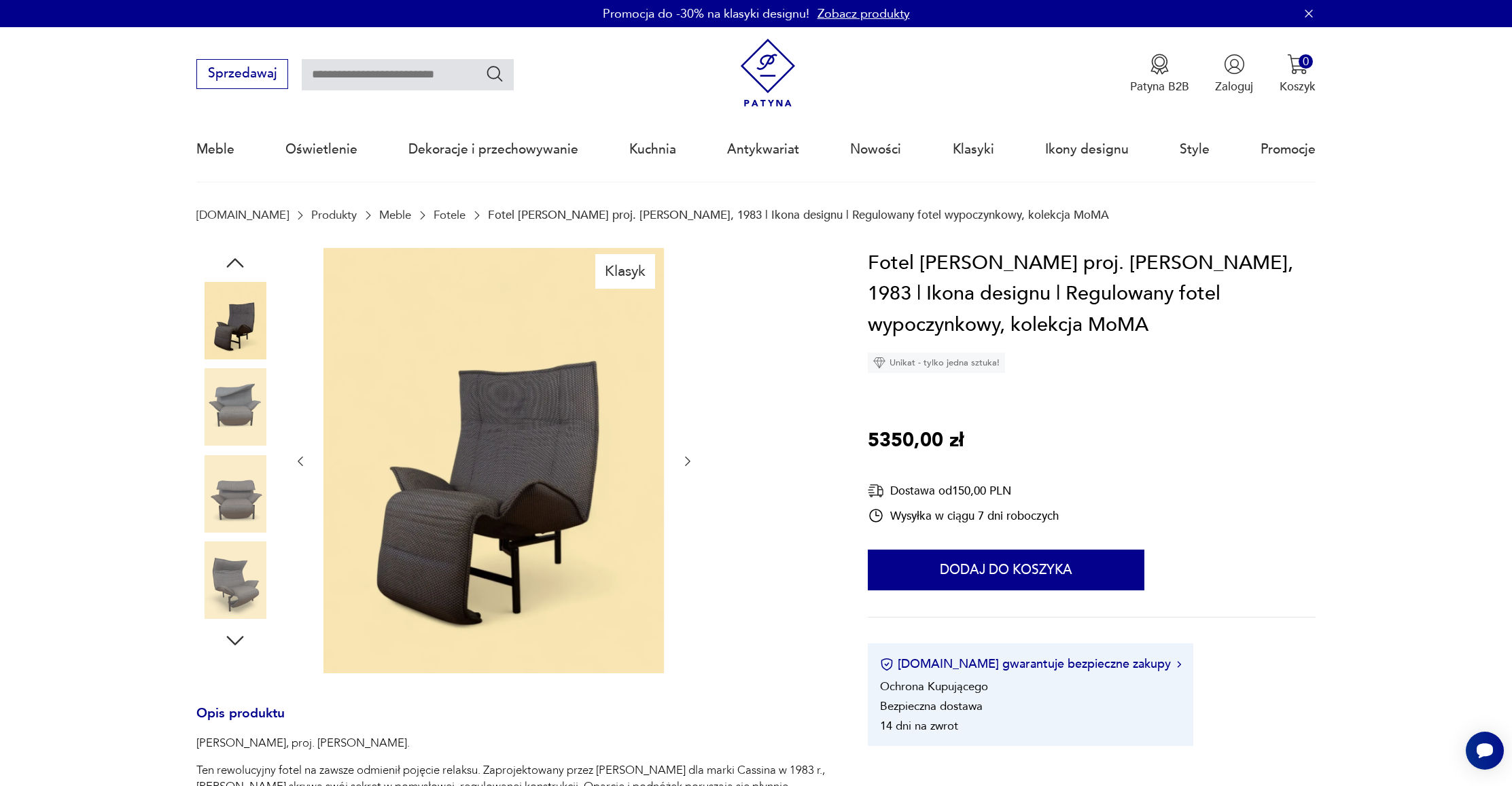
click at [692, 461] on icon "button" at bounding box center [687, 461] width 13 height 13
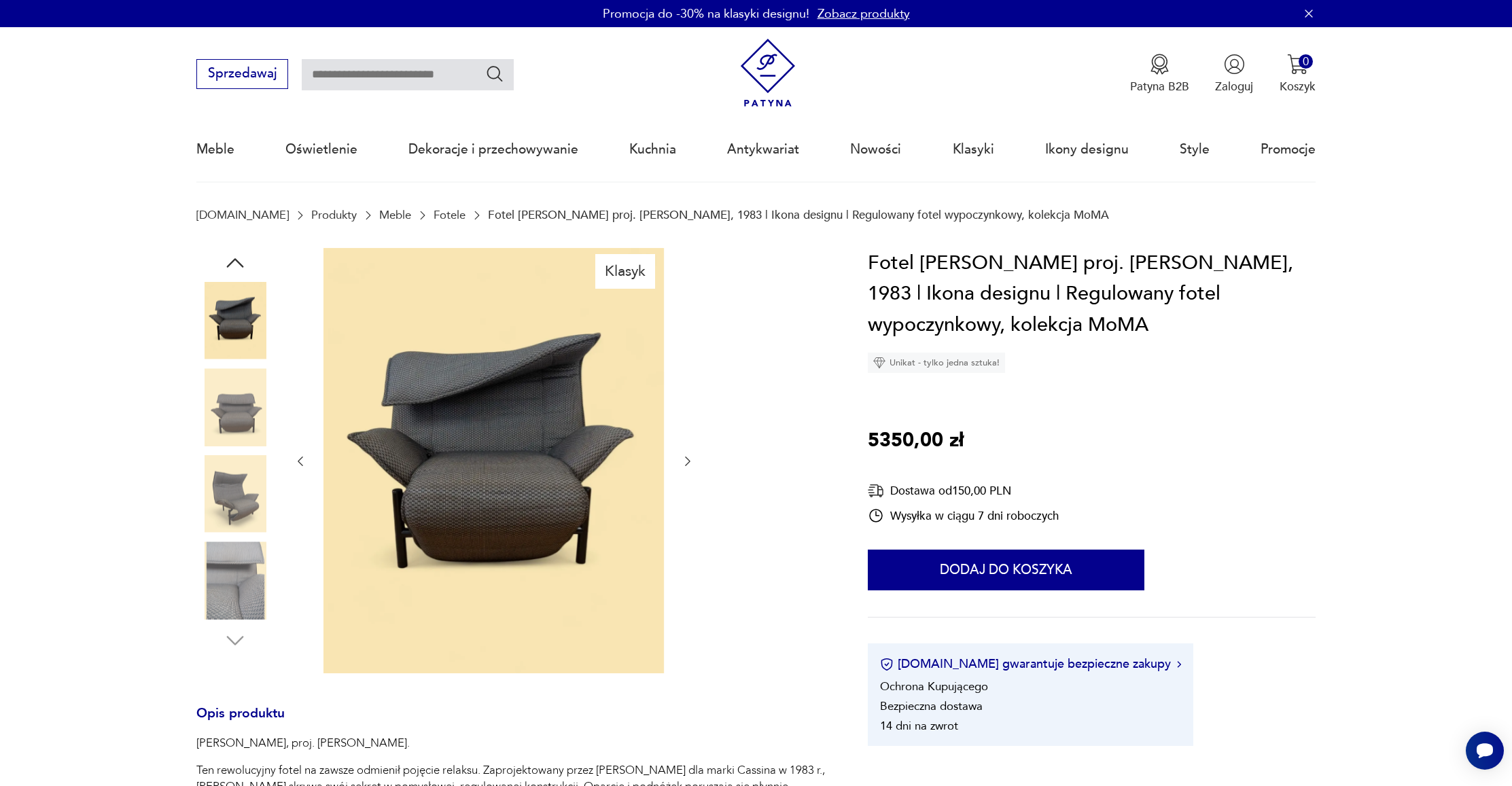
click at [692, 461] on icon "button" at bounding box center [687, 461] width 13 height 13
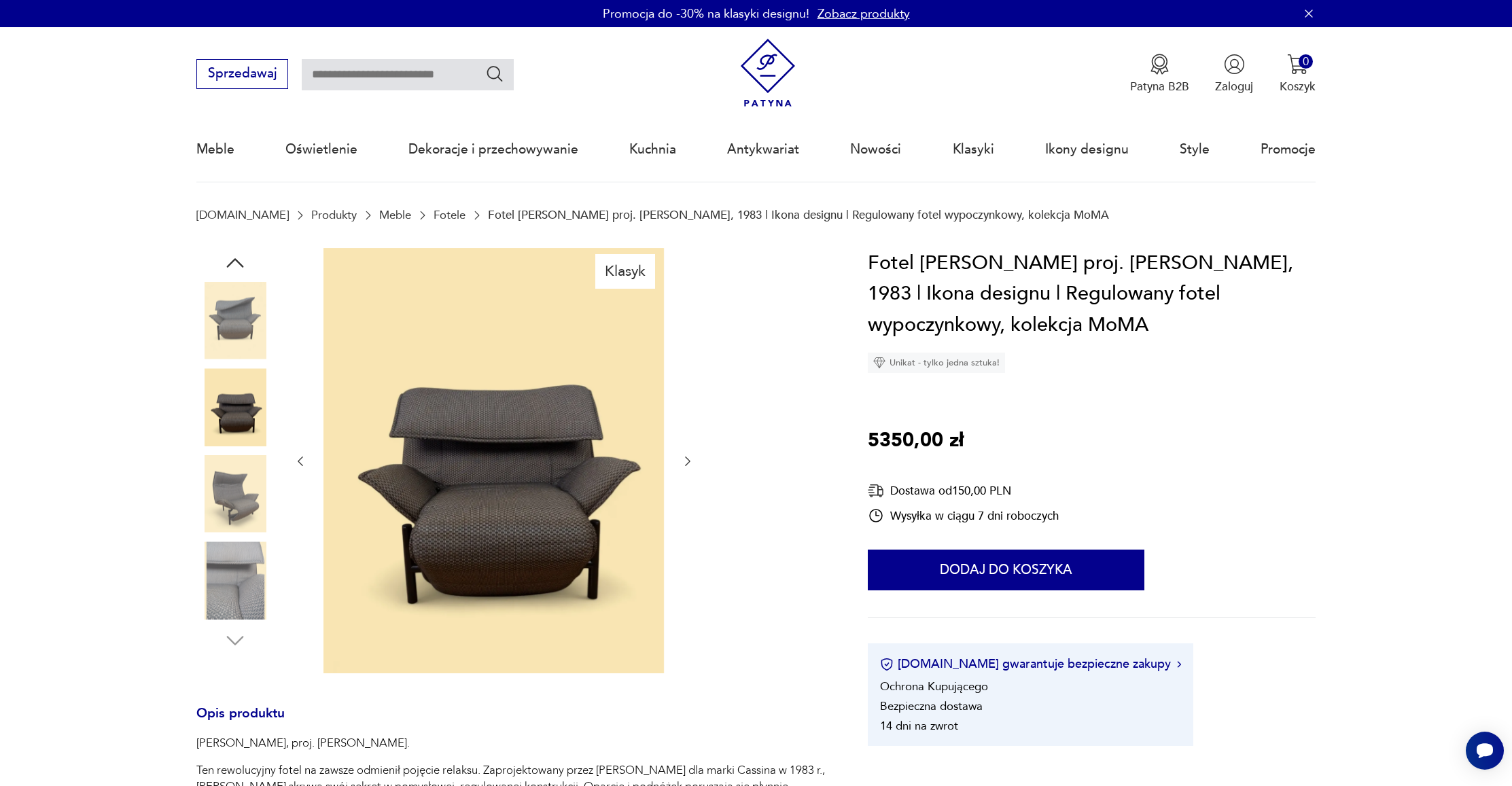
click at [692, 461] on icon "button" at bounding box center [687, 461] width 13 height 13
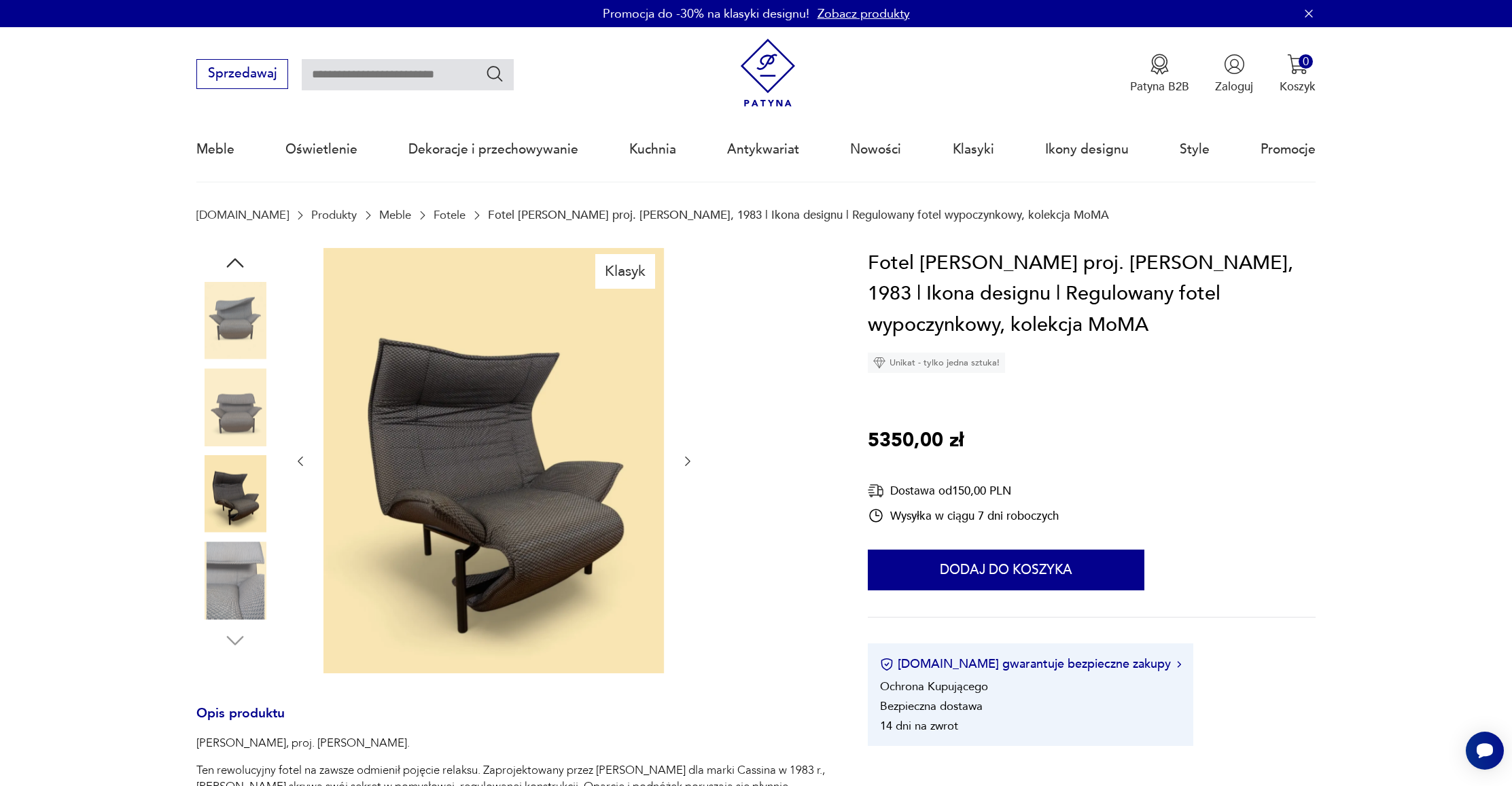
click at [692, 461] on icon "button" at bounding box center [687, 461] width 13 height 13
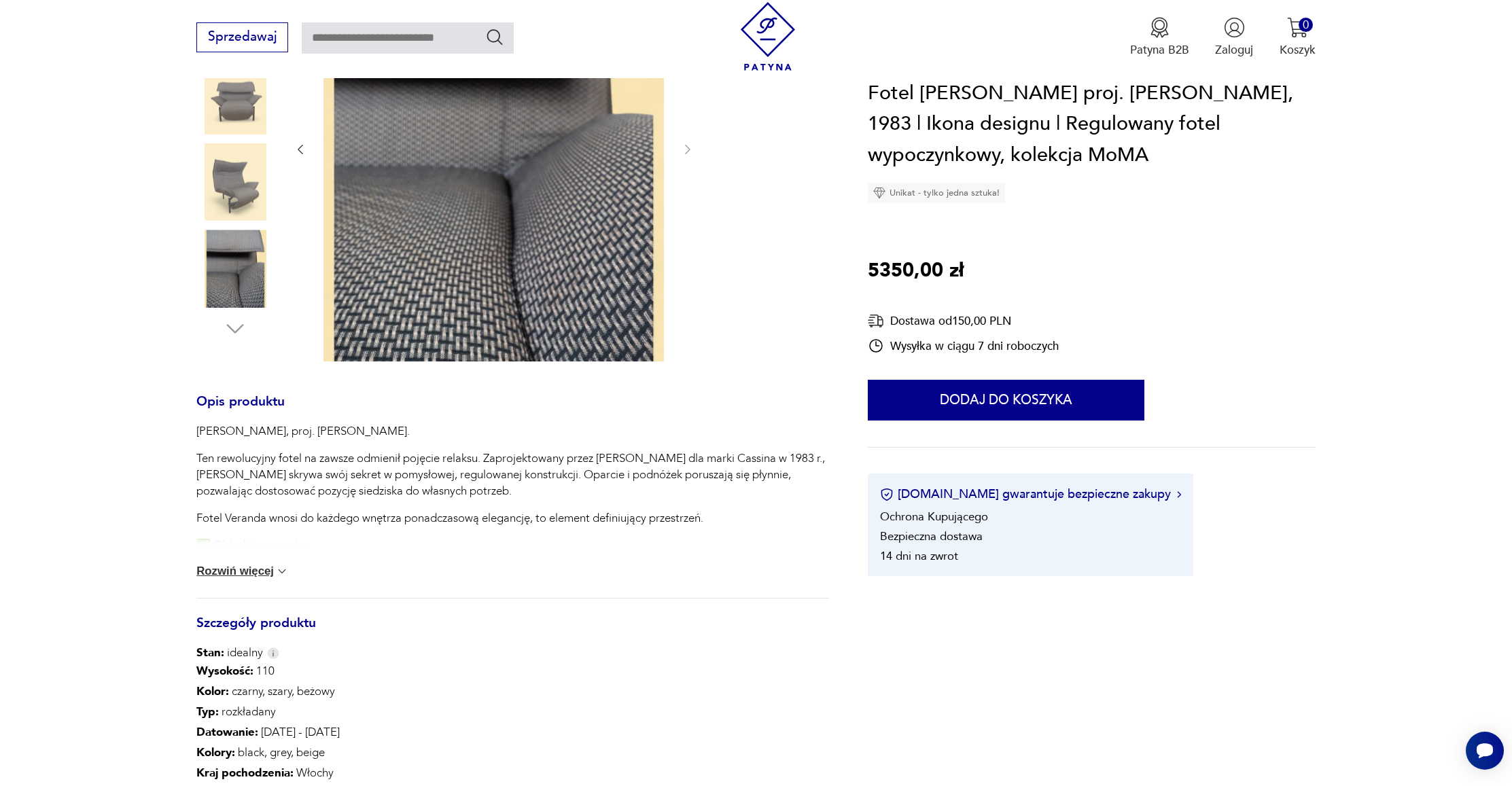
scroll to position [492, 0]
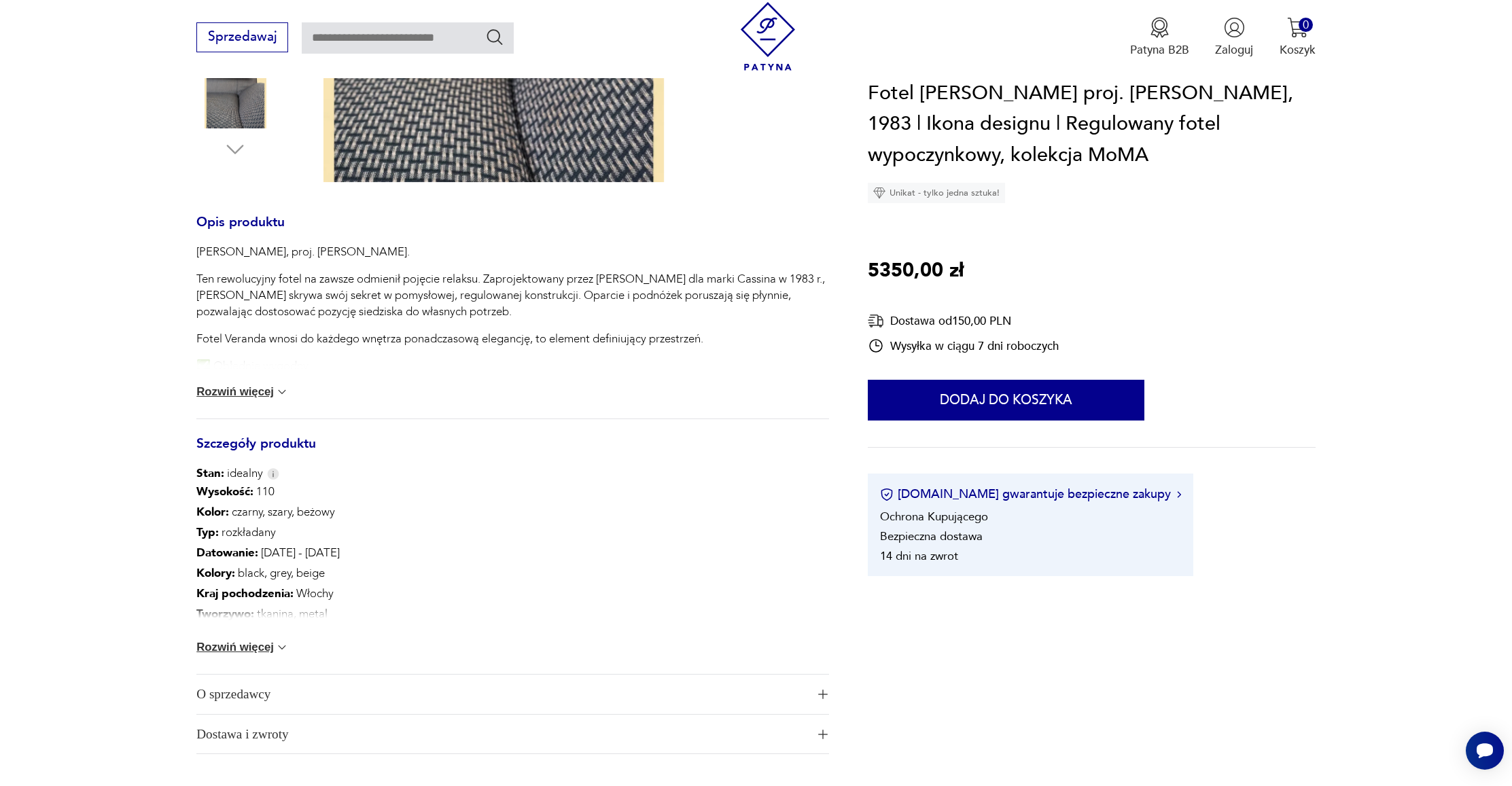
click at [247, 389] on button "Rozwiń więcej" at bounding box center [242, 392] width 93 height 13
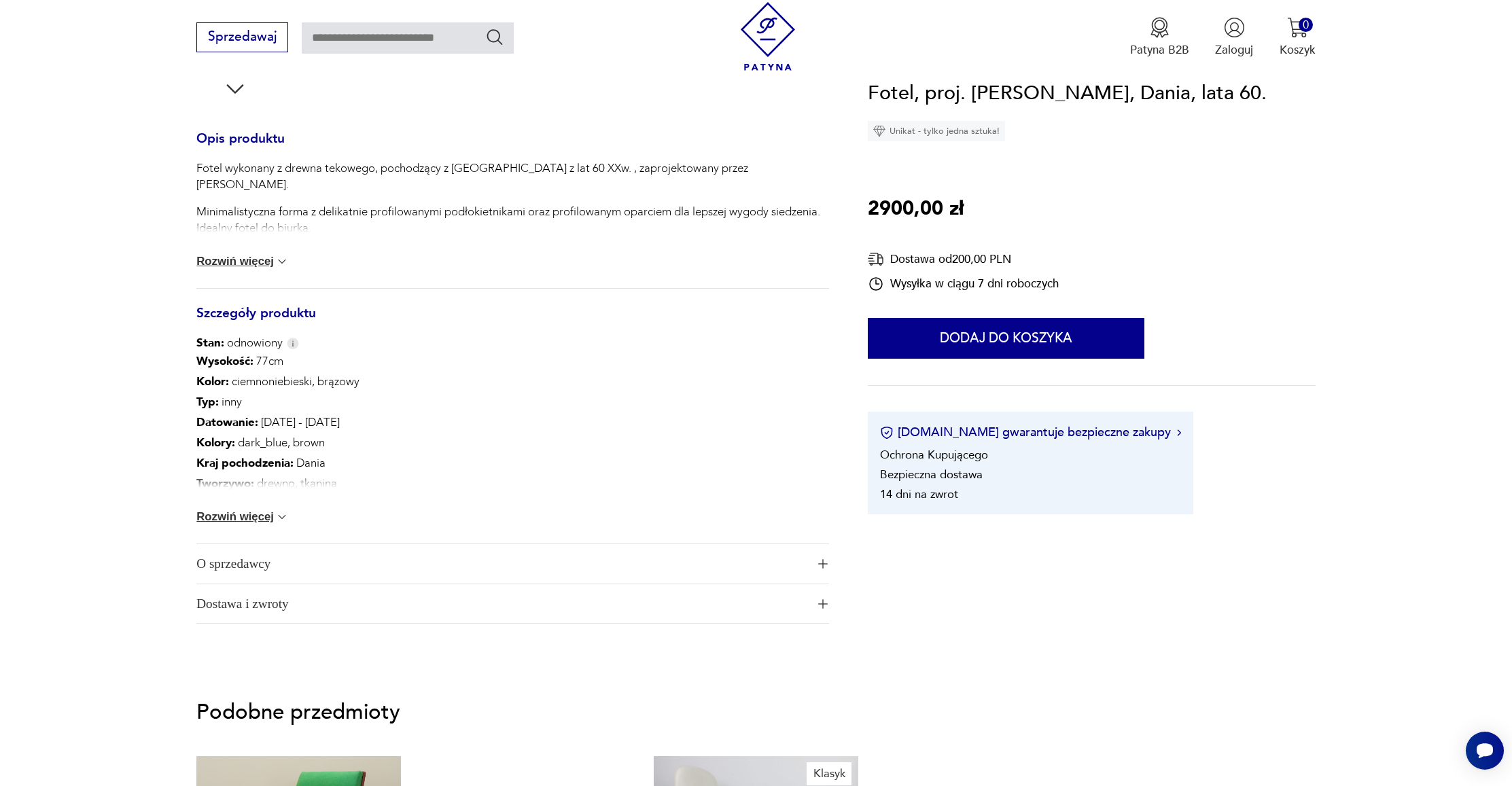
scroll to position [549, 0]
click at [819, 564] on img "button" at bounding box center [822, 564] width 9 height 9
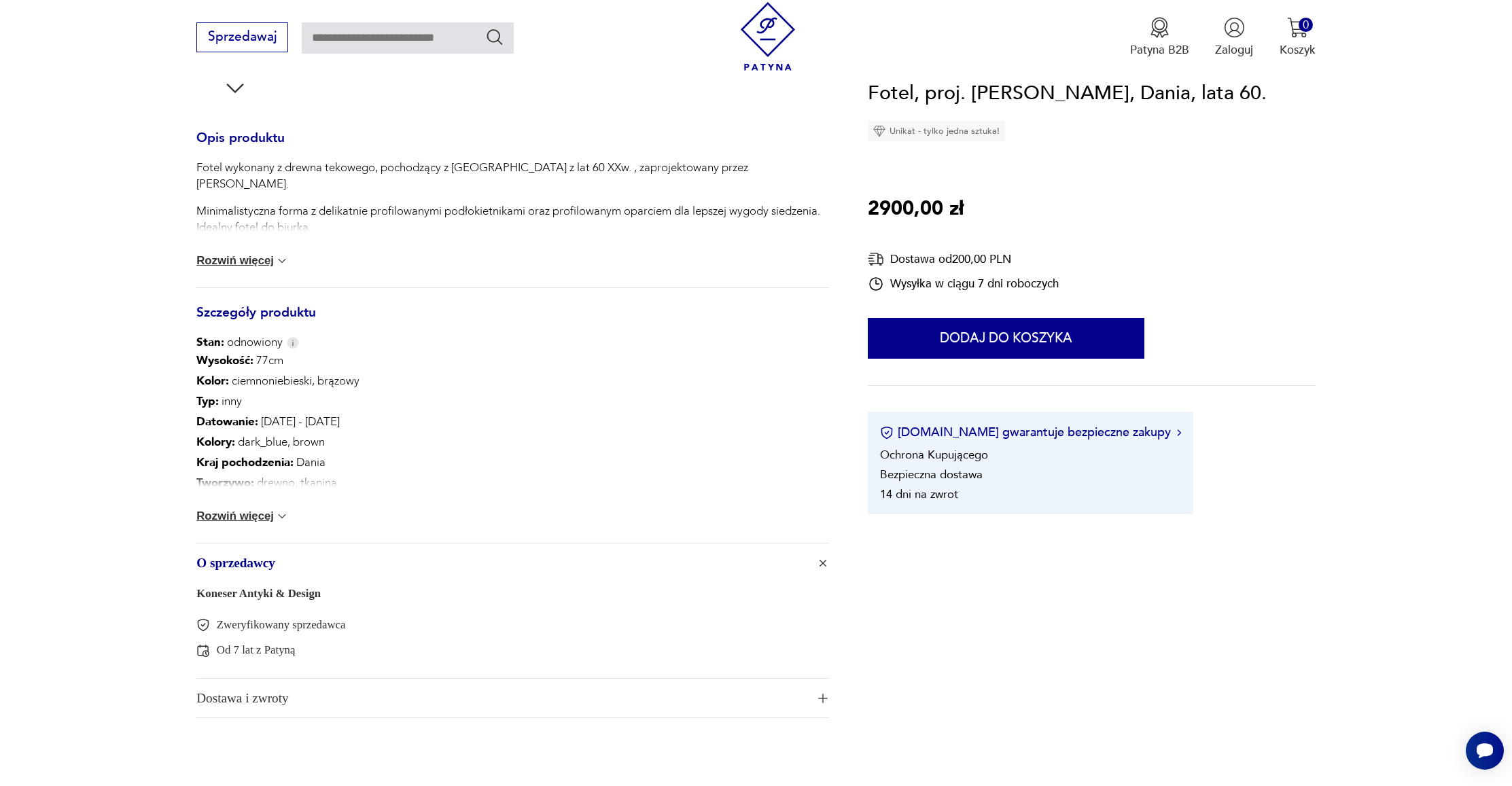
click at [825, 560] on img "button" at bounding box center [822, 563] width 13 height 13
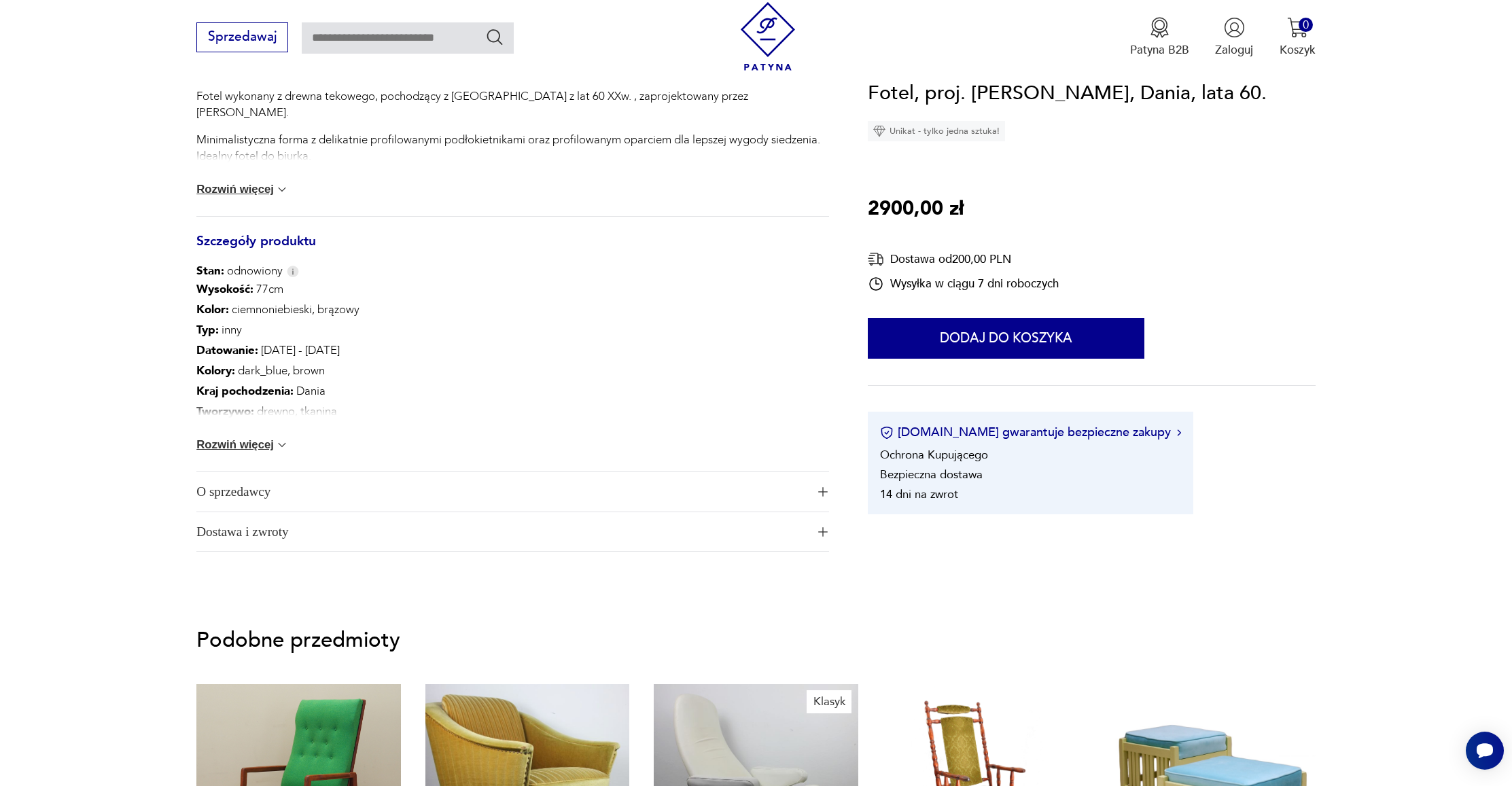
scroll to position [841, 0]
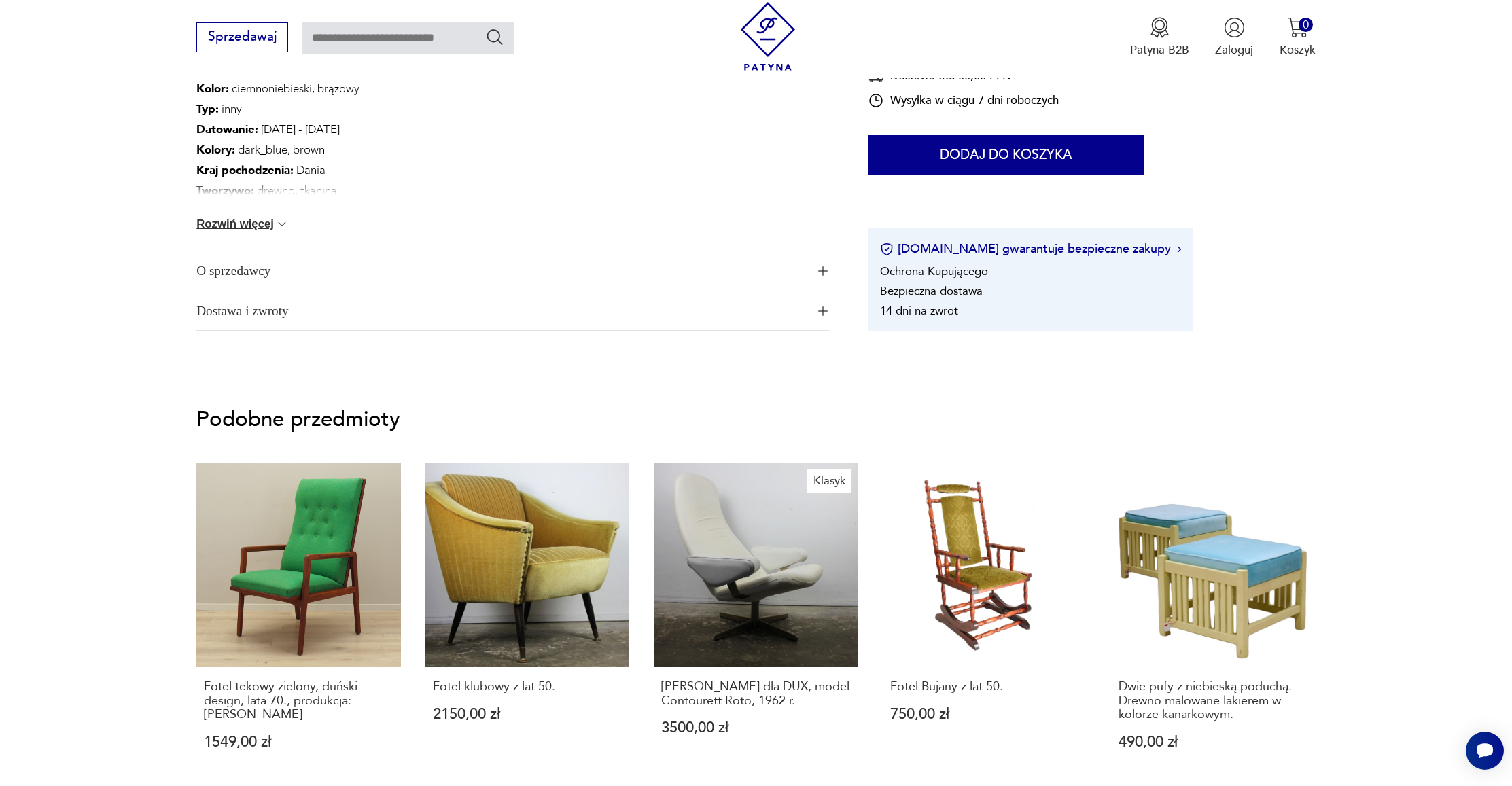
click at [821, 279] on button "O sprzedawcy" at bounding box center [512, 271] width 632 height 40
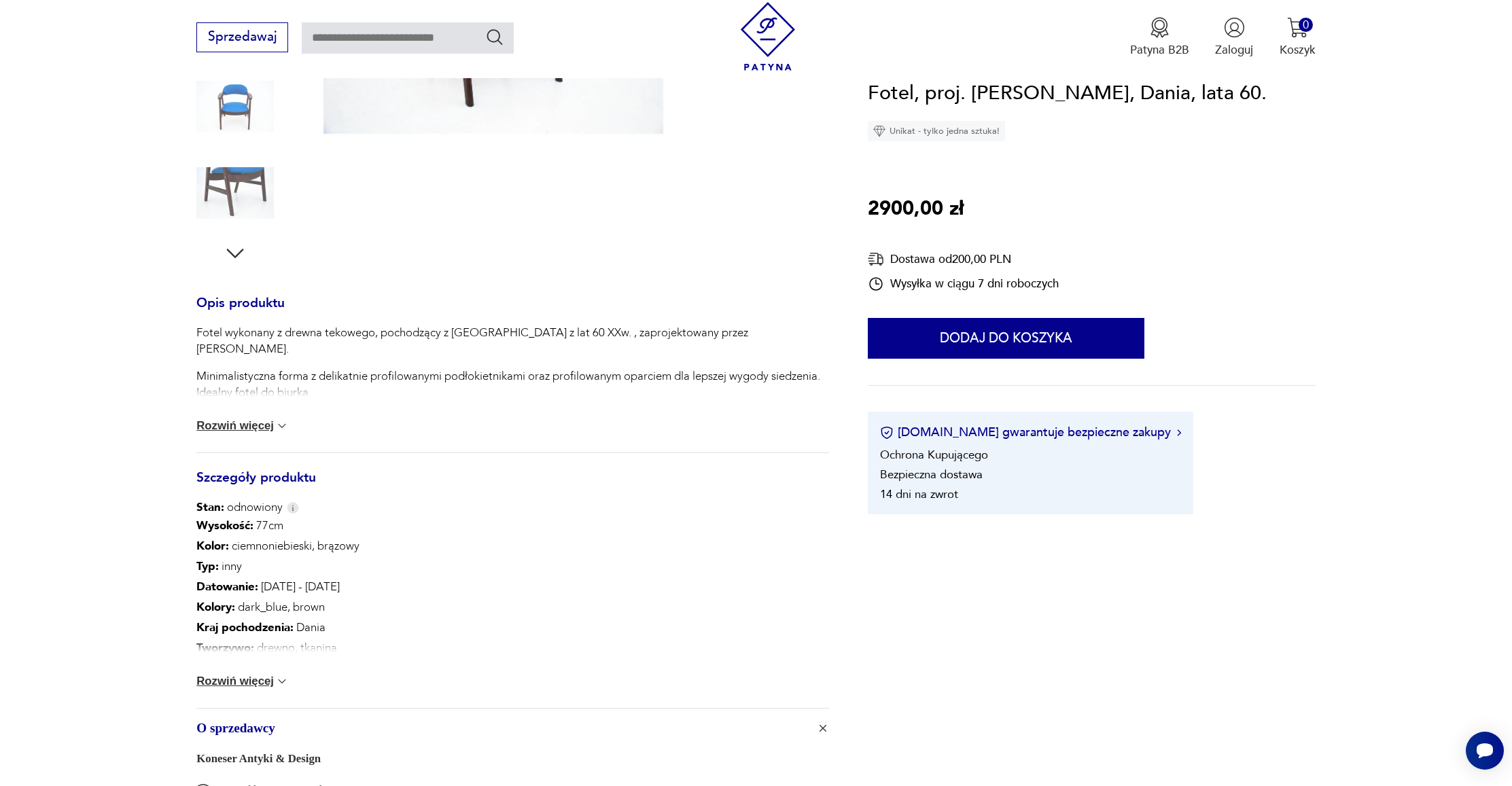
scroll to position [534, 0]
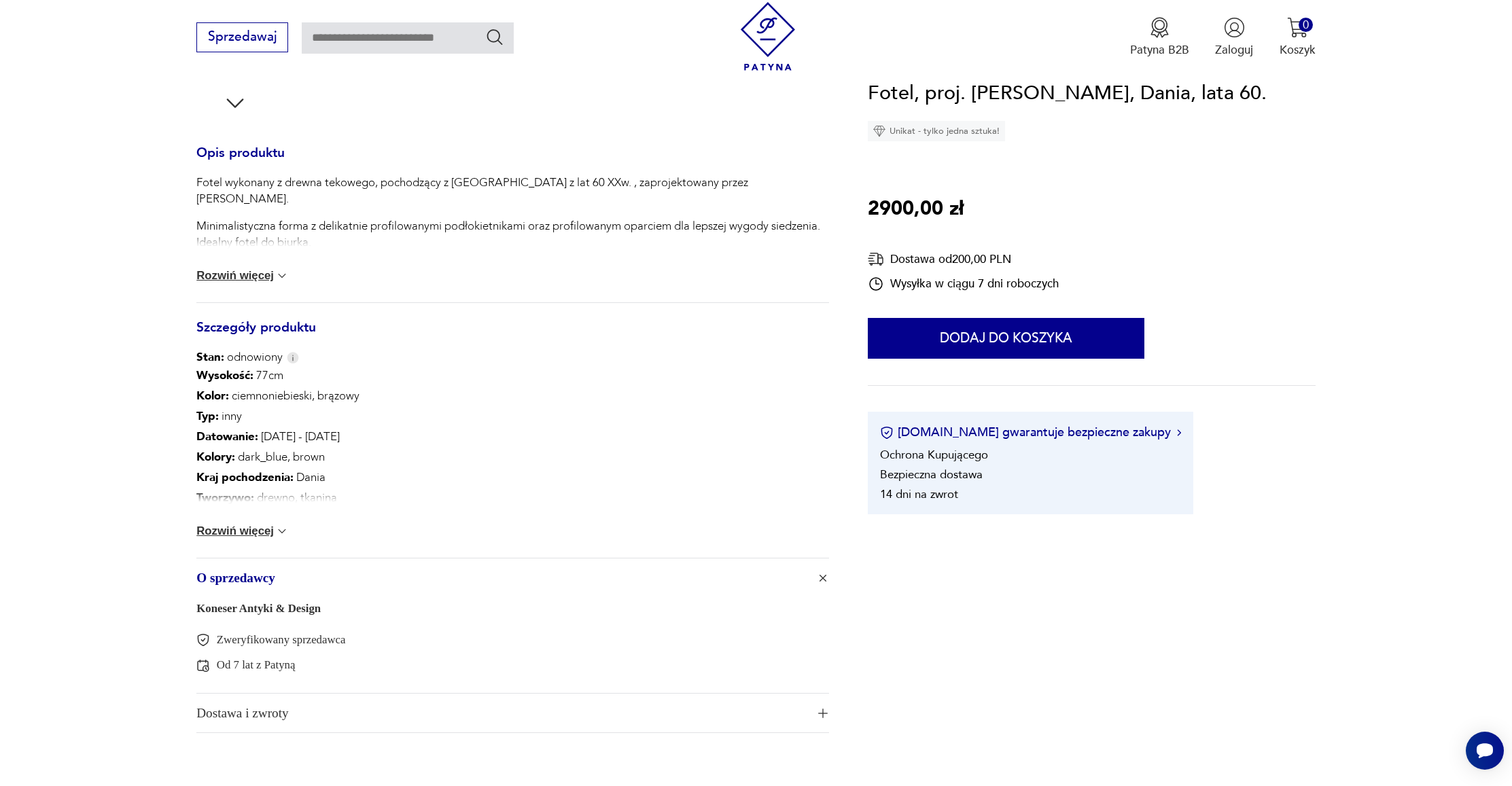
click at [250, 609] on link "Koneser Antyki & Design" at bounding box center [258, 608] width 124 height 13
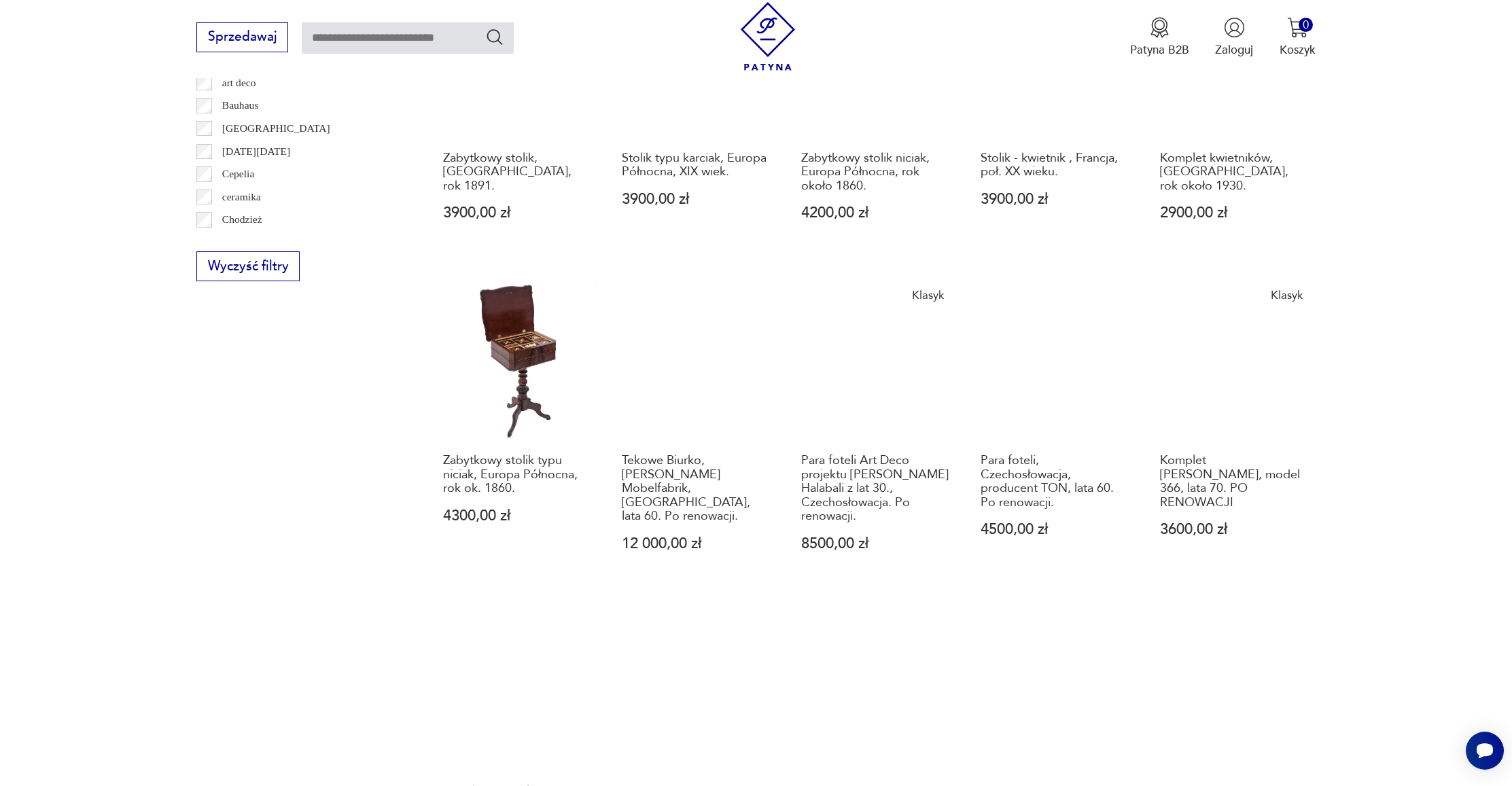
scroll to position [1028, 0]
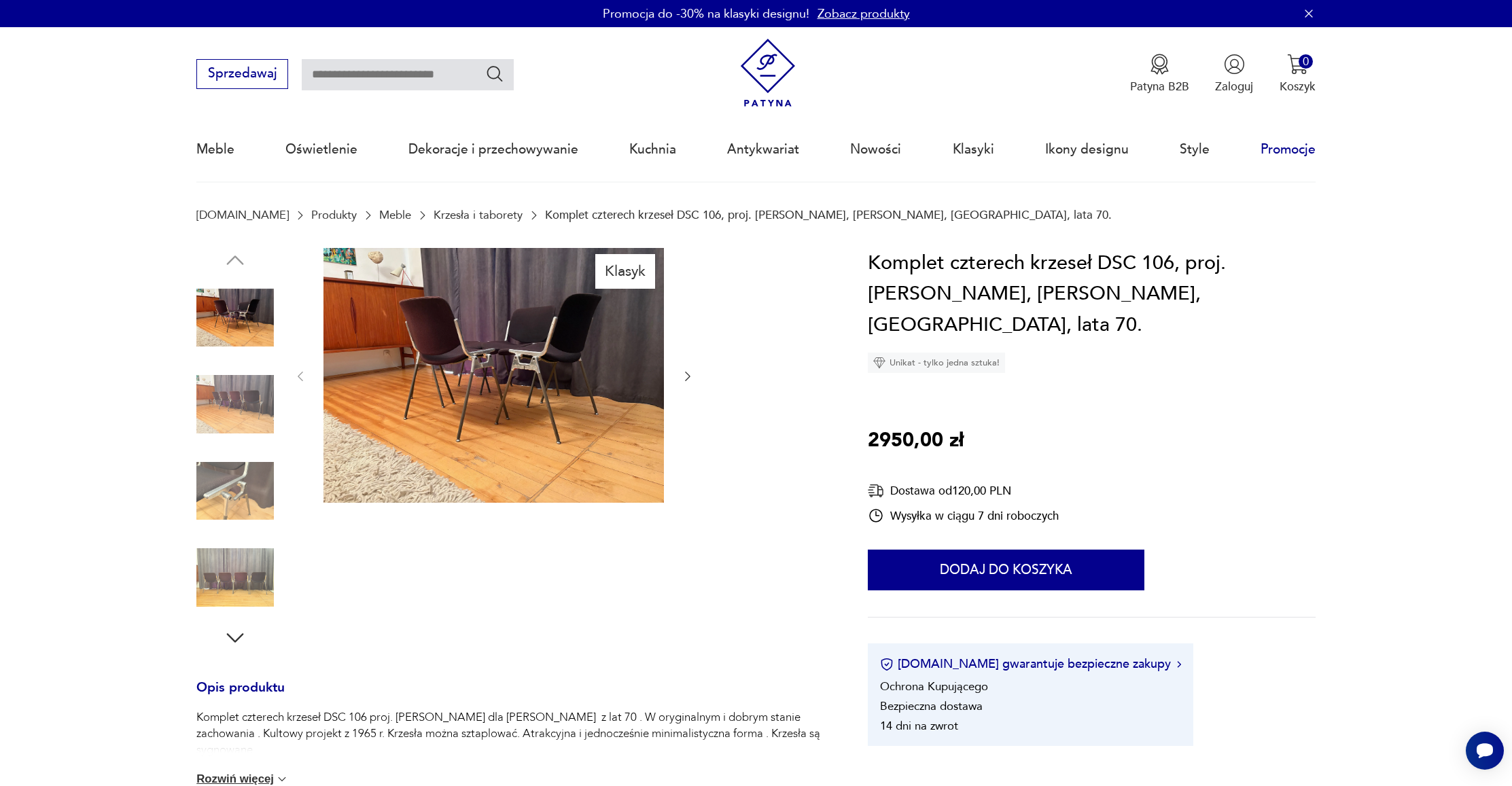
scroll to position [150, 0]
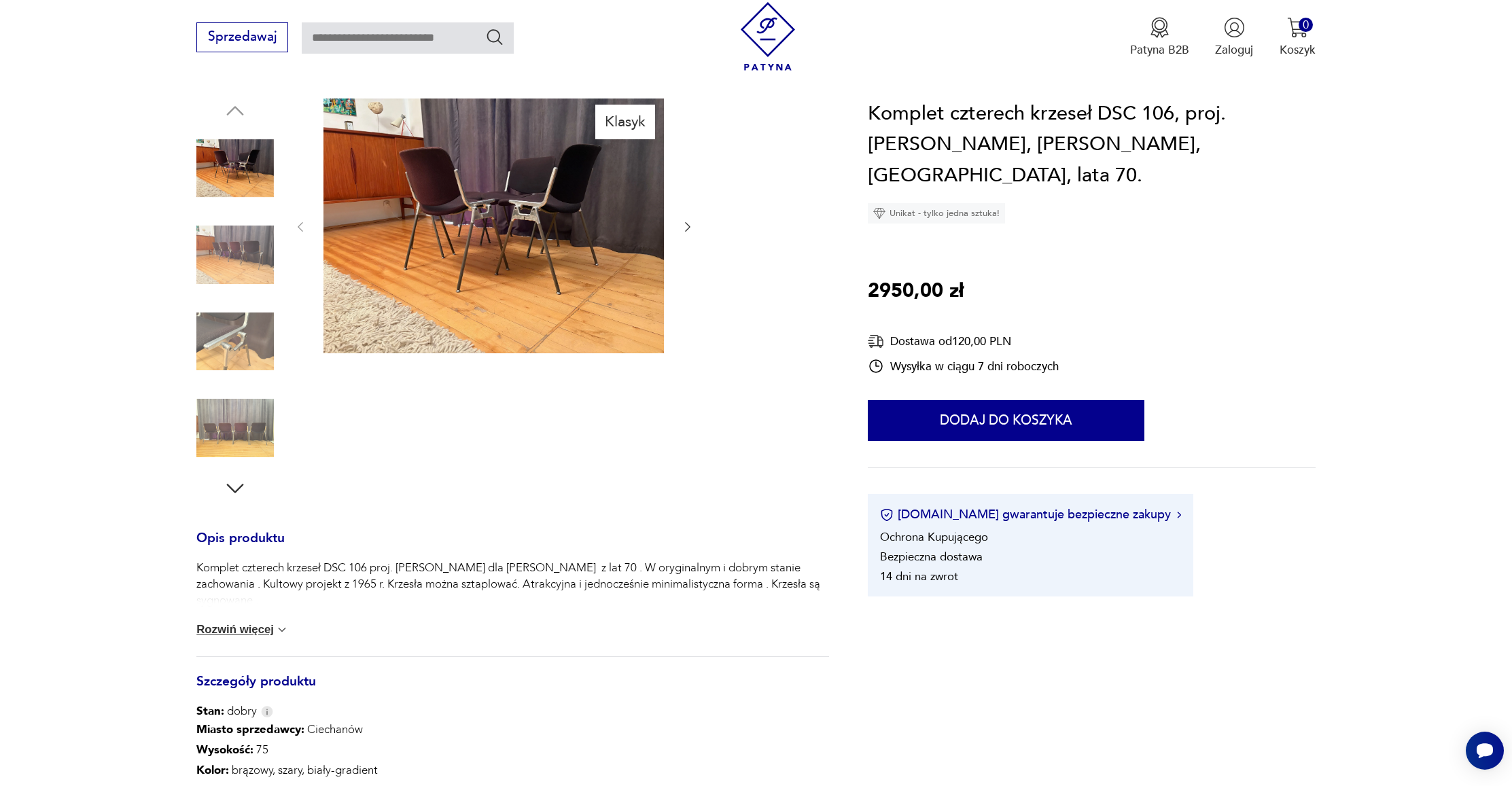
click at [691, 224] on icon "button" at bounding box center [687, 226] width 13 height 13
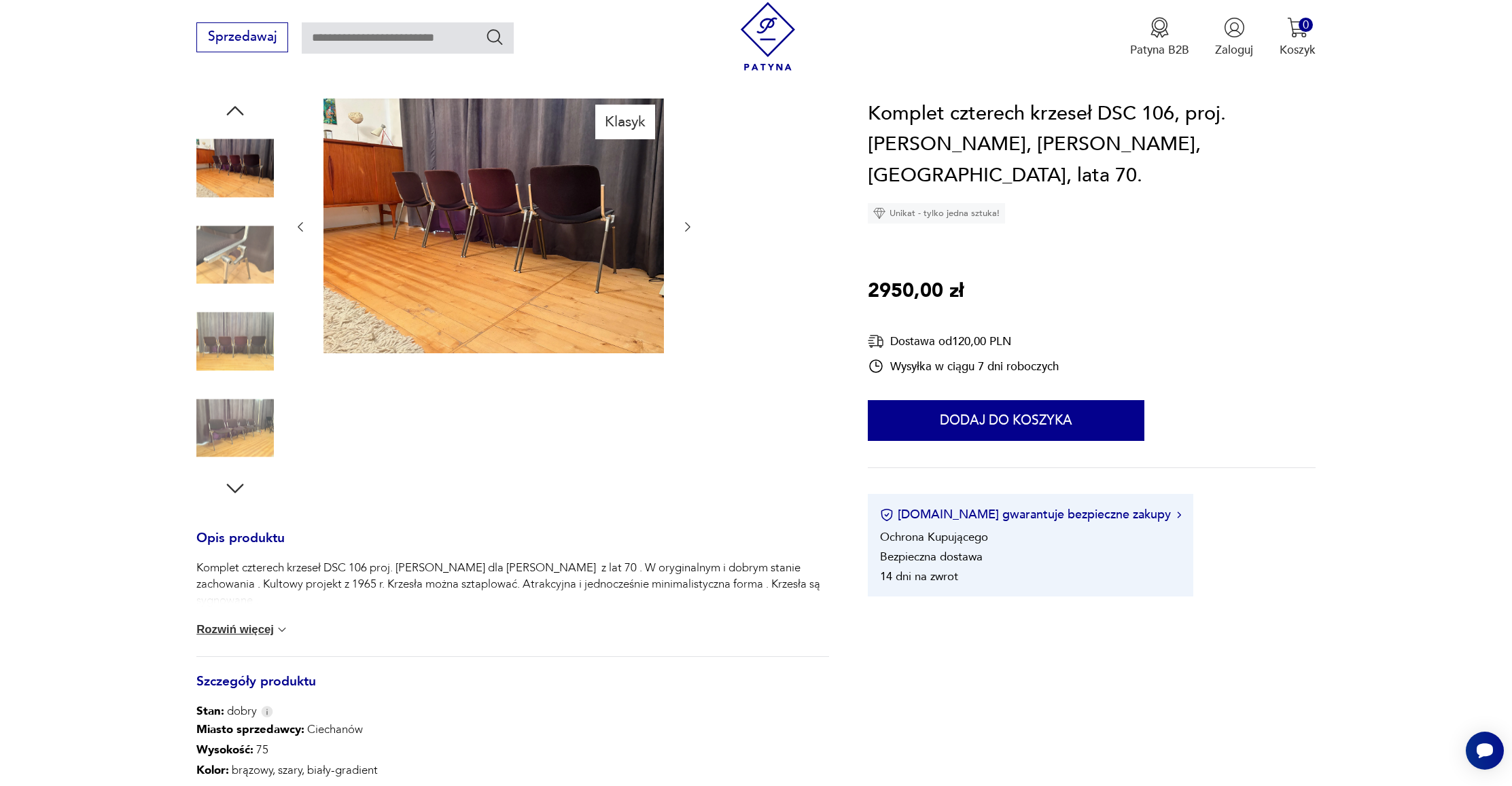
click at [691, 224] on icon "button" at bounding box center [687, 226] width 13 height 13
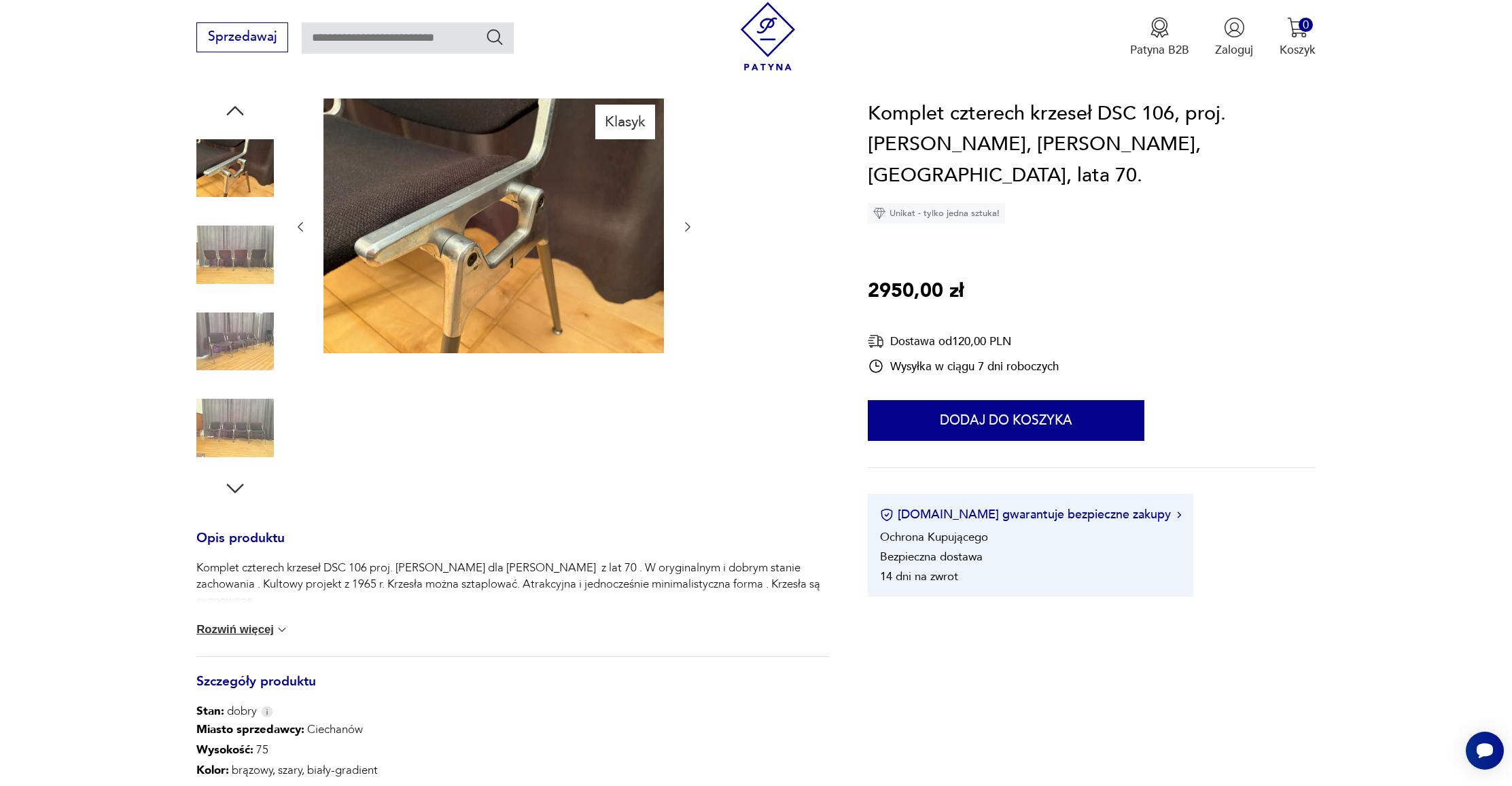
click at [691, 224] on icon "button" at bounding box center [687, 226] width 13 height 13
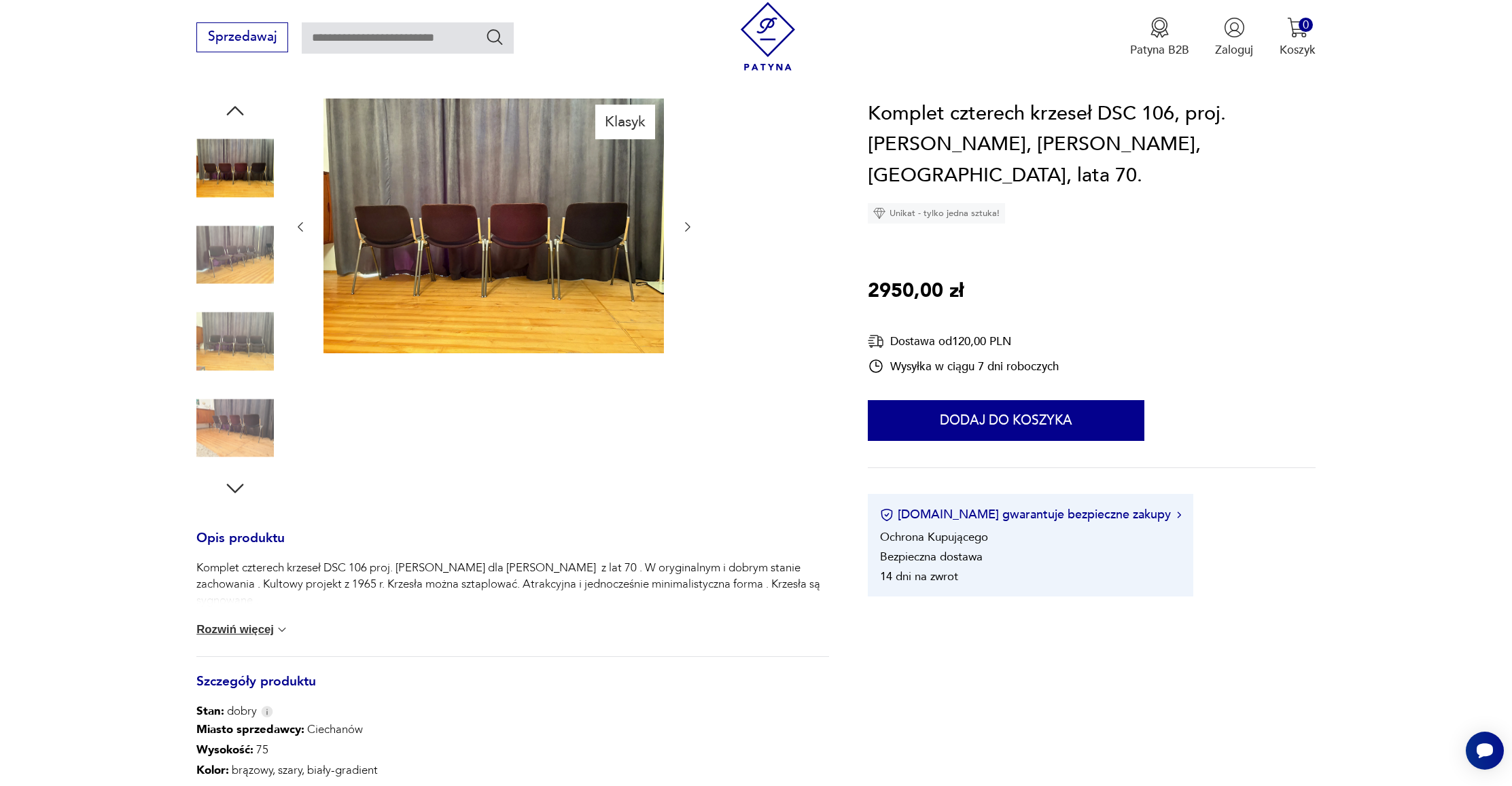
click at [691, 224] on icon "button" at bounding box center [687, 226] width 13 height 13
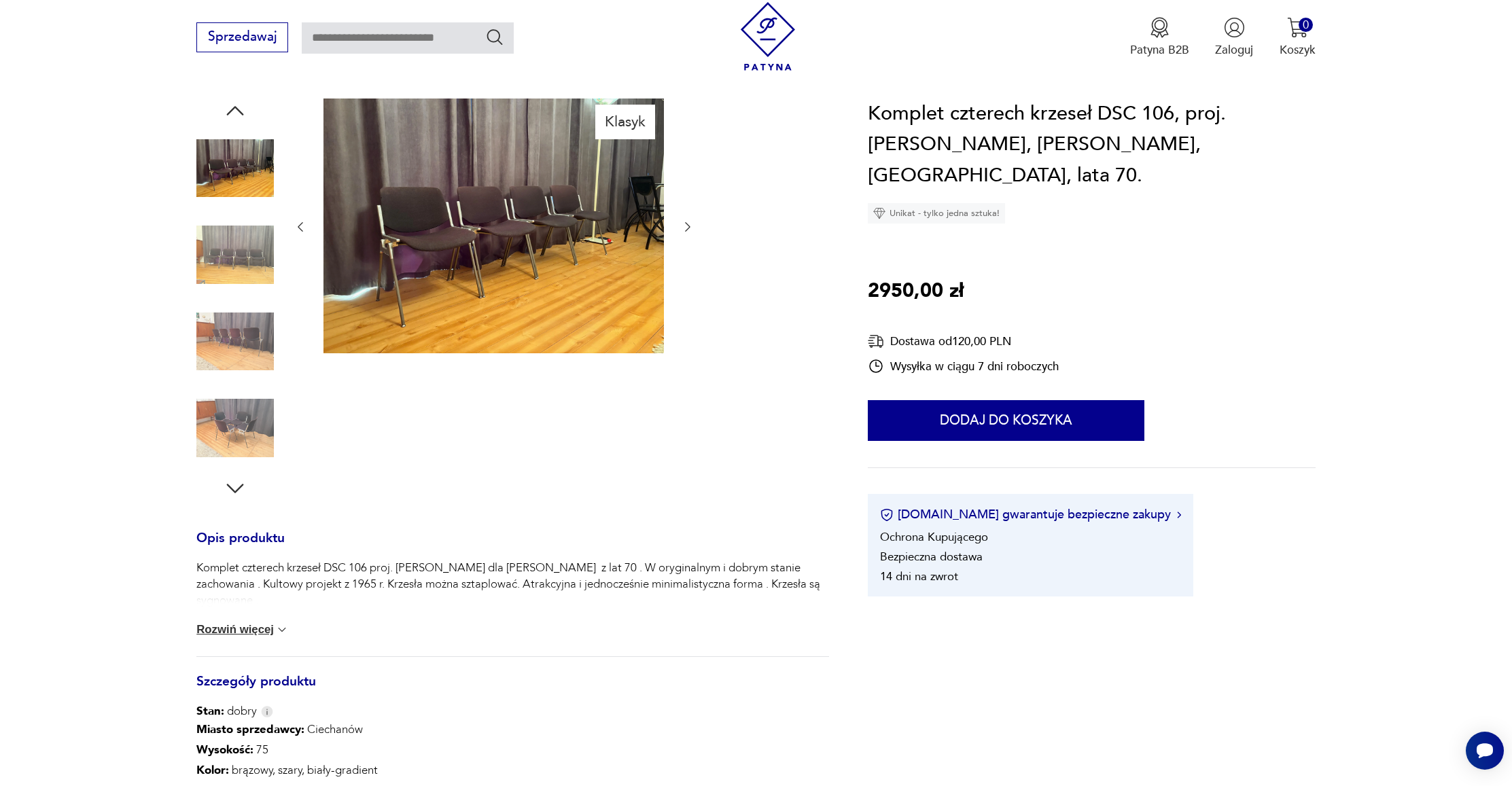
click at [691, 224] on icon "button" at bounding box center [687, 226] width 13 height 13
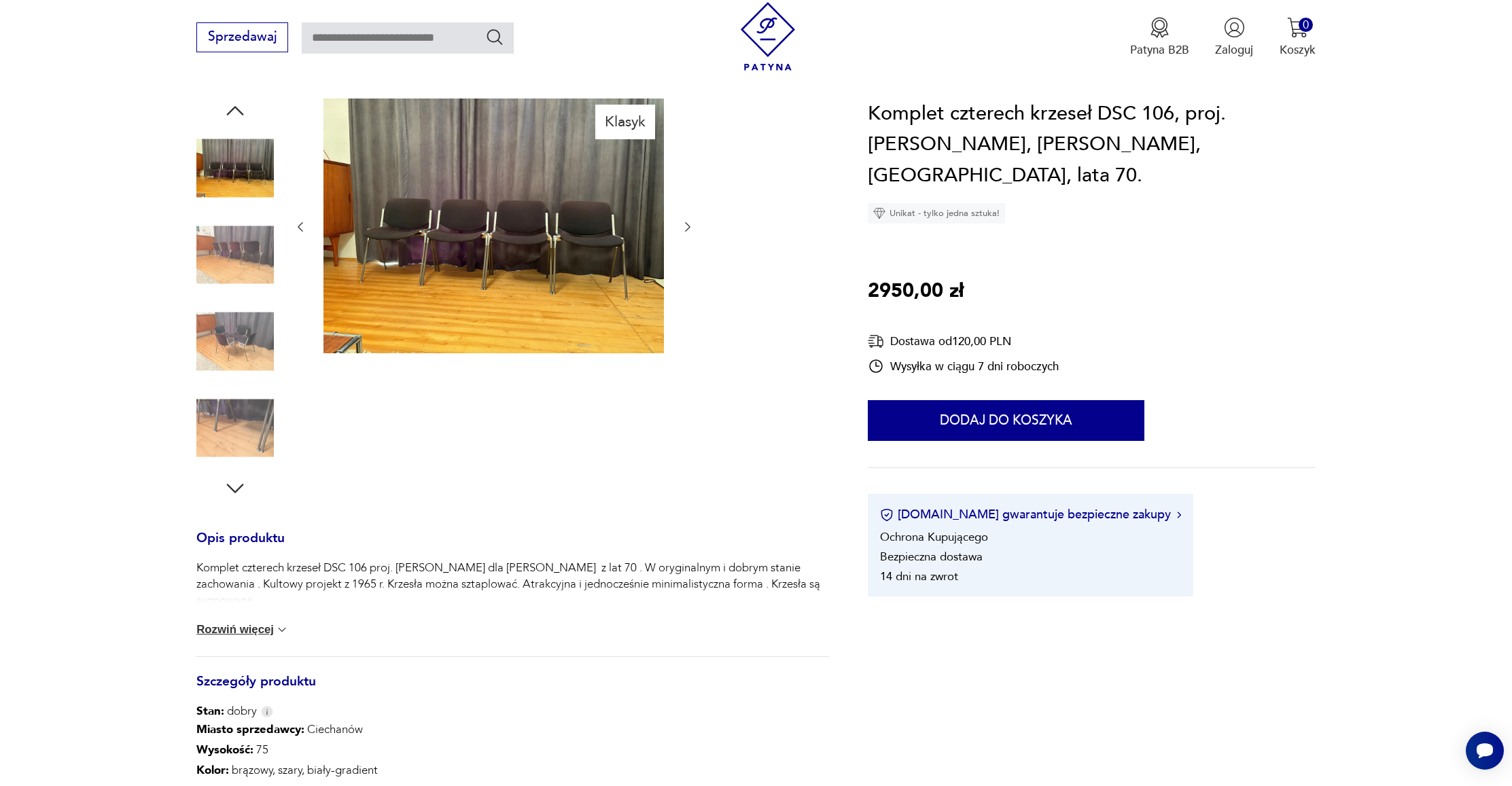
click at [691, 224] on icon "button" at bounding box center [687, 226] width 13 height 13
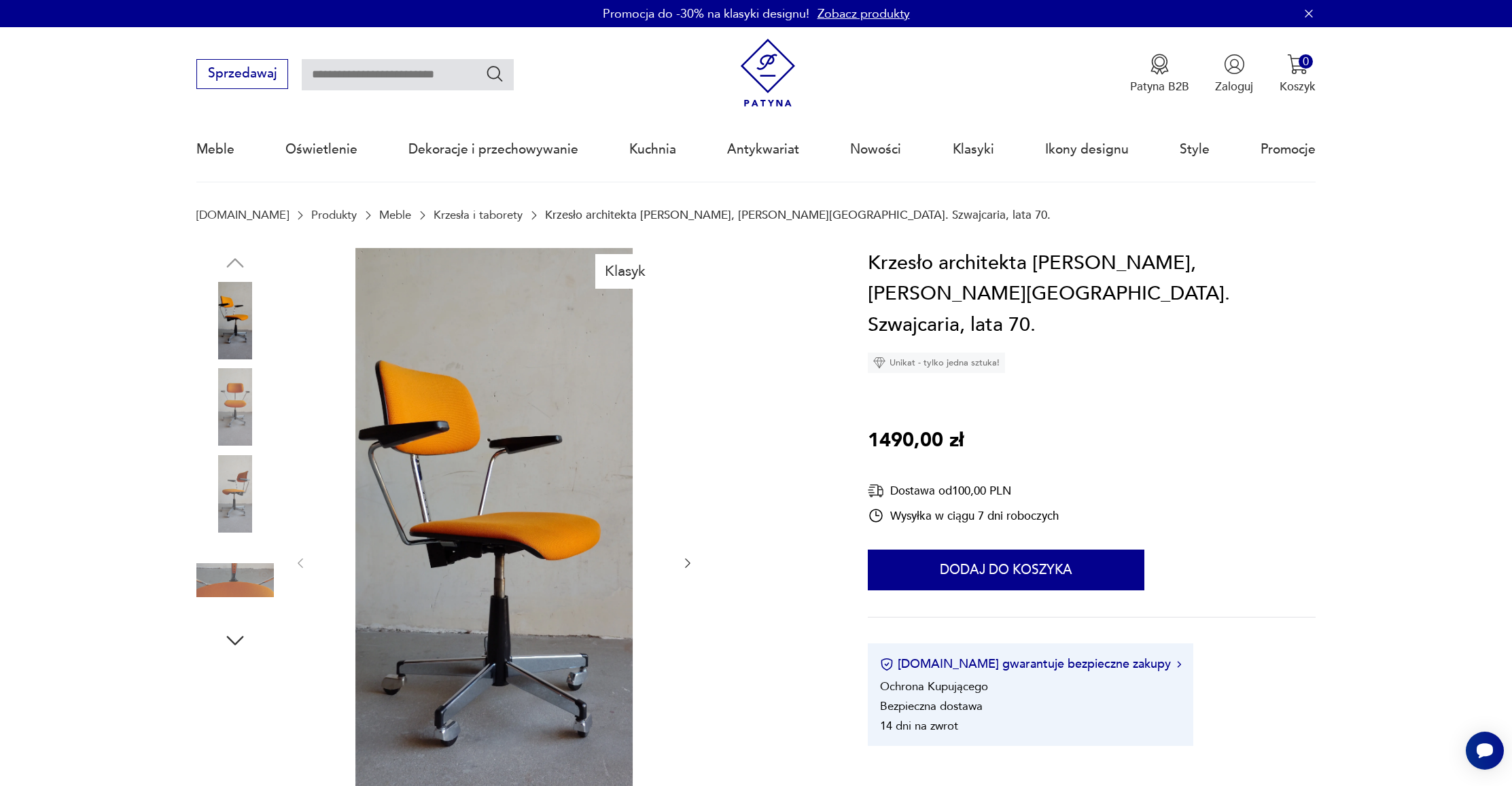
click at [685, 565] on icon "button" at bounding box center [687, 563] width 13 height 13
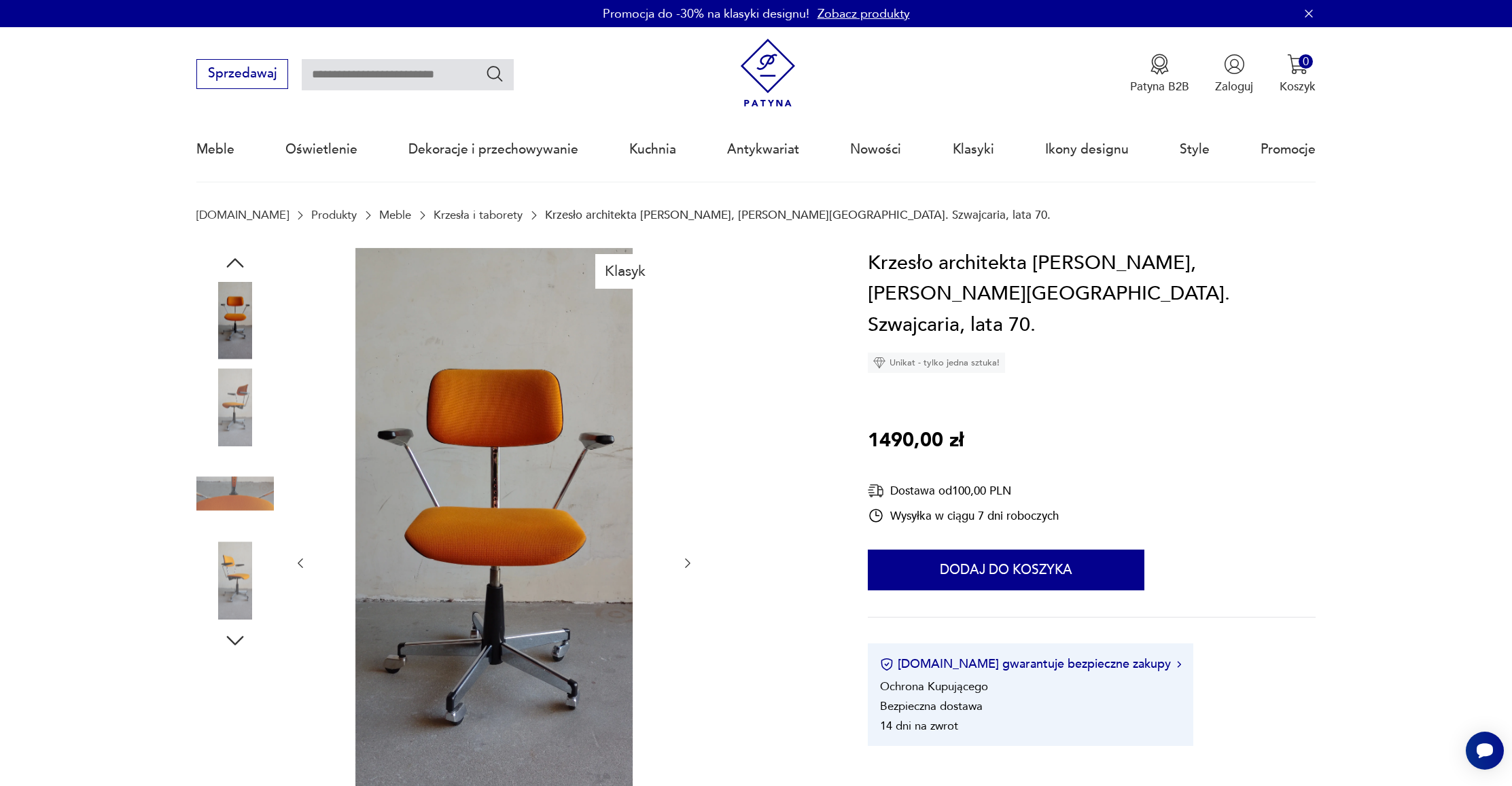
click at [685, 565] on icon "button" at bounding box center [687, 563] width 13 height 13
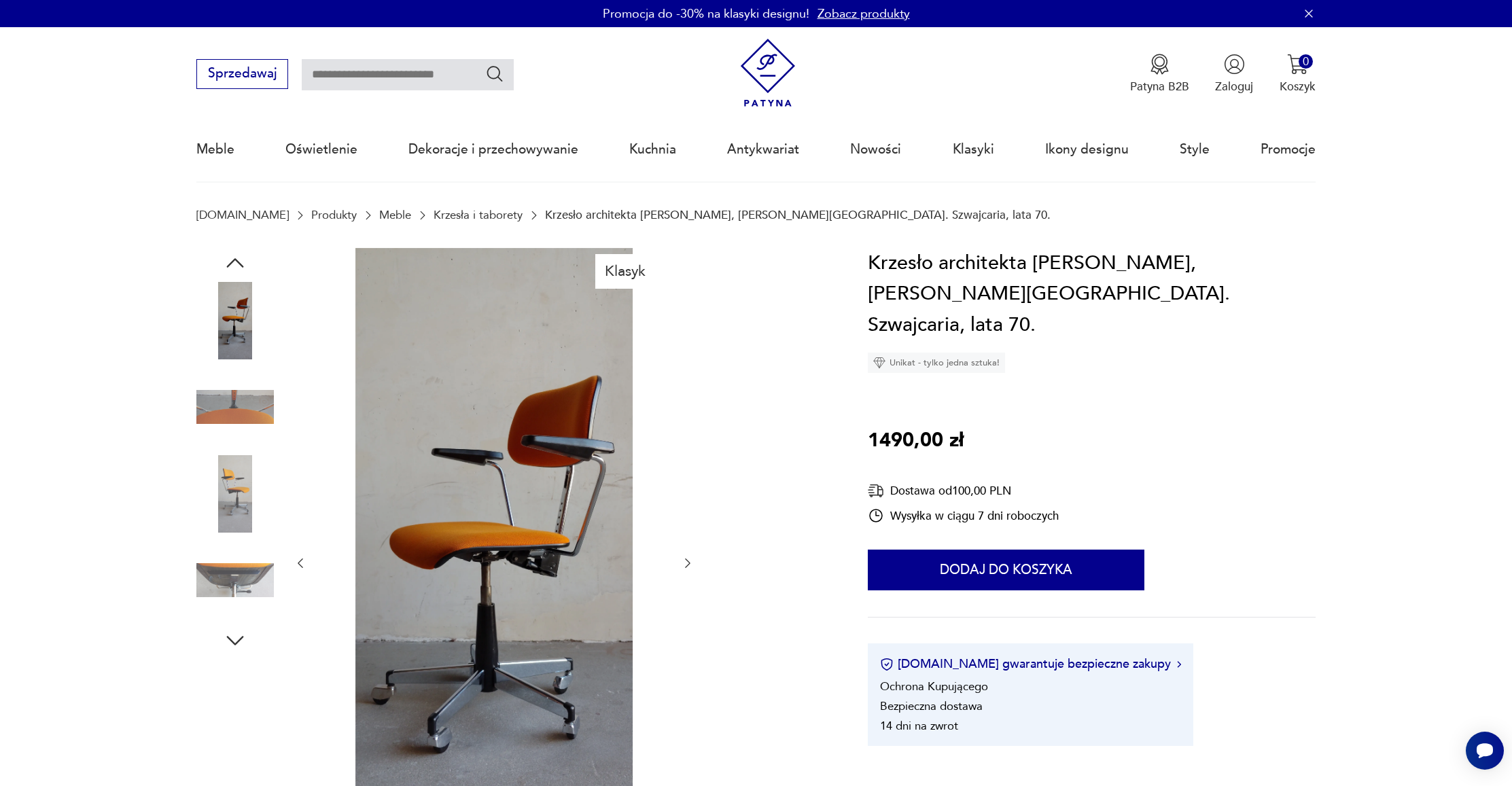
click at [685, 565] on icon "button" at bounding box center [687, 563] width 13 height 13
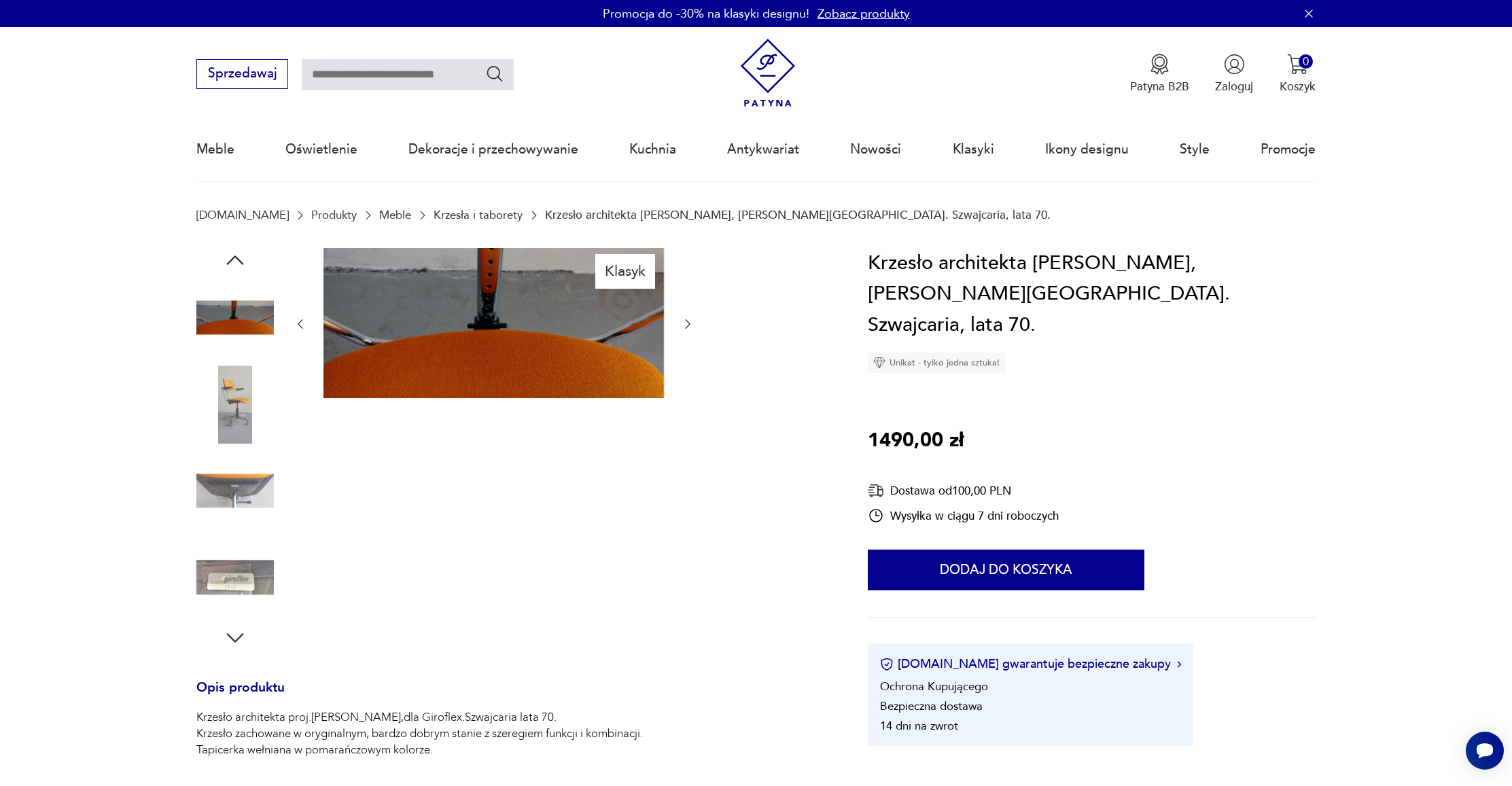
click at [228, 564] on img at bounding box center [235, 578] width 78 height 78
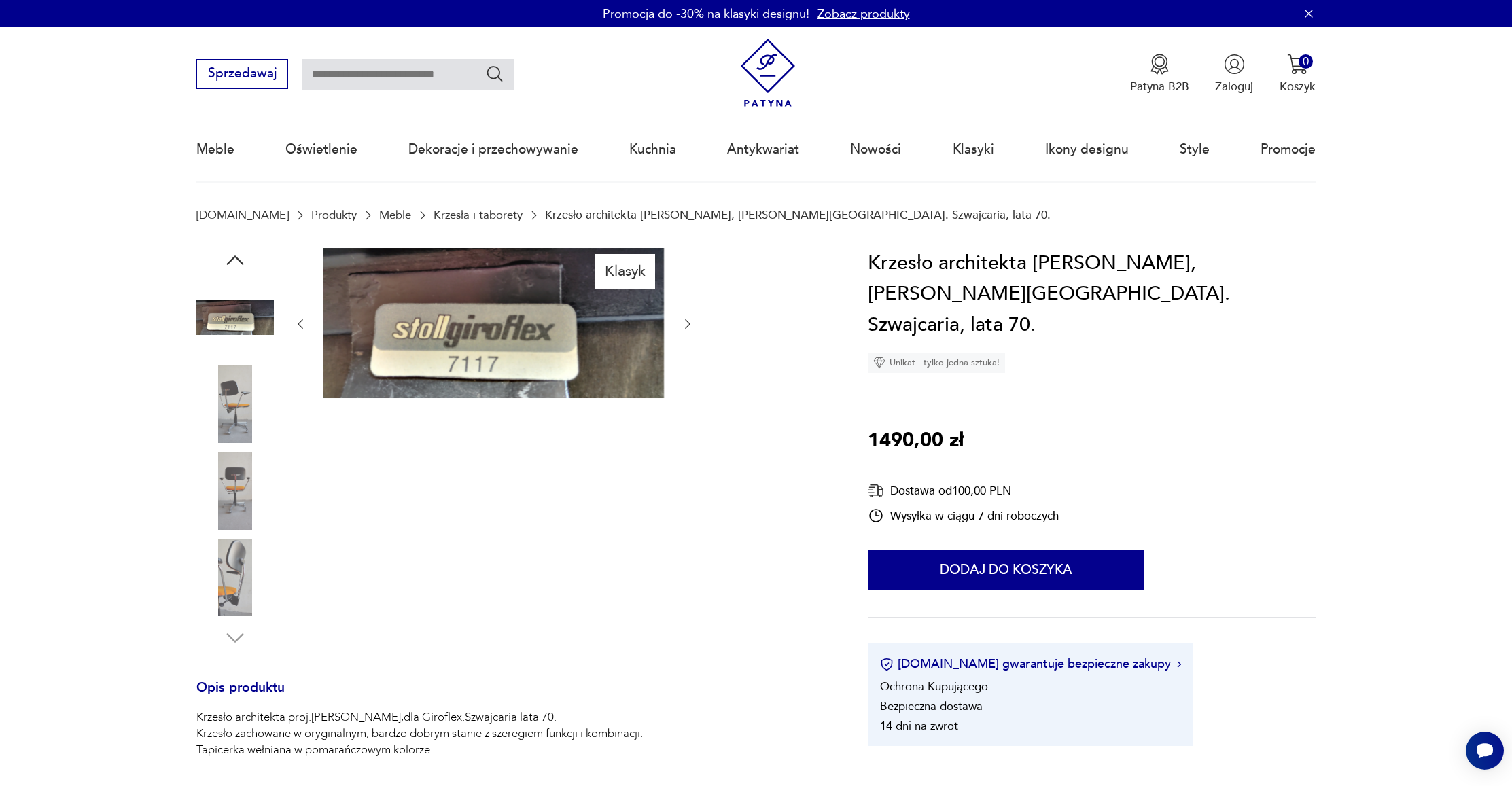
click at [229, 574] on img at bounding box center [235, 578] width 78 height 78
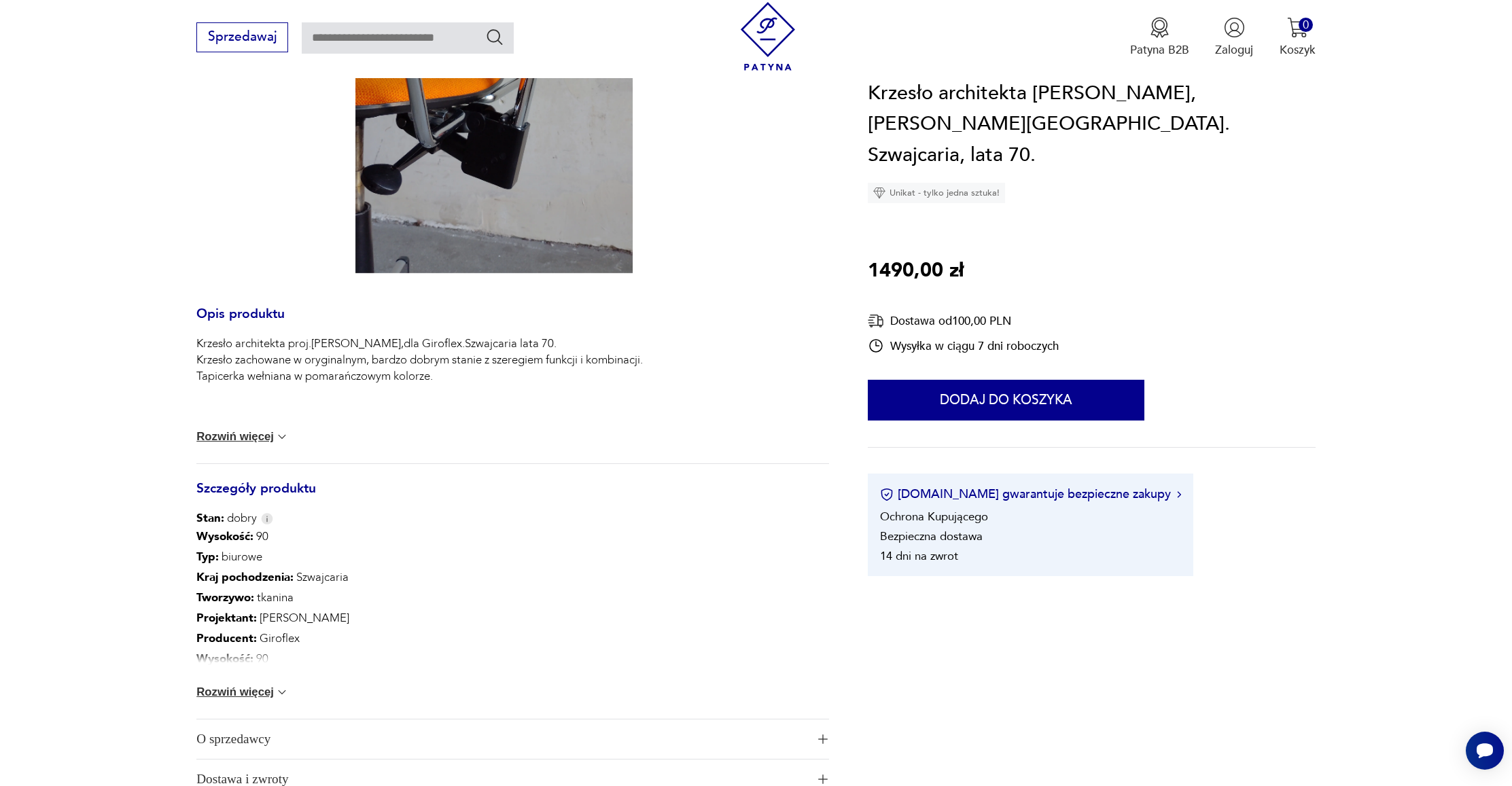
scroll to position [776, 0]
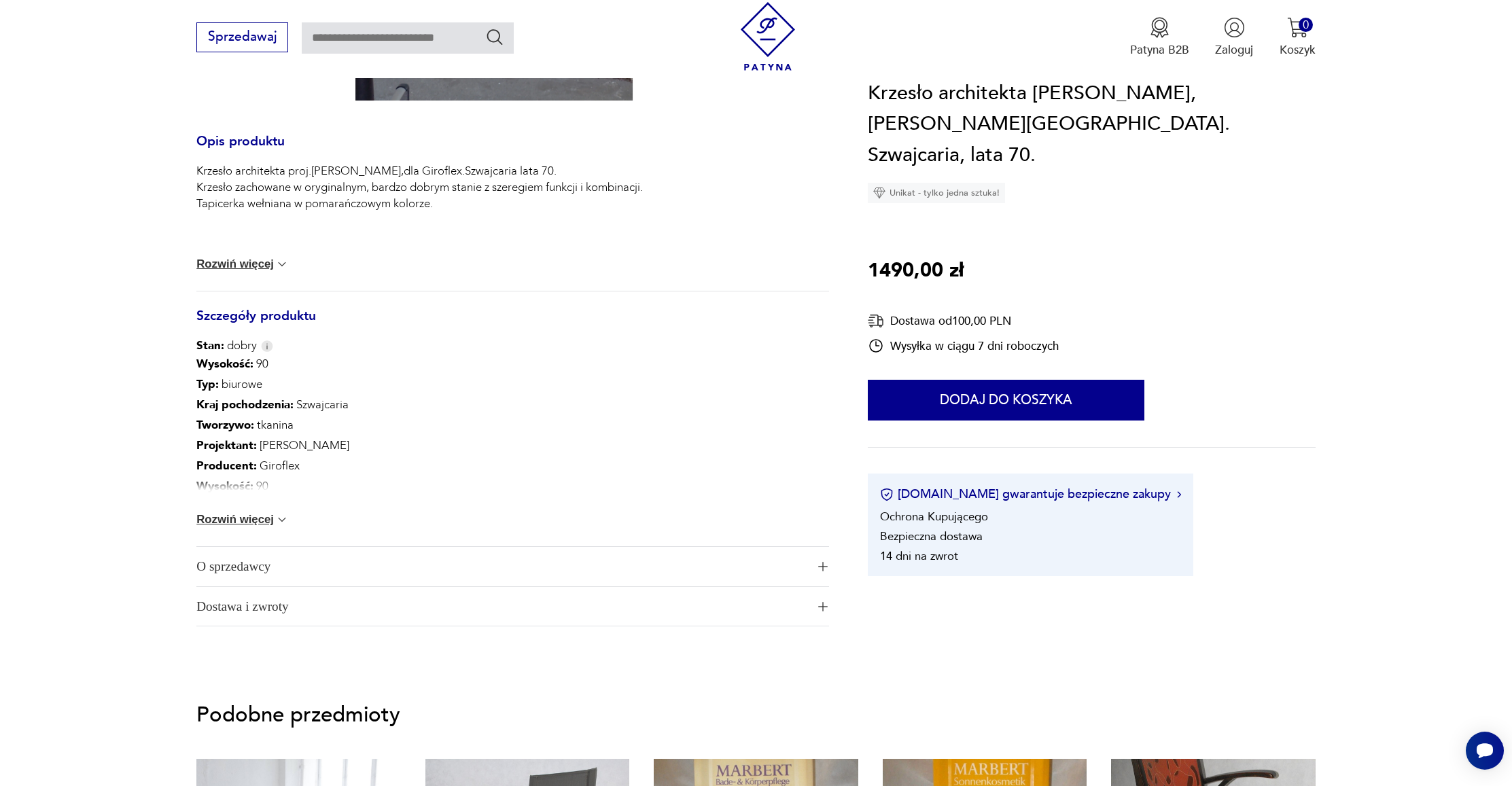
click at [249, 566] on span "O sprzedawcy" at bounding box center [501, 567] width 610 height 40
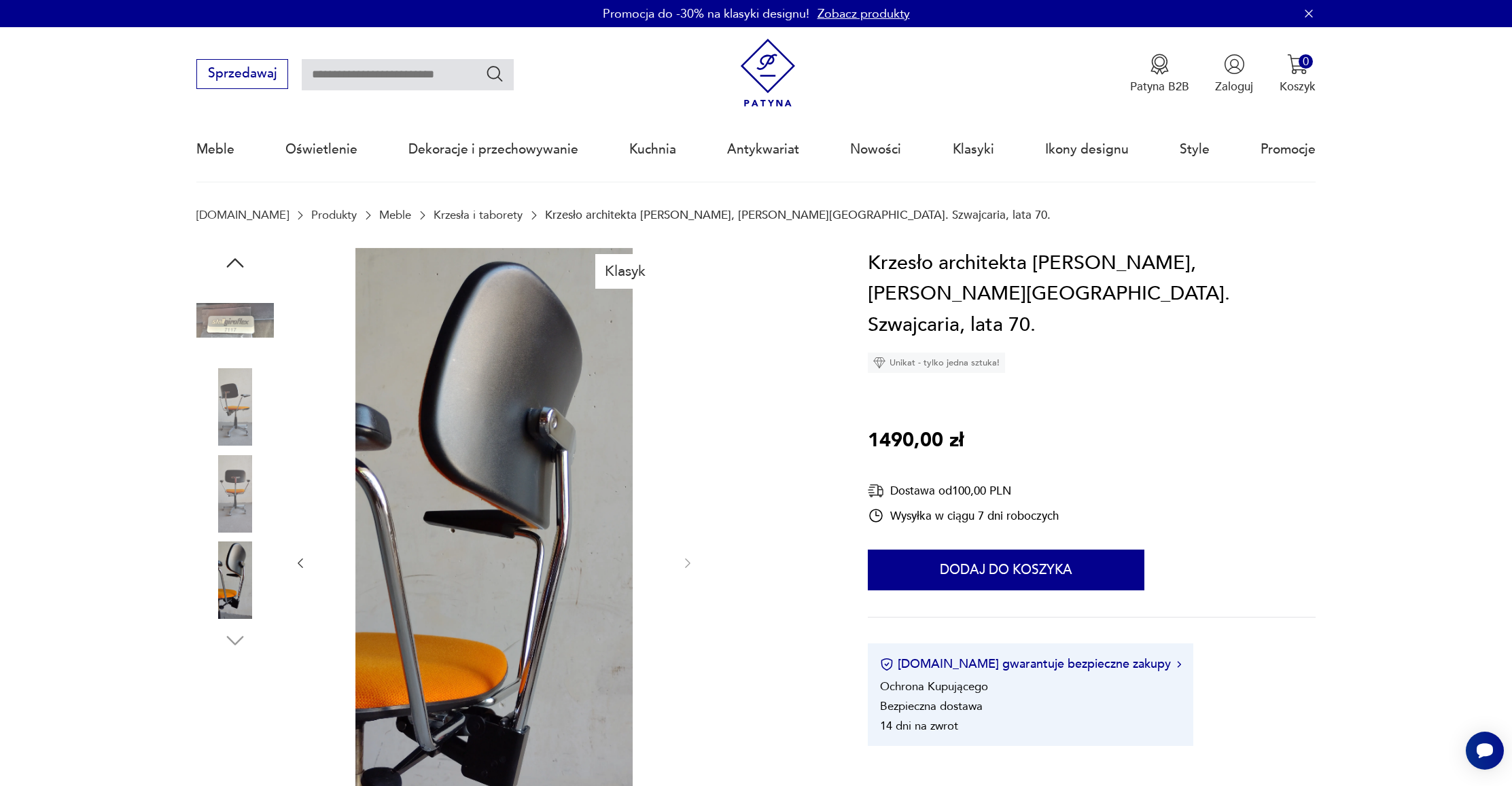
scroll to position [0, 0]
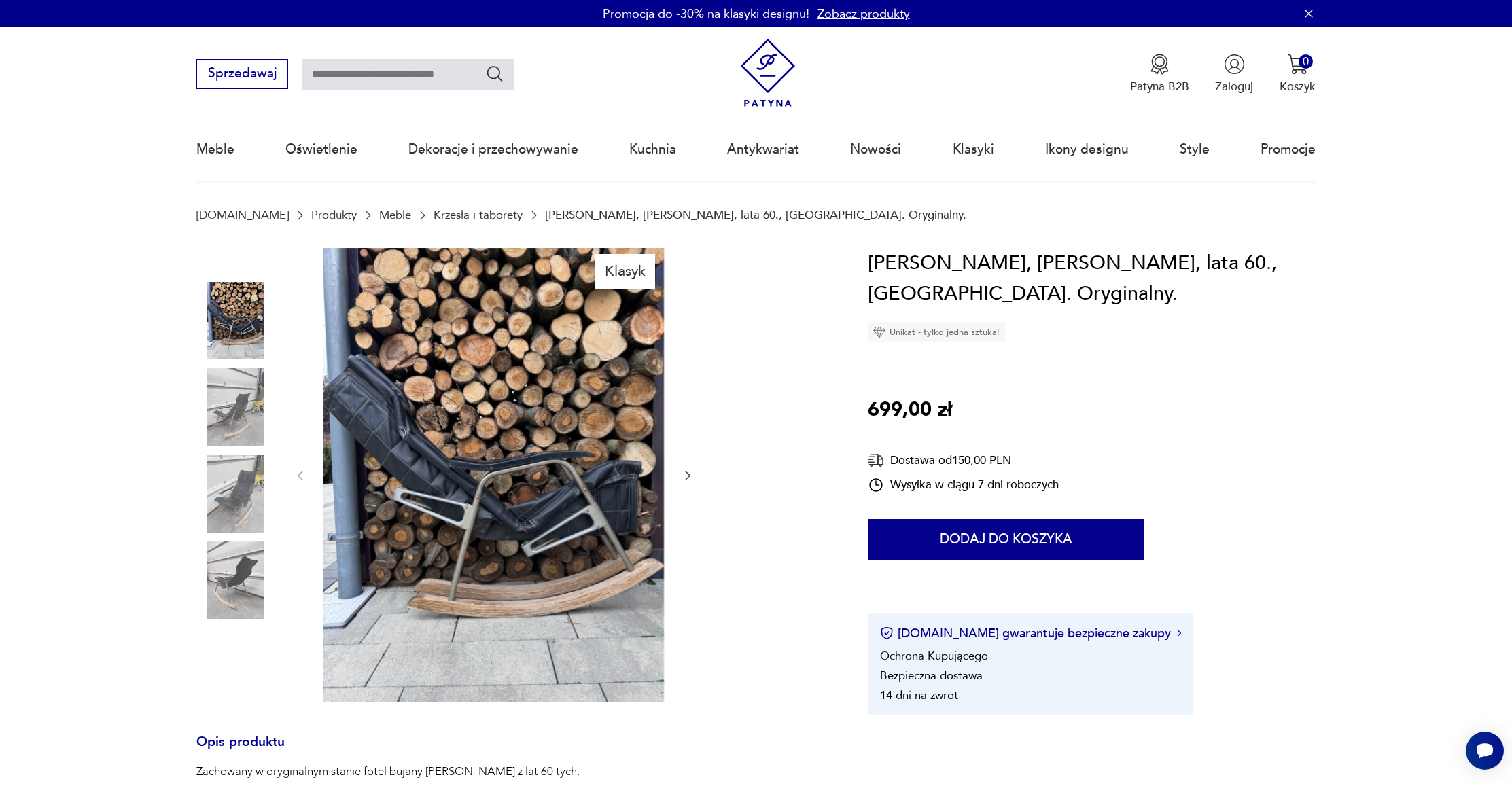
click at [681, 473] on icon "button" at bounding box center [687, 475] width 13 height 13
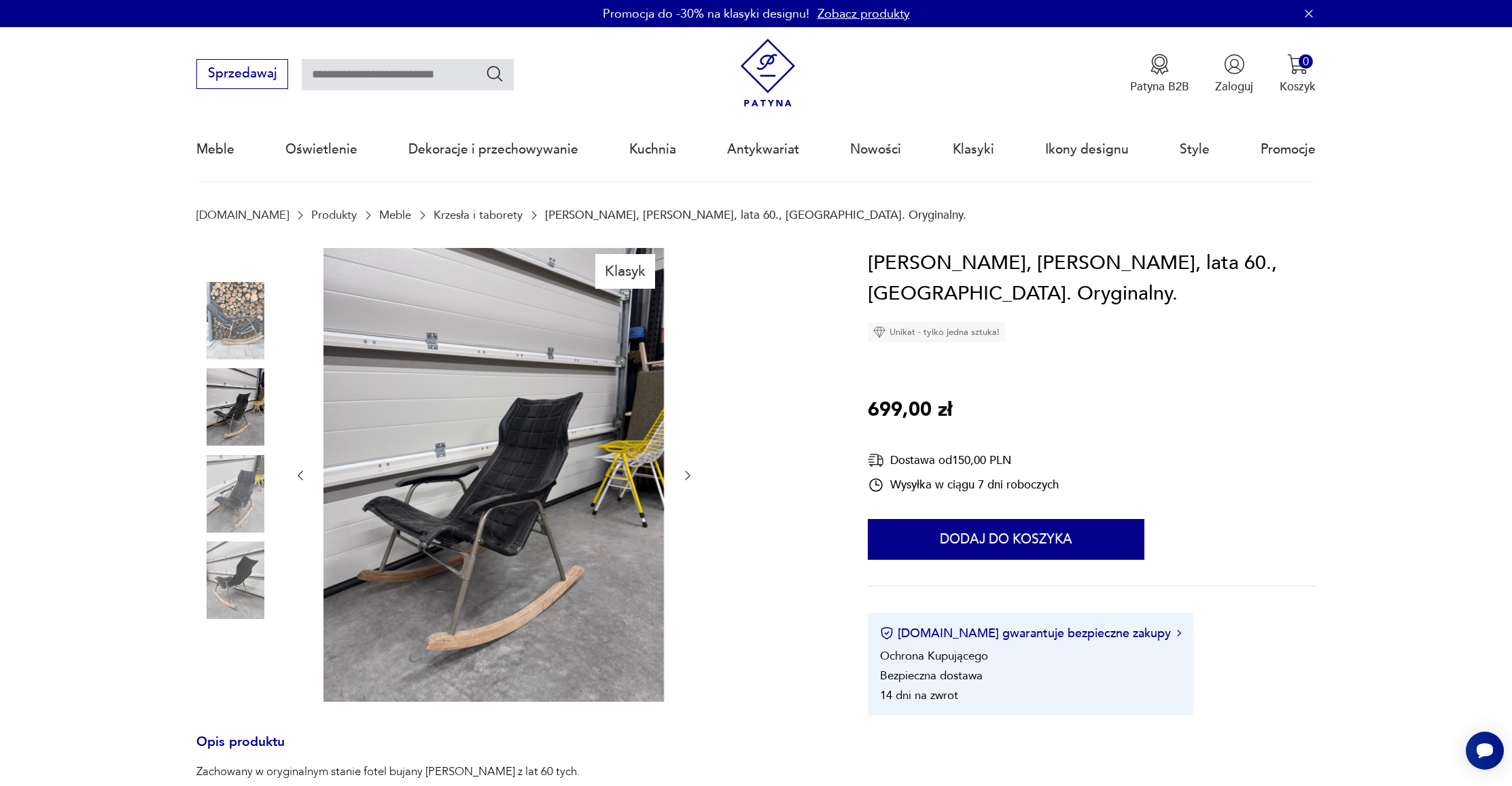
click at [681, 473] on icon "button" at bounding box center [687, 475] width 13 height 13
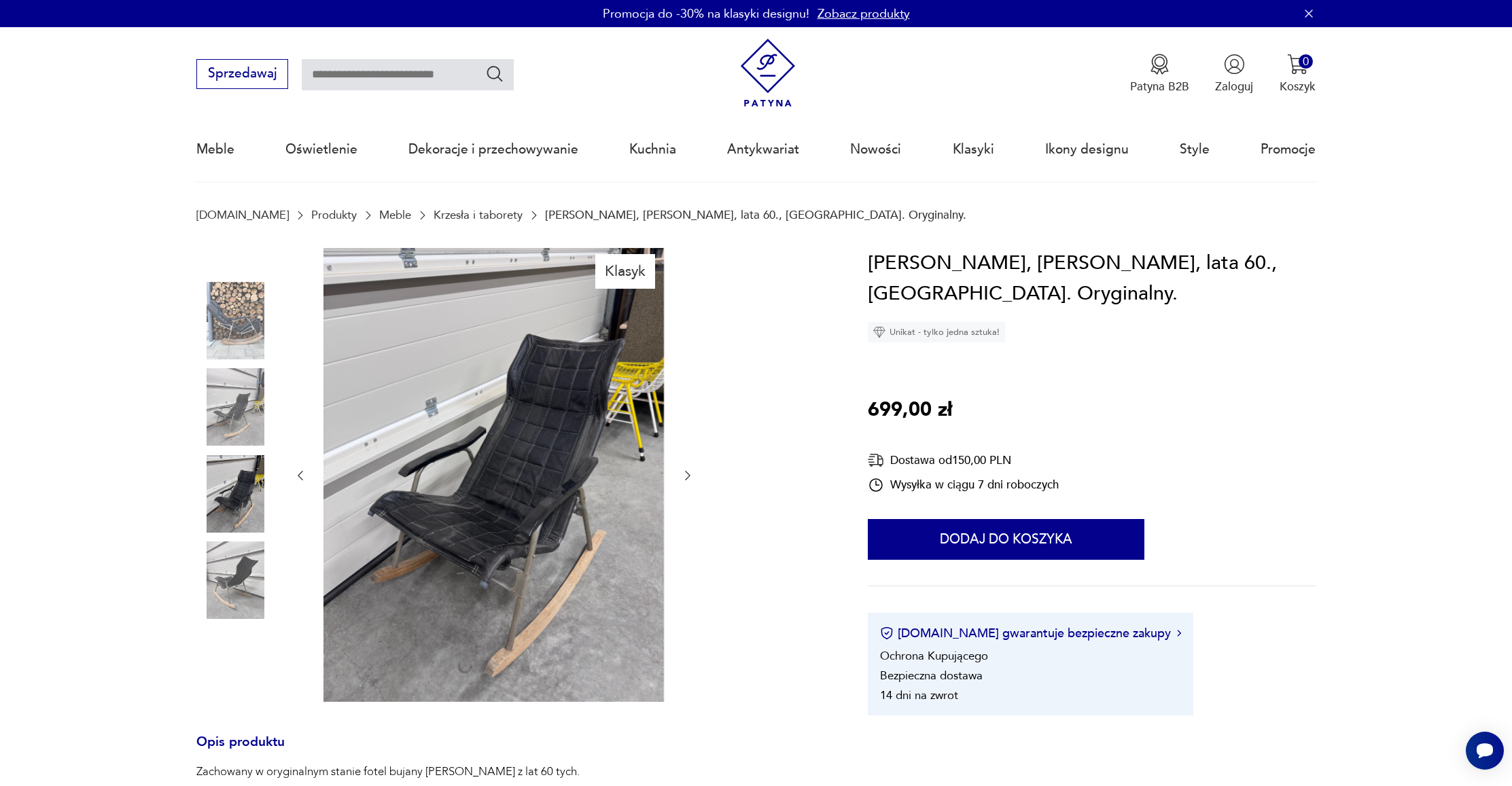
click at [681, 473] on icon "button" at bounding box center [687, 475] width 13 height 13
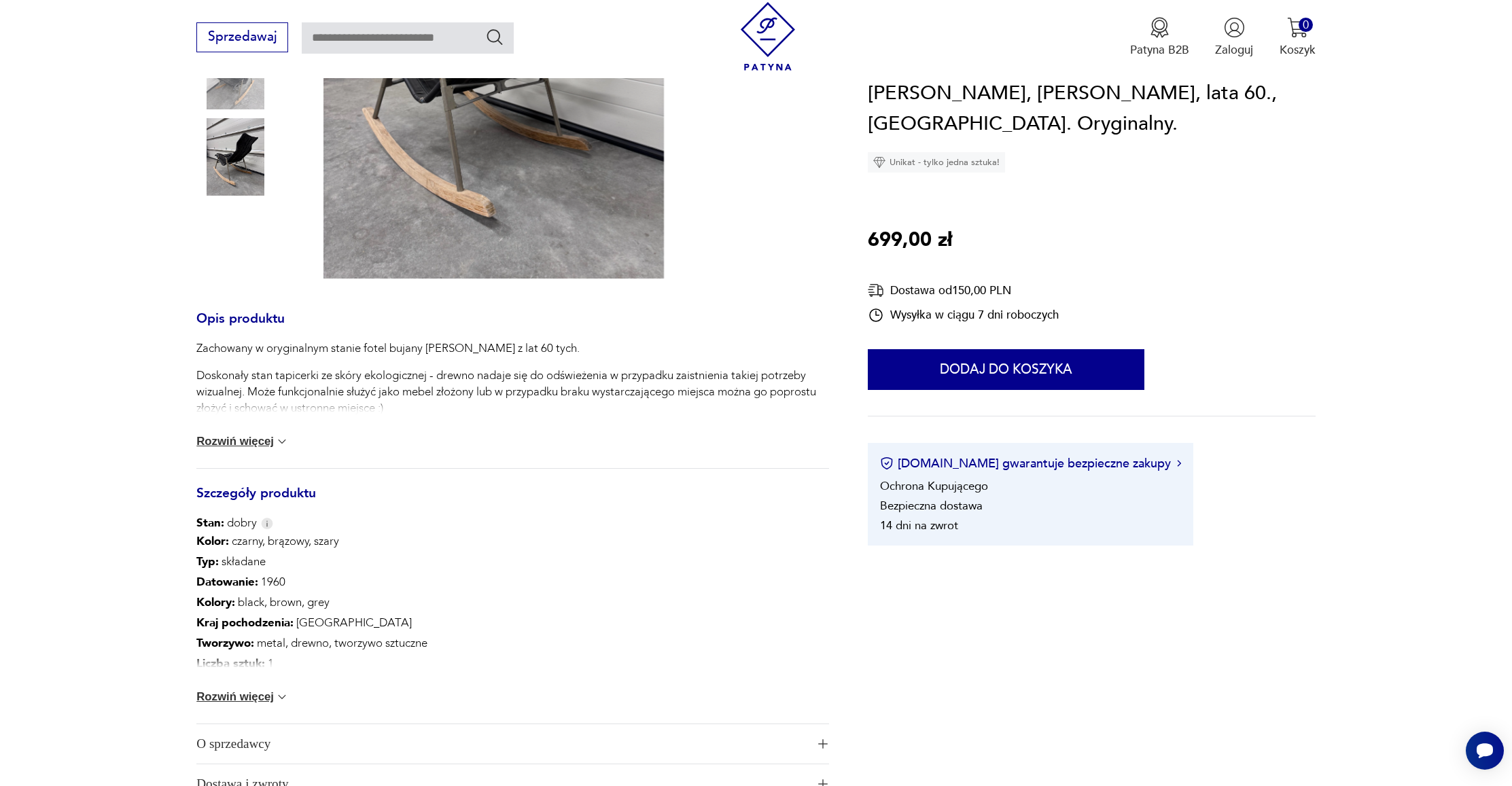
scroll to position [497, 0]
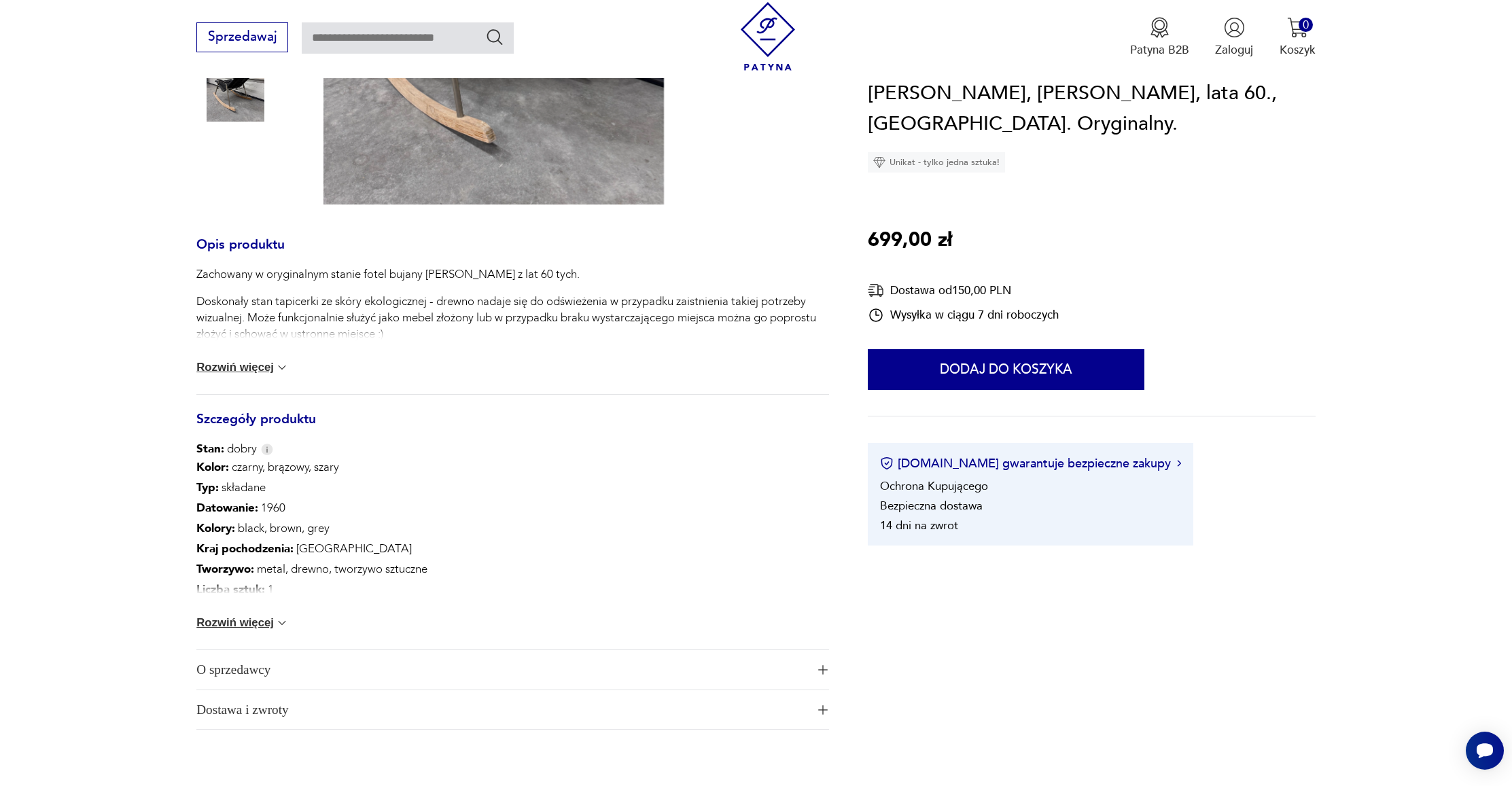
click at [209, 366] on button "Rozwiń więcej" at bounding box center [242, 367] width 93 height 13
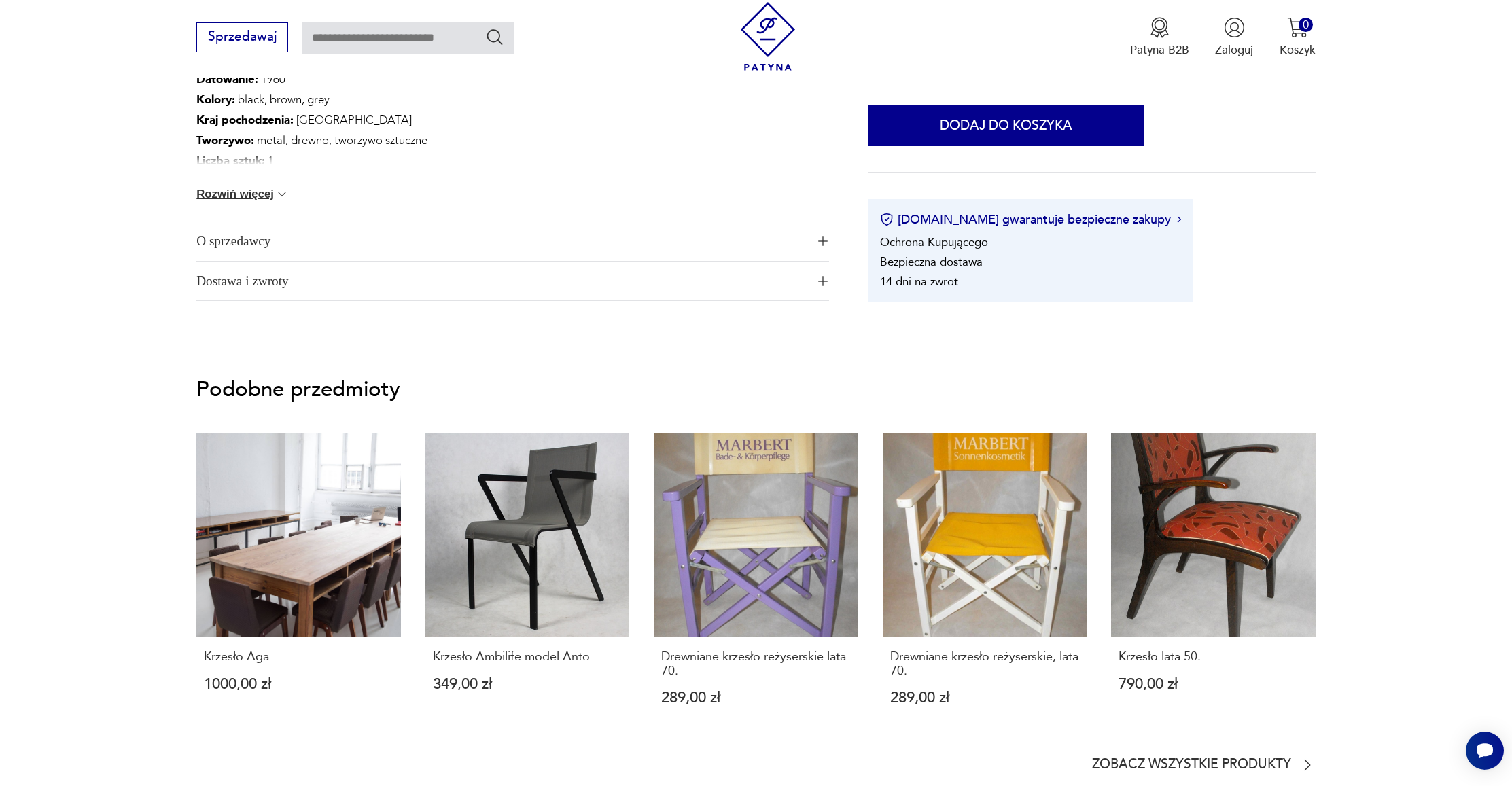
scroll to position [914, 0]
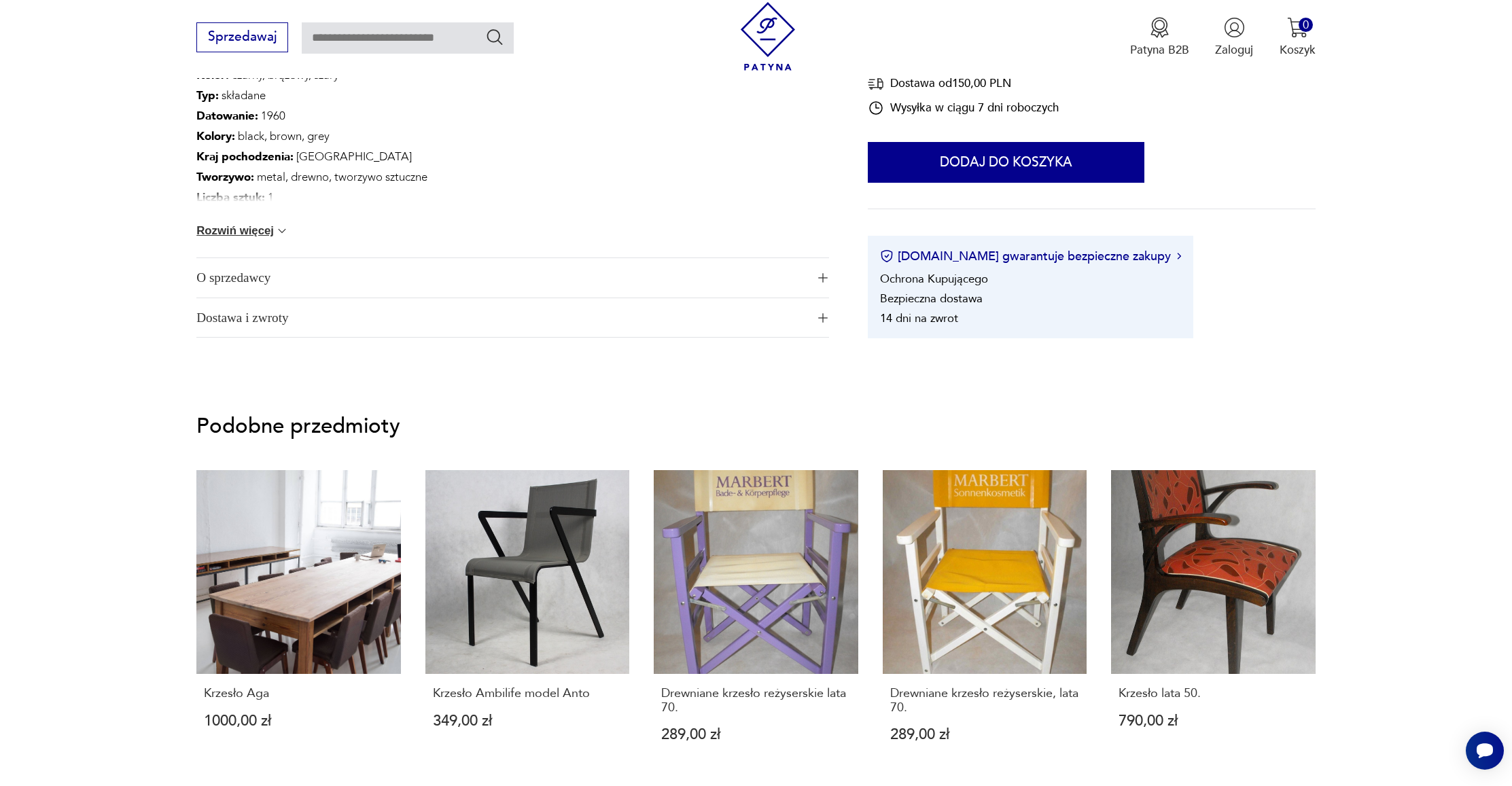
click at [357, 284] on span "O sprzedawcy" at bounding box center [501, 278] width 610 height 40
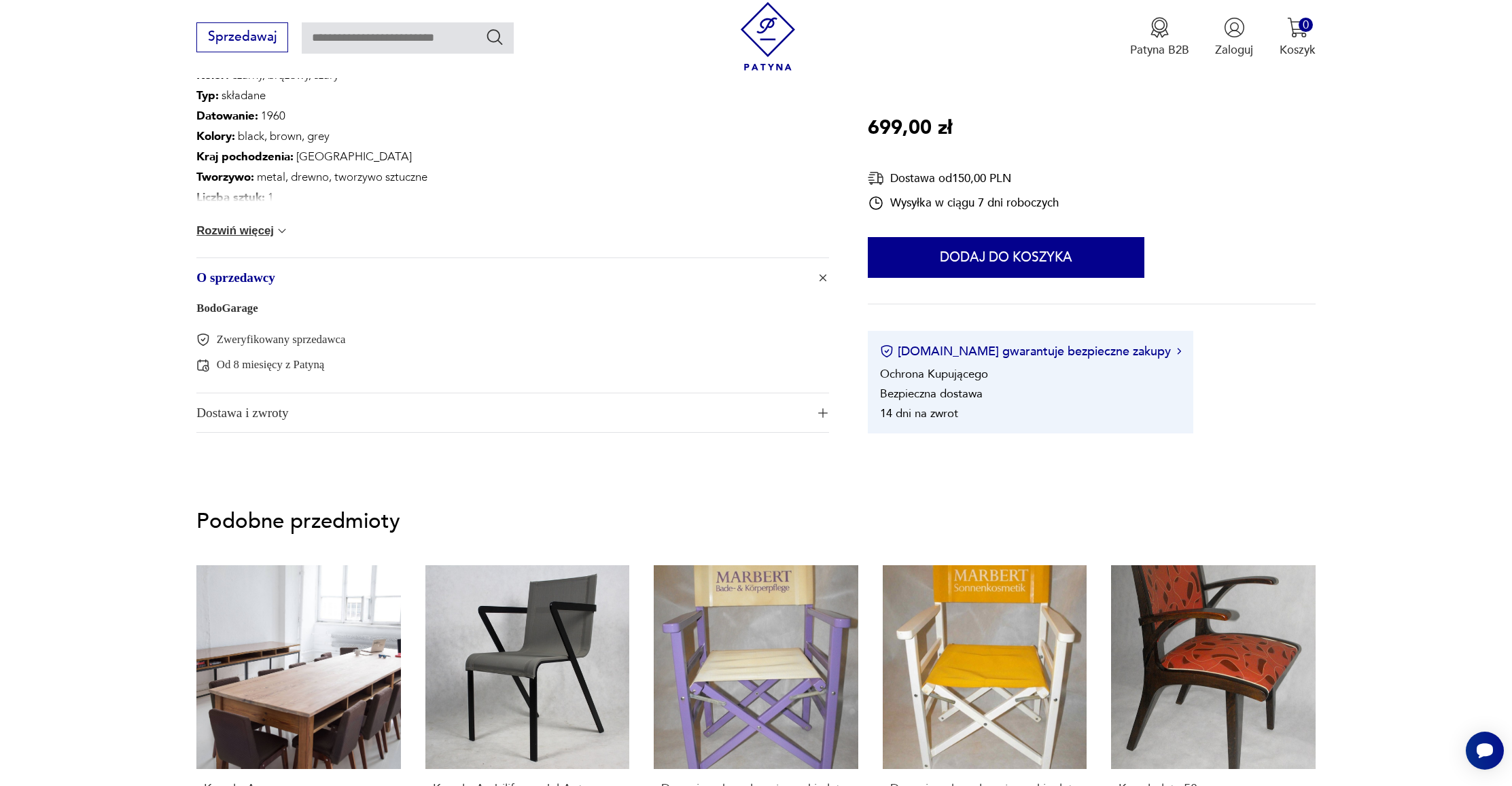
click at [226, 309] on link "BodoGarage" at bounding box center [226, 308] width 61 height 13
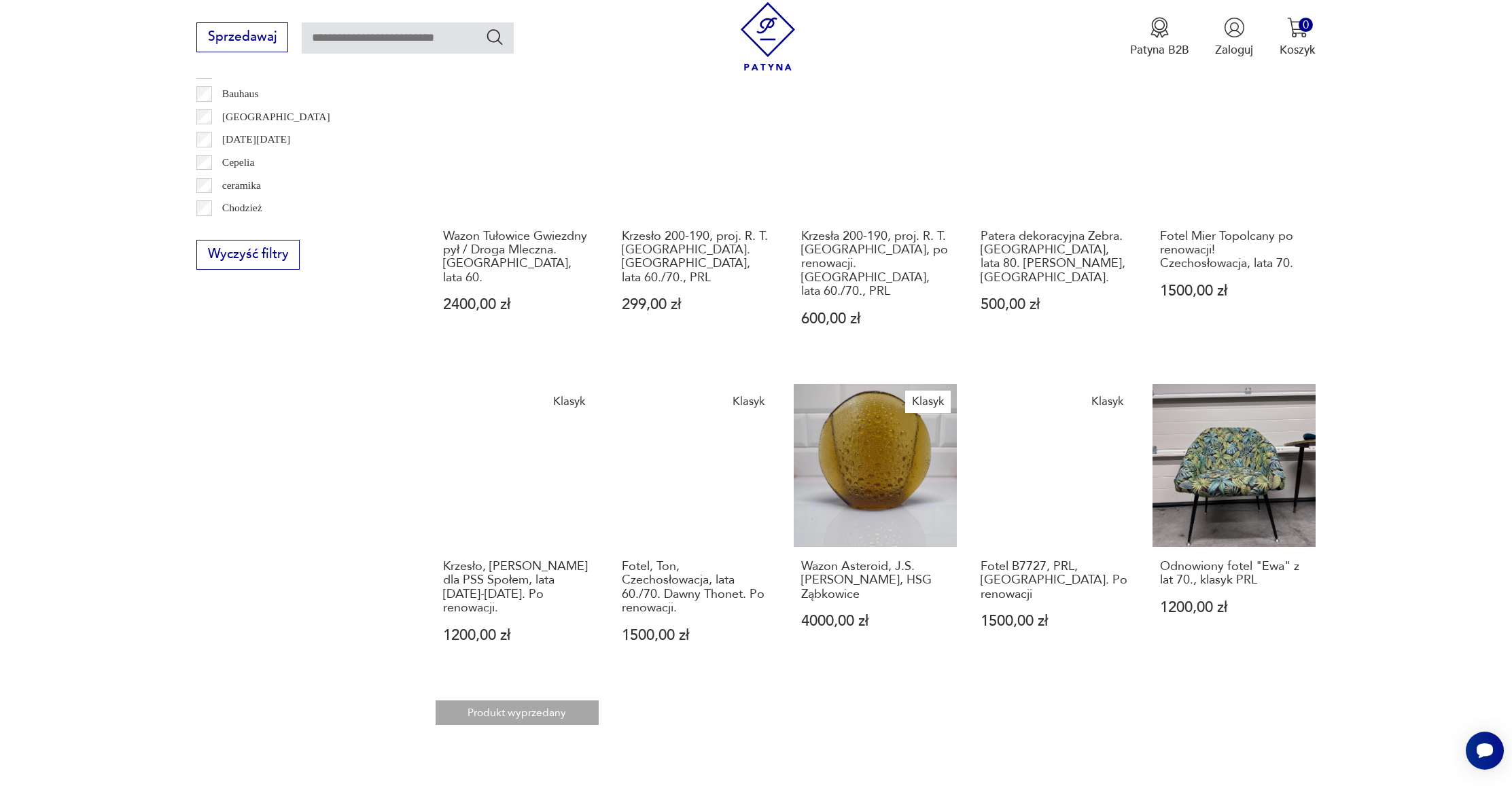
scroll to position [1008, 0]
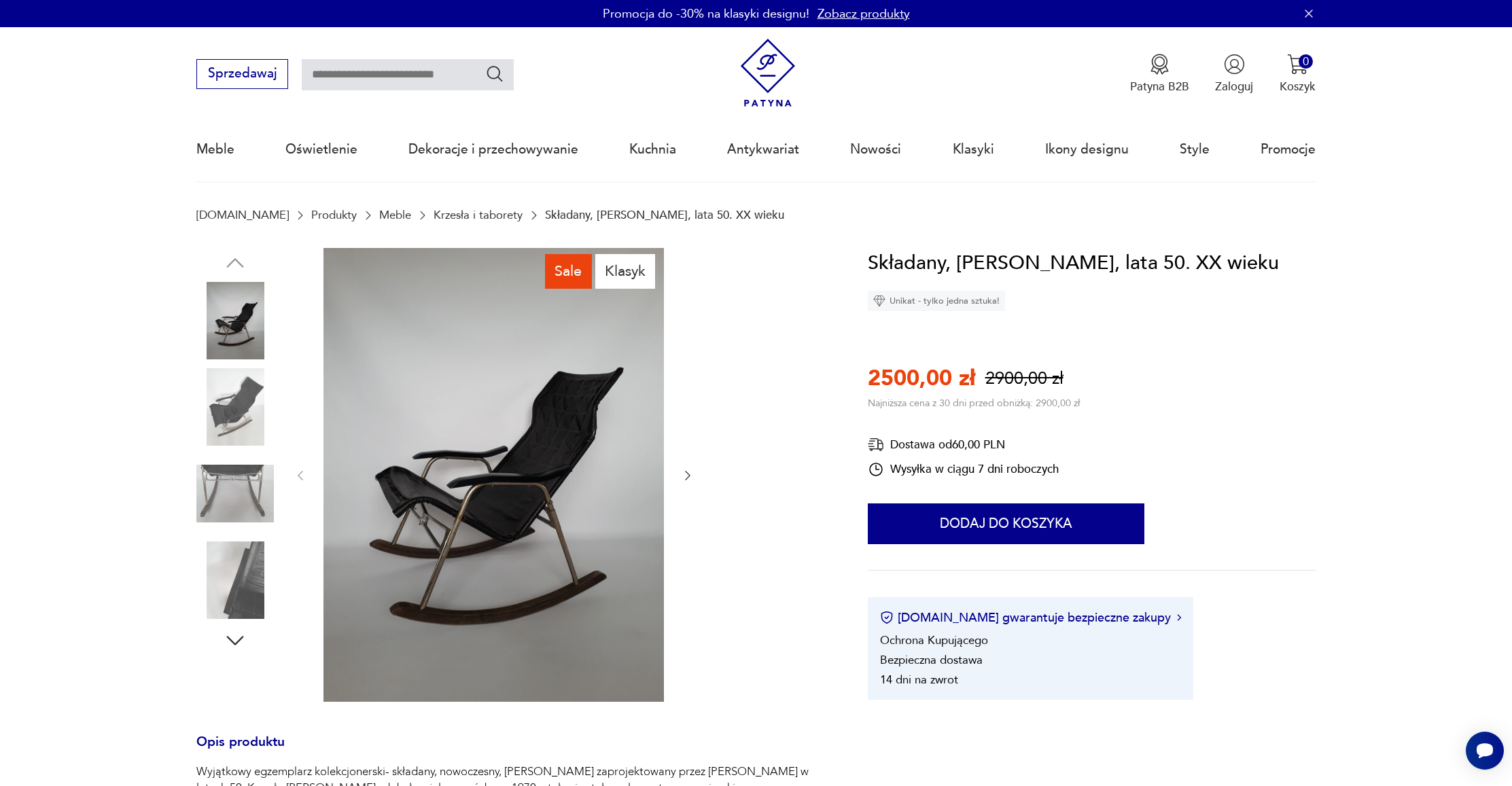
click at [688, 476] on icon "button" at bounding box center [687, 475] width 13 height 13
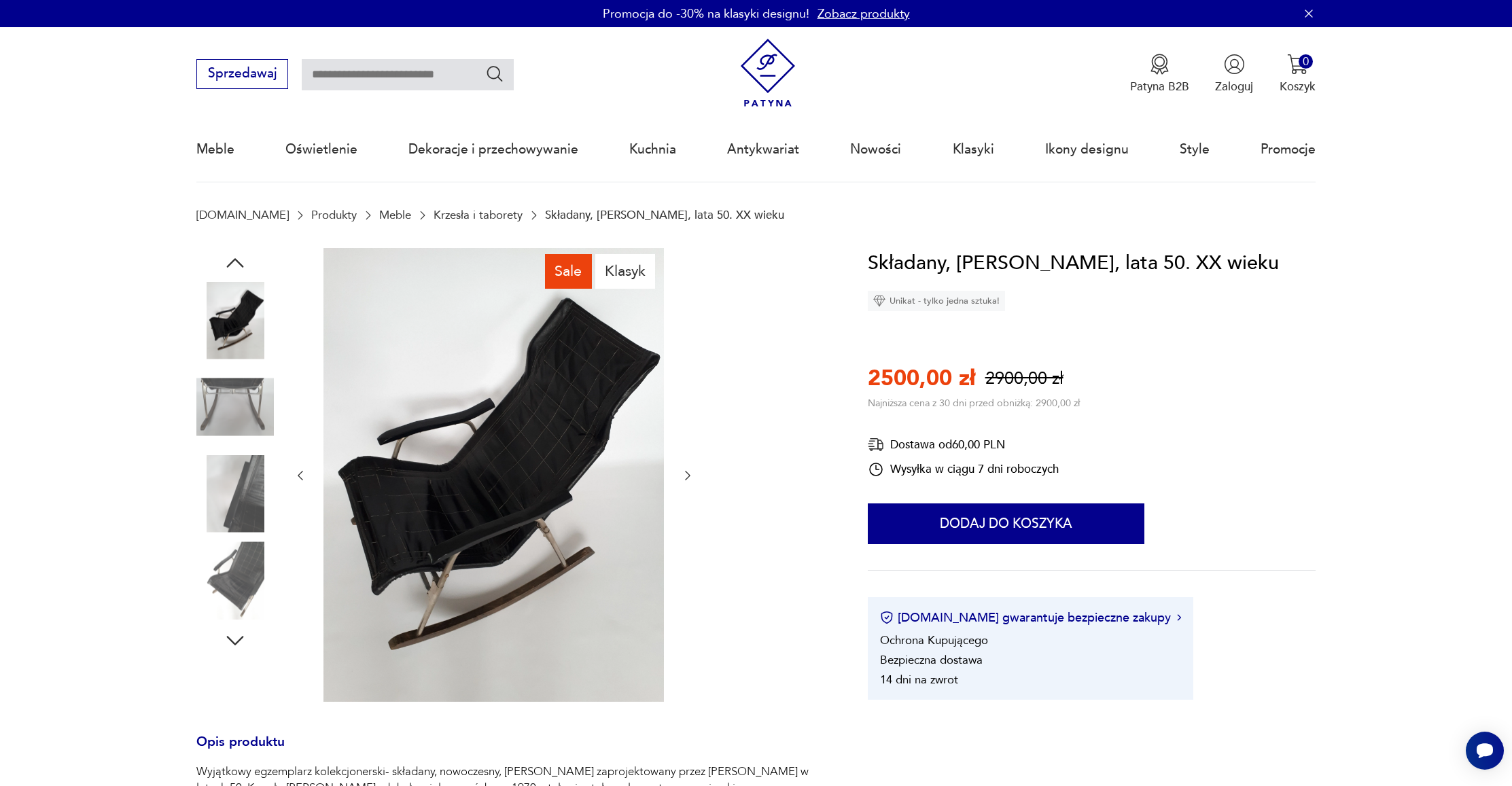
click at [688, 476] on icon "button" at bounding box center [687, 475] width 13 height 13
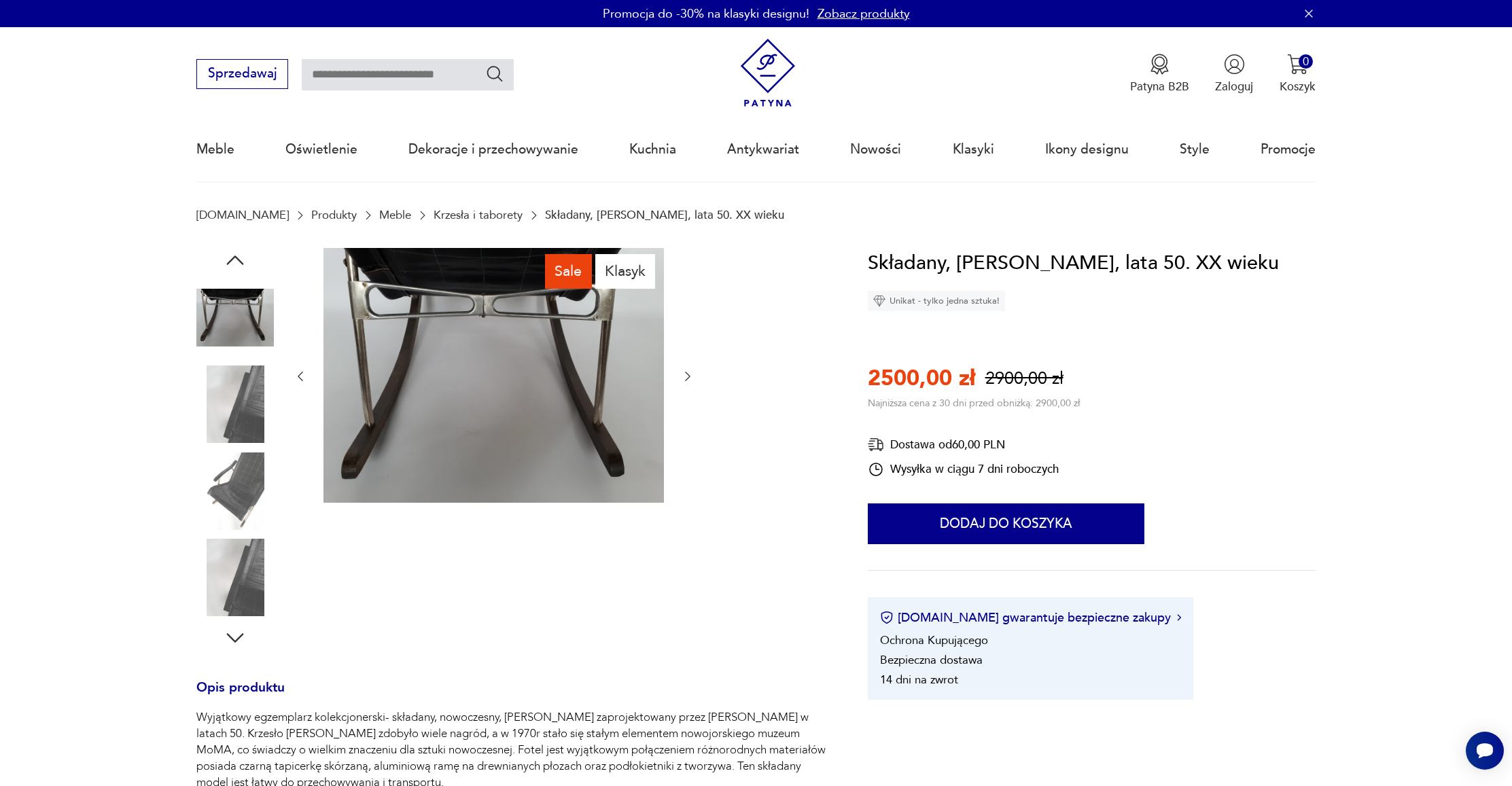
click at [688, 476] on div at bounding box center [494, 377] width 401 height 258
click at [691, 378] on icon "button" at bounding box center [687, 376] width 13 height 13
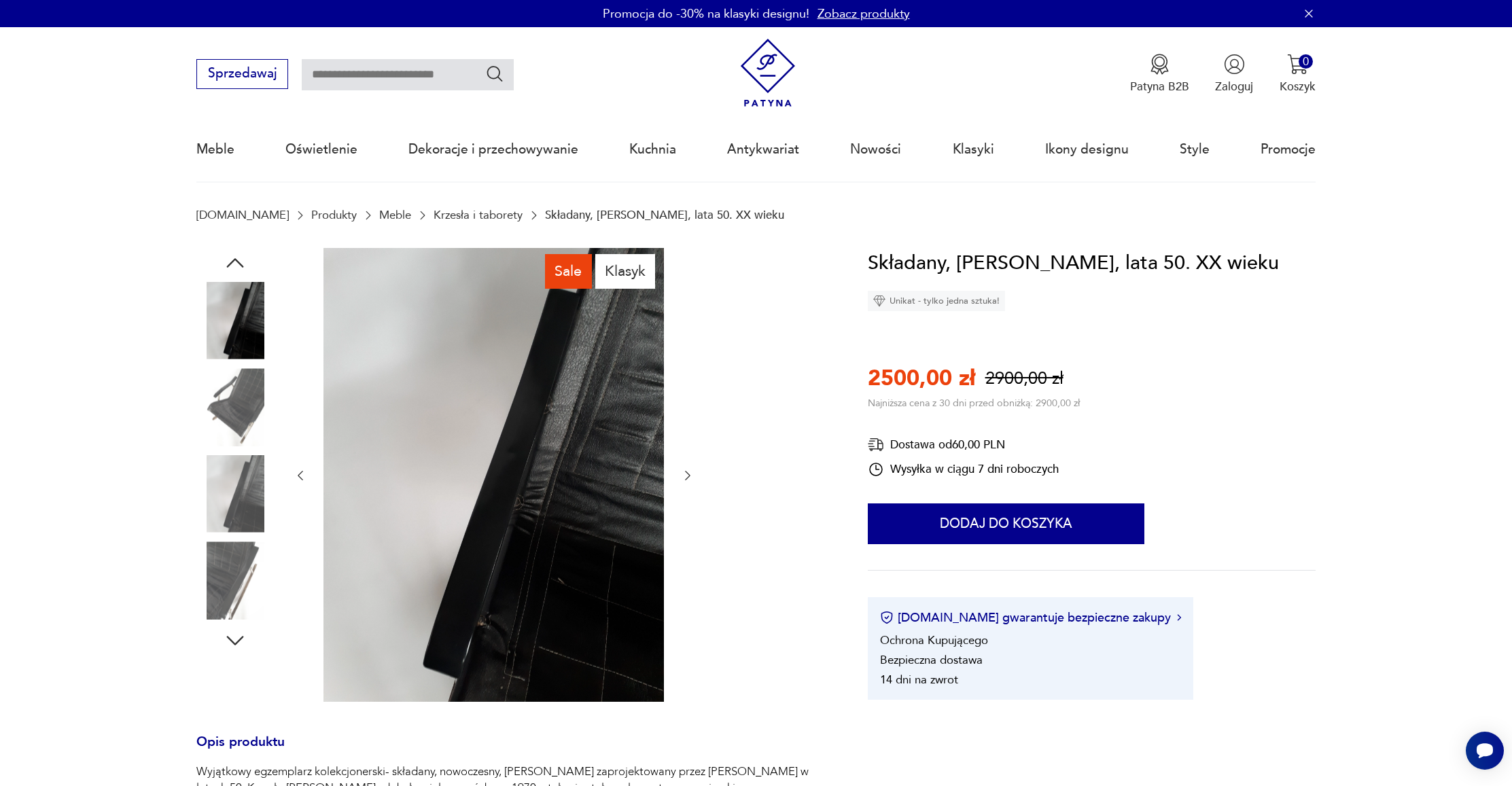
click at [686, 476] on icon "button" at bounding box center [687, 475] width 13 height 13
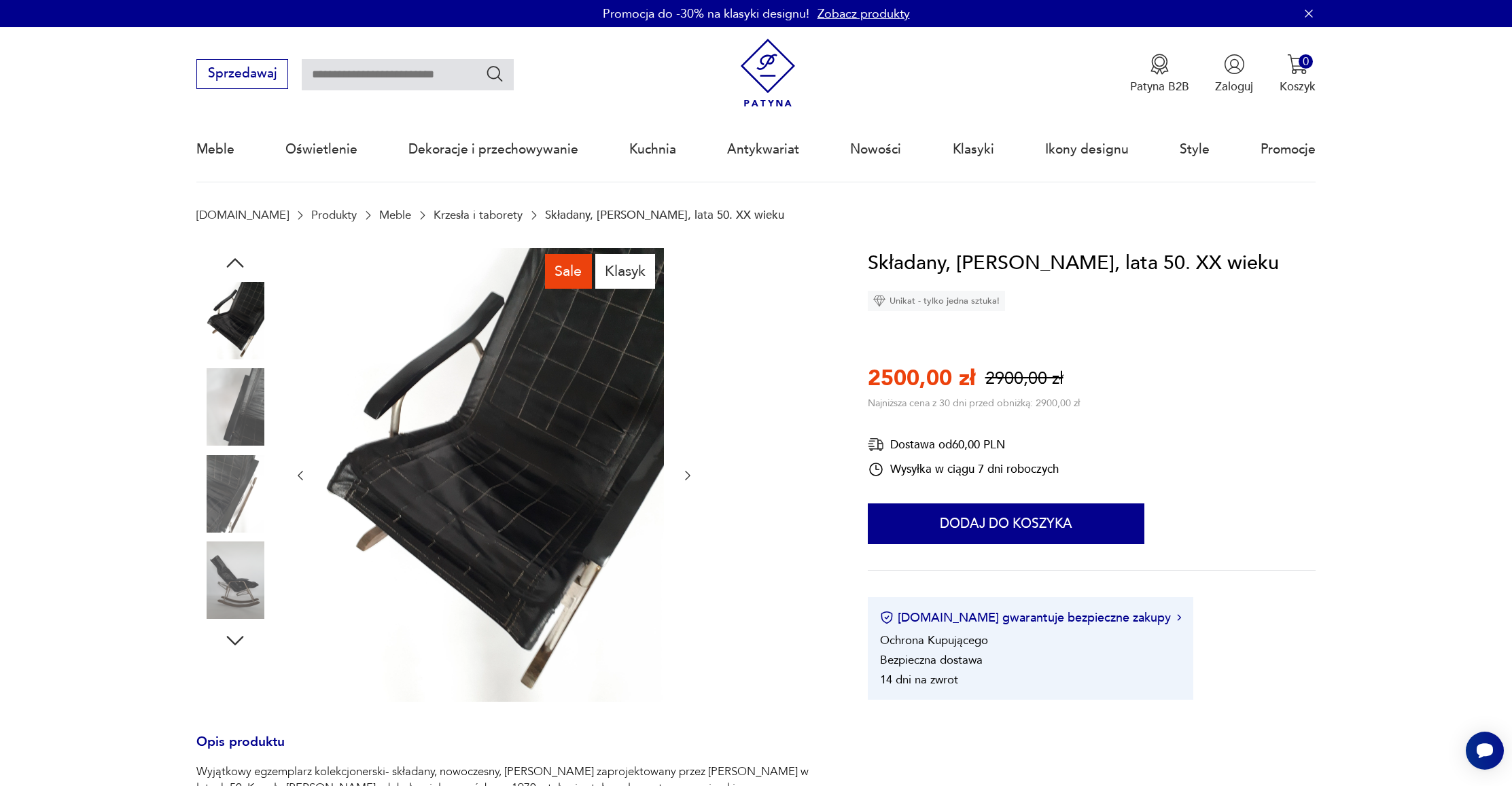
click at [686, 476] on icon "button" at bounding box center [687, 475] width 13 height 13
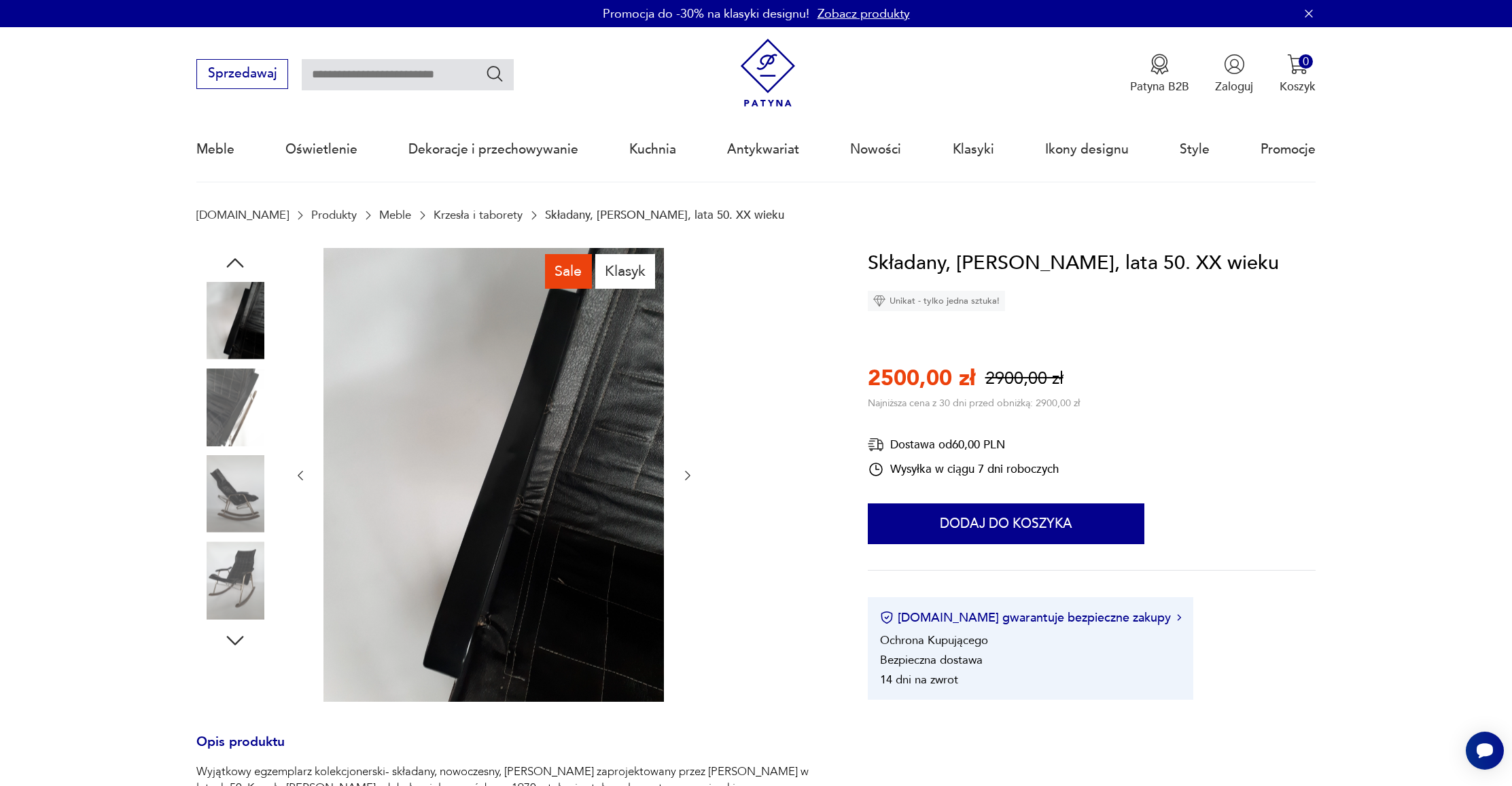
click at [690, 473] on icon "button" at bounding box center [687, 475] width 13 height 13
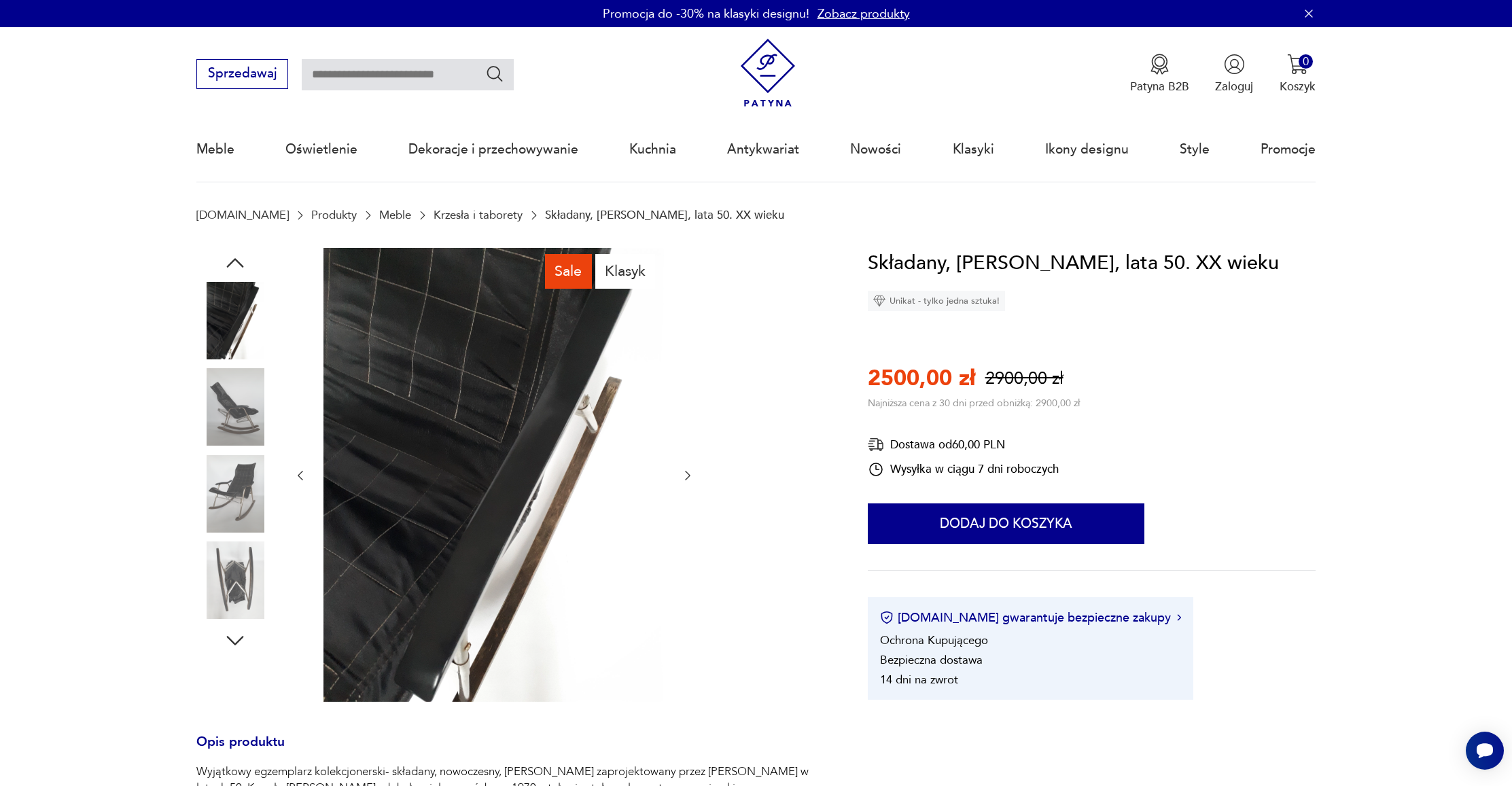
click at [690, 473] on icon "button" at bounding box center [687, 475] width 13 height 13
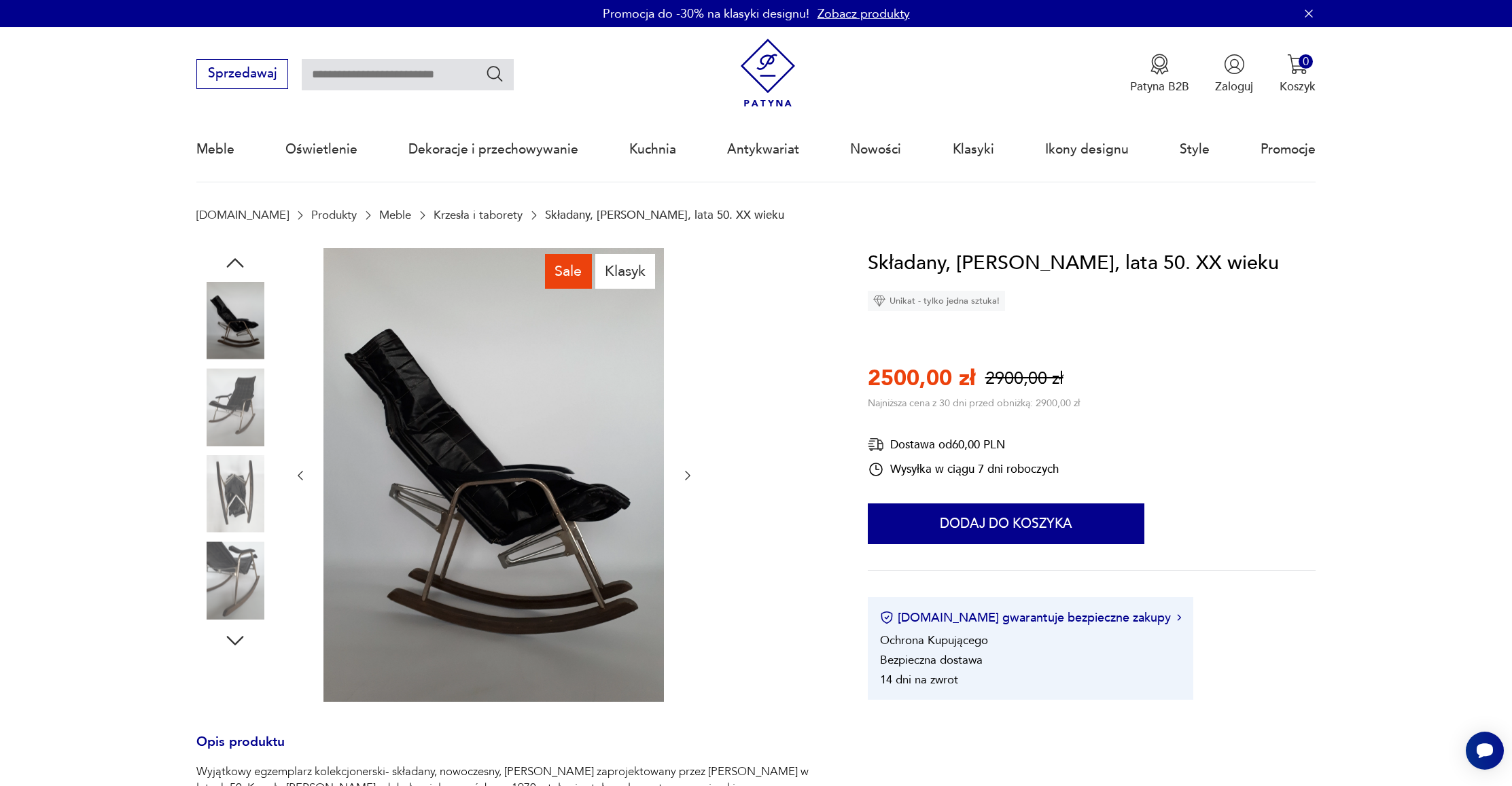
click at [690, 473] on icon "button" at bounding box center [687, 475] width 13 height 13
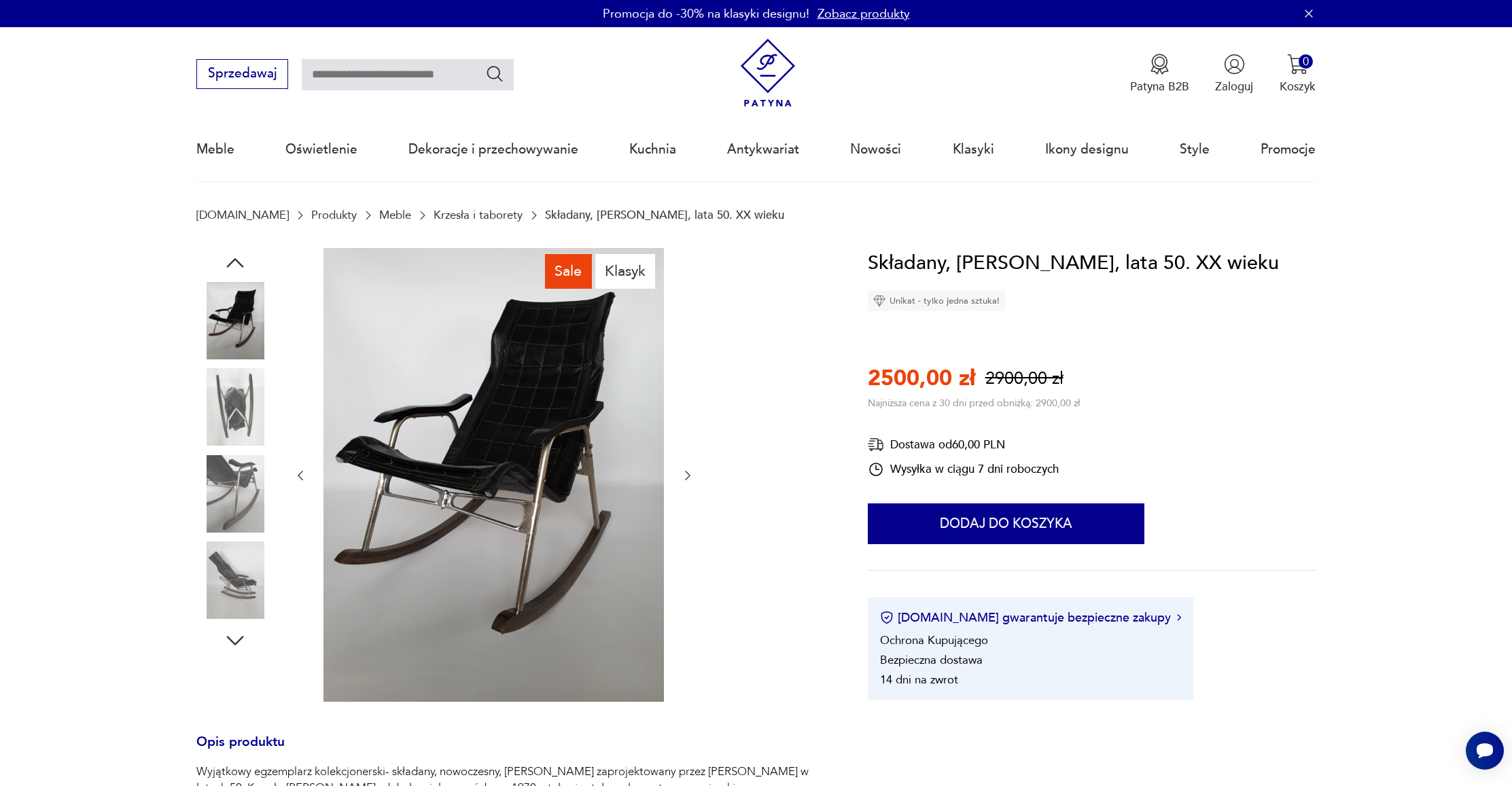
click at [690, 473] on icon "button" at bounding box center [687, 475] width 13 height 13
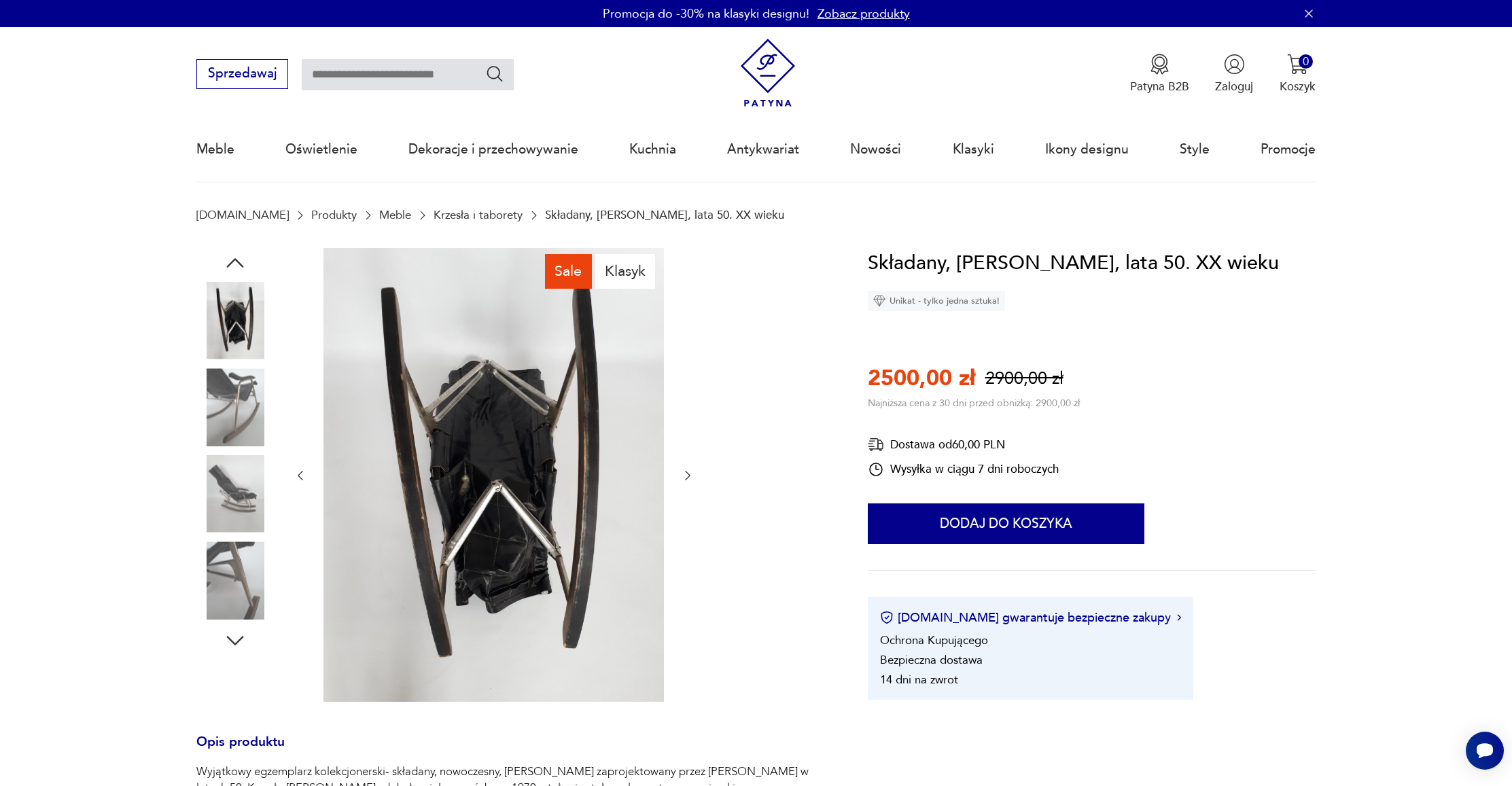
click at [690, 473] on icon "button" at bounding box center [687, 475] width 13 height 13
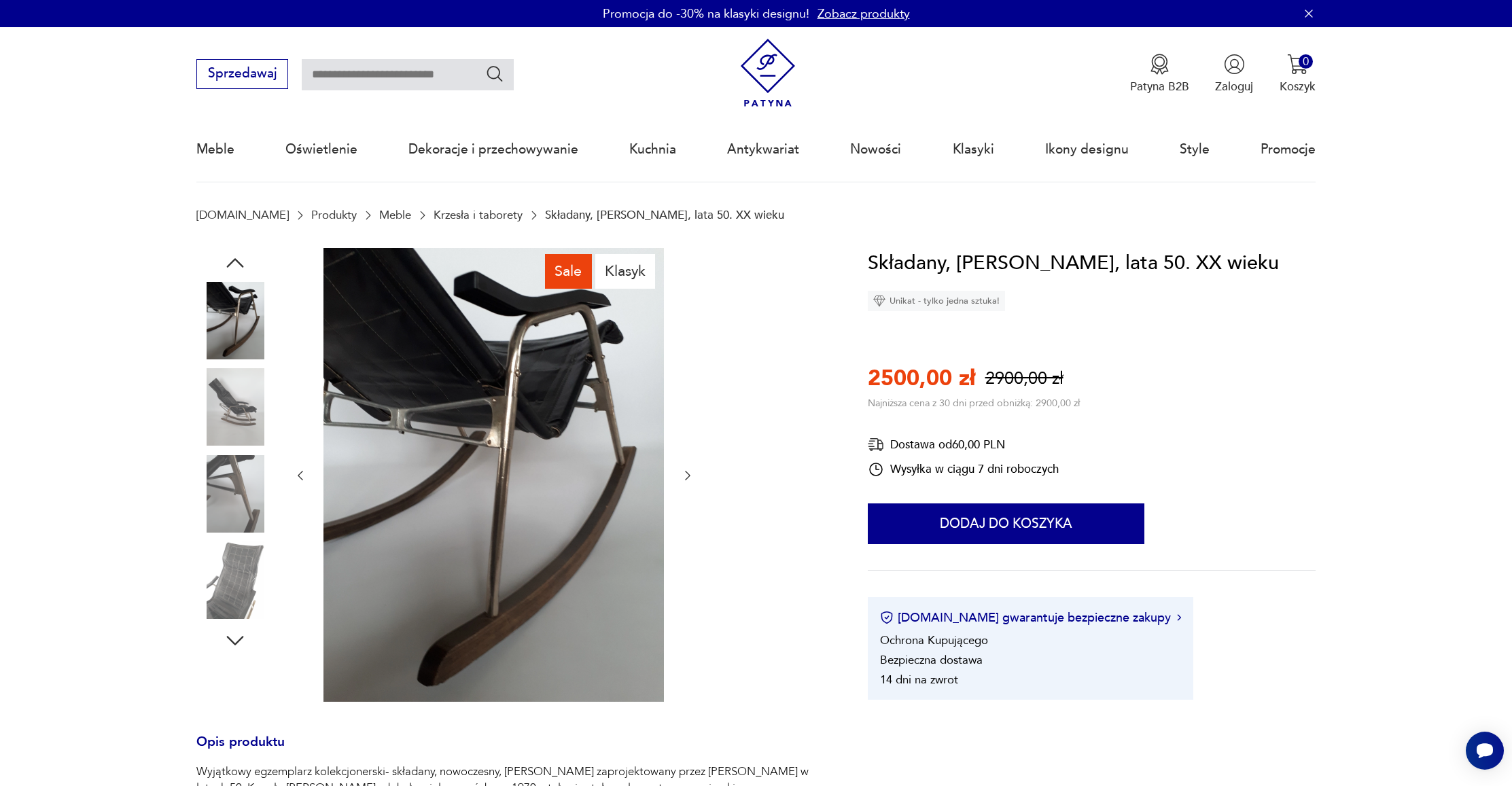
click at [690, 473] on icon "button" at bounding box center [687, 475] width 13 height 13
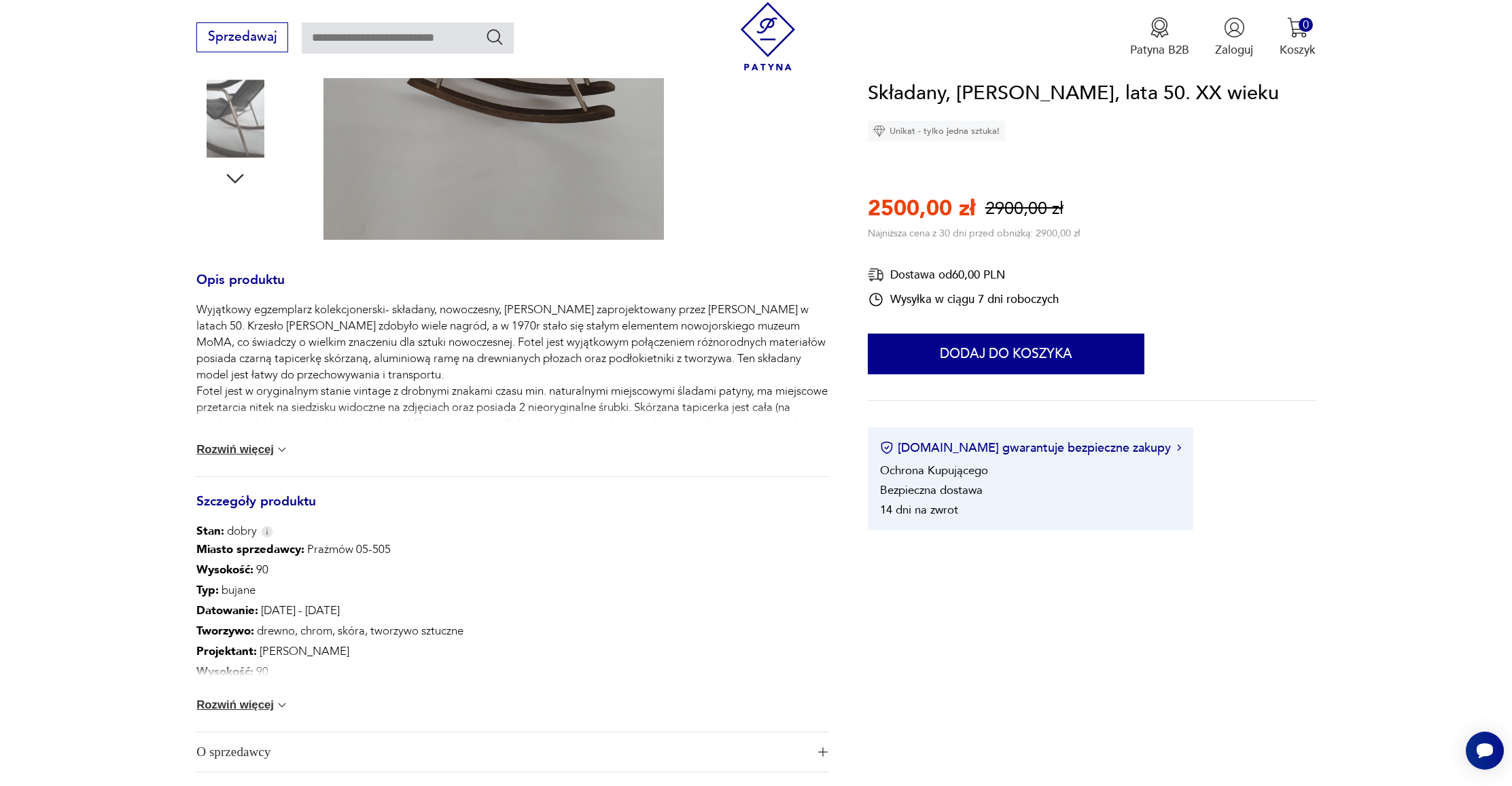
scroll to position [566, 0]
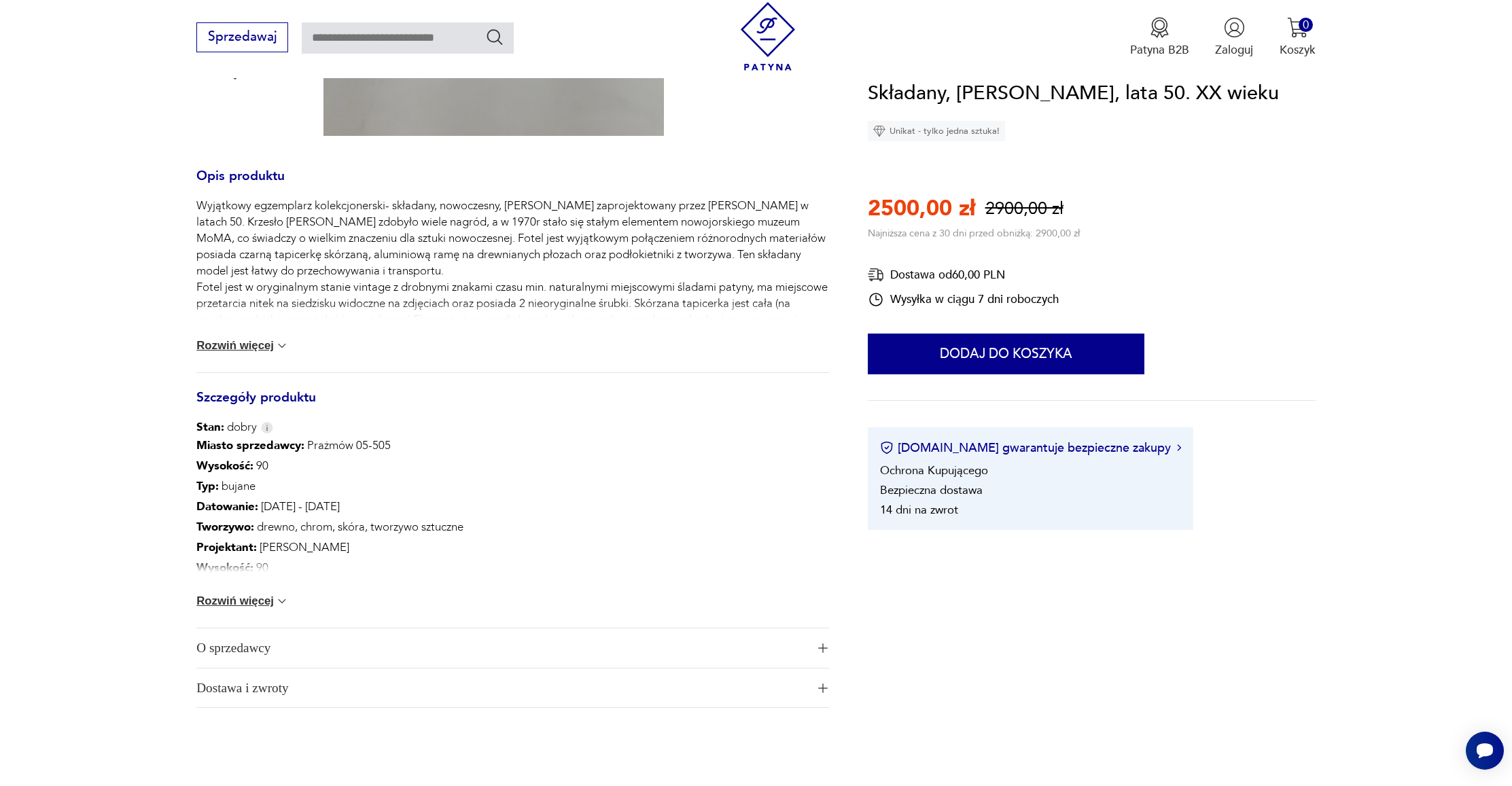
click at [253, 587] on div "Miasto sprzedawcy : Prażmów 05-505 Wysokość : 90 Typ : bujane Datowanie : [DATE…" at bounding box center [512, 531] width 632 height 192
click at [258, 595] on button "Rozwiń więcej" at bounding box center [242, 601] width 93 height 13
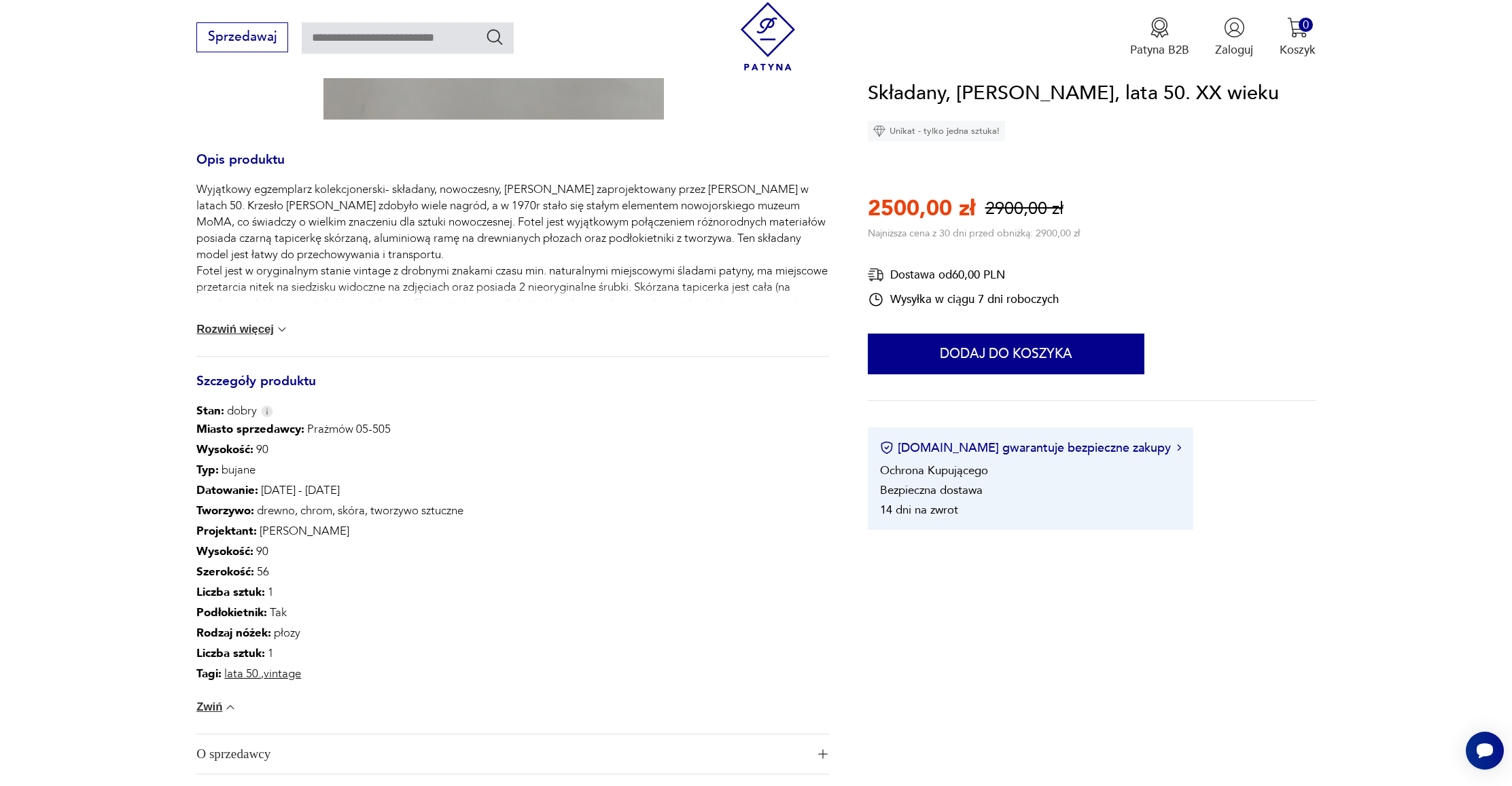
scroll to position [687, 0]
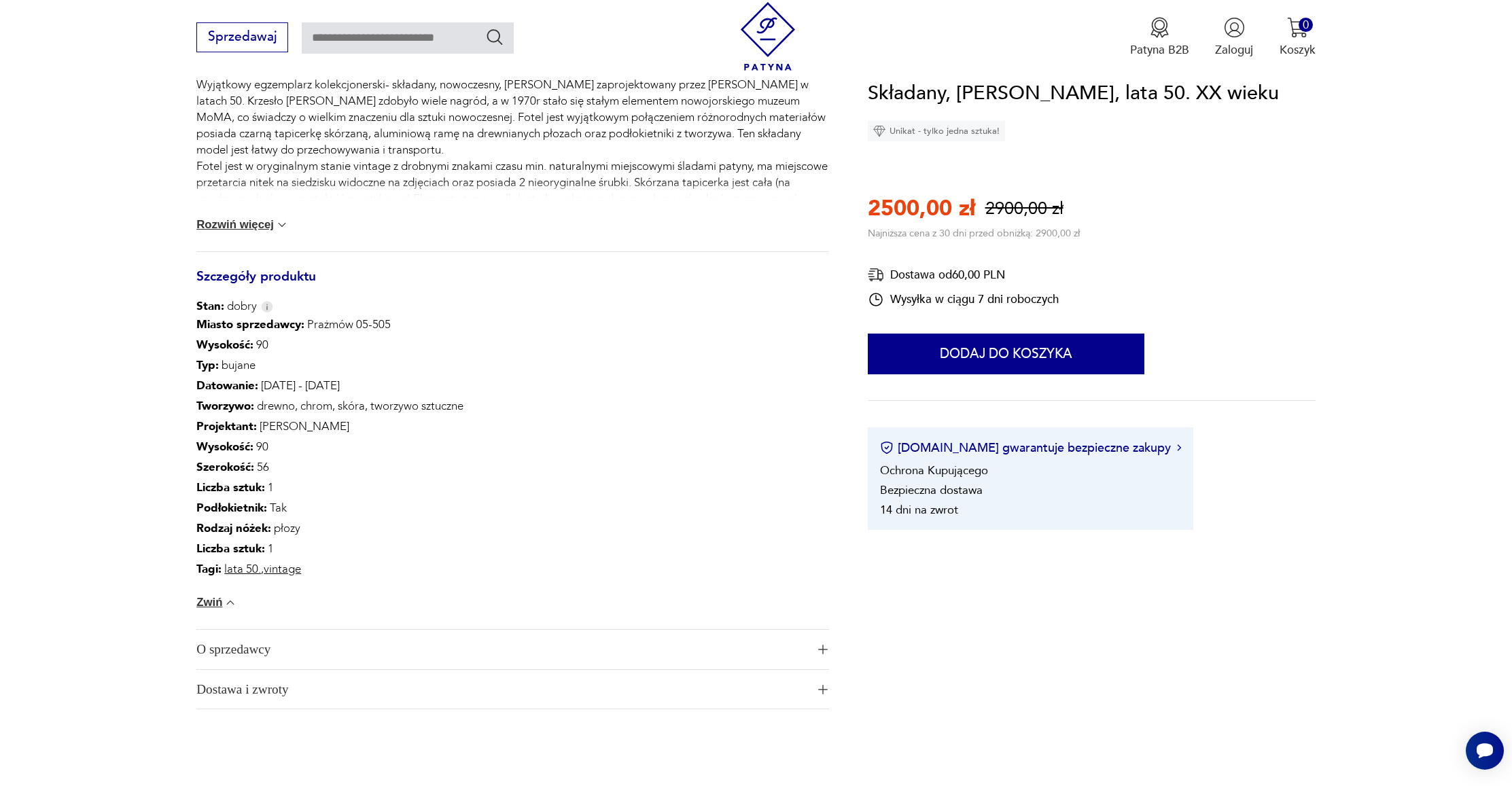
click at [237, 658] on span "O sprzedawcy" at bounding box center [501, 650] width 610 height 40
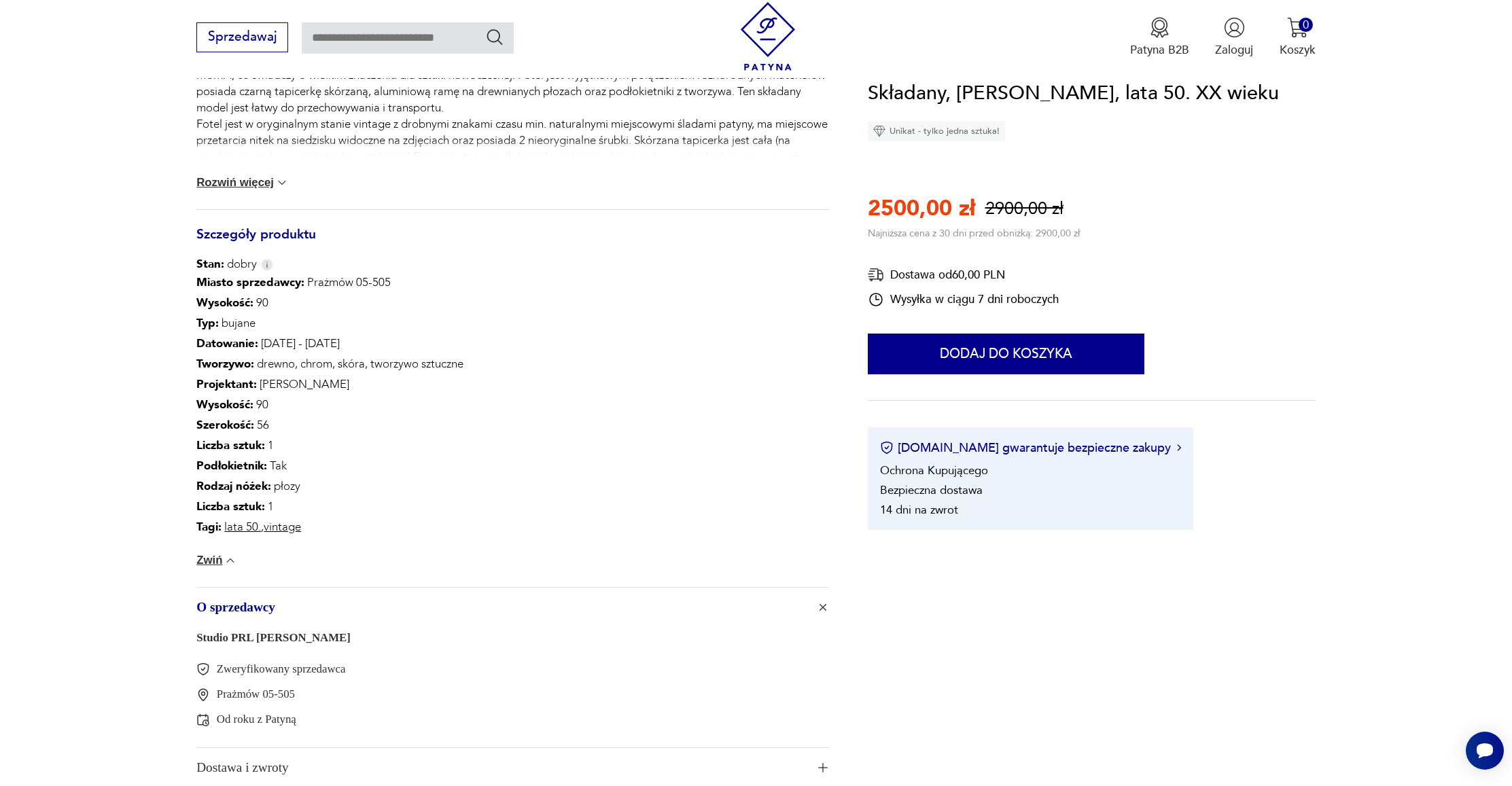
click at [242, 636] on link "Studio PRL [PERSON_NAME]" at bounding box center [273, 637] width 154 height 13
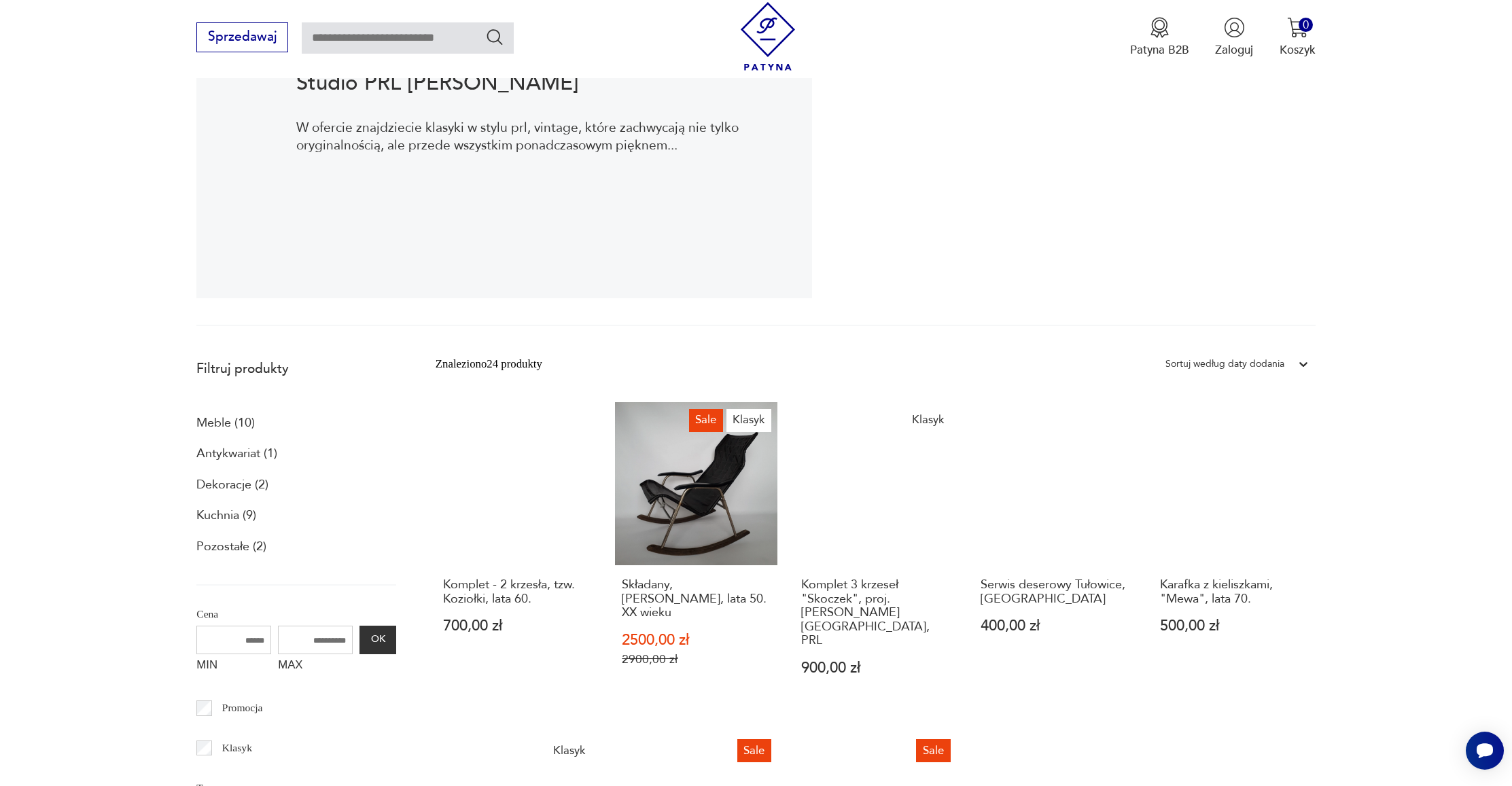
scroll to position [172, 0]
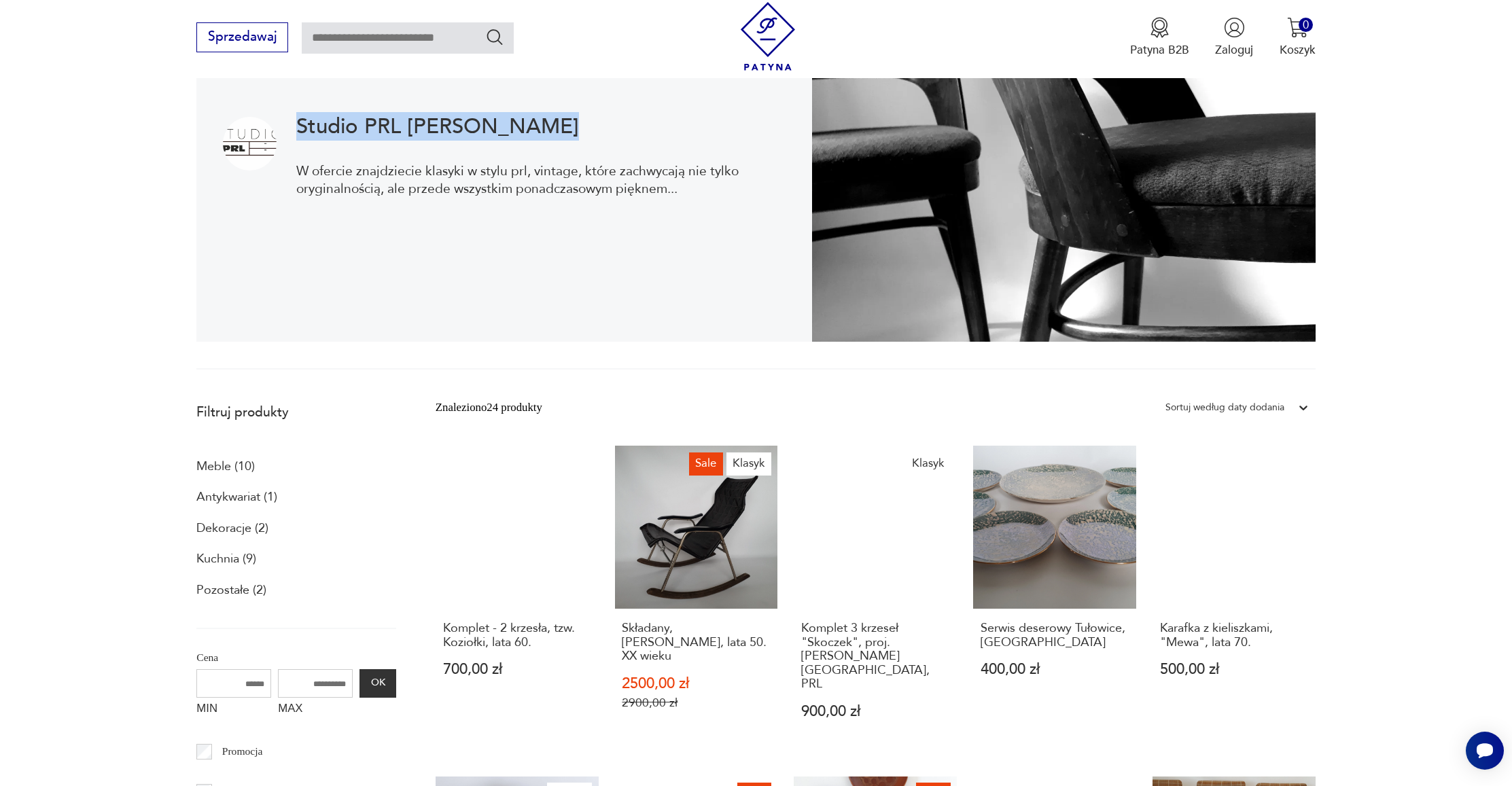
drag, startPoint x: 294, startPoint y: 124, endPoint x: 607, endPoint y: 138, distance: 313.3
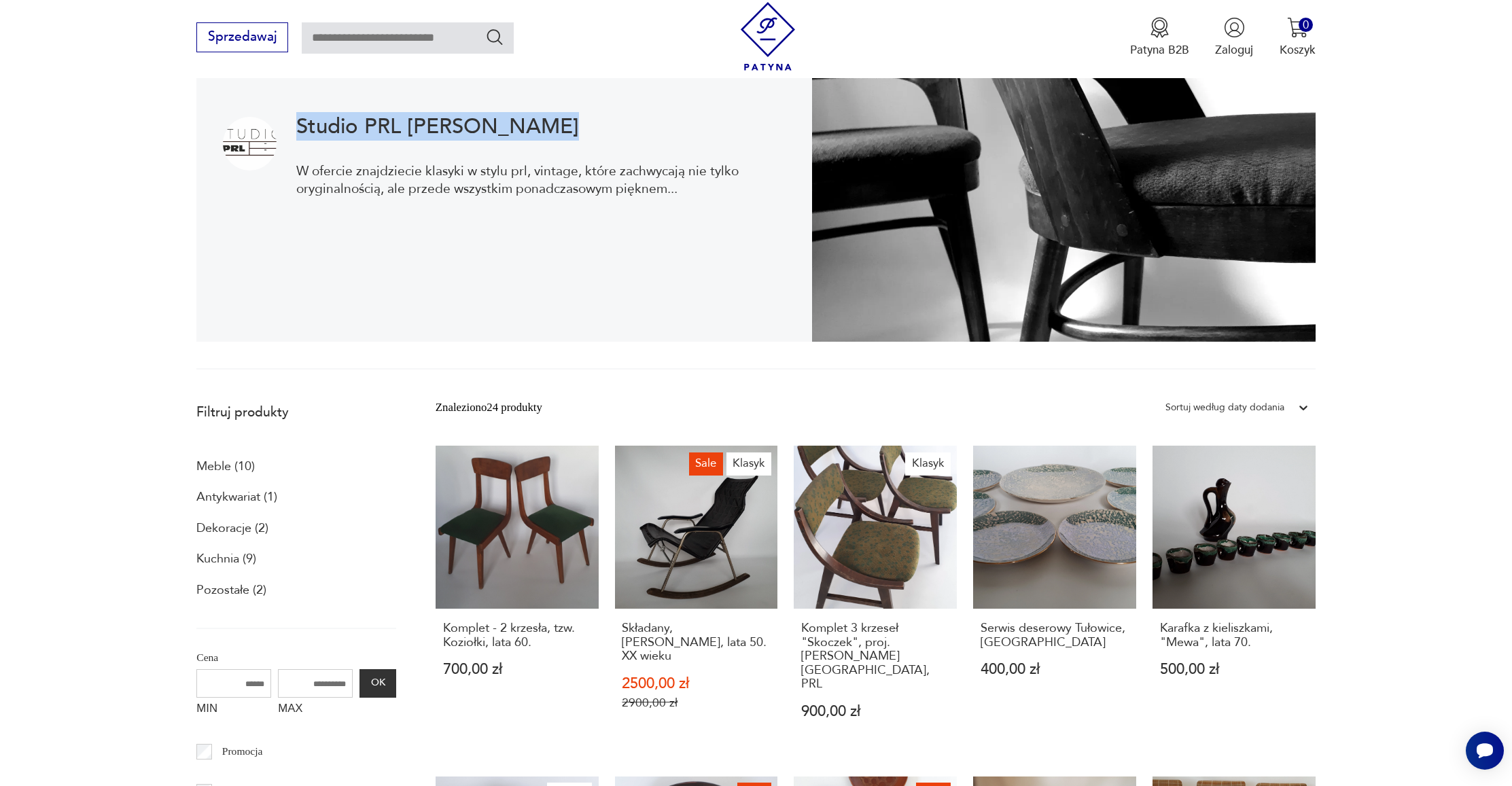
click at [607, 138] on div "Studio PRL [PERSON_NAME] W ofercie znajdziecie klasyki w stylu prl, vintage, kt…" at bounding box center [504, 209] width 616 height 266
click at [1319, 252] on section "Studio PRL [PERSON_NAME] W ofercie znajdziecie klasyki w stylu prl, vintage, kt…" at bounding box center [756, 222] width 1512 height 294
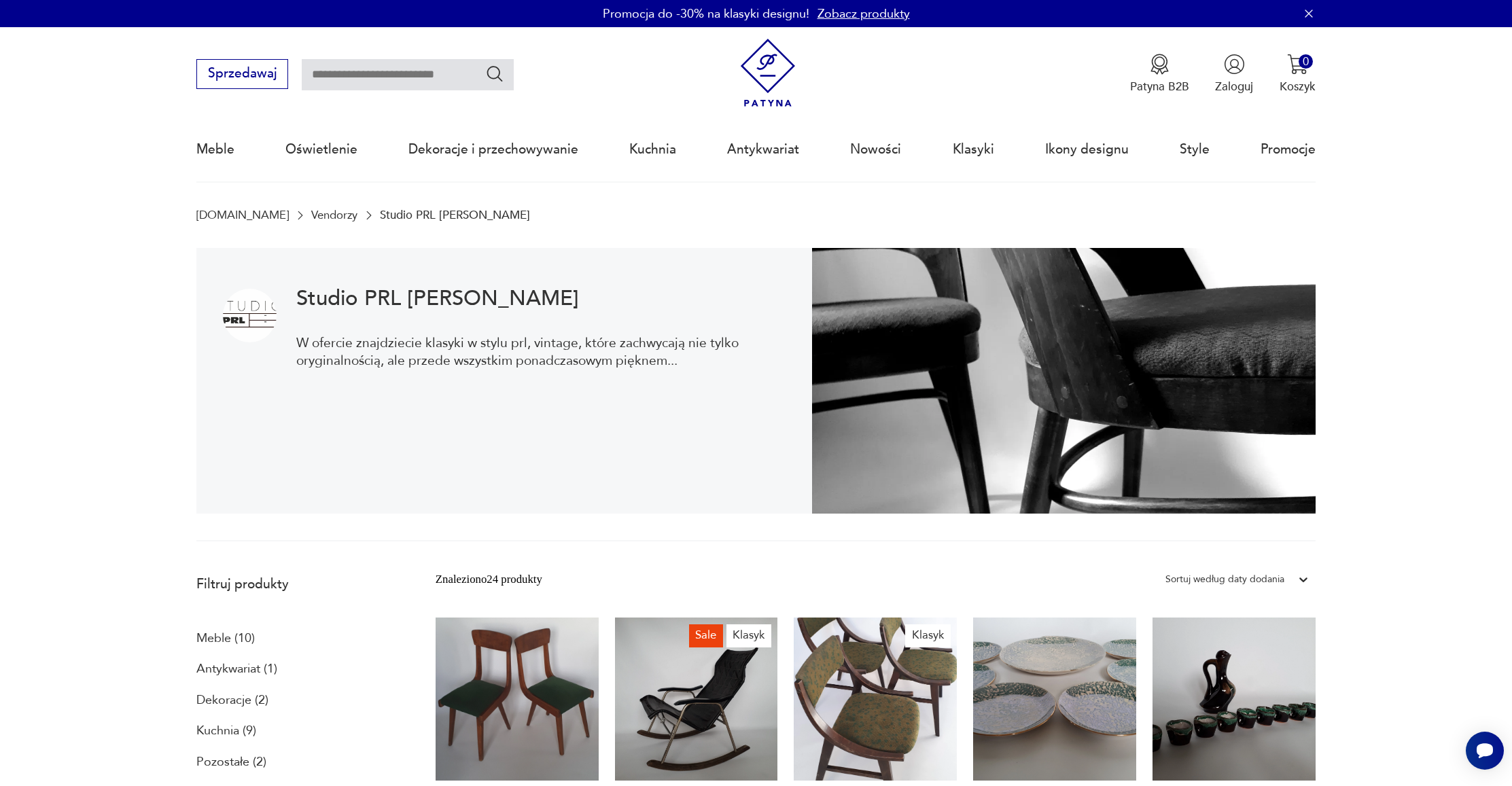
scroll to position [0, 0]
